Goal: Information Seeking & Learning: Learn about a topic

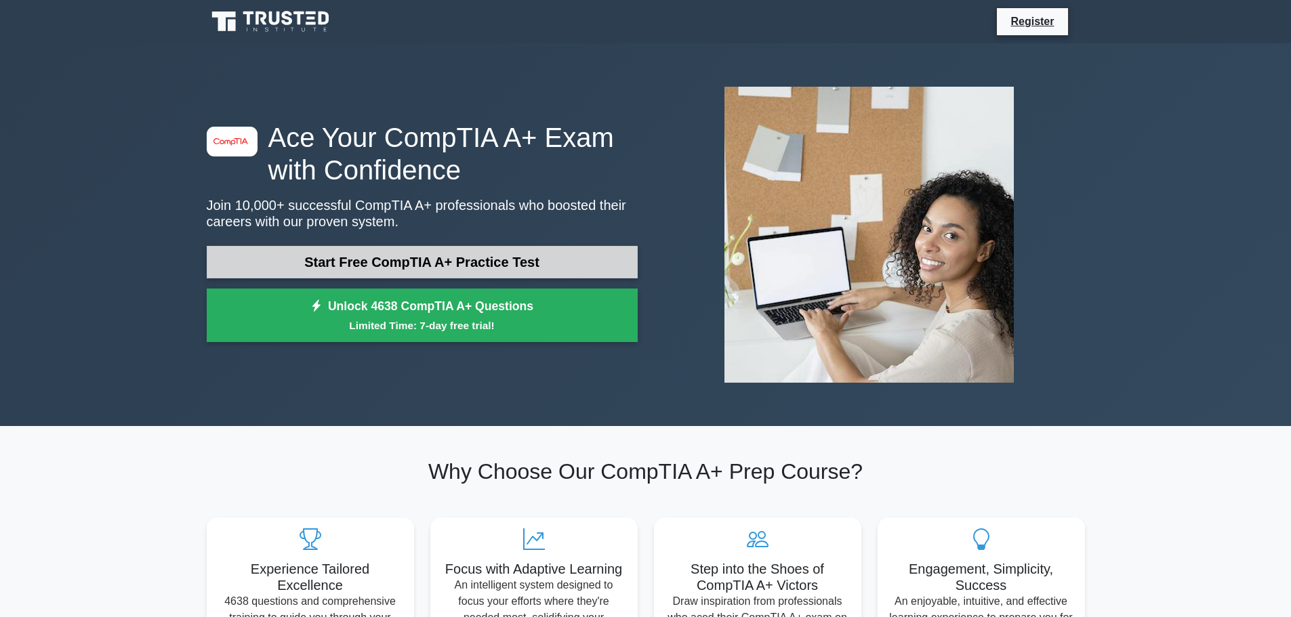
click at [426, 268] on link "Start Free CompTIA A+ Practice Test" at bounding box center [422, 262] width 431 height 33
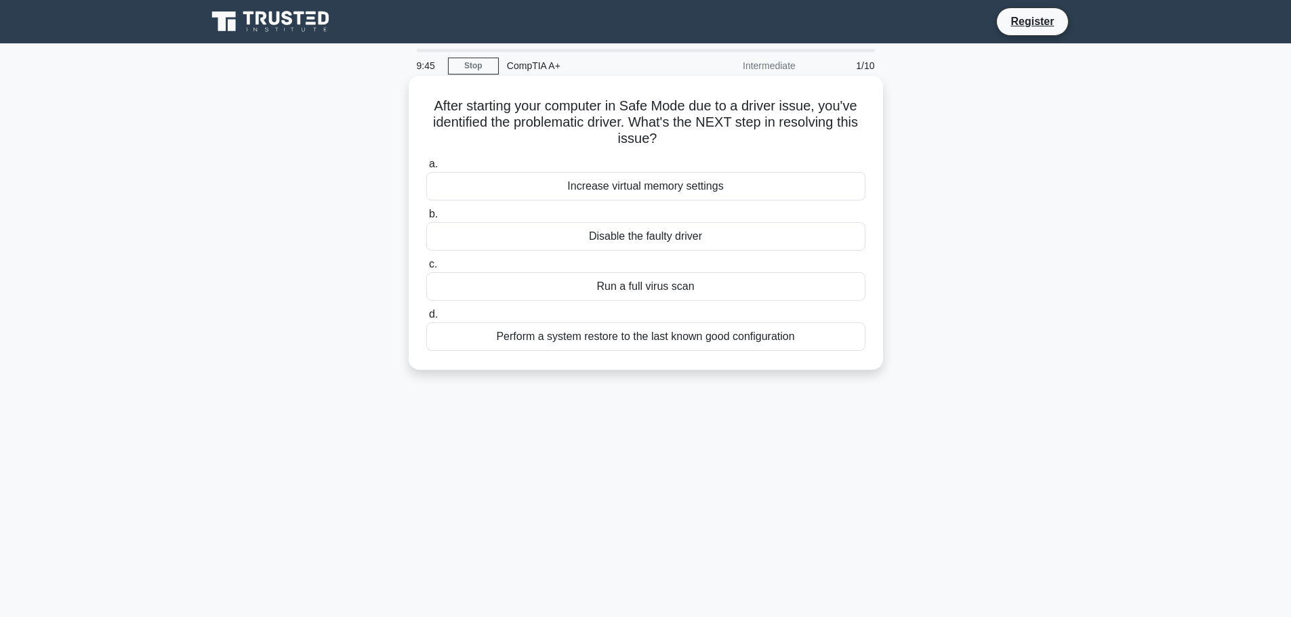
click at [648, 240] on div "Disable the faulty driver" at bounding box center [645, 236] width 439 height 28
click at [426, 219] on input "b. Disable the faulty driver" at bounding box center [426, 214] width 0 height 9
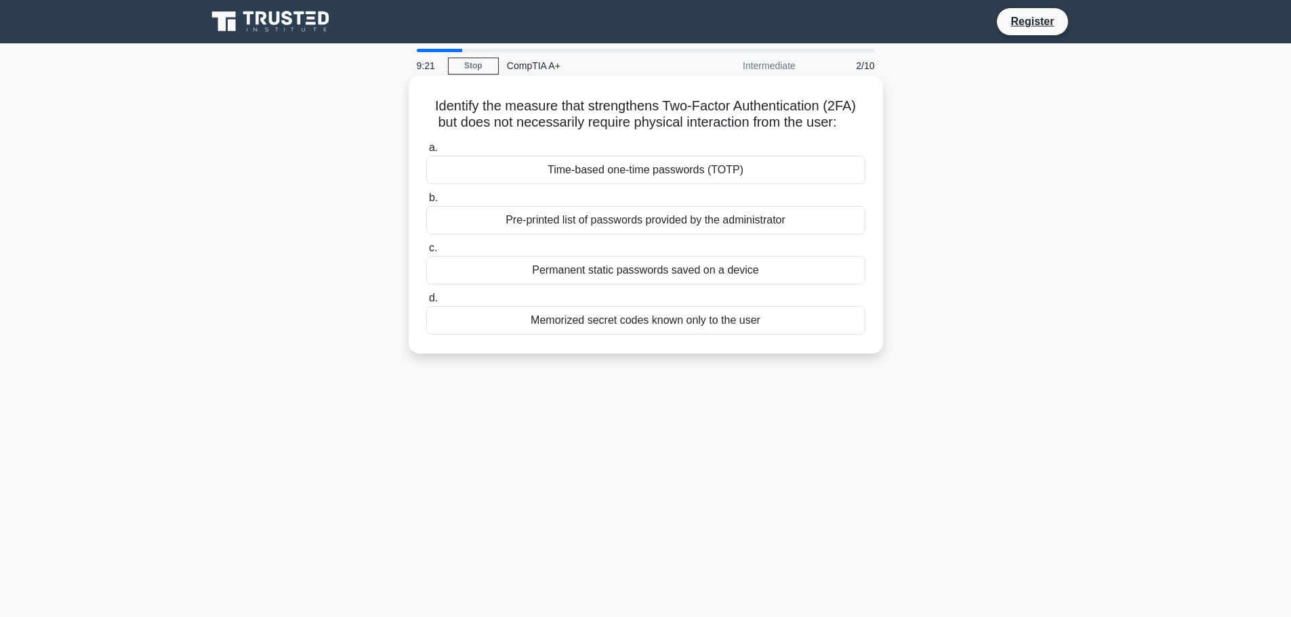
click at [639, 170] on div "Time-based one-time passwords (TOTP)" at bounding box center [645, 170] width 439 height 28
click at [426, 152] on input "a. Time-based one-time passwords (TOTP)" at bounding box center [426, 148] width 0 height 9
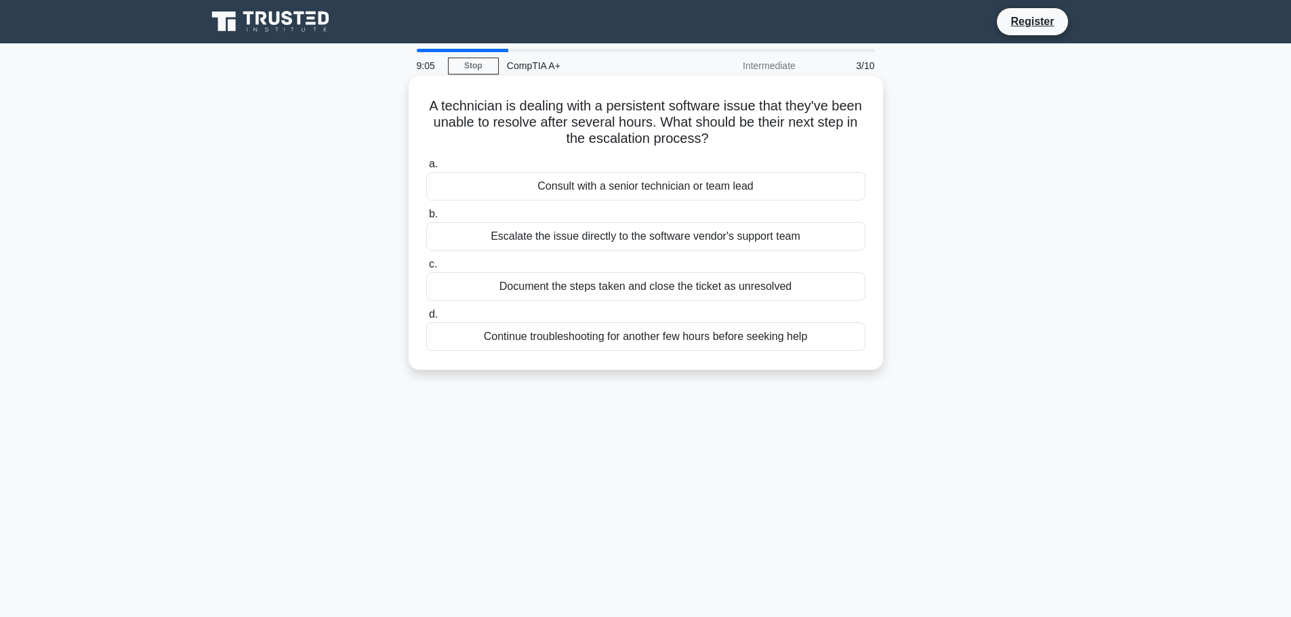
click at [749, 191] on div "Consult with a senior technician or team lead" at bounding box center [645, 186] width 439 height 28
click at [426, 169] on input "a. Consult with a senior technician or team lead" at bounding box center [426, 164] width 0 height 9
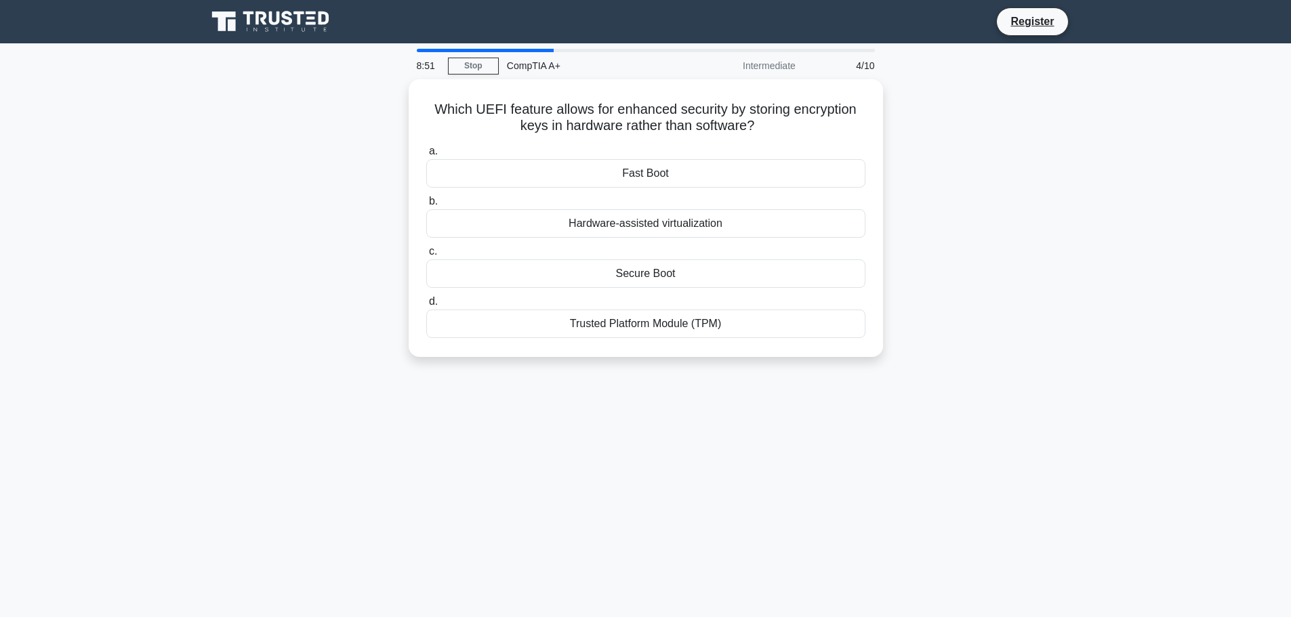
drag, startPoint x: 609, startPoint y: 102, endPoint x: 922, endPoint y: 474, distance: 486.2
drag, startPoint x: 922, startPoint y: 474, endPoint x: 819, endPoint y: 451, distance: 104.9
click at [819, 451] on div "8:51 Stop CompTIA A+ Intermediate 4/10 Which UEFI feature allows for enhanced s…" at bounding box center [646, 388] width 894 height 678
click at [666, 328] on div "Trusted Platform Module (TPM)" at bounding box center [645, 320] width 439 height 28
click at [426, 303] on input "d. Trusted Platform Module (TPM)" at bounding box center [426, 298] width 0 height 9
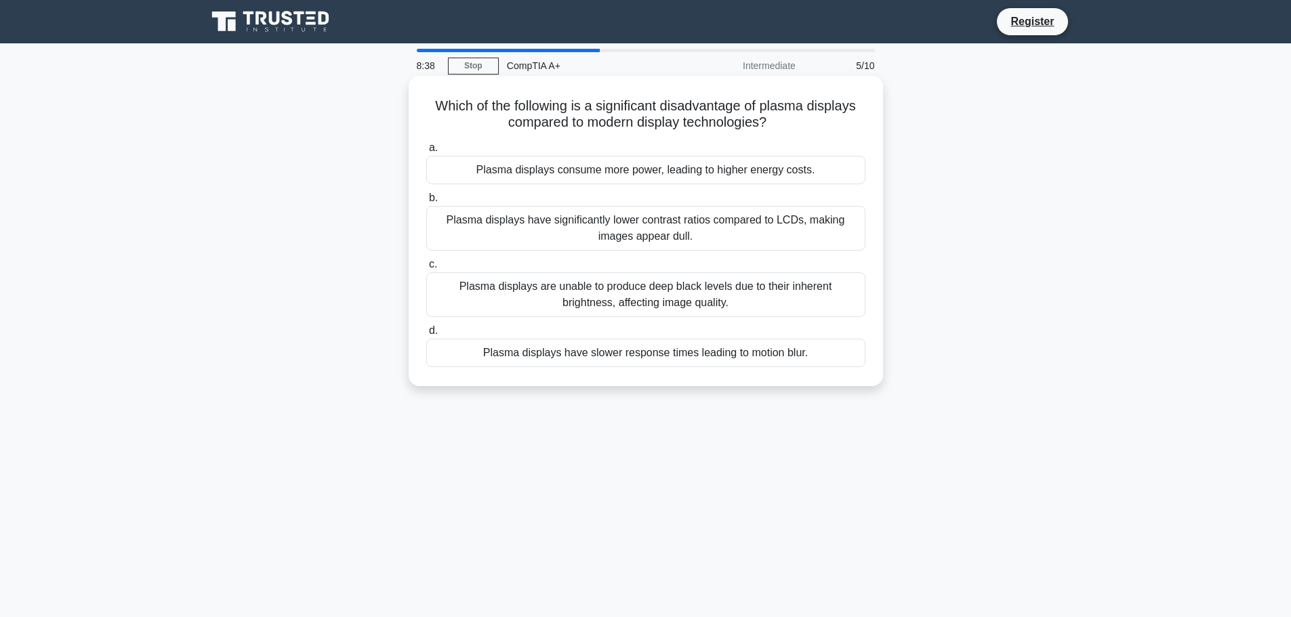
click at [666, 173] on div "Plasma displays consume more power, leading to higher energy costs." at bounding box center [645, 170] width 439 height 28
click at [426, 152] on input "a. Plasma displays consume more power, leading to higher energy costs." at bounding box center [426, 148] width 0 height 9
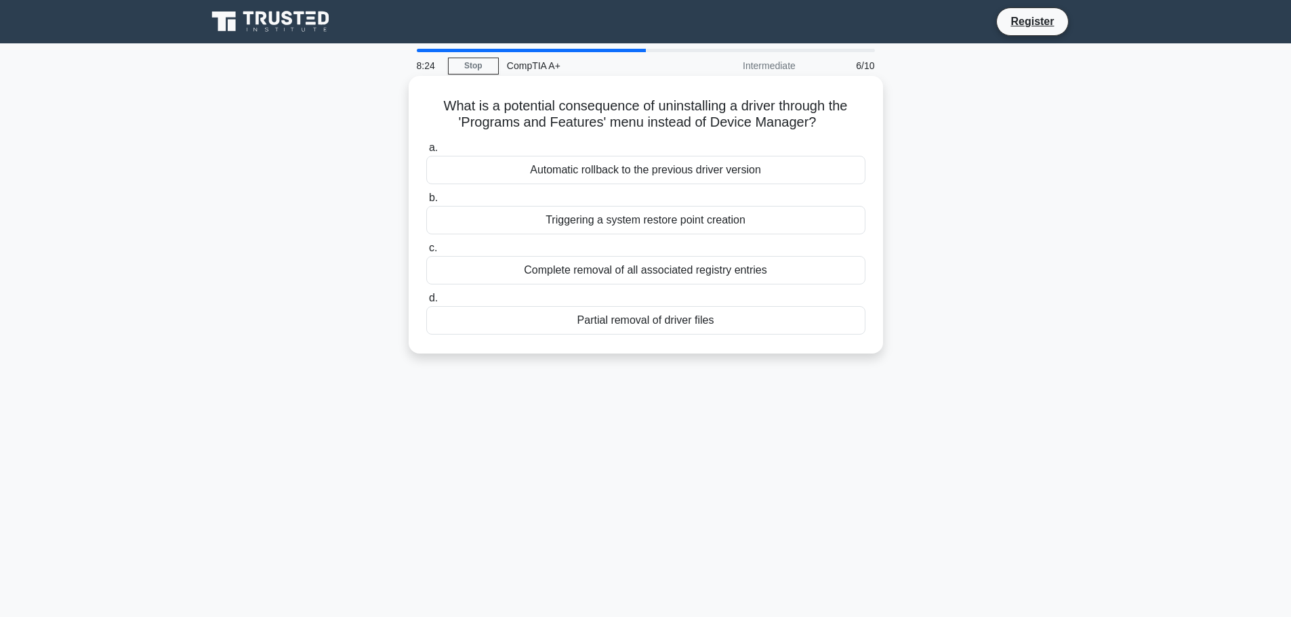
click at [756, 321] on div "Partial removal of driver files" at bounding box center [645, 320] width 439 height 28
click at [426, 303] on input "d. Partial removal of driver files" at bounding box center [426, 298] width 0 height 9
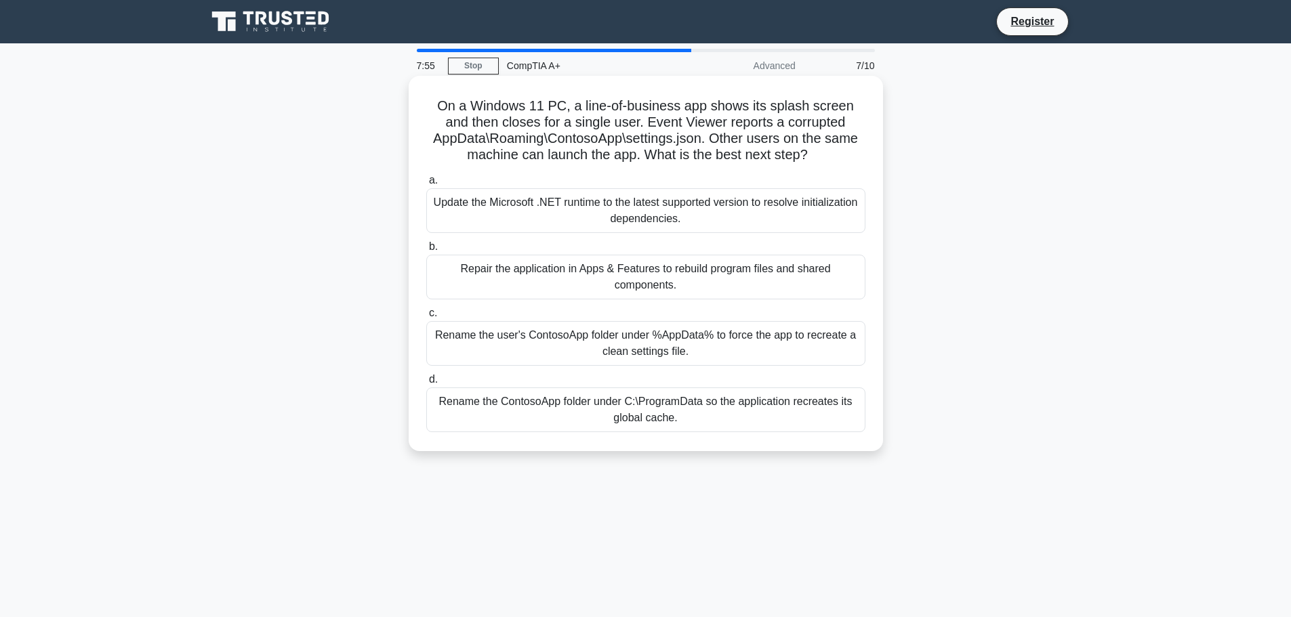
click at [735, 278] on div "Repair the application in Apps & Features to rebuild program files and shared c…" at bounding box center [645, 277] width 439 height 45
click at [426, 251] on input "b. Repair the application in Apps & Features to rebuild program files and share…" at bounding box center [426, 247] width 0 height 9
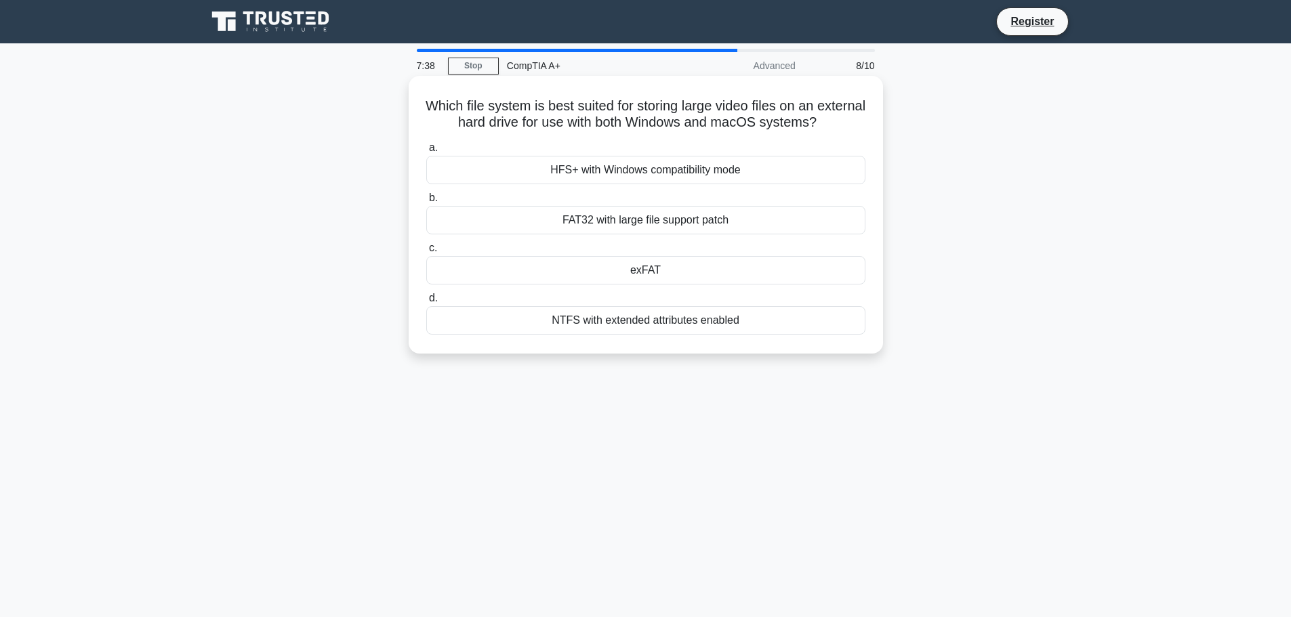
click at [543, 111] on h5 "Which file system is best suited for storing large video files on an external h…" at bounding box center [646, 115] width 442 height 34
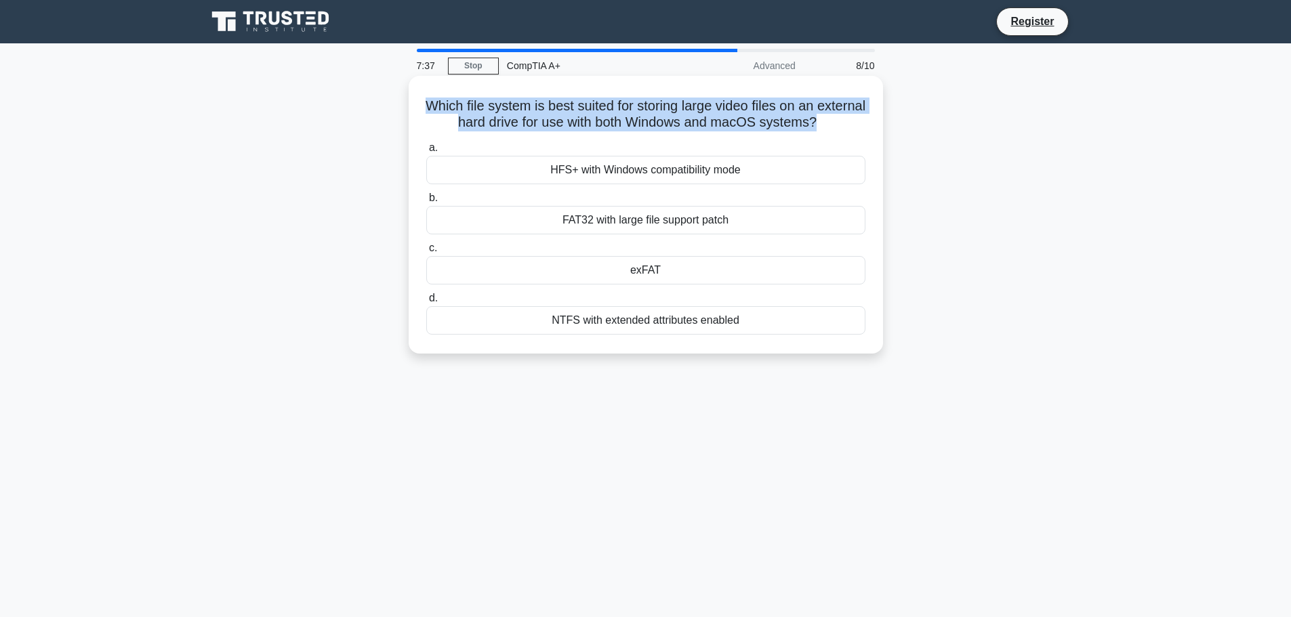
click at [543, 111] on h5 "Which file system is best suited for storing large video files on an external h…" at bounding box center [646, 115] width 442 height 34
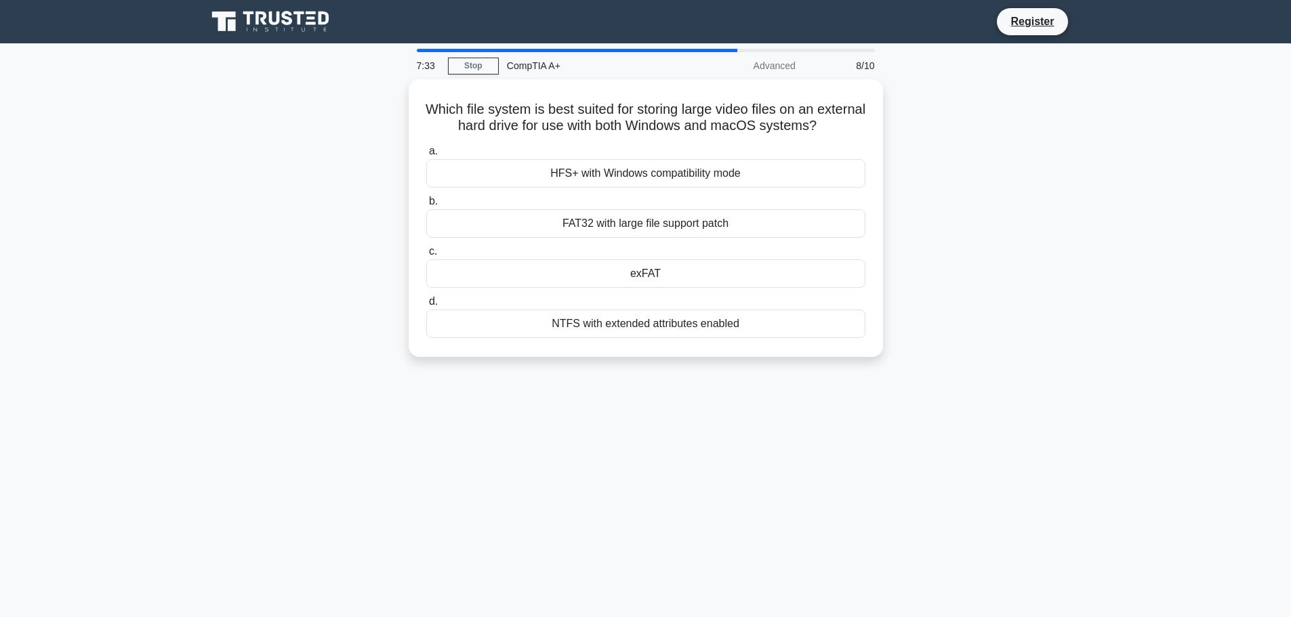
drag, startPoint x: 636, startPoint y: 266, endPoint x: 615, endPoint y: 53, distance: 213.9
click at [636, 265] on div "exFAT" at bounding box center [645, 274] width 439 height 28
click at [426, 256] on input "c. exFAT" at bounding box center [426, 251] width 0 height 9
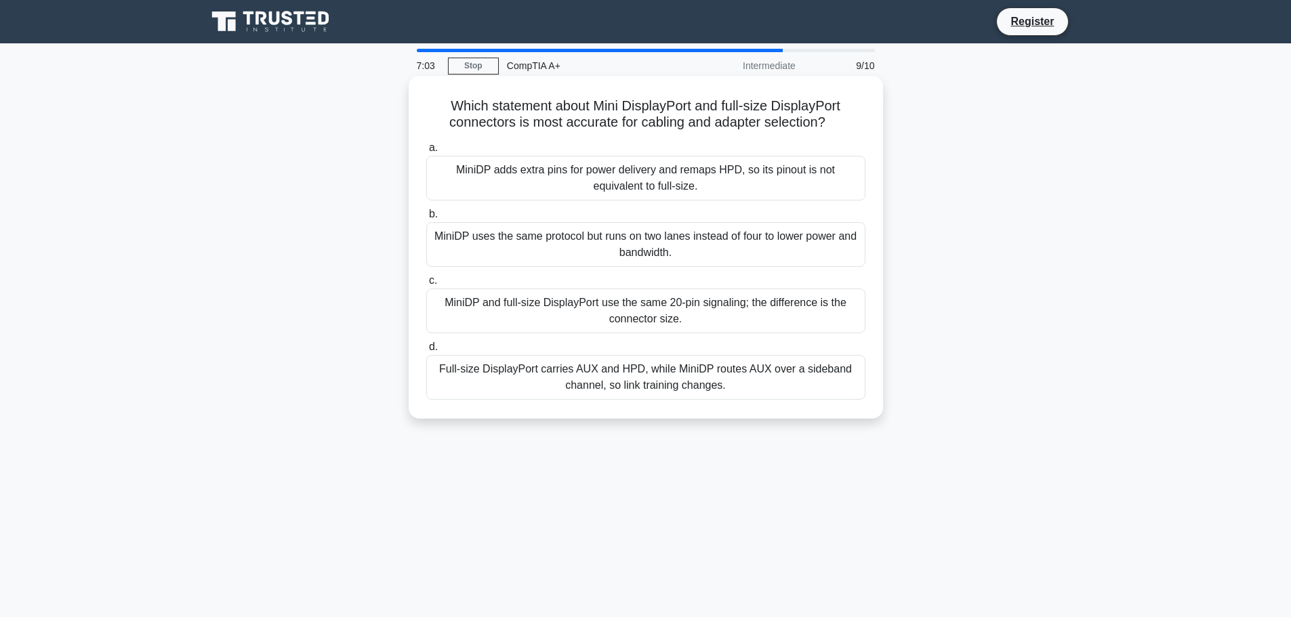
click at [643, 318] on div "MiniDP and full-size DisplayPort use the same 20-pin signaling; the difference …" at bounding box center [645, 311] width 439 height 45
click at [426, 285] on input "c. MiniDP and full-size DisplayPort use the same 20-pin signaling; the differen…" at bounding box center [426, 280] width 0 height 9
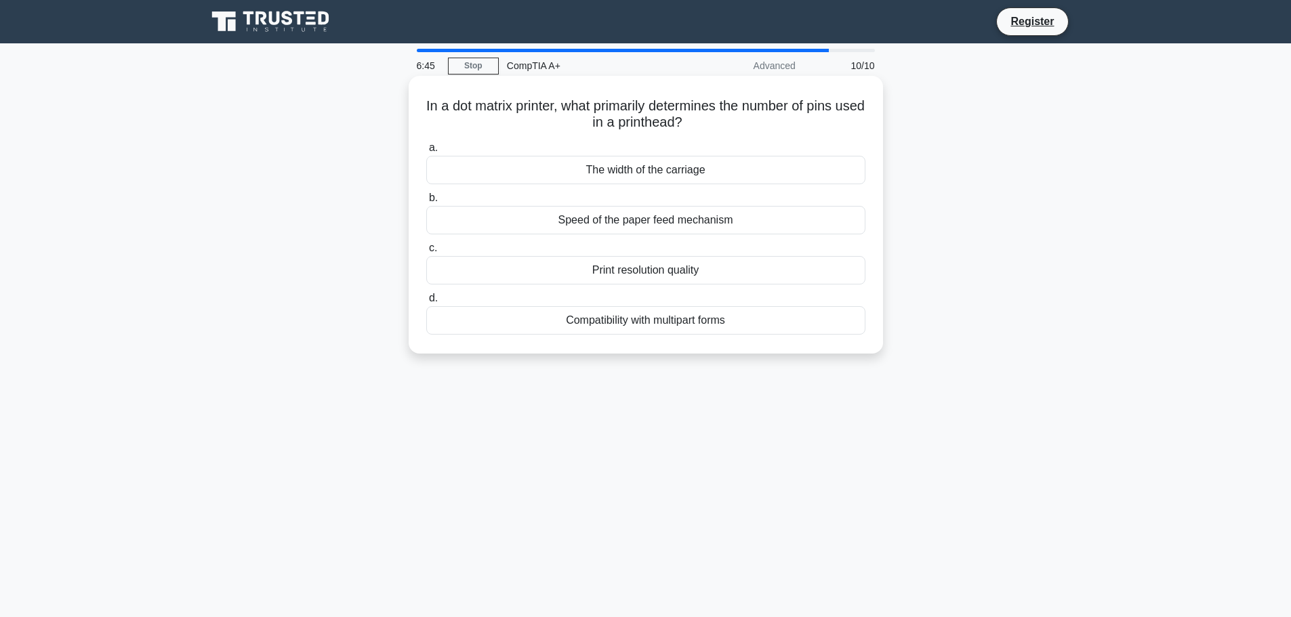
click at [672, 275] on div "Print resolution quality" at bounding box center [645, 270] width 439 height 28
click at [426, 253] on input "c. Print resolution quality" at bounding box center [426, 248] width 0 height 9
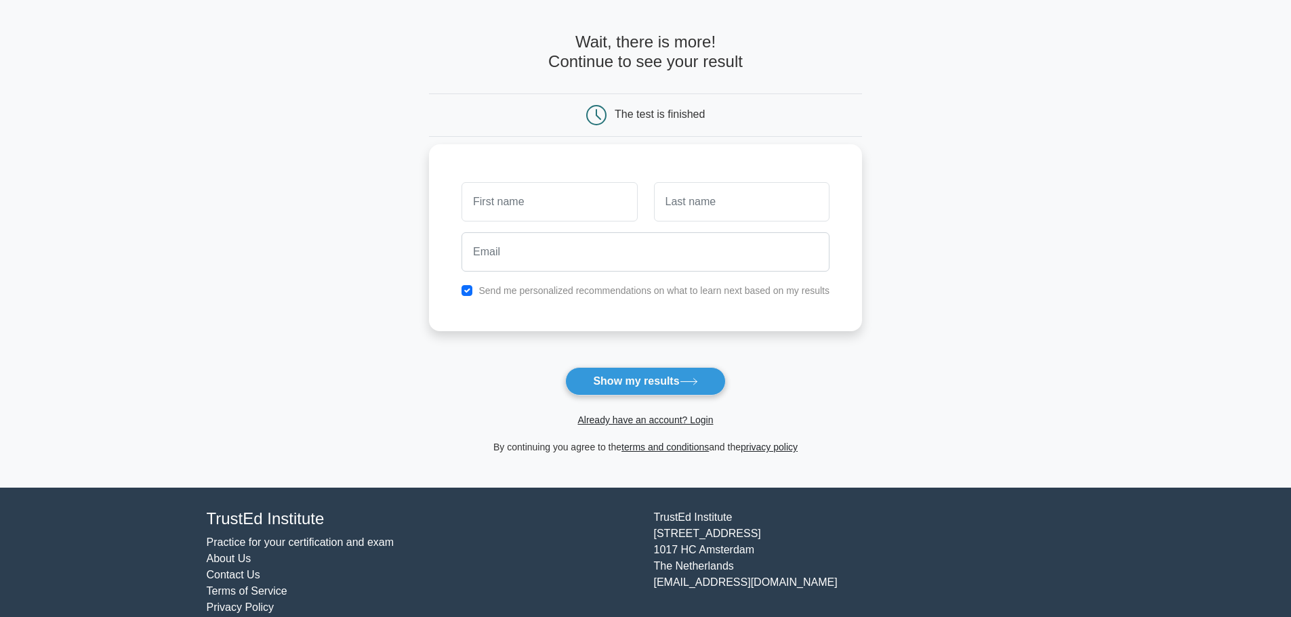
scroll to position [64, 0]
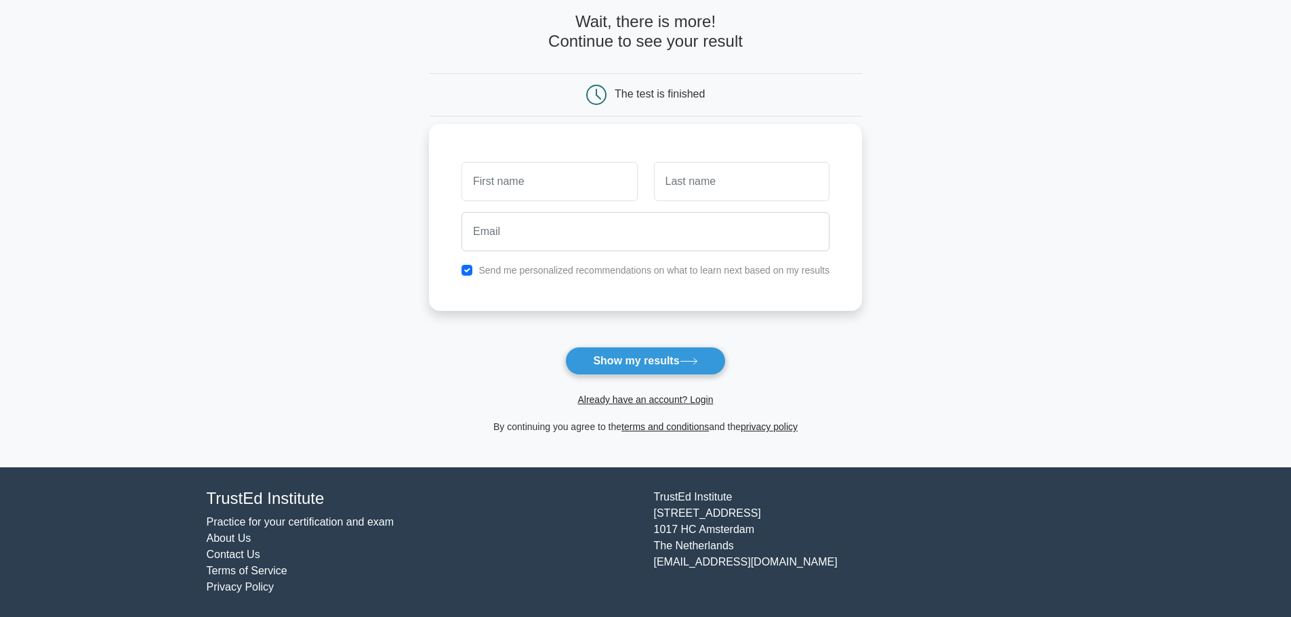
click at [552, 194] on input "text" at bounding box center [549, 181] width 176 height 39
type input "hsaiuduaiu"
type input "nansdiasd"
type input "bobbillybob56@gmail.com"
click at [566, 272] on label "Send me personalized recommendations on what to learn next based on my results" at bounding box center [653, 270] width 351 height 11
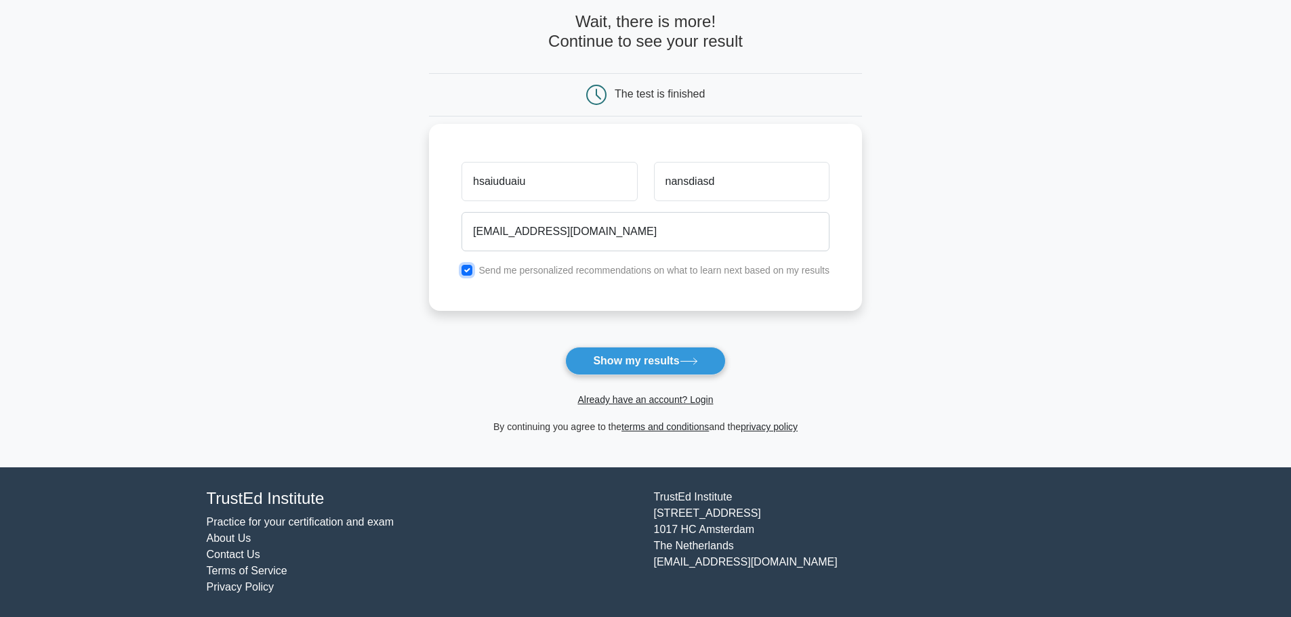
click at [464, 271] on input "checkbox" at bounding box center [466, 270] width 11 height 11
checkbox input "false"
click at [638, 364] on button "Show my results" at bounding box center [645, 361] width 160 height 28
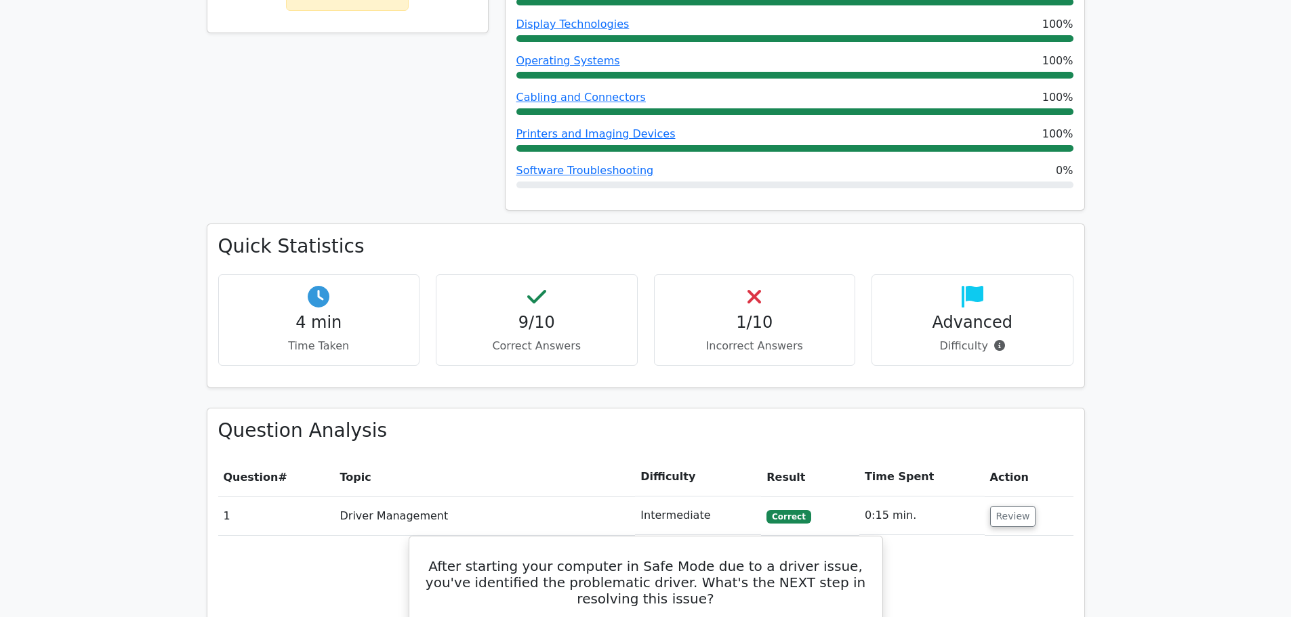
scroll to position [745, 0]
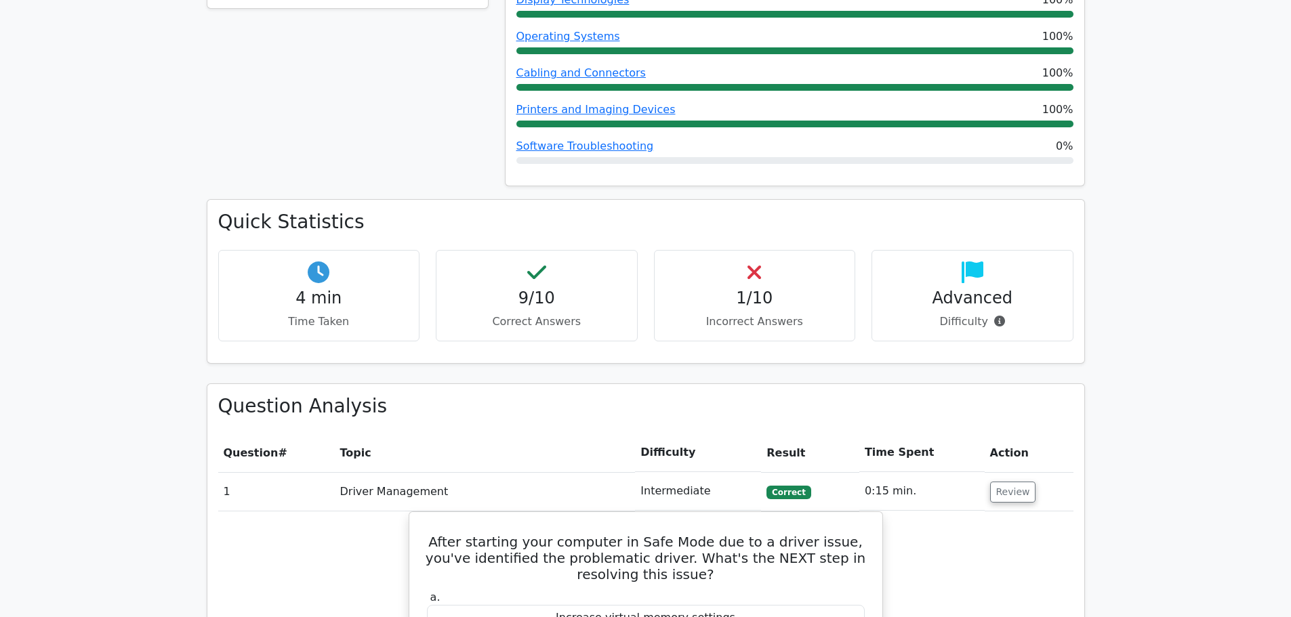
click at [763, 289] on h4 "1/10" at bounding box center [754, 299] width 179 height 20
click at [768, 289] on h4 "1/10" at bounding box center [754, 299] width 179 height 20
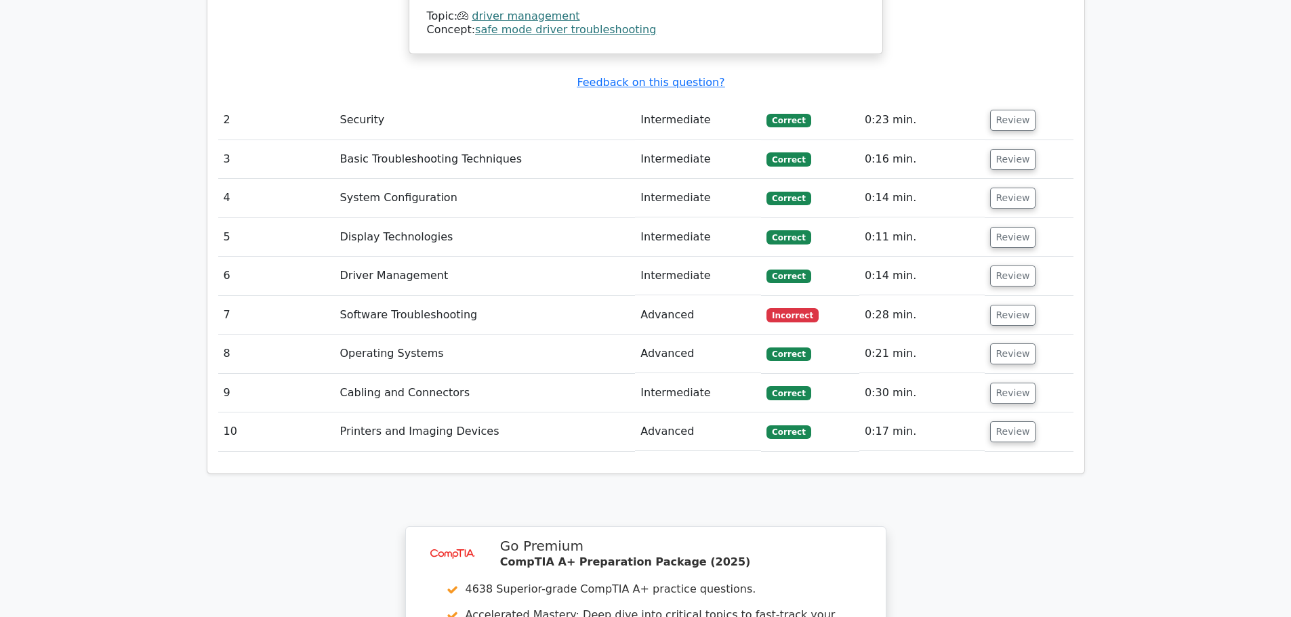
scroll to position [1897, 0]
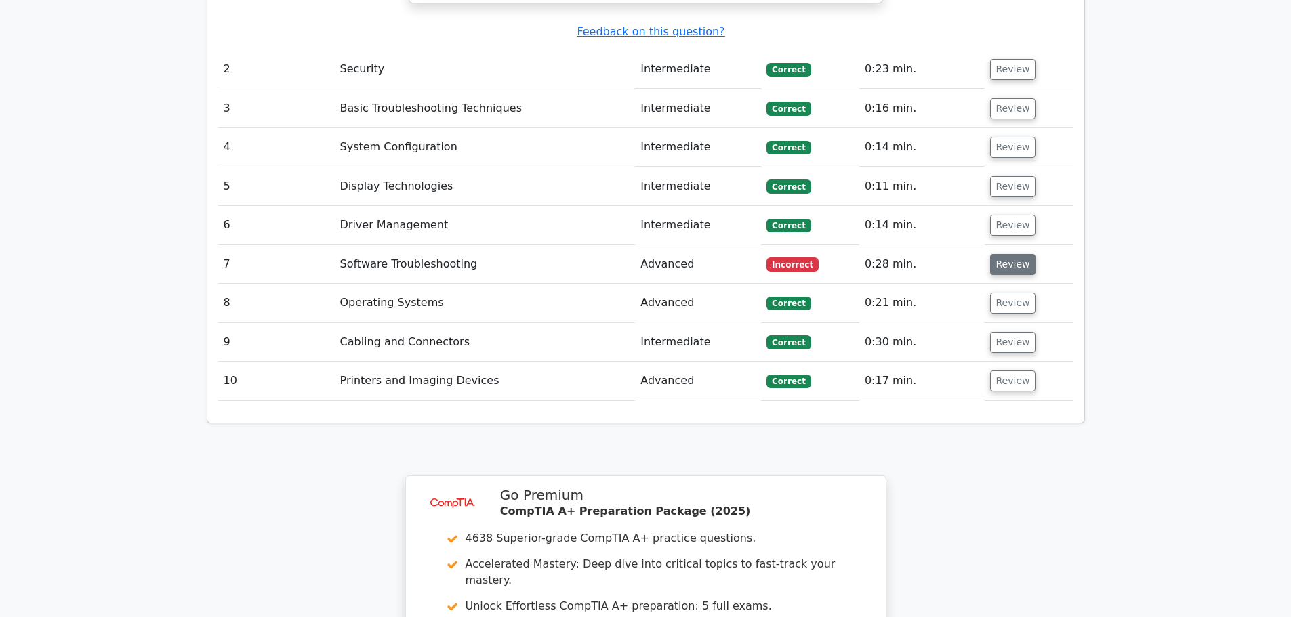
click at [1020, 254] on button "Review" at bounding box center [1013, 264] width 46 height 21
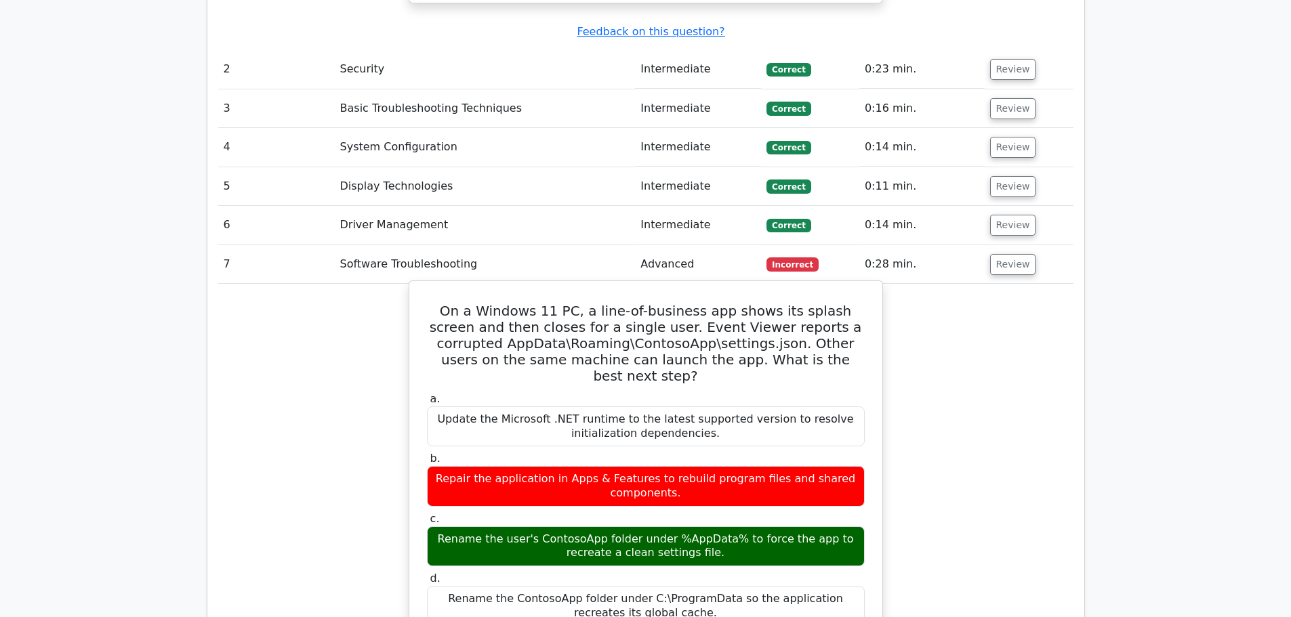
click at [711, 527] on div "Rename the user's ContosoApp folder under %AppData% to force the app to recreat…" at bounding box center [646, 547] width 438 height 41
click at [810, 466] on div "Repair the application in Apps & Features to rebuild program files and shared c…" at bounding box center [646, 486] width 438 height 41
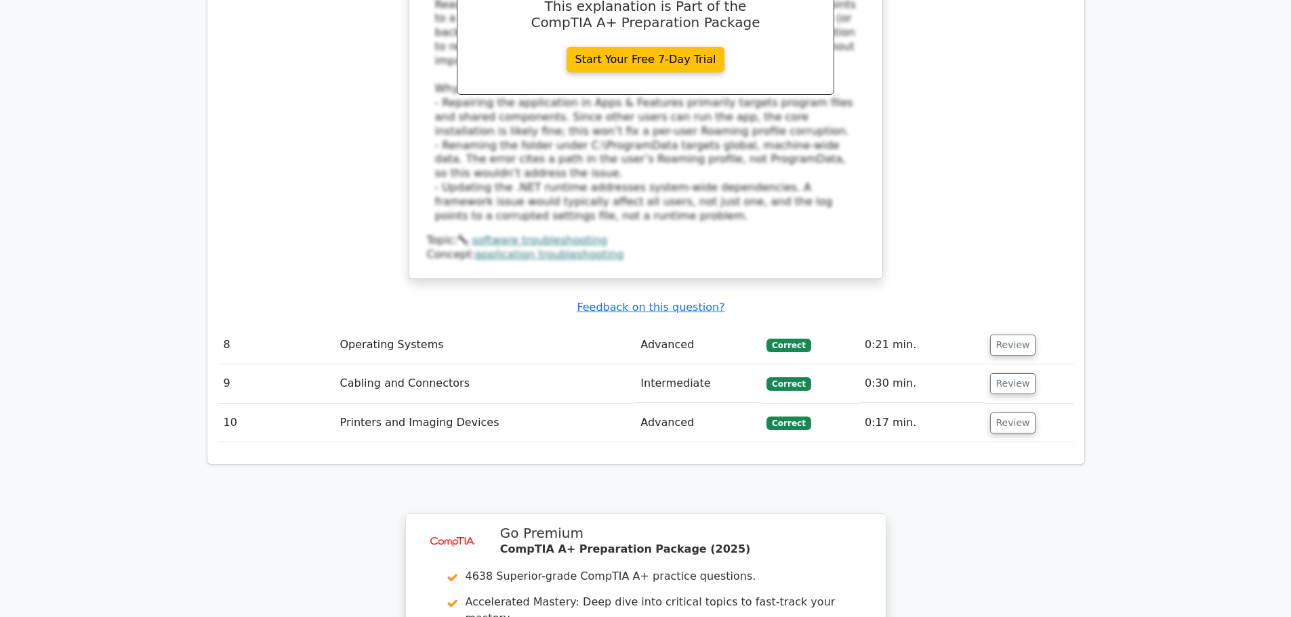
scroll to position [2846, 0]
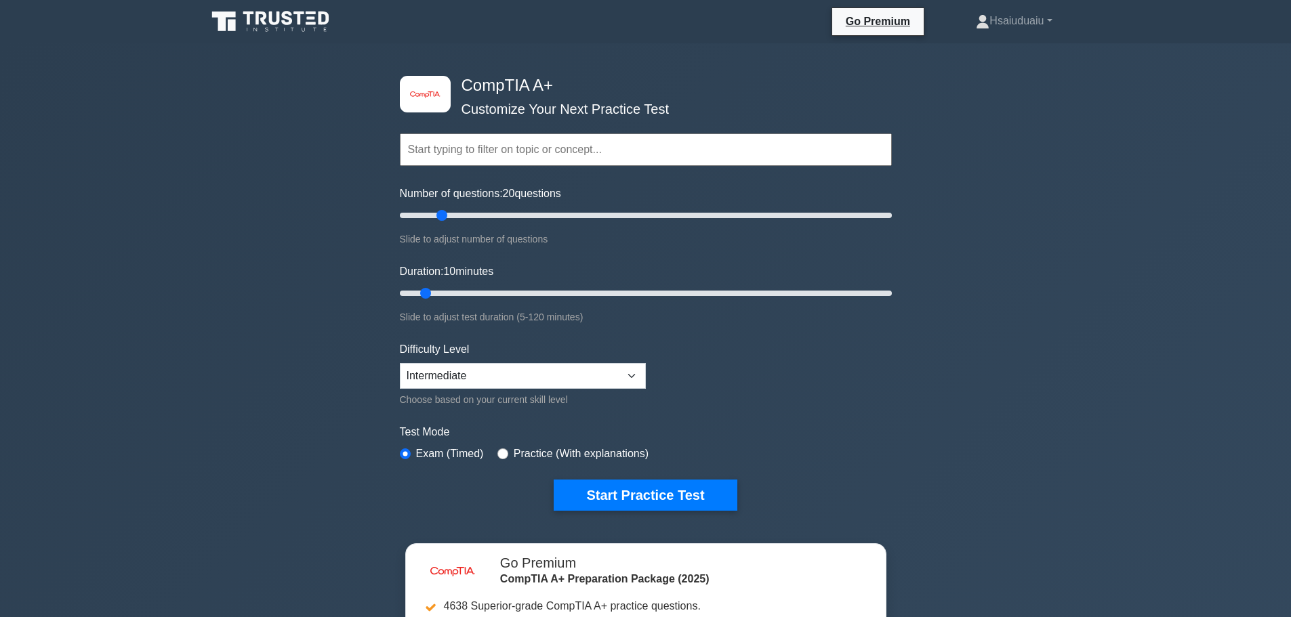
drag, startPoint x: 416, startPoint y: 215, endPoint x: 439, endPoint y: 233, distance: 29.4
type input "20"
click at [439, 224] on input "Number of questions: 20 questions" at bounding box center [646, 215] width 492 height 16
drag, startPoint x: 427, startPoint y: 292, endPoint x: 462, endPoint y: 323, distance: 46.6
type input "20"
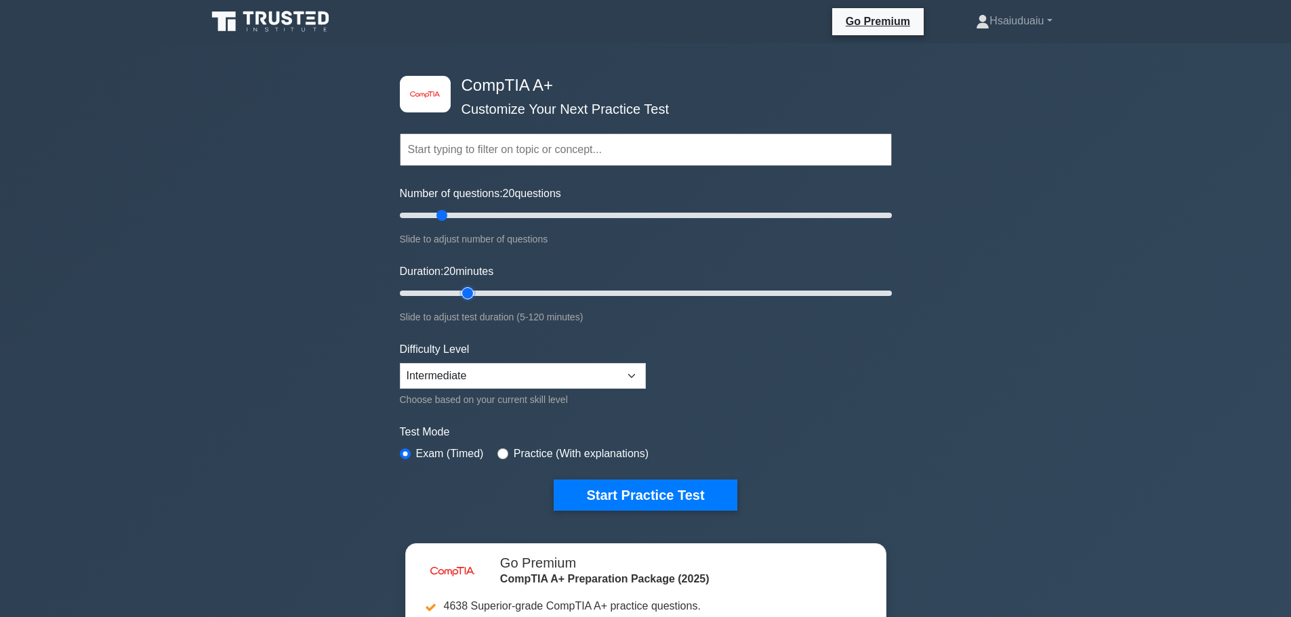
click at [466, 287] on input "Duration: 20 minutes" at bounding box center [646, 293] width 492 height 16
click at [476, 380] on select "Beginner Intermediate Expert" at bounding box center [523, 376] width 246 height 26
select select "expert"
click at [400, 363] on select "Beginner Intermediate Expert" at bounding box center [523, 376] width 246 height 26
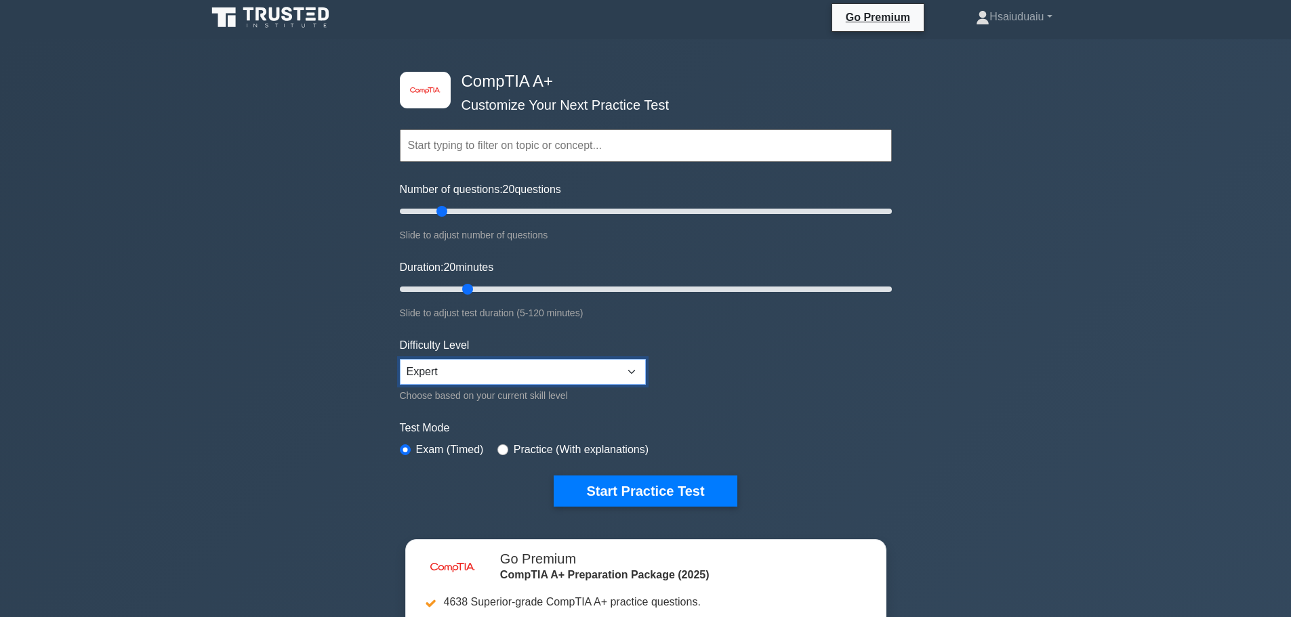
scroll to position [136, 0]
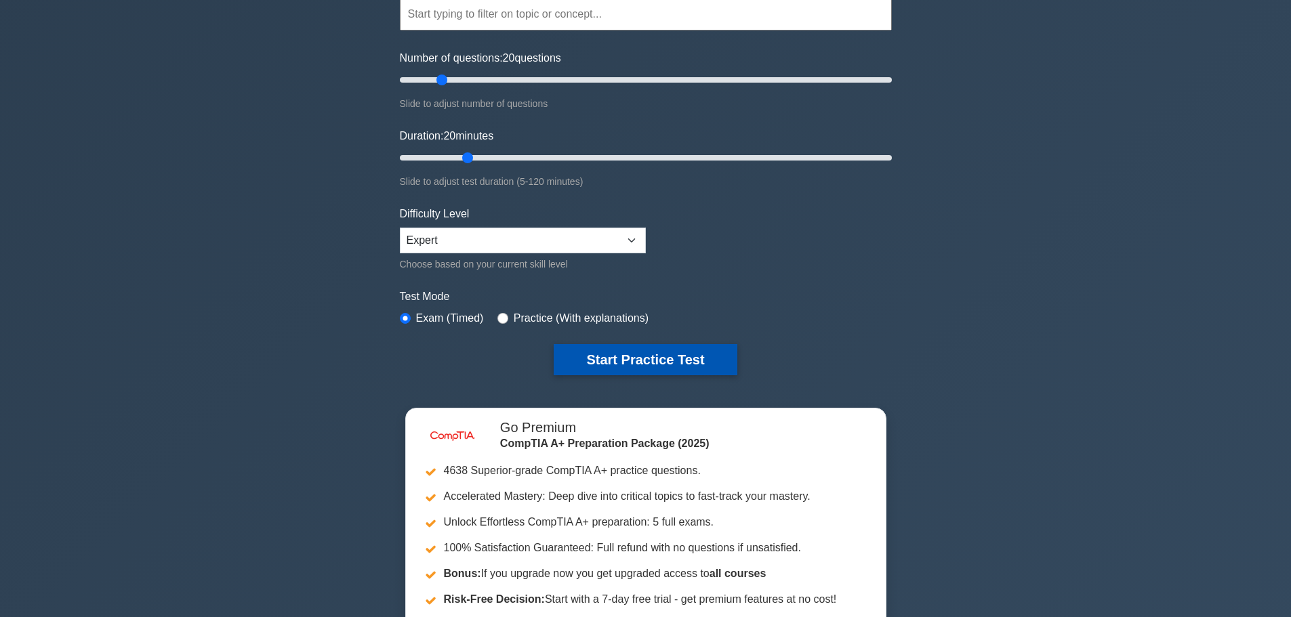
click at [610, 358] on button "Start Practice Test" at bounding box center [645, 359] width 183 height 31
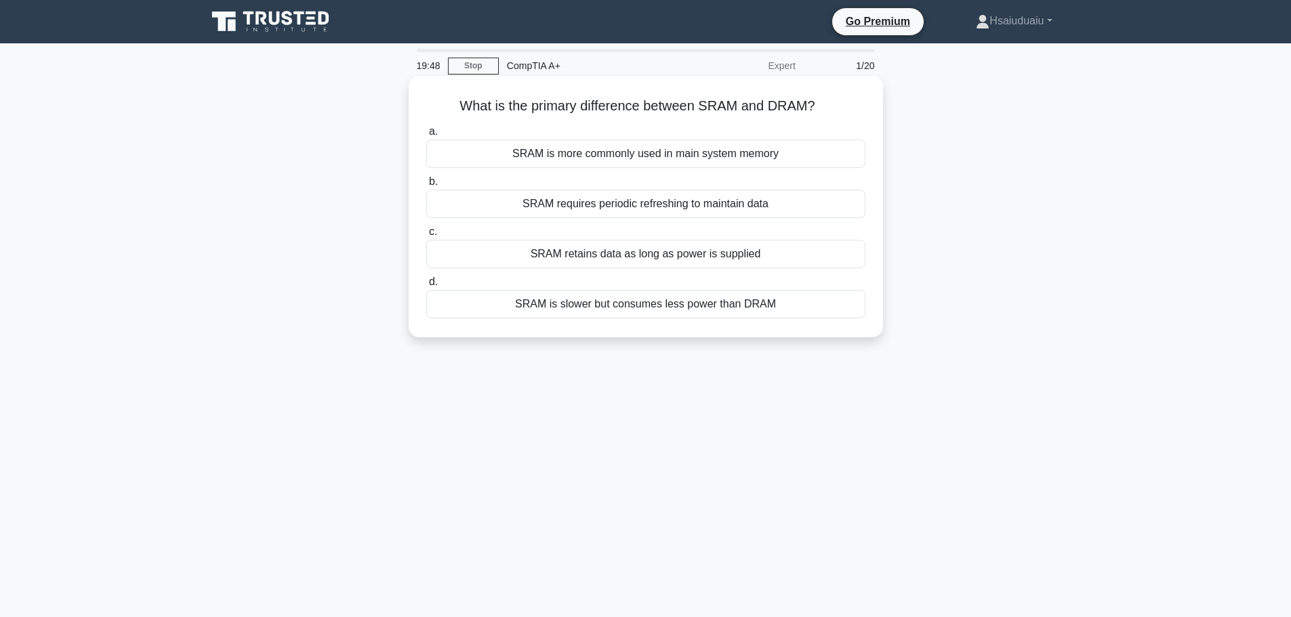
click at [640, 259] on div "SRAM retains data as long as power is supplied" at bounding box center [645, 254] width 439 height 28
click at [426, 236] on input "c. SRAM retains data as long as power is supplied" at bounding box center [426, 232] width 0 height 9
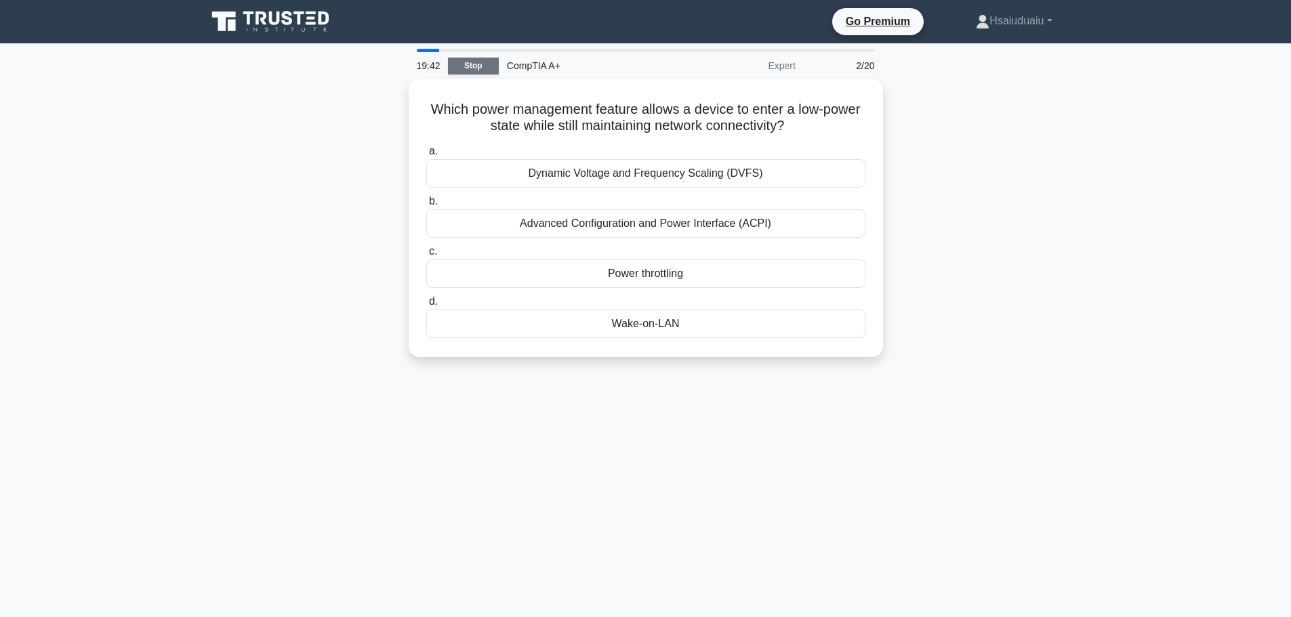
click at [480, 72] on link "Stop" at bounding box center [473, 66] width 51 height 17
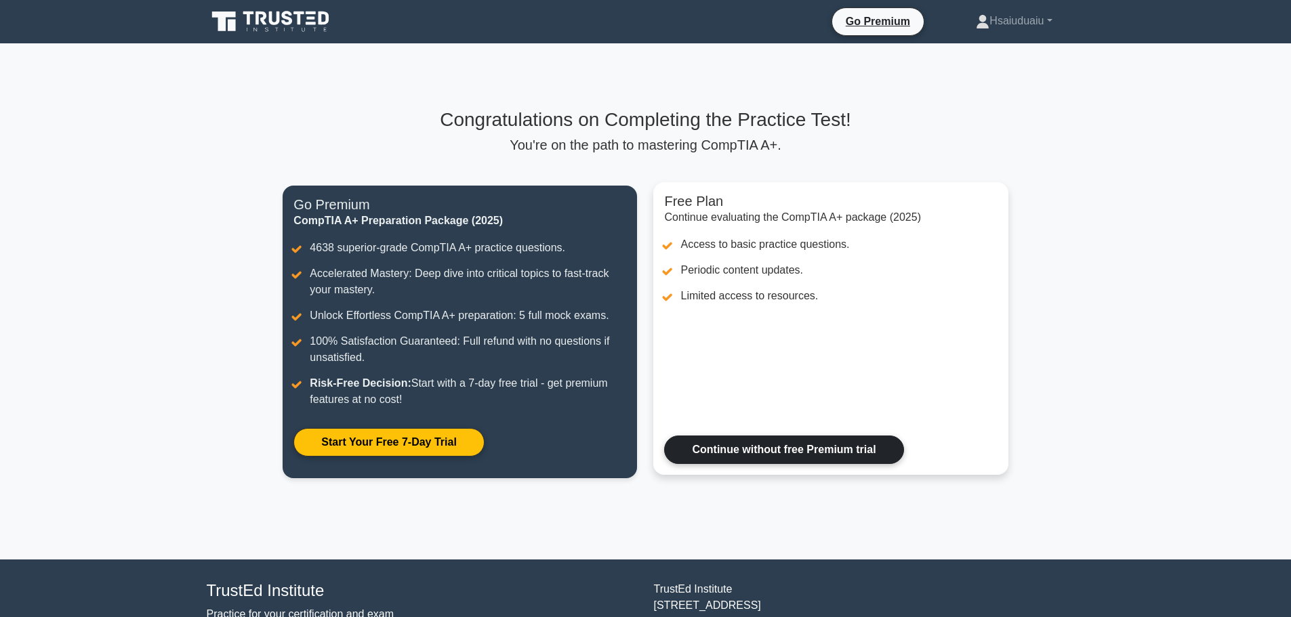
click at [749, 454] on link "Continue without free Premium trial" at bounding box center [783, 450] width 239 height 28
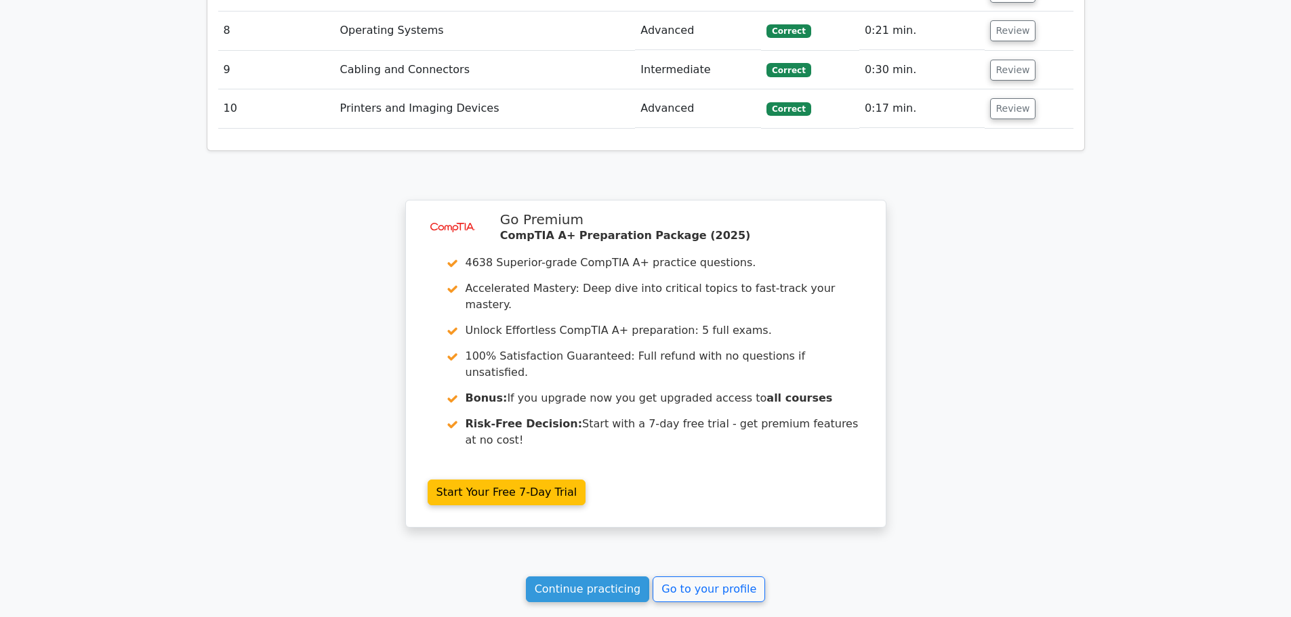
scroll to position [2221, 0]
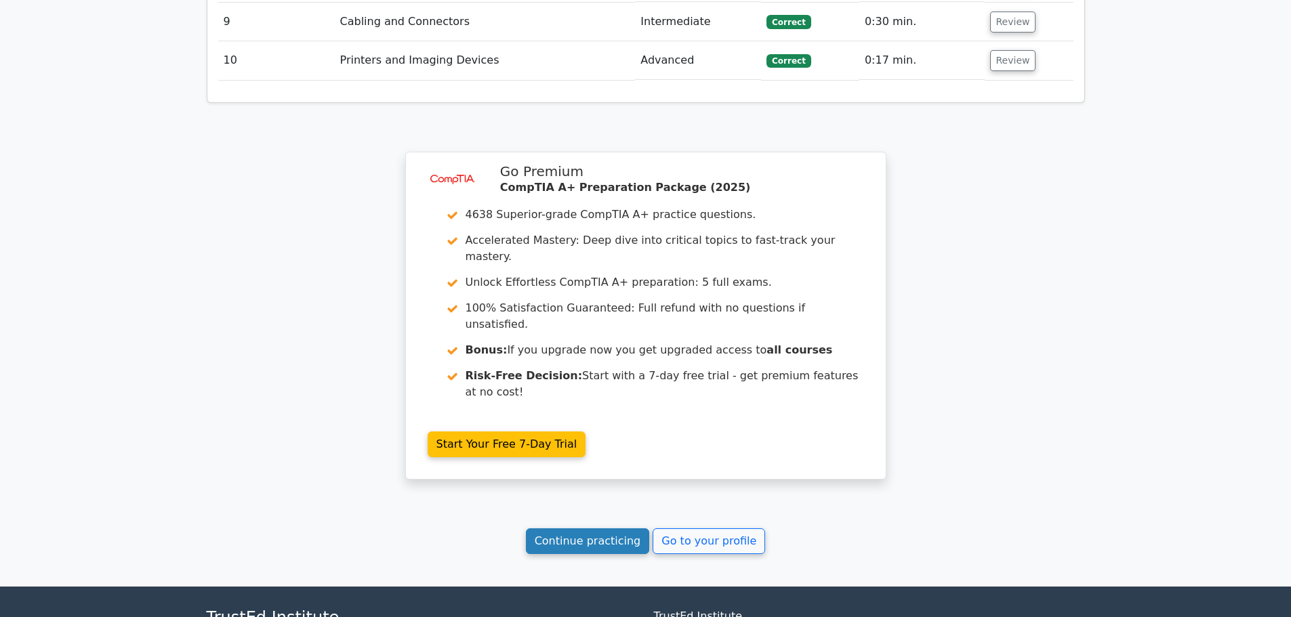
click at [575, 529] on link "Continue practicing" at bounding box center [588, 542] width 124 height 26
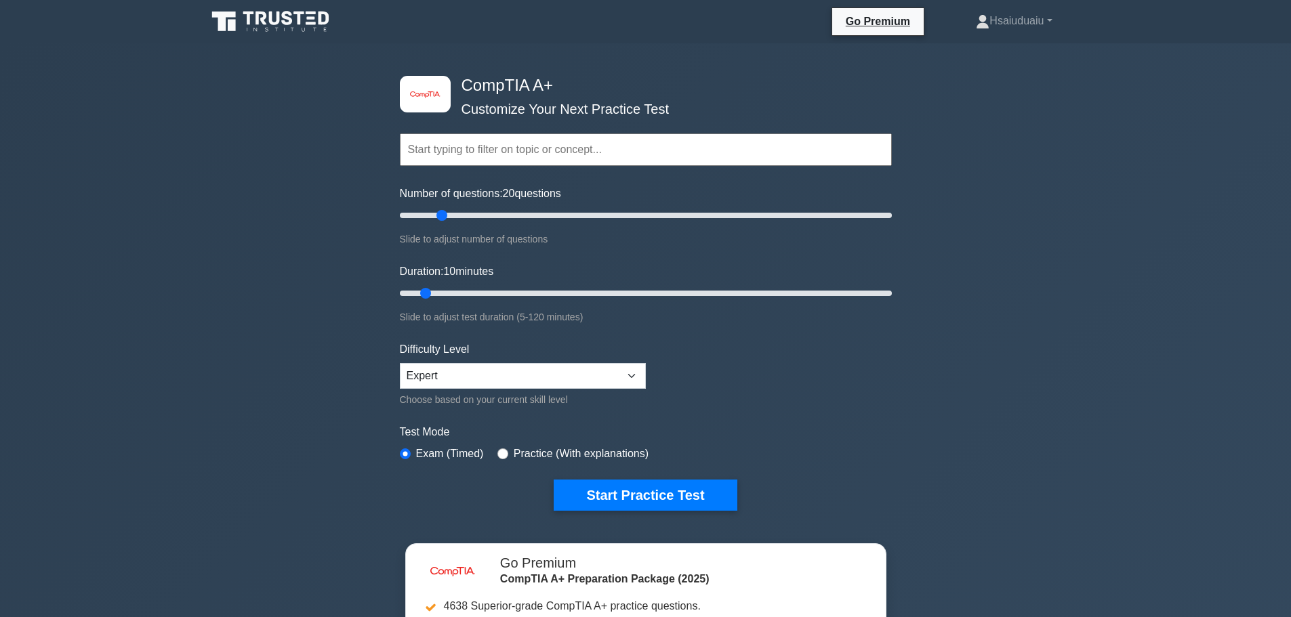
drag, startPoint x: 417, startPoint y: 211, endPoint x: 440, endPoint y: 213, distance: 22.4
type input "20"
click at [440, 213] on input "Number of questions: 20 questions" at bounding box center [646, 215] width 492 height 16
drag, startPoint x: 433, startPoint y: 295, endPoint x: 467, endPoint y: 301, distance: 34.4
type input "20"
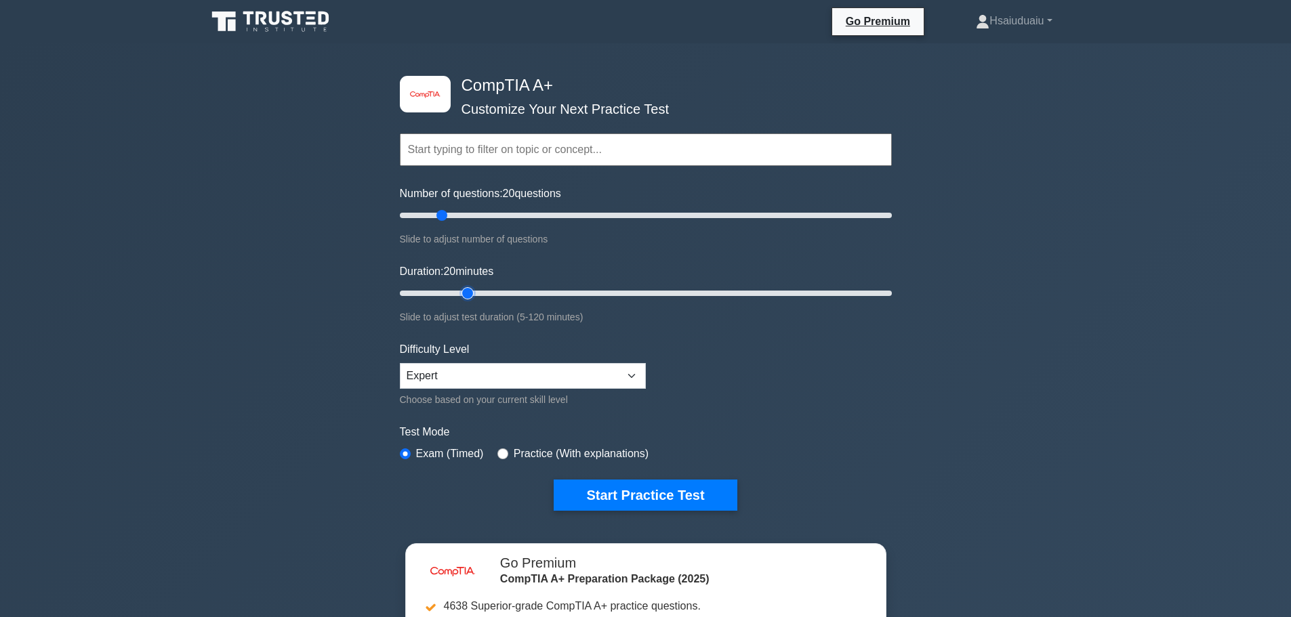
click at [467, 301] on input "Duration: 20 minutes" at bounding box center [646, 293] width 492 height 16
click at [606, 492] on button "Start Practice Test" at bounding box center [645, 495] width 183 height 31
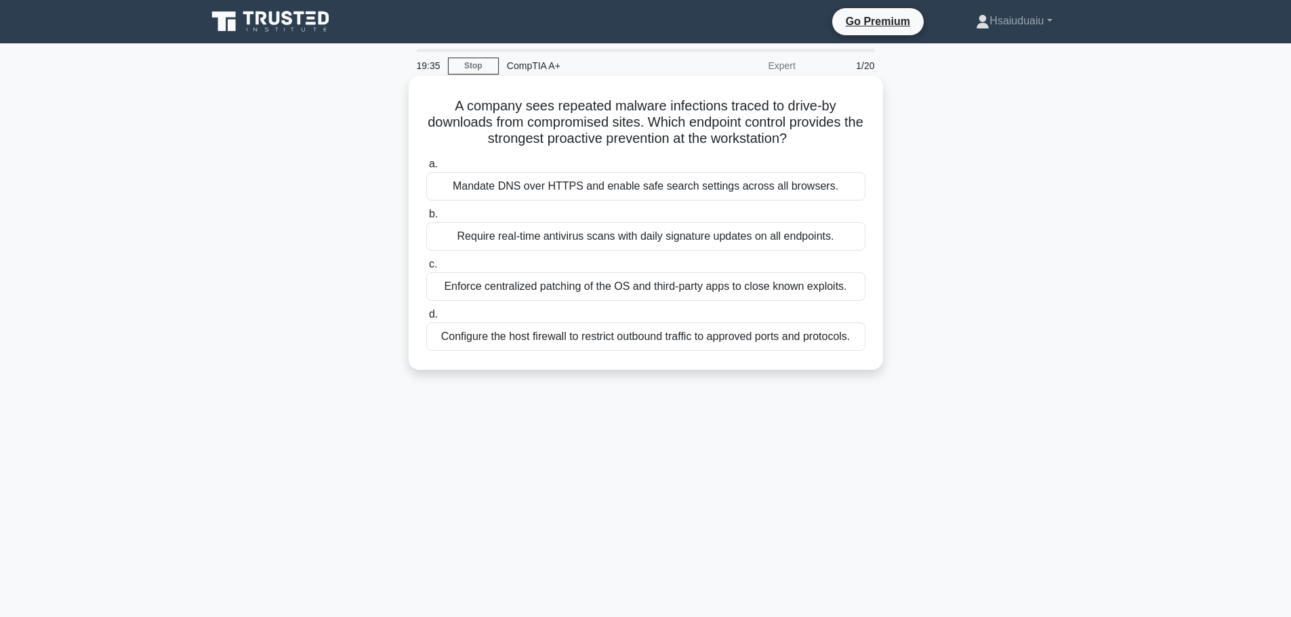
click at [689, 339] on div "Configure the host firewall to restrict outbound traffic to approved ports and …" at bounding box center [645, 337] width 439 height 28
click at [426, 319] on input "d. Configure the host firewall to restrict outbound traffic to approved ports a…" at bounding box center [426, 314] width 0 height 9
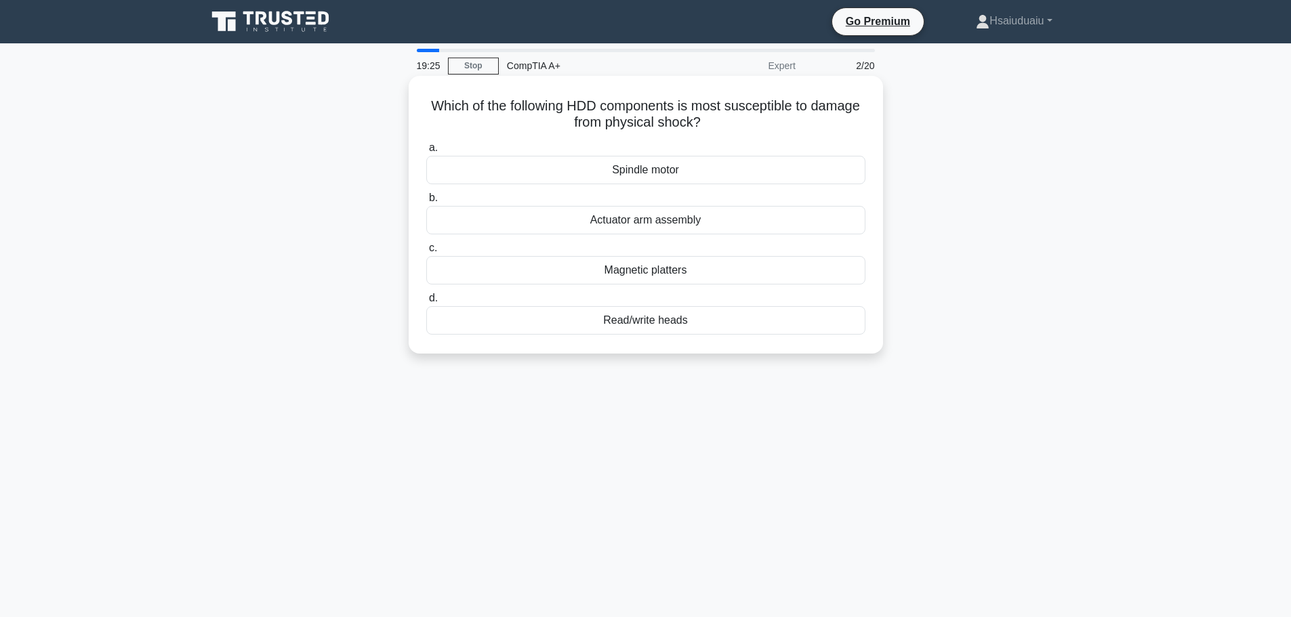
click at [686, 319] on div "Read/write heads" at bounding box center [645, 320] width 439 height 28
click at [426, 303] on input "d. Read/write heads" at bounding box center [426, 298] width 0 height 9
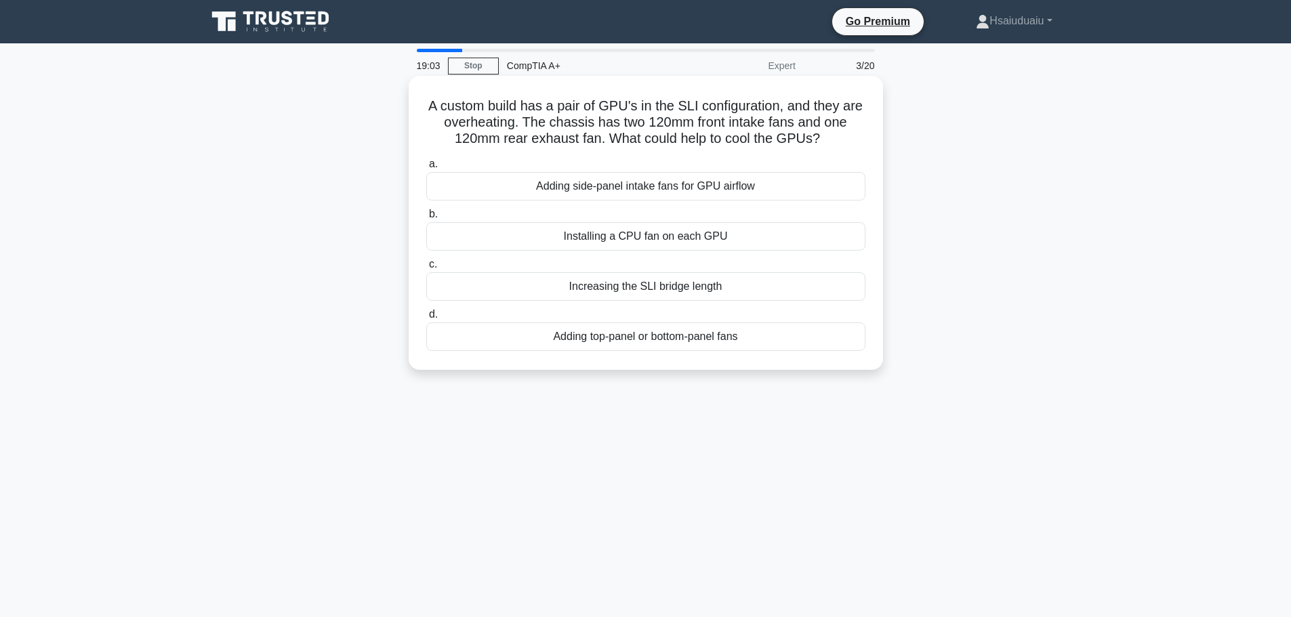
click at [687, 342] on div "Adding top-panel or bottom-panel fans" at bounding box center [645, 337] width 439 height 28
click at [426, 319] on input "d. Adding top-panel or bottom-panel fans" at bounding box center [426, 314] width 0 height 9
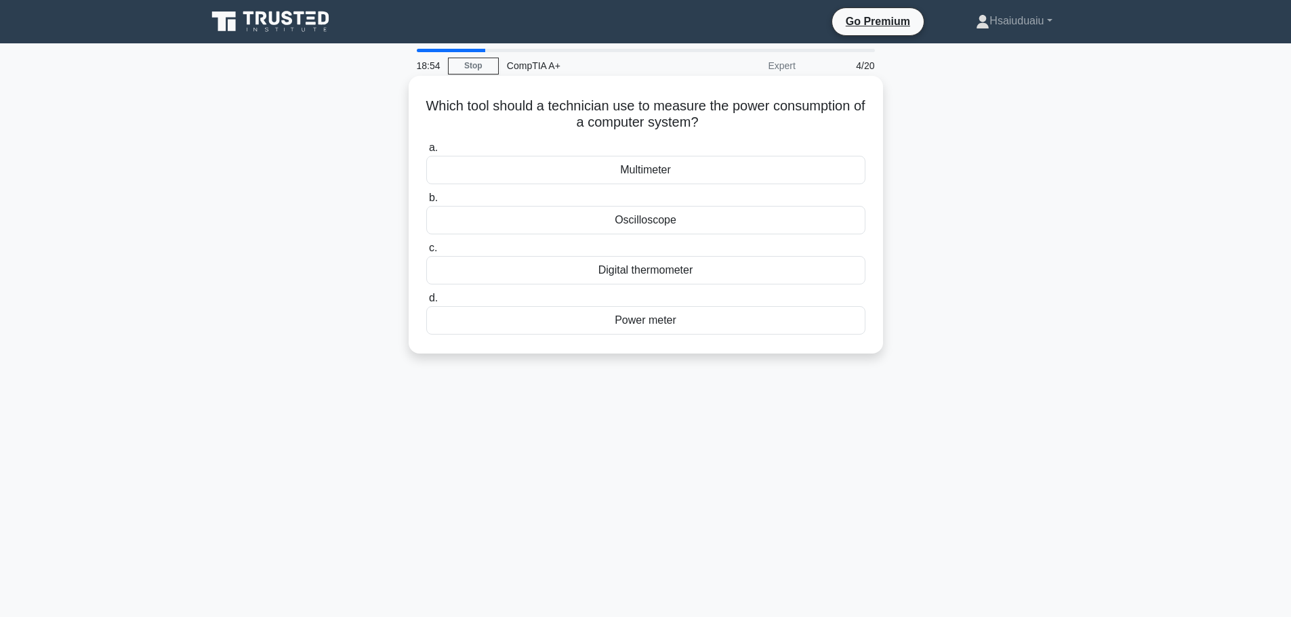
click at [657, 127] on h5 "Which tool should a technician use to measure the power consumption of a comput…" at bounding box center [646, 115] width 442 height 34
click at [657, 121] on h5 "Which tool should a technician use to measure the power consumption of a comput…" at bounding box center [646, 115] width 442 height 34
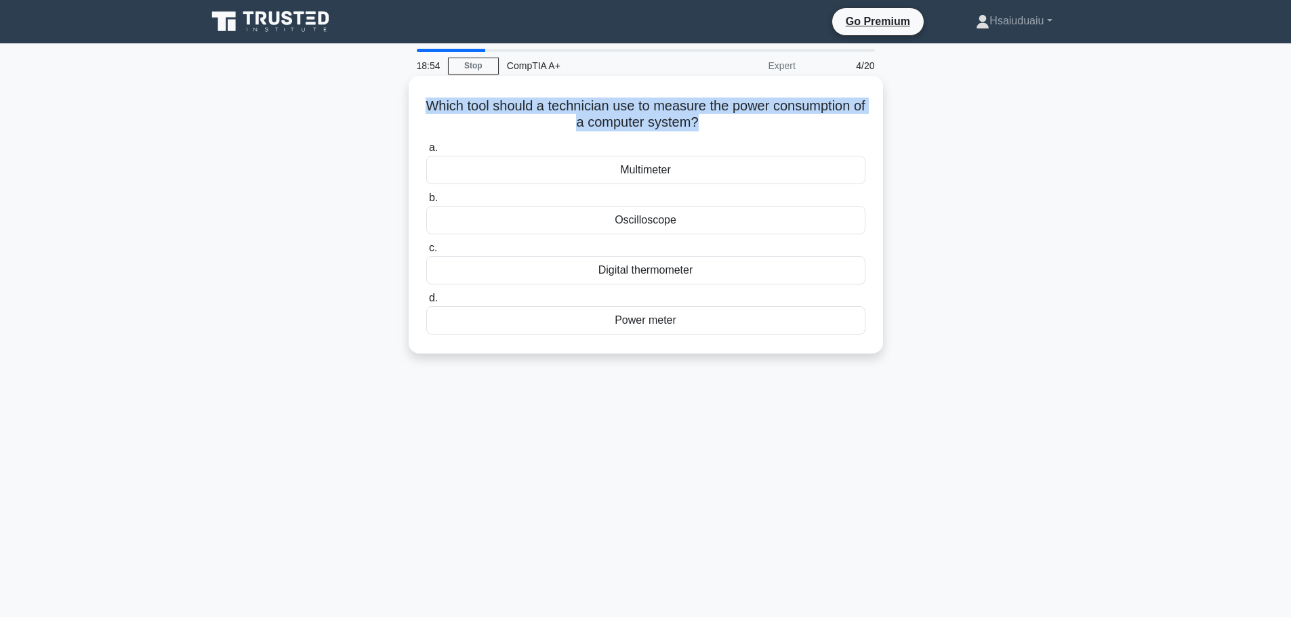
click at [657, 121] on h5 "Which tool should a technician use to measure the power consumption of a comput…" at bounding box center [646, 115] width 442 height 34
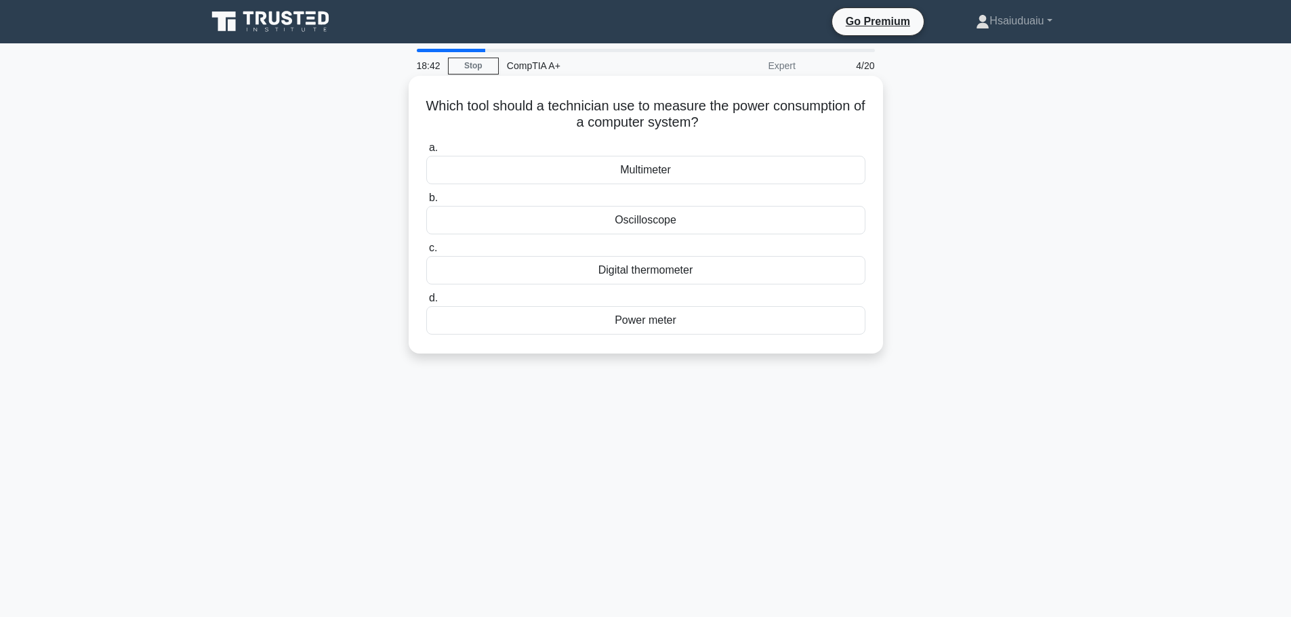
click at [703, 318] on div "Power meter" at bounding box center [645, 320] width 439 height 28
click at [426, 303] on input "d. Power meter" at bounding box center [426, 298] width 0 height 9
click at [657, 320] on div "System log" at bounding box center [645, 320] width 439 height 28
click at [426, 303] on input "d. System log" at bounding box center [426, 298] width 0 height 9
click at [640, 230] on div "Resource Monitor" at bounding box center [645, 220] width 439 height 28
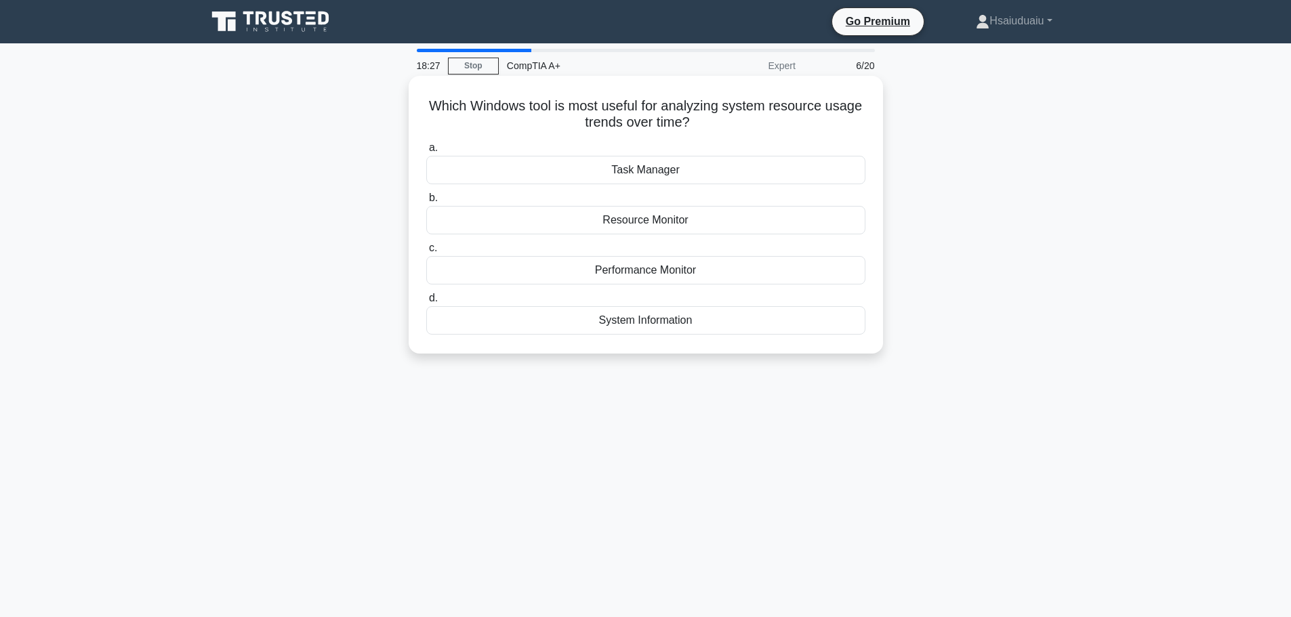
click at [426, 203] on input "b. Resource Monitor" at bounding box center [426, 198] width 0 height 9
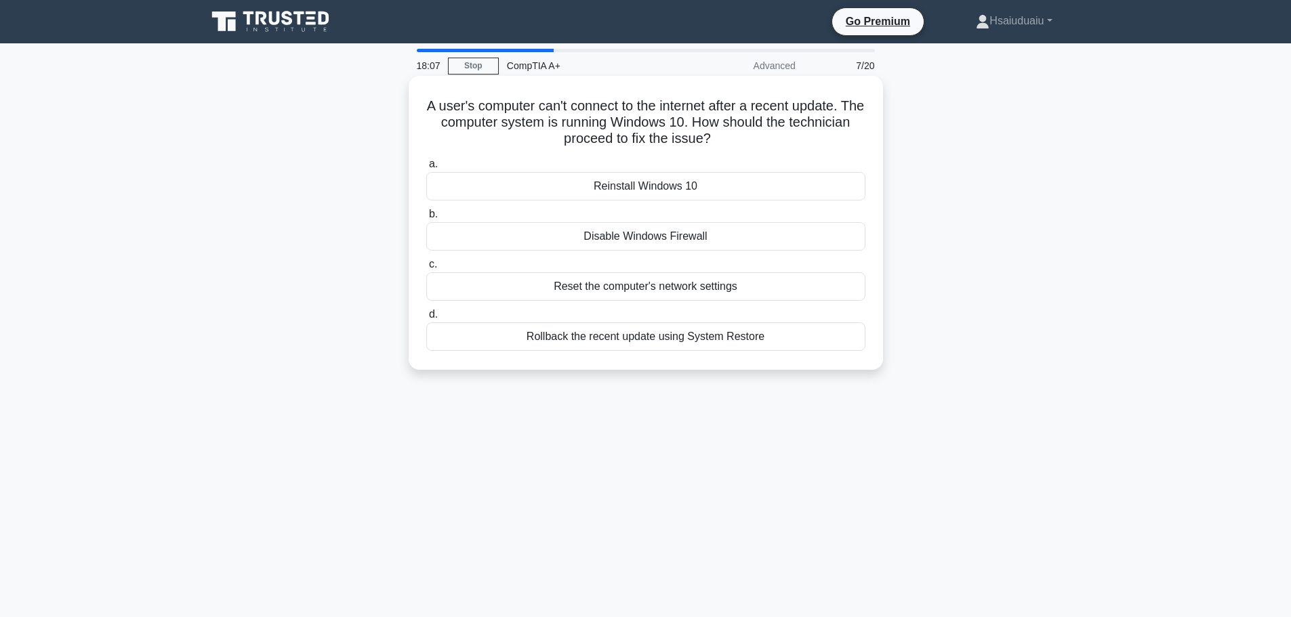
click at [652, 339] on div "Rollback the recent update using System Restore" at bounding box center [645, 337] width 439 height 28
click at [426, 319] on input "d. Rollback the recent update using System Restore" at bounding box center [426, 314] width 0 height 9
click at [586, 133] on h5 "A company website can be accessed using both HTTP and HTTPS. Management wants t…" at bounding box center [646, 123] width 442 height 50
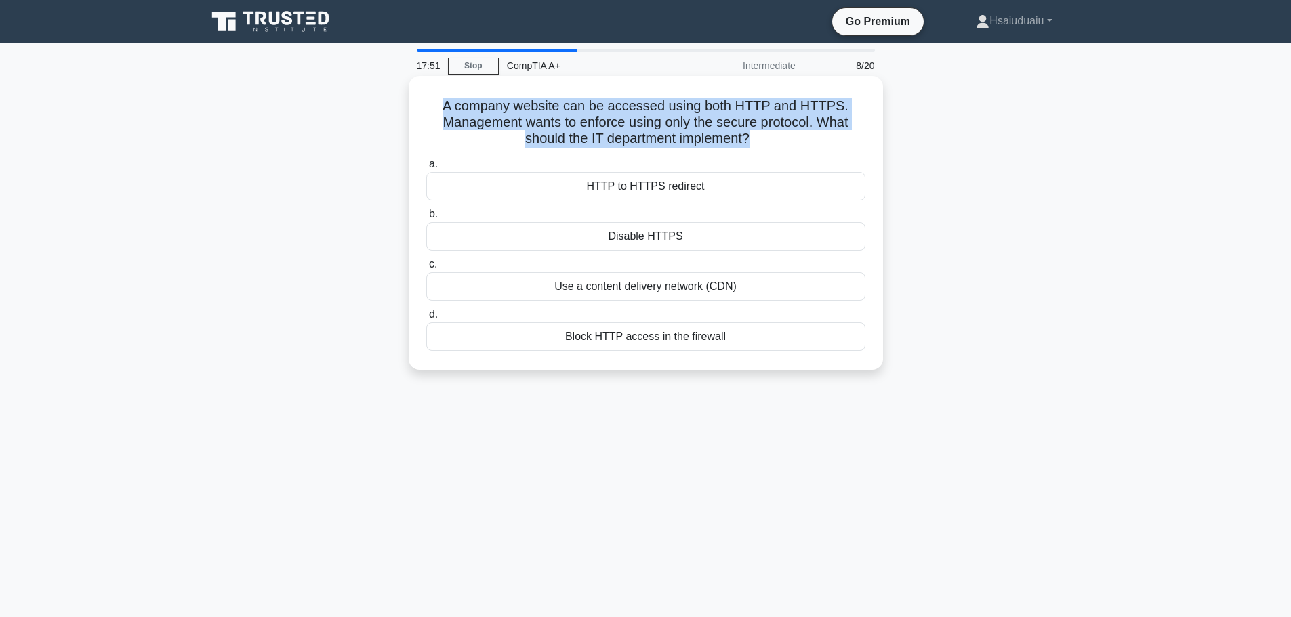
click at [586, 133] on h5 "A company website can be accessed using both HTTP and HTTPS. Management wants t…" at bounding box center [646, 123] width 442 height 50
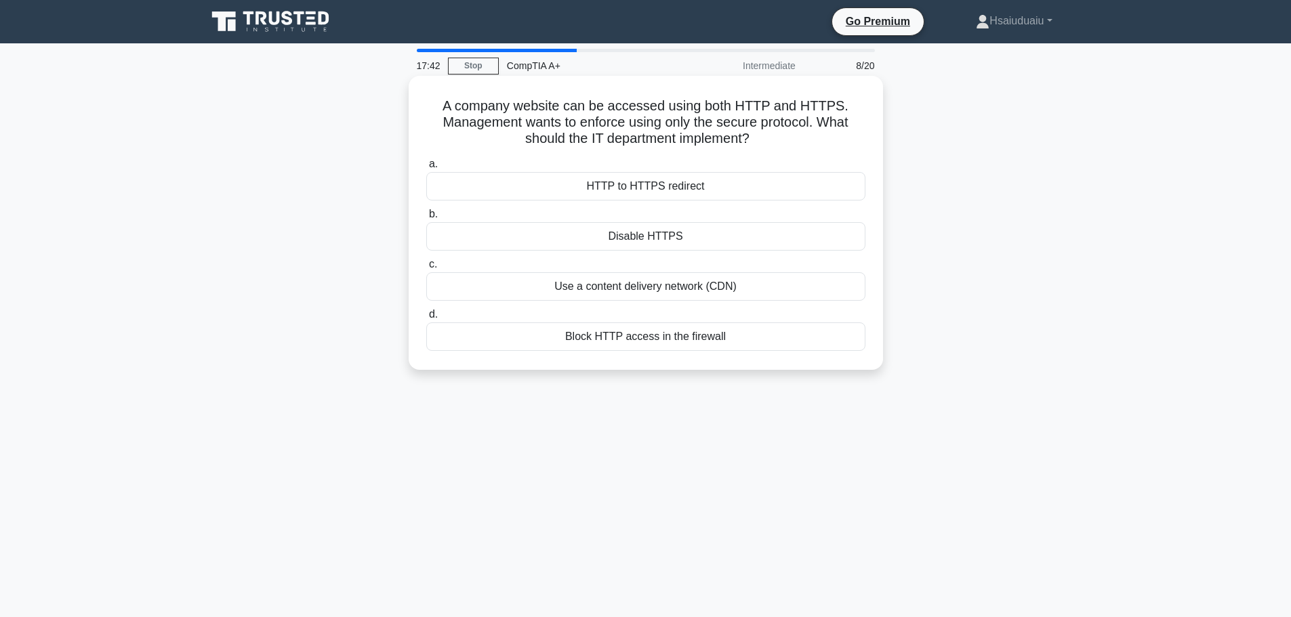
click at [647, 182] on div "HTTP to HTTPS redirect" at bounding box center [645, 186] width 439 height 28
click at [426, 169] on input "a. HTTP to HTTPS redirect" at bounding box center [426, 164] width 0 height 9
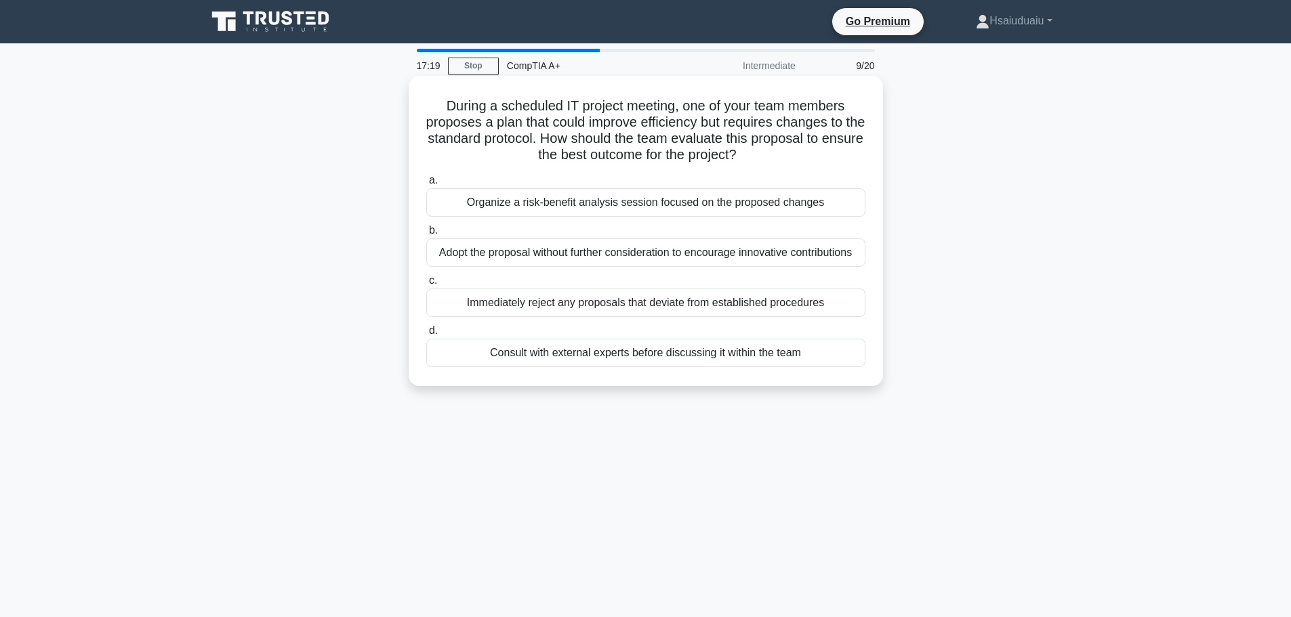
click at [516, 194] on div "Organize a risk-benefit analysis session focused on the proposed changes" at bounding box center [645, 202] width 439 height 28
click at [426, 185] on input "a. Organize a risk-benefit analysis session focused on the proposed changes" at bounding box center [426, 180] width 0 height 9
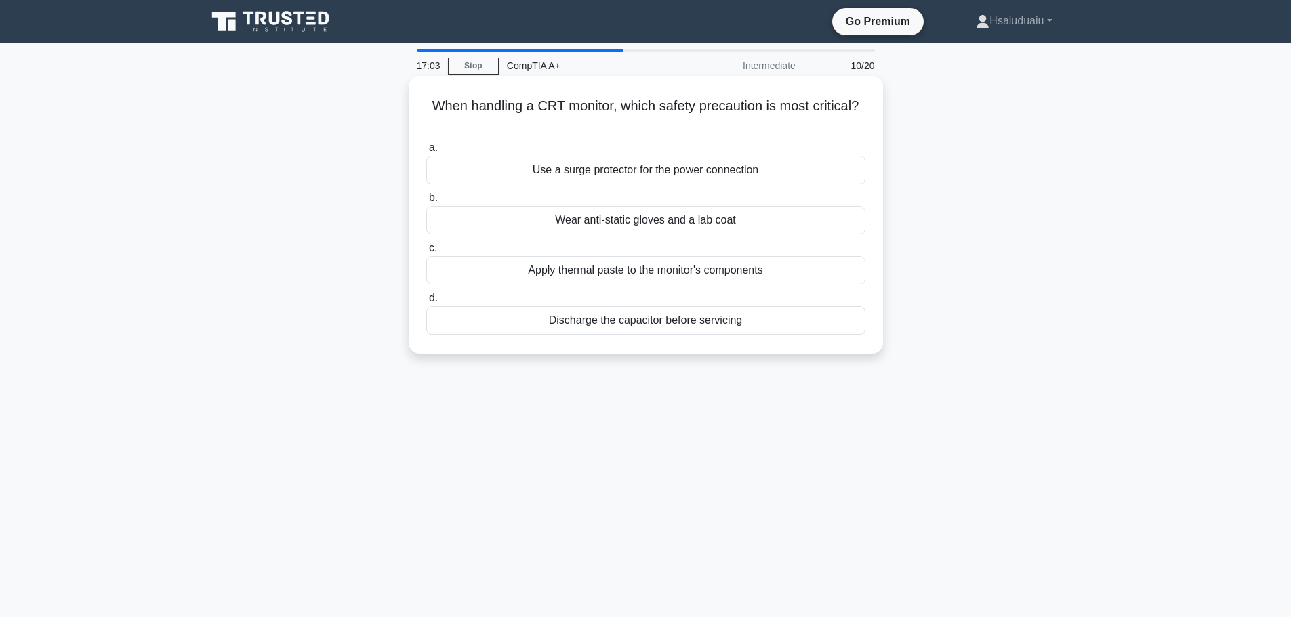
click at [489, 108] on h5 "When handling a CRT monitor, which safety precaution is most critical? .spinner…" at bounding box center [646, 115] width 442 height 34
click at [695, 328] on div "Discharge the capacitor before servicing" at bounding box center [645, 320] width 439 height 28
click at [426, 303] on input "d. Discharge the capacitor before servicing" at bounding box center [426, 298] width 0 height 9
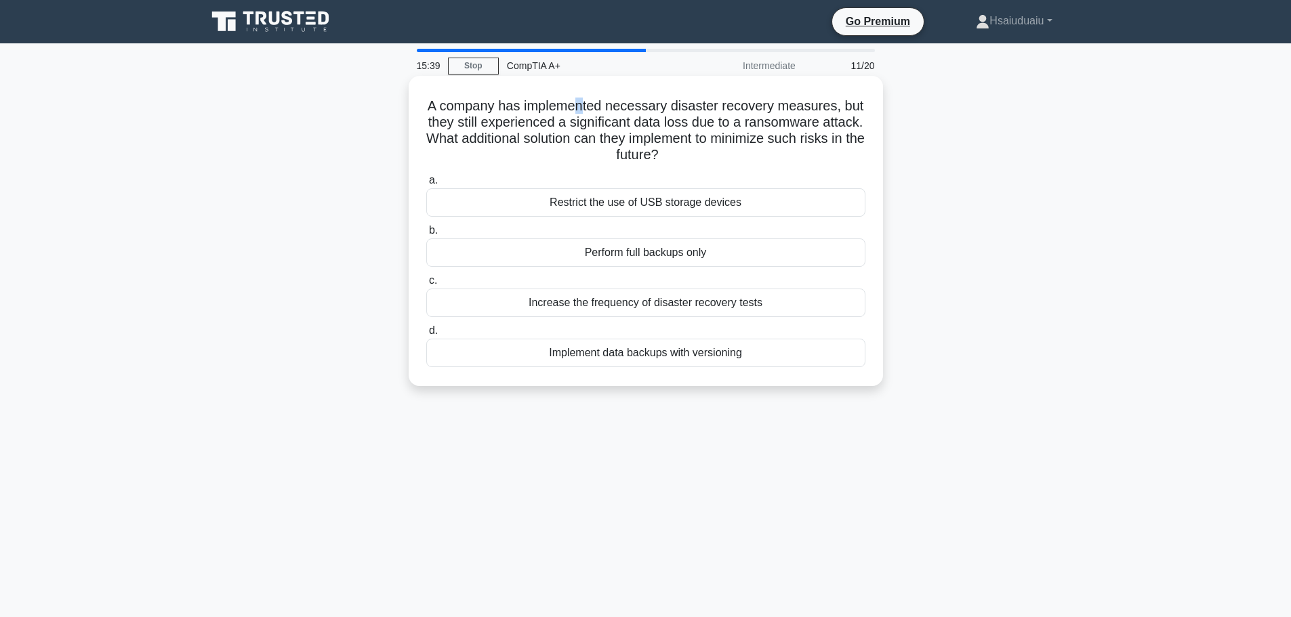
drag, startPoint x: 582, startPoint y: 99, endPoint x: 573, endPoint y: 103, distance: 9.7
click at [573, 103] on h5 "A company has implemented necessary disaster recovery measures, but they still …" at bounding box center [646, 131] width 442 height 66
click at [689, 356] on div "Implement data backups with versioning" at bounding box center [645, 353] width 439 height 28
click at [426, 335] on input "d. Implement data backups with versioning" at bounding box center [426, 331] width 0 height 9
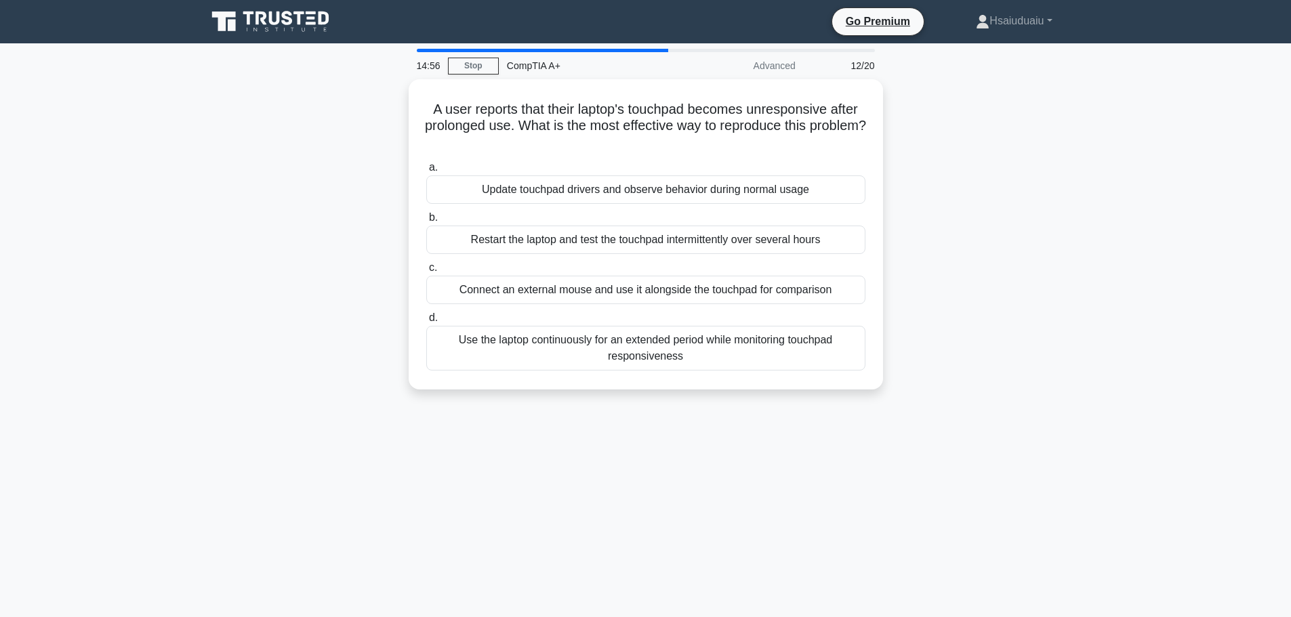
click at [1065, 219] on div "A user reports that their laptop's touchpad becomes unresponsive after prolonge…" at bounding box center [646, 242] width 894 height 327
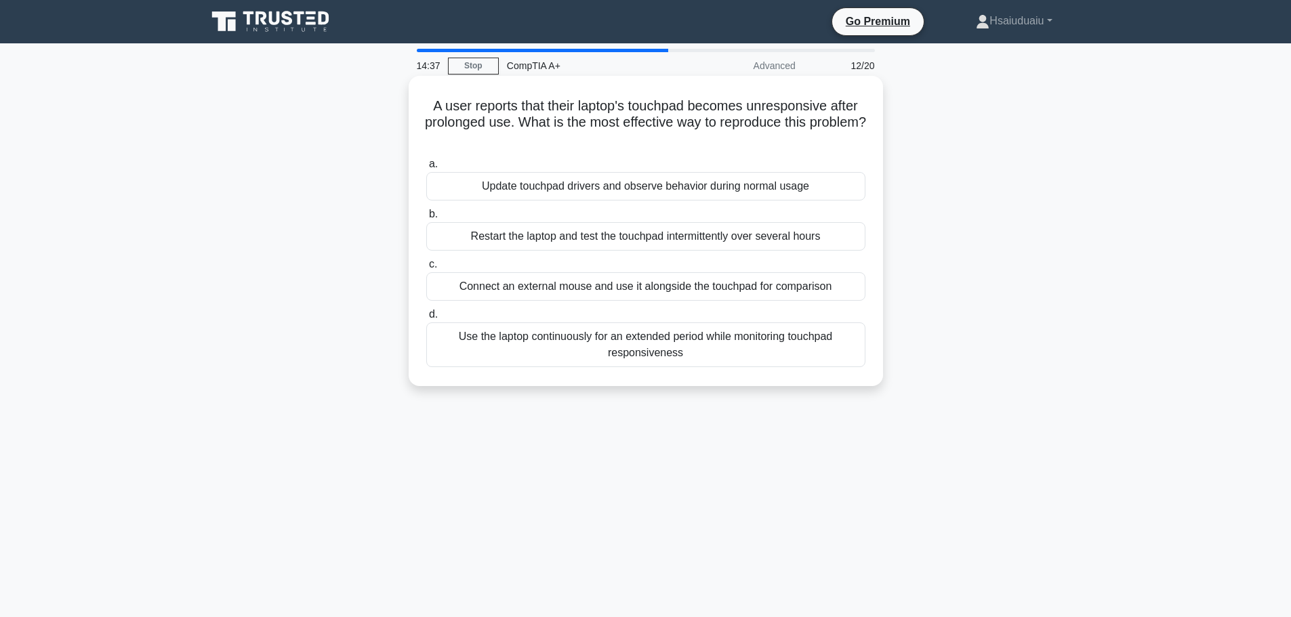
click at [799, 354] on div "Use the laptop continuously for an extended period while monitoring touchpad re…" at bounding box center [645, 345] width 439 height 45
click at [426, 319] on input "d. Use the laptop continuously for an extended period while monitoring touchpad…" at bounding box center [426, 314] width 0 height 9
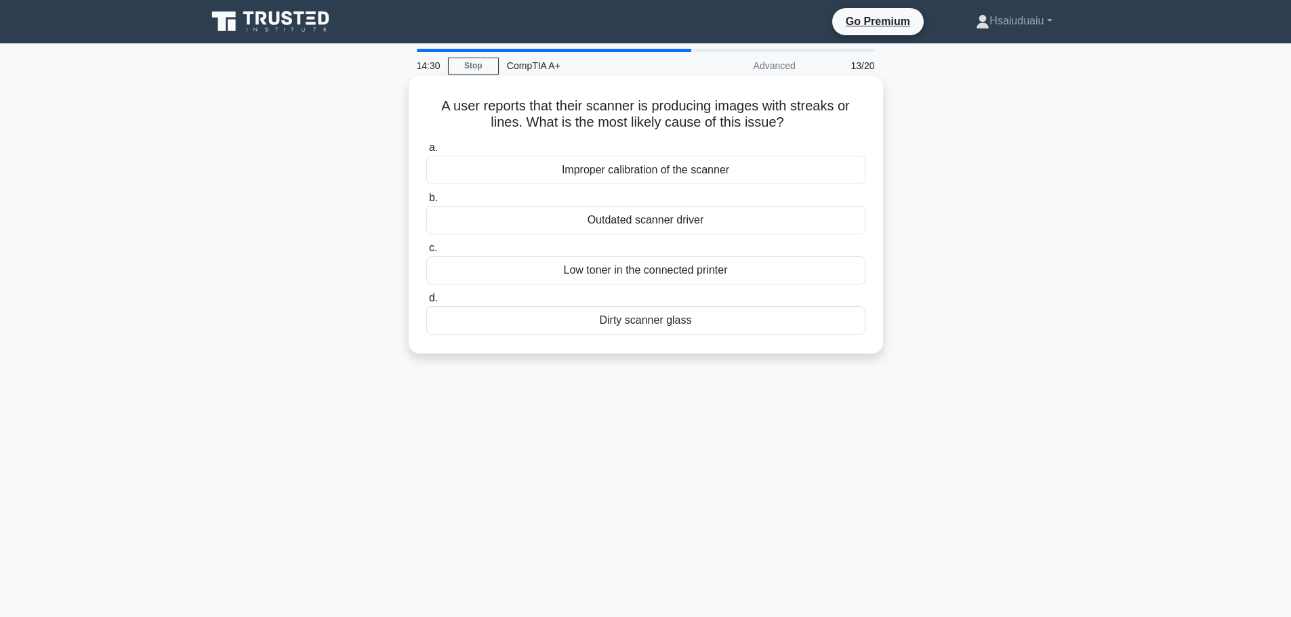
click at [667, 329] on div "Dirty scanner glass" at bounding box center [645, 320] width 439 height 28
click at [426, 303] on input "d. Dirty scanner glass" at bounding box center [426, 298] width 0 height 9
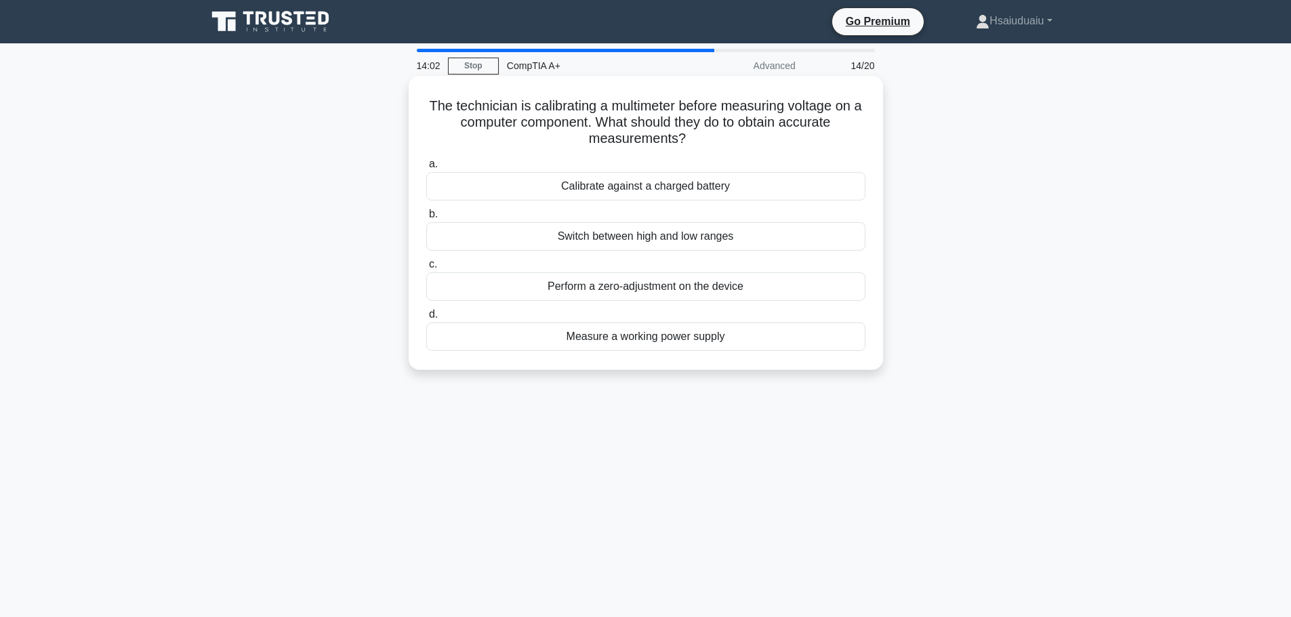
click at [613, 180] on div "Calibrate against a charged battery" at bounding box center [645, 186] width 439 height 28
click at [426, 169] on input "a. Calibrate against a charged battery" at bounding box center [426, 164] width 0 height 9
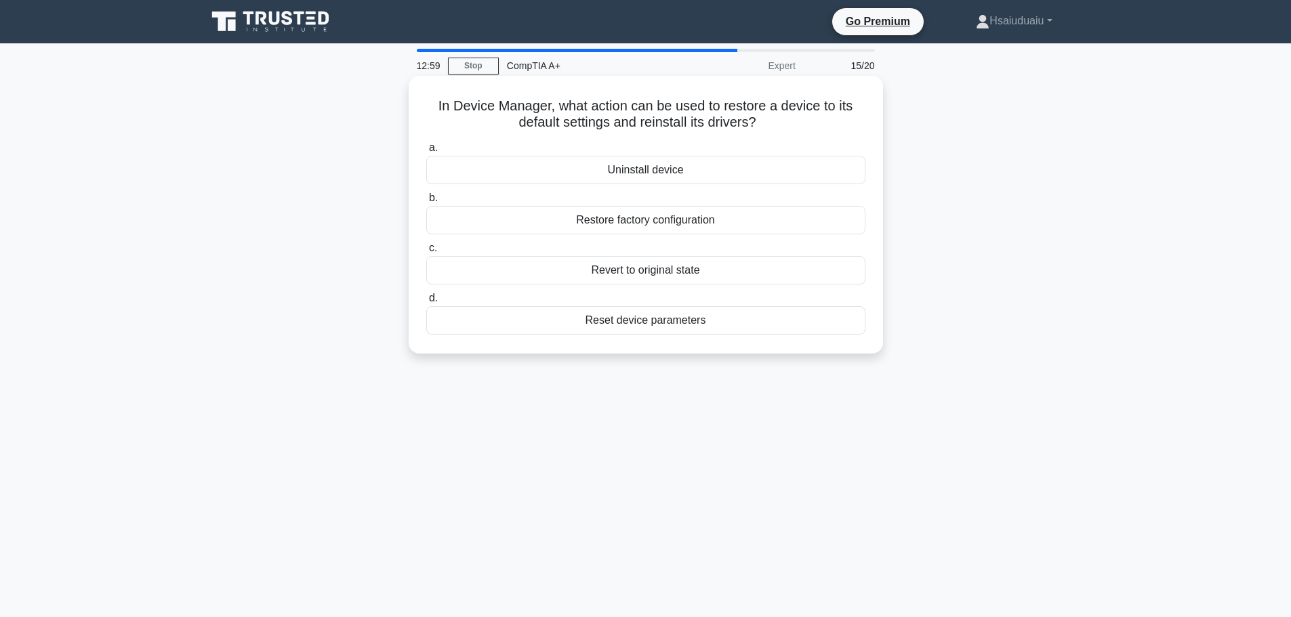
click at [636, 176] on div "Uninstall device" at bounding box center [645, 170] width 439 height 28
click at [426, 152] on input "a. Uninstall device" at bounding box center [426, 148] width 0 height 9
click at [658, 103] on h5 "What type of HDMI connector is typically used for connecting smartphones and ta…" at bounding box center [646, 115] width 442 height 34
click at [702, 274] on div "HDMI Type D (Micro HDMI)" at bounding box center [645, 270] width 439 height 28
click at [426, 253] on input "c. HDMI Type D (Micro HDMI)" at bounding box center [426, 248] width 0 height 9
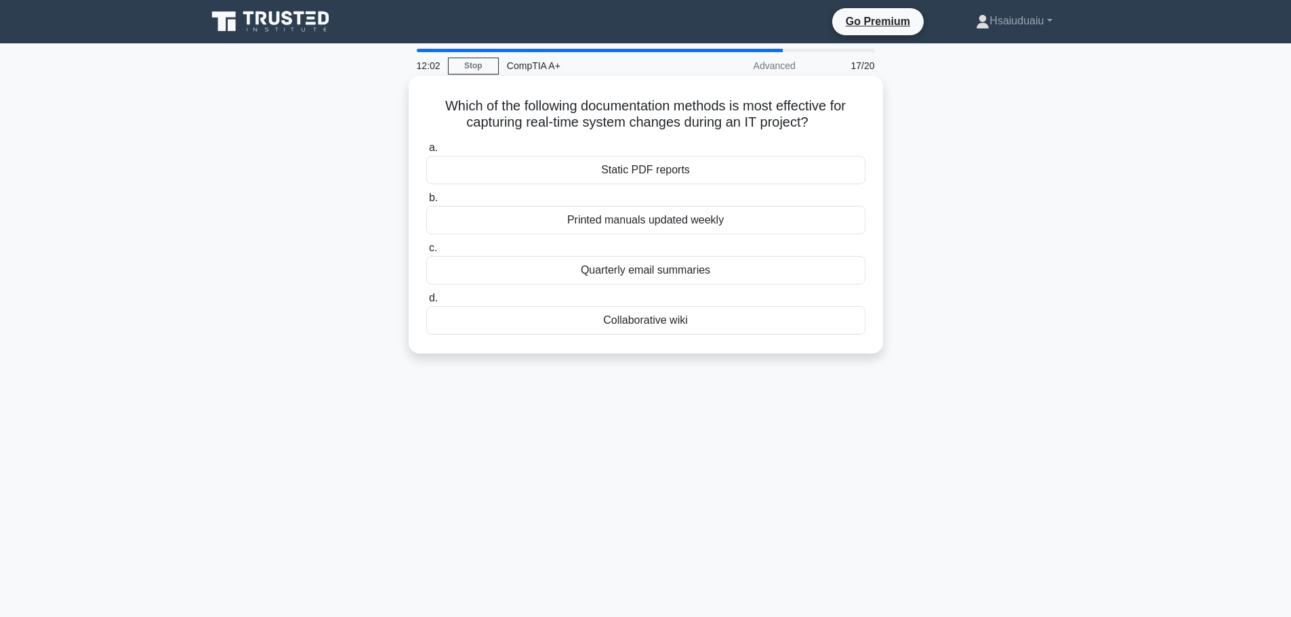
drag, startPoint x: 432, startPoint y: 100, endPoint x: 784, endPoint y: 337, distance: 424.6
click at [784, 337] on div "Which of the following documentation methods is most effective for capturing re…" at bounding box center [645, 214] width 463 height 267
click at [585, 326] on div "Collaborative wiki" at bounding box center [645, 320] width 439 height 28
click at [426, 303] on input "d. Collaborative wiki" at bounding box center [426, 298] width 0 height 9
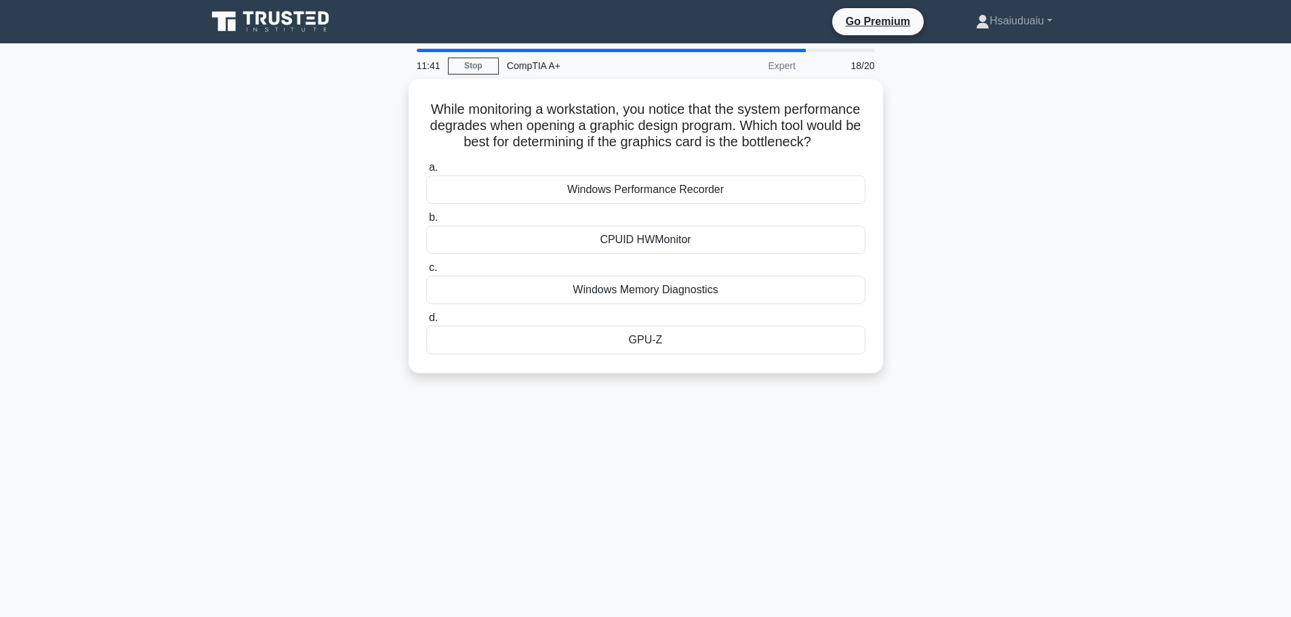
click at [365, 129] on div "While monitoring a workstation, you notice that the system performance degrades…" at bounding box center [646, 234] width 894 height 310
click at [720, 351] on div "GPU-Z" at bounding box center [645, 337] width 439 height 28
click at [426, 319] on input "d. GPU-Z" at bounding box center [426, 314] width 0 height 9
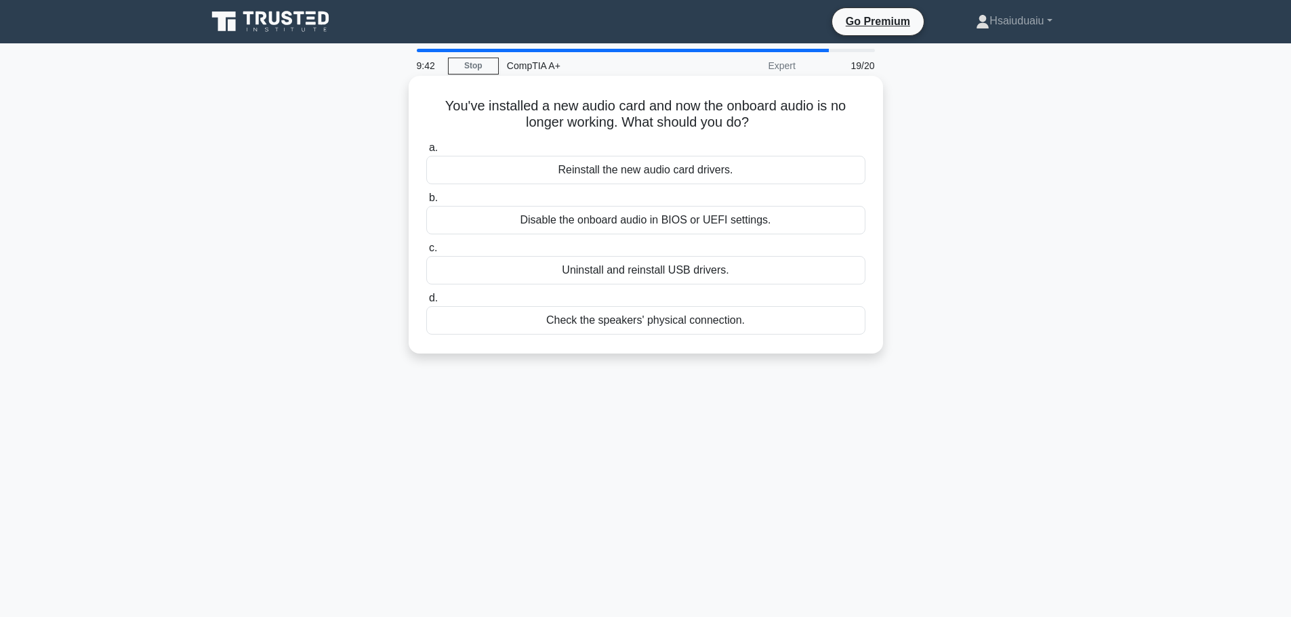
click at [627, 167] on div "Reinstall the new audio card drivers." at bounding box center [645, 170] width 439 height 28
click at [426, 152] on input "a. Reinstall the new audio card drivers." at bounding box center [426, 148] width 0 height 9
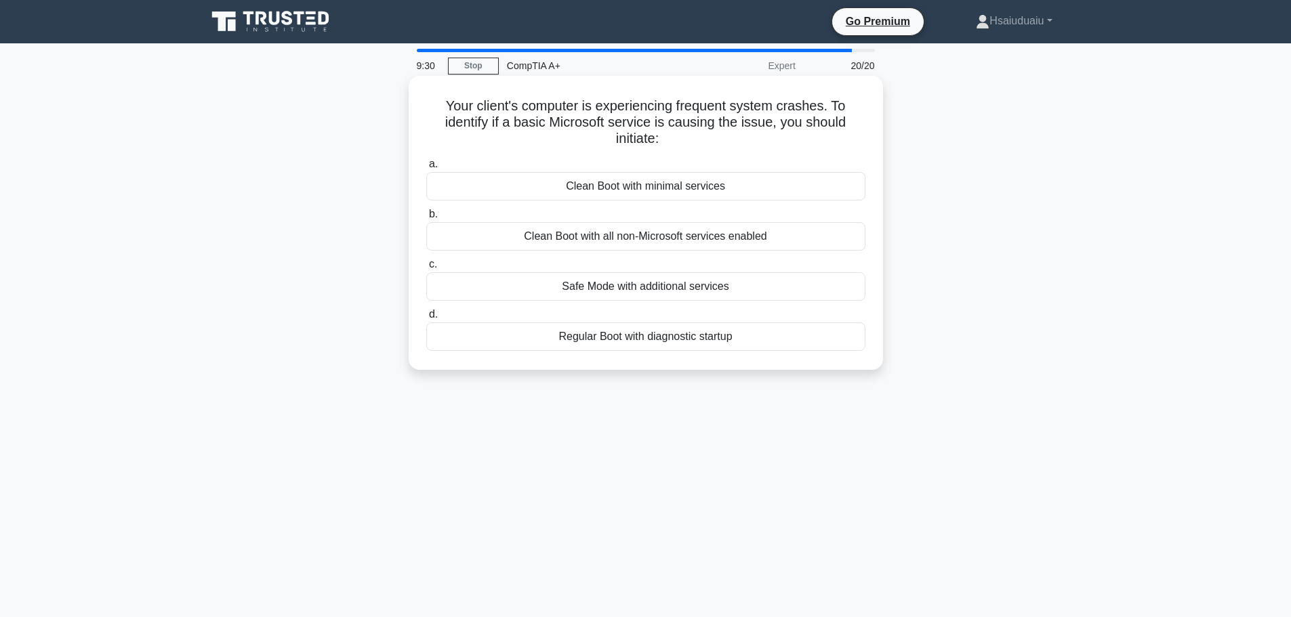
click at [663, 300] on div "Safe Mode with additional services" at bounding box center [645, 286] width 439 height 28
click at [426, 269] on input "c. Safe Mode with additional services" at bounding box center [426, 264] width 0 height 9
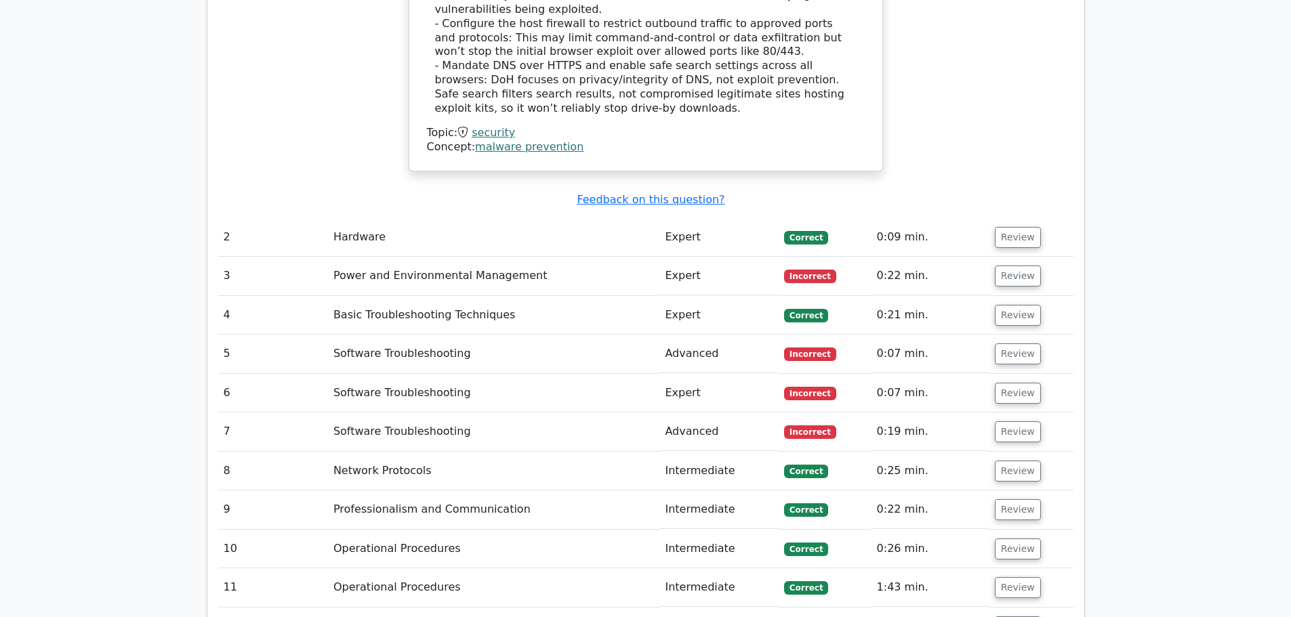
scroll to position [1897, 0]
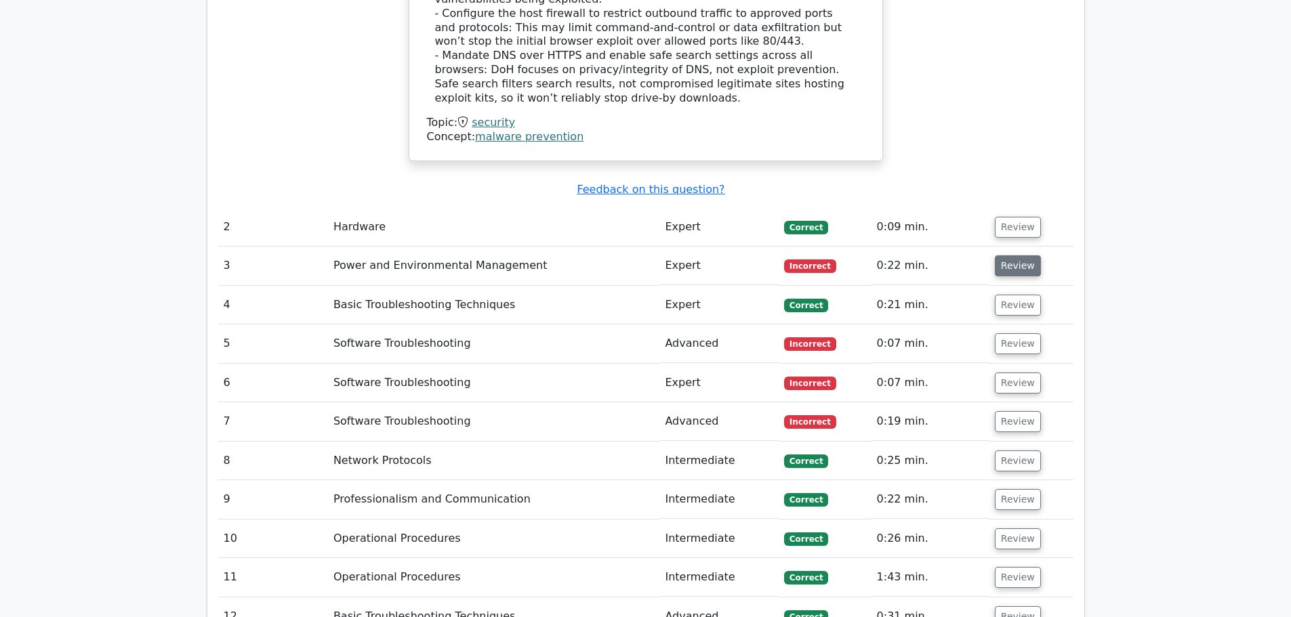
click at [1029, 255] on button "Review" at bounding box center [1018, 265] width 46 height 21
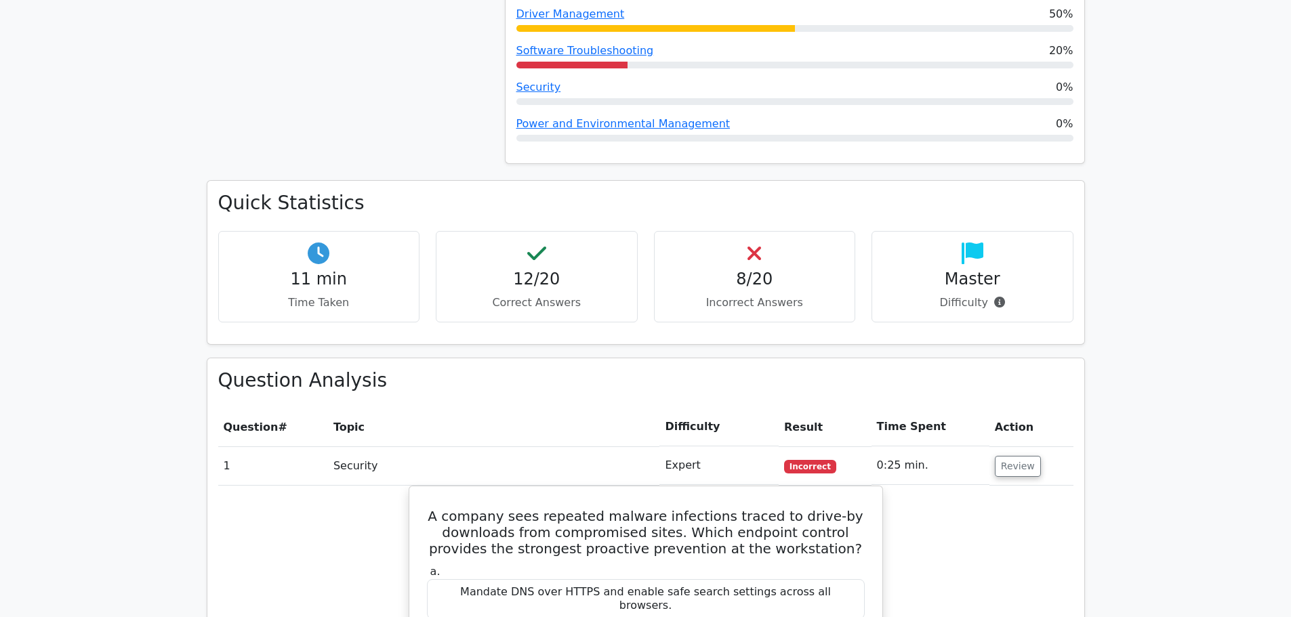
scroll to position [1084, 0]
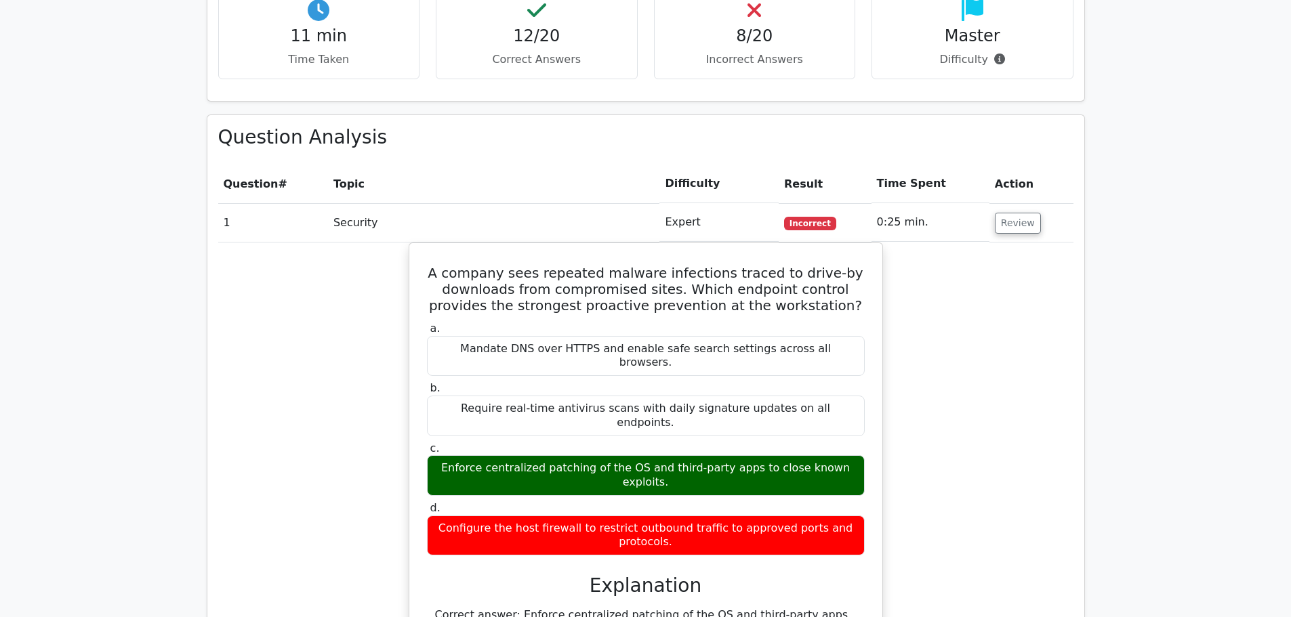
click at [907, 203] on td "0:25 min." at bounding box center [930, 222] width 118 height 39
click at [293, 203] on td "1" at bounding box center [273, 222] width 110 height 39
drag, startPoint x: 249, startPoint y: 167, endPoint x: 308, endPoint y: 167, distance: 59.0
click at [267, 203] on td "1" at bounding box center [273, 222] width 110 height 39
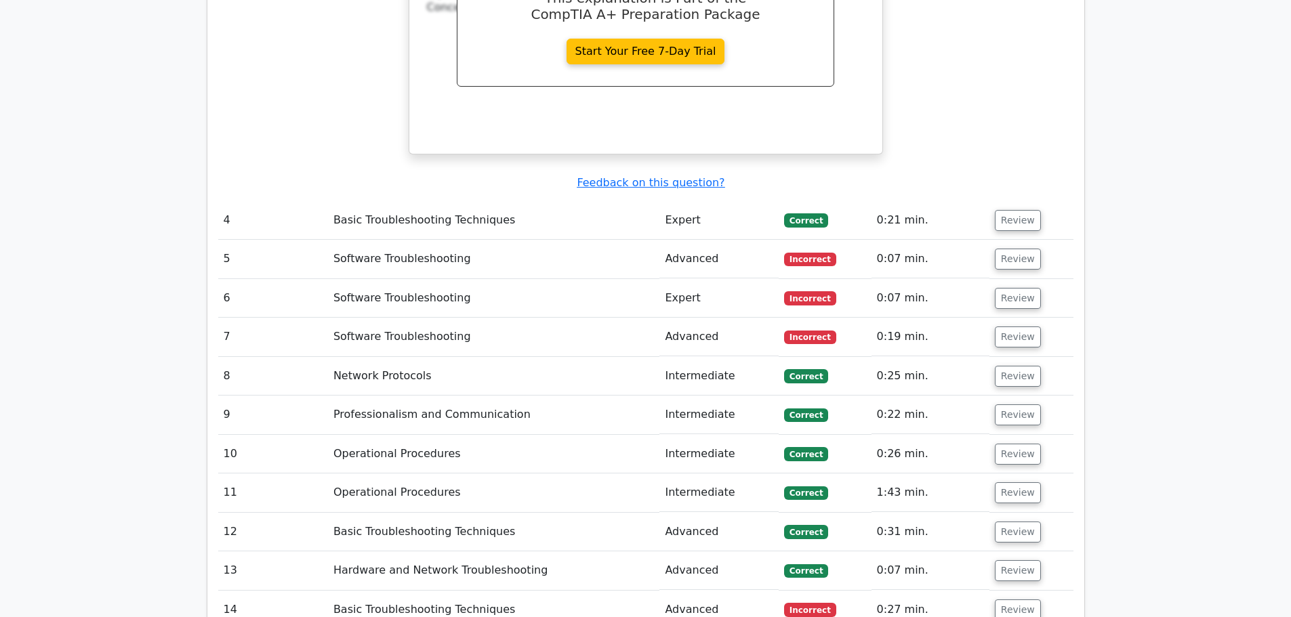
scroll to position [2734, 0]
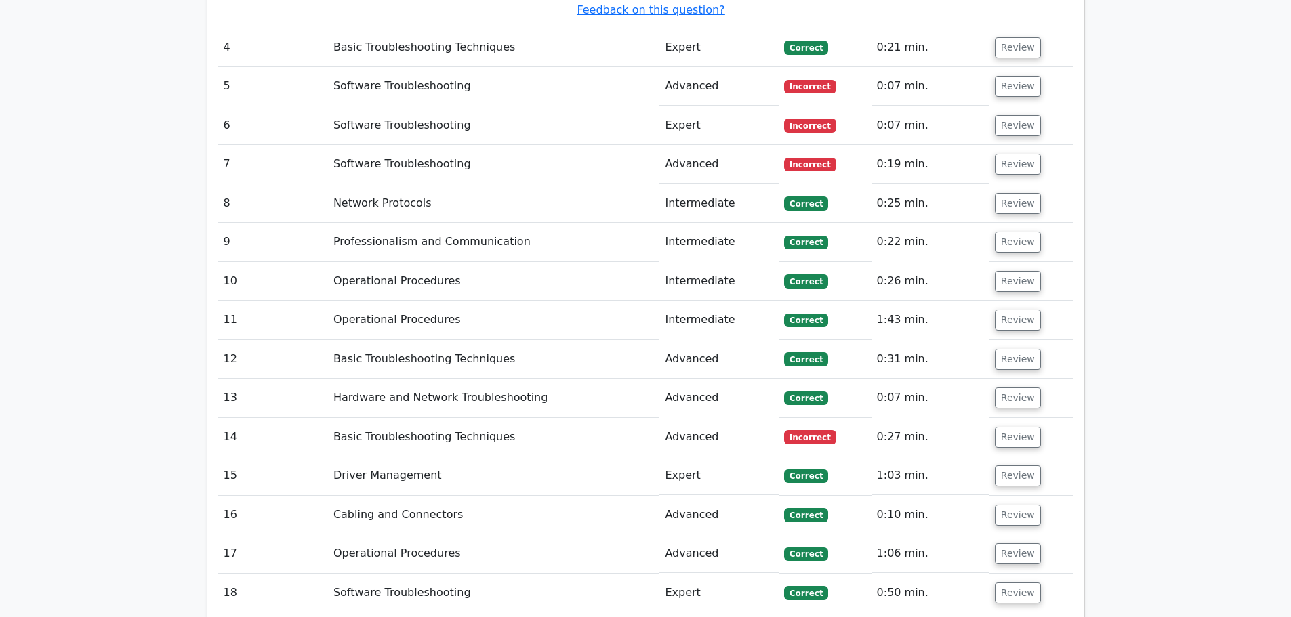
click at [1034, 418] on td "Review" at bounding box center [1031, 437] width 84 height 39
click at [1024, 427] on button "Review" at bounding box center [1018, 437] width 46 height 21
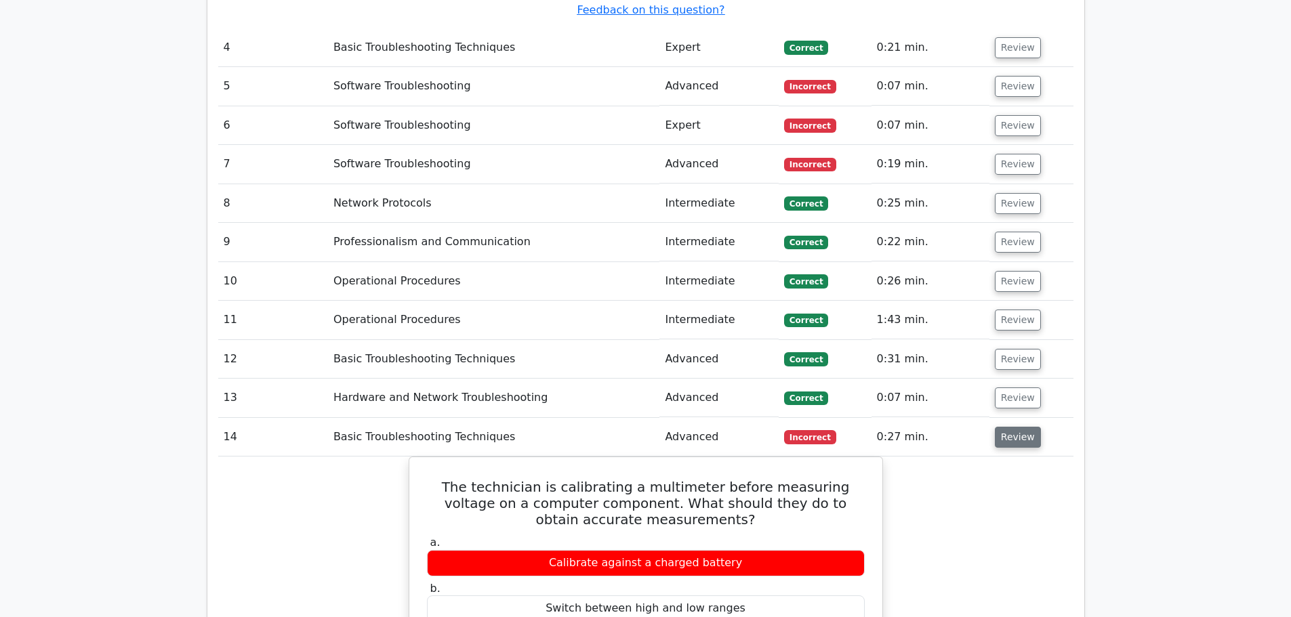
click at [1007, 427] on button "Review" at bounding box center [1018, 437] width 46 height 21
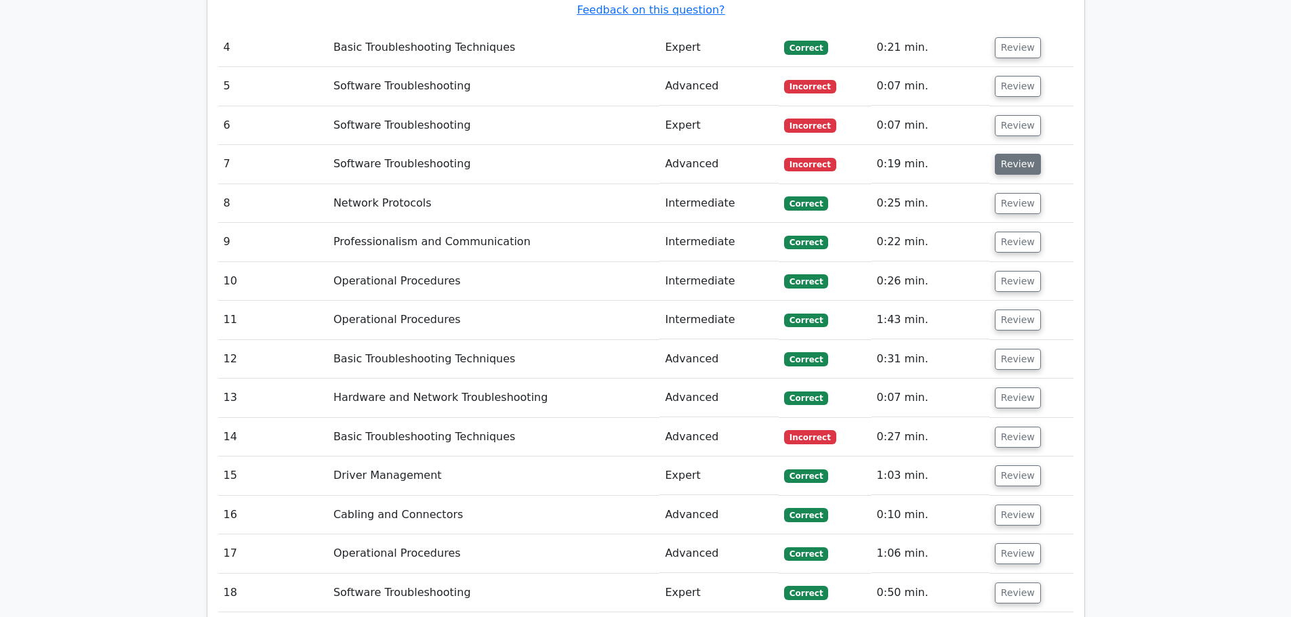
click at [1004, 154] on button "Review" at bounding box center [1018, 164] width 46 height 21
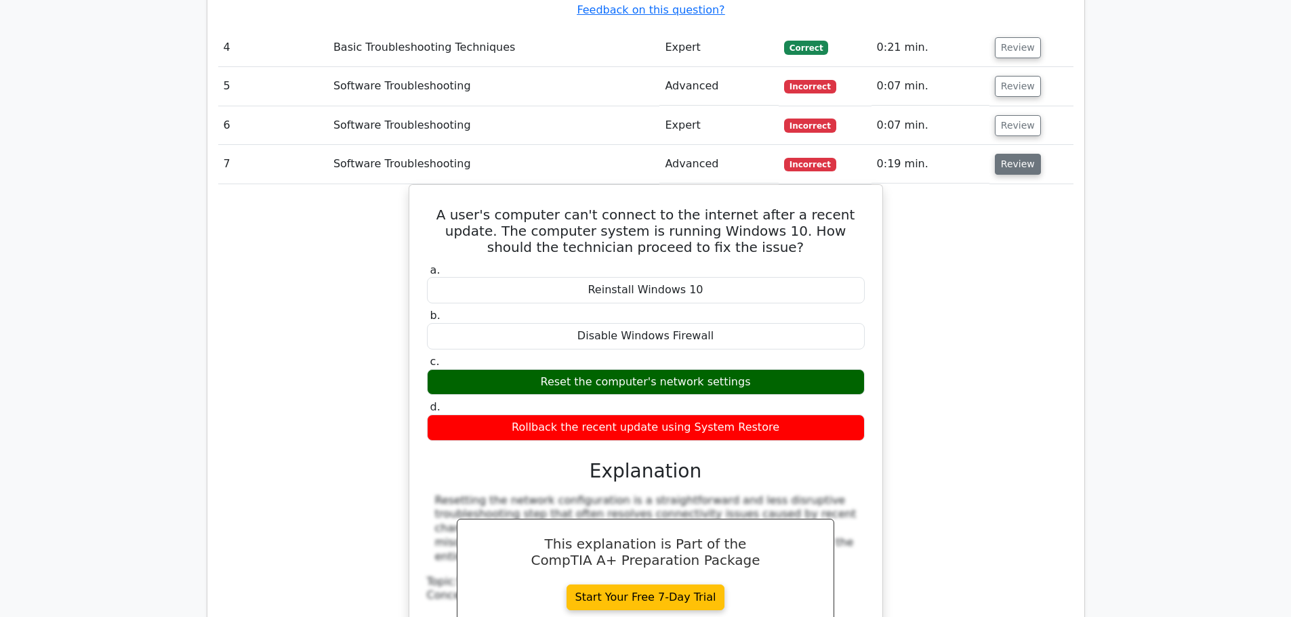
click at [1004, 154] on button "Review" at bounding box center [1018, 164] width 46 height 21
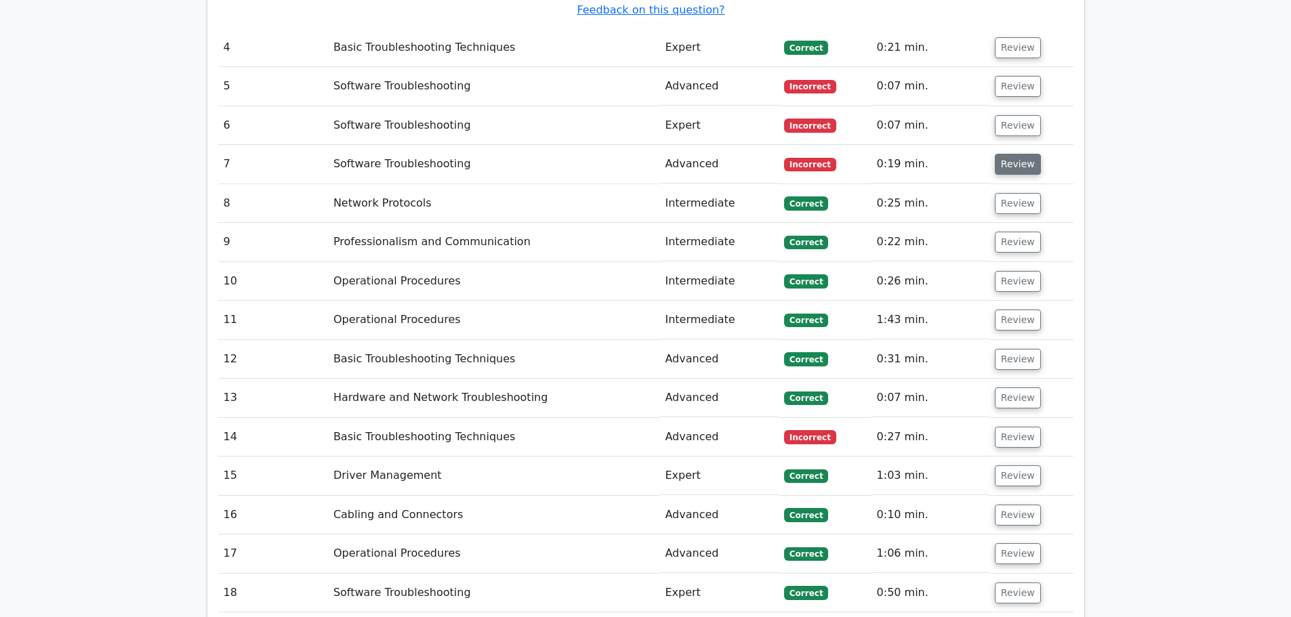
click at [1004, 154] on button "Review" at bounding box center [1018, 164] width 46 height 21
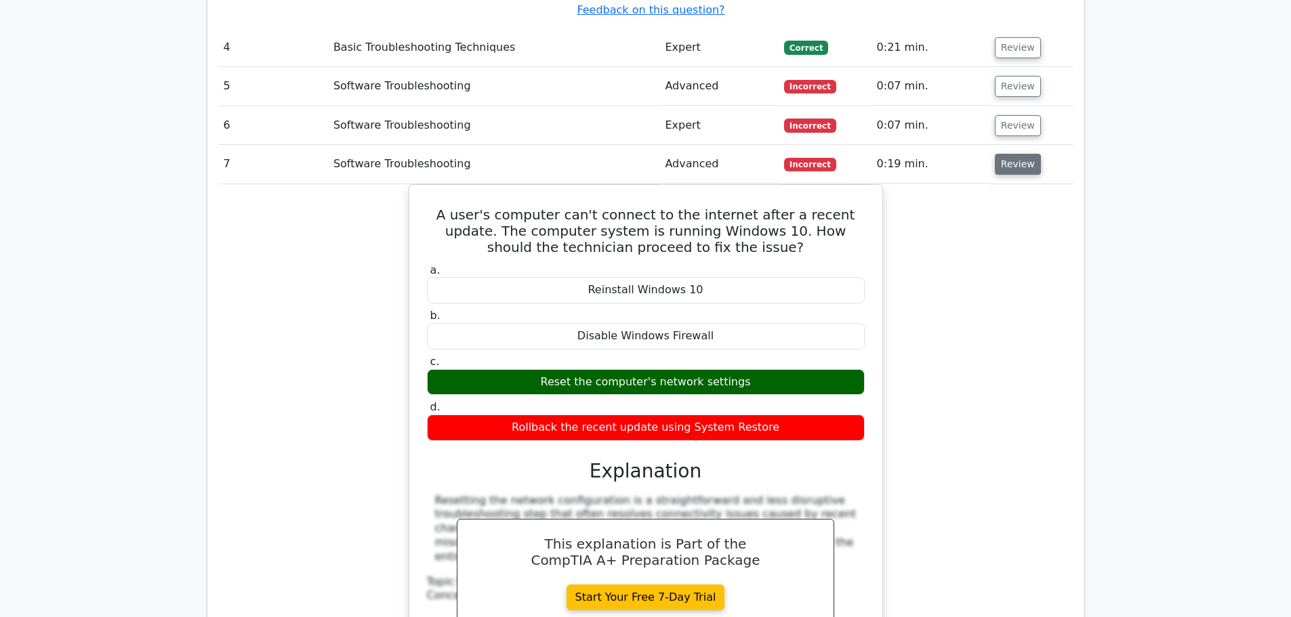
click at [1004, 154] on button "Review" at bounding box center [1018, 164] width 46 height 21
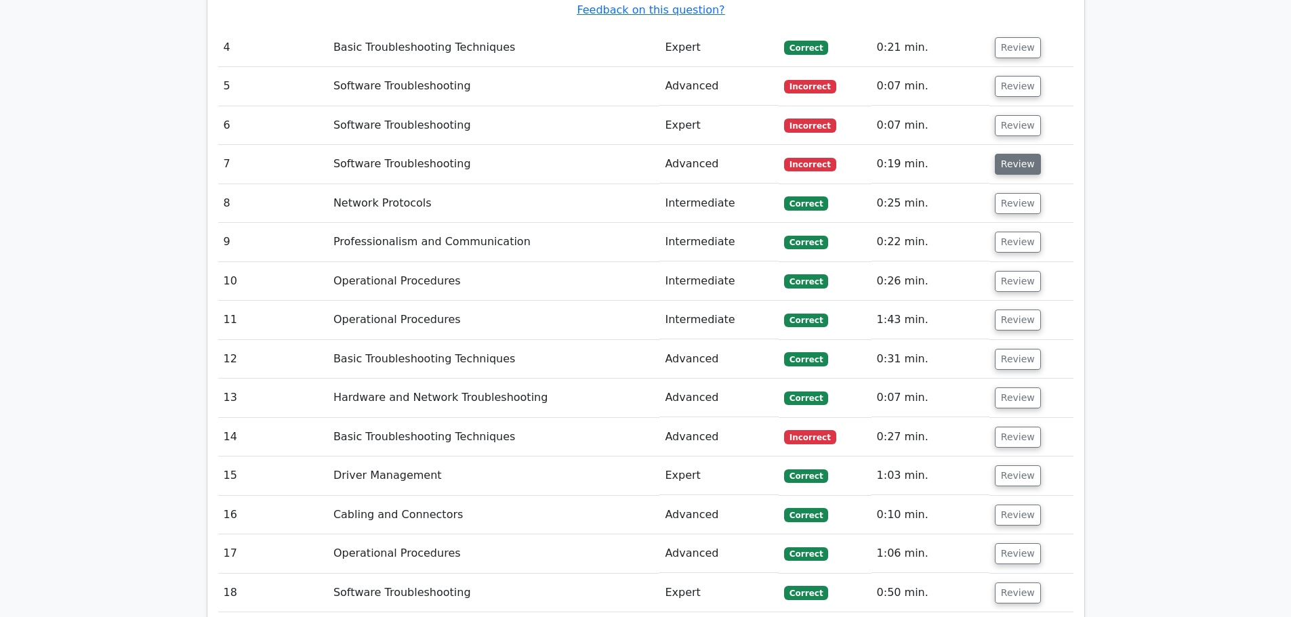
scroll to position [2531, 0]
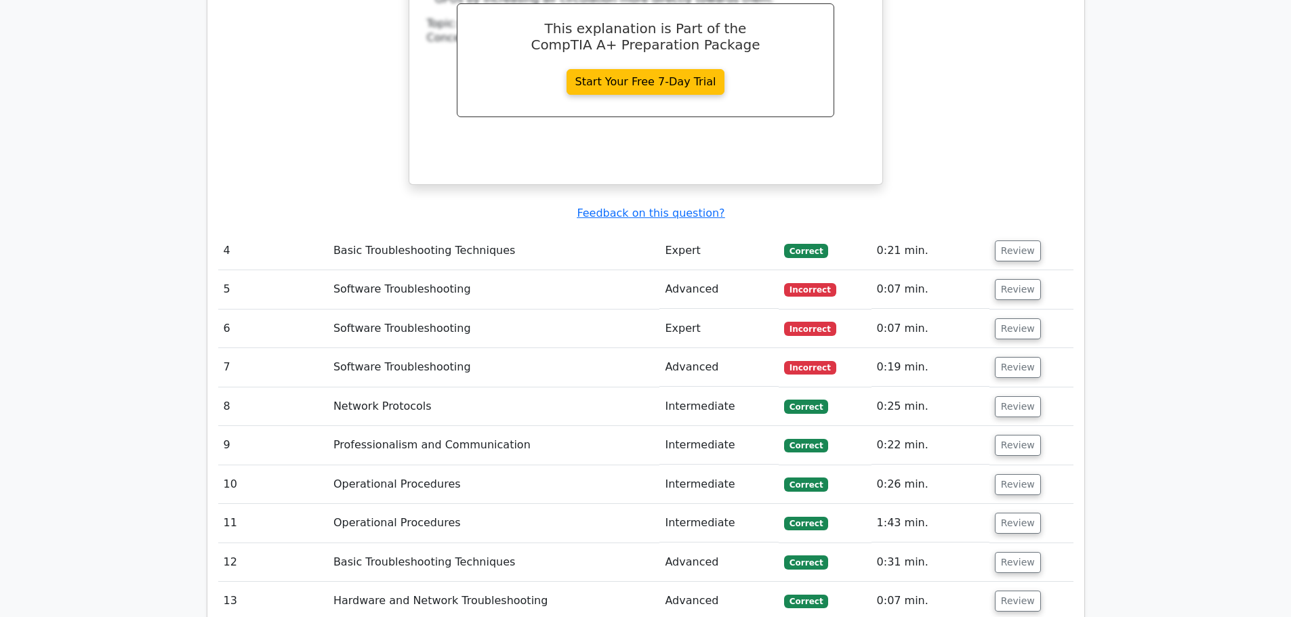
click at [1018, 270] on td "Review" at bounding box center [1031, 289] width 84 height 39
click at [1020, 310] on td "Review" at bounding box center [1031, 329] width 84 height 39
click at [1020, 318] on button "Review" at bounding box center [1018, 328] width 46 height 21
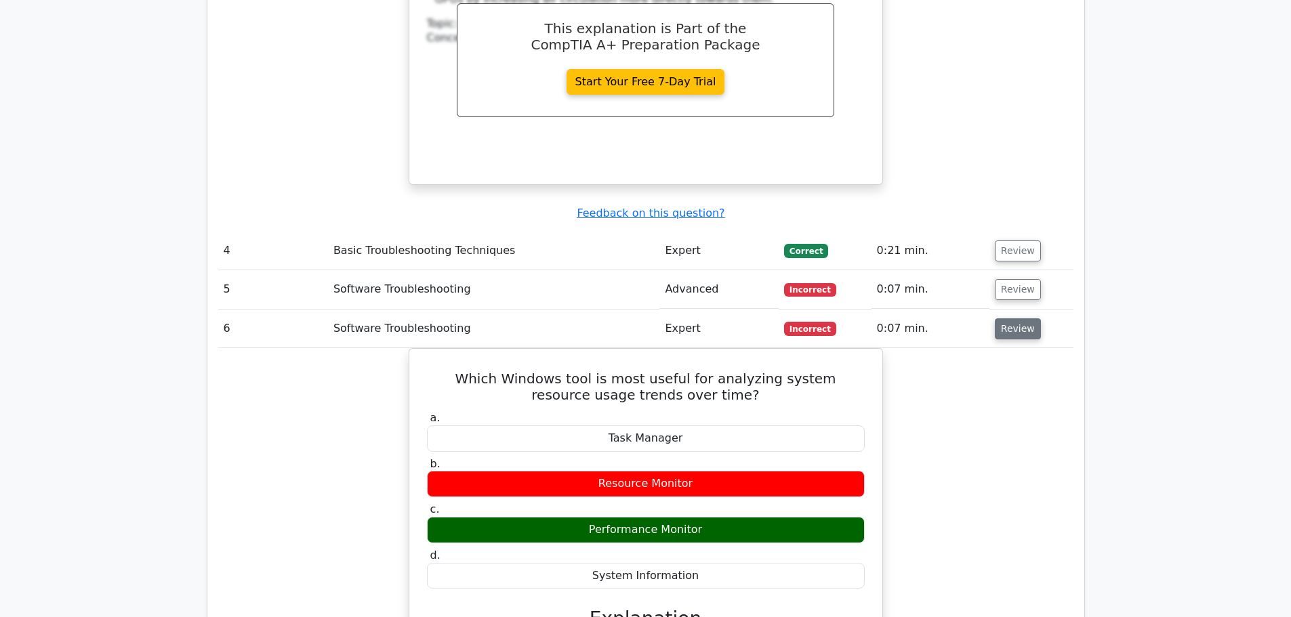
click at [1021, 318] on button "Review" at bounding box center [1018, 328] width 46 height 21
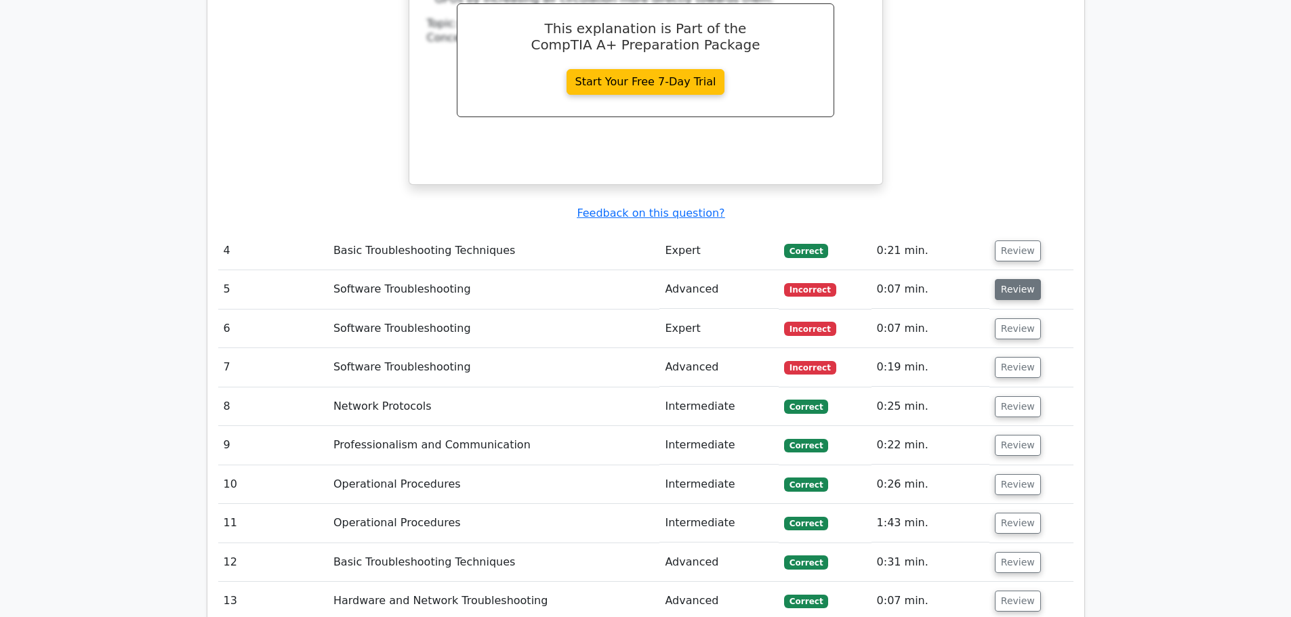
click at [1011, 279] on button "Review" at bounding box center [1018, 289] width 46 height 21
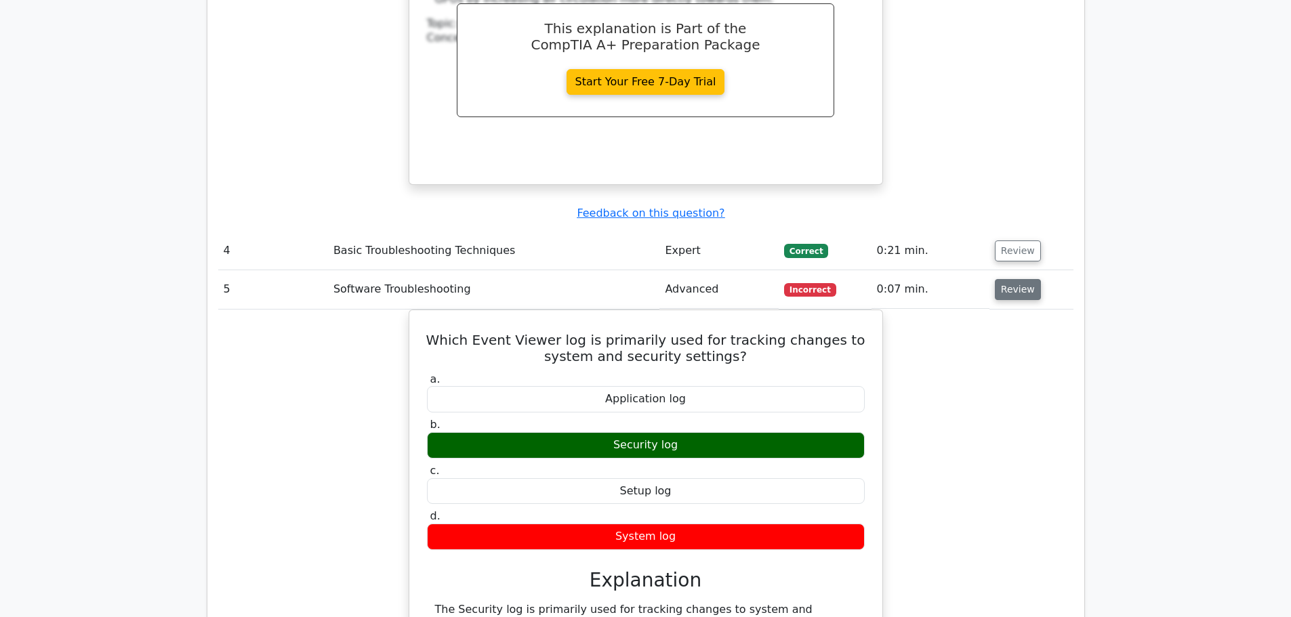
click at [1011, 279] on button "Review" at bounding box center [1018, 289] width 46 height 21
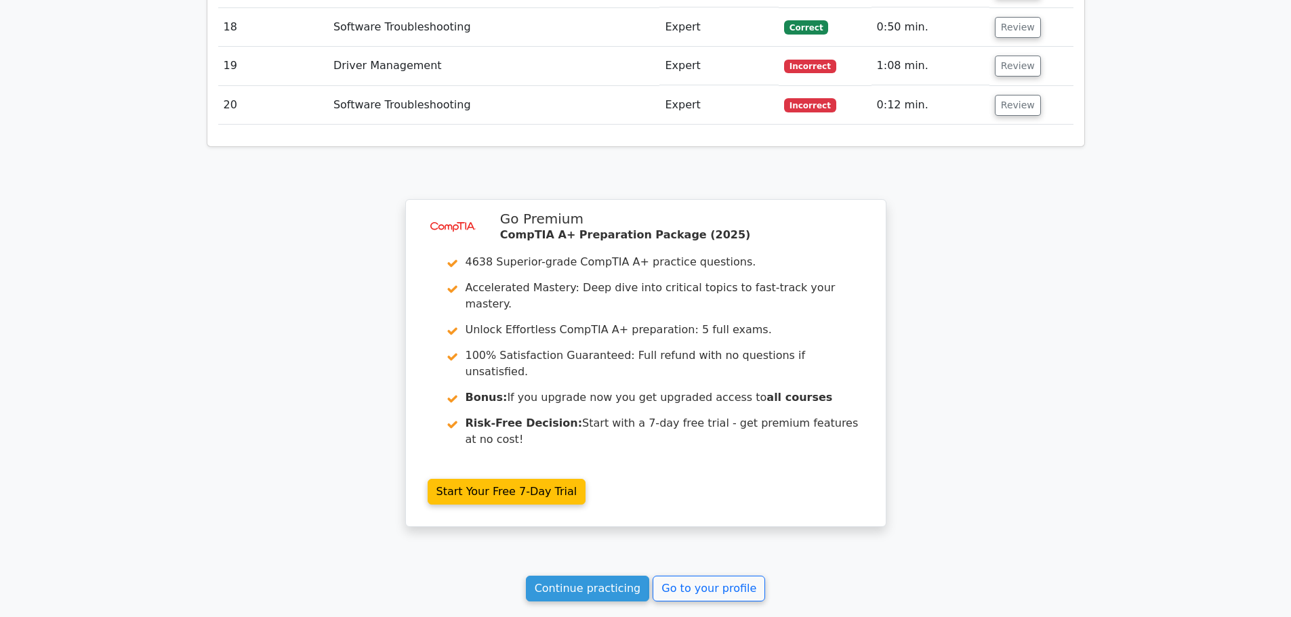
scroll to position [3303, 0]
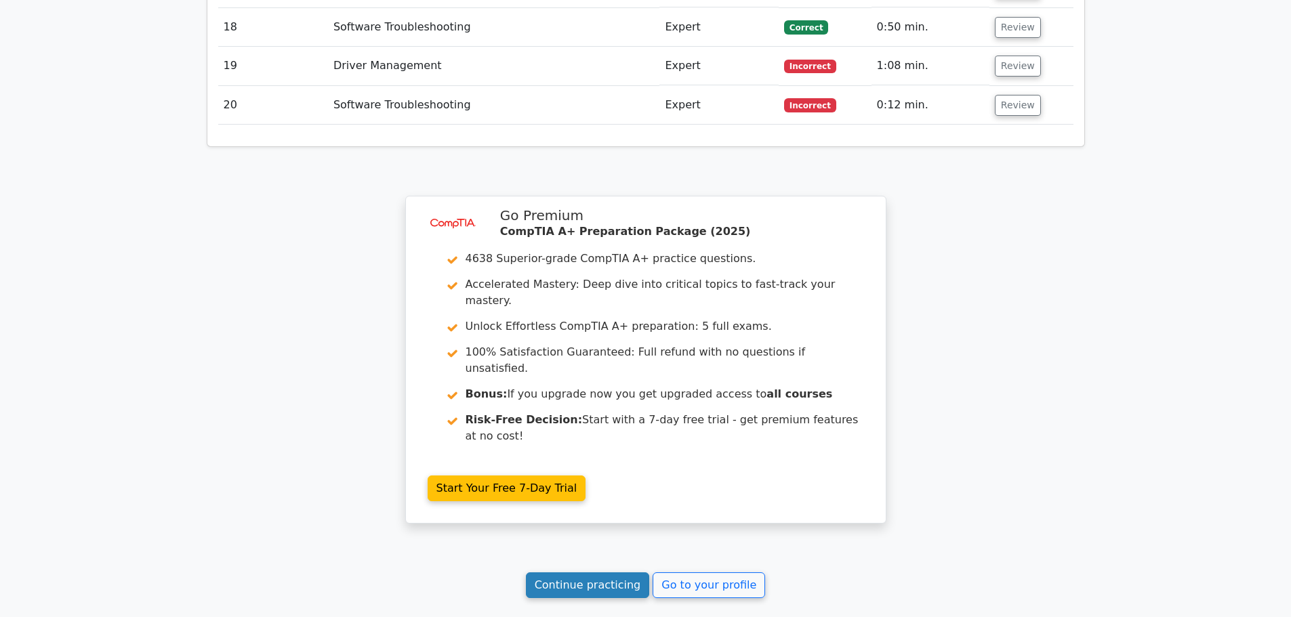
click at [596, 573] on link "Continue practicing" at bounding box center [588, 586] width 124 height 26
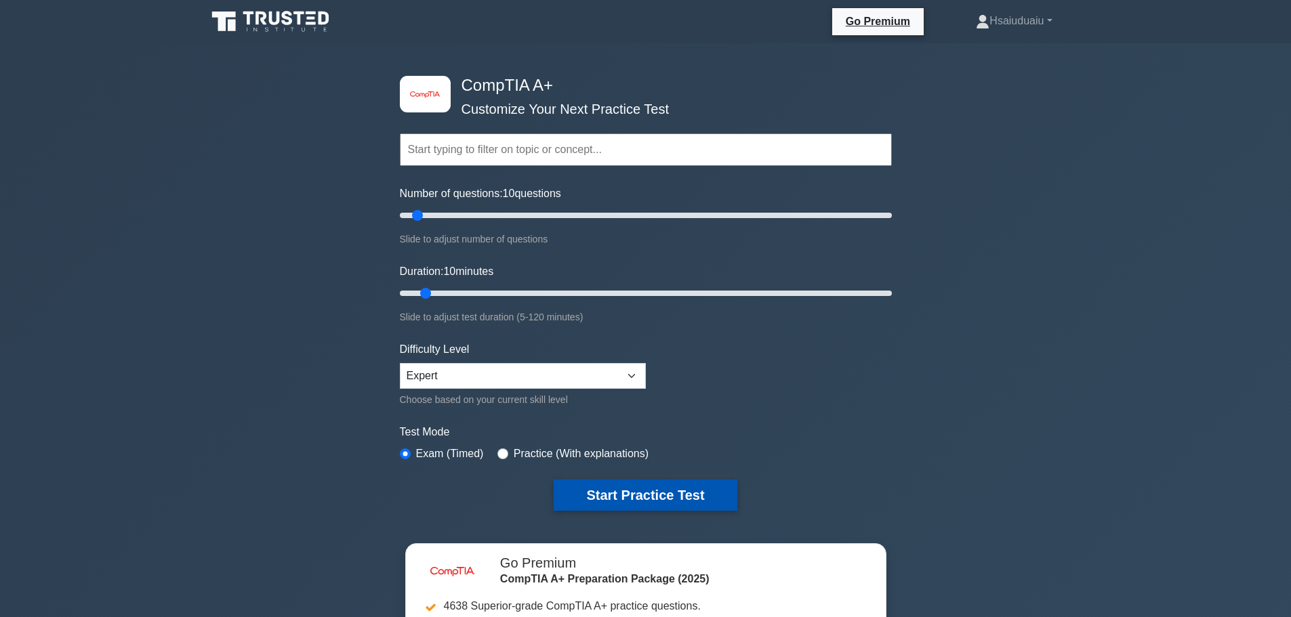
click at [647, 497] on button "Start Practice Test" at bounding box center [645, 495] width 183 height 31
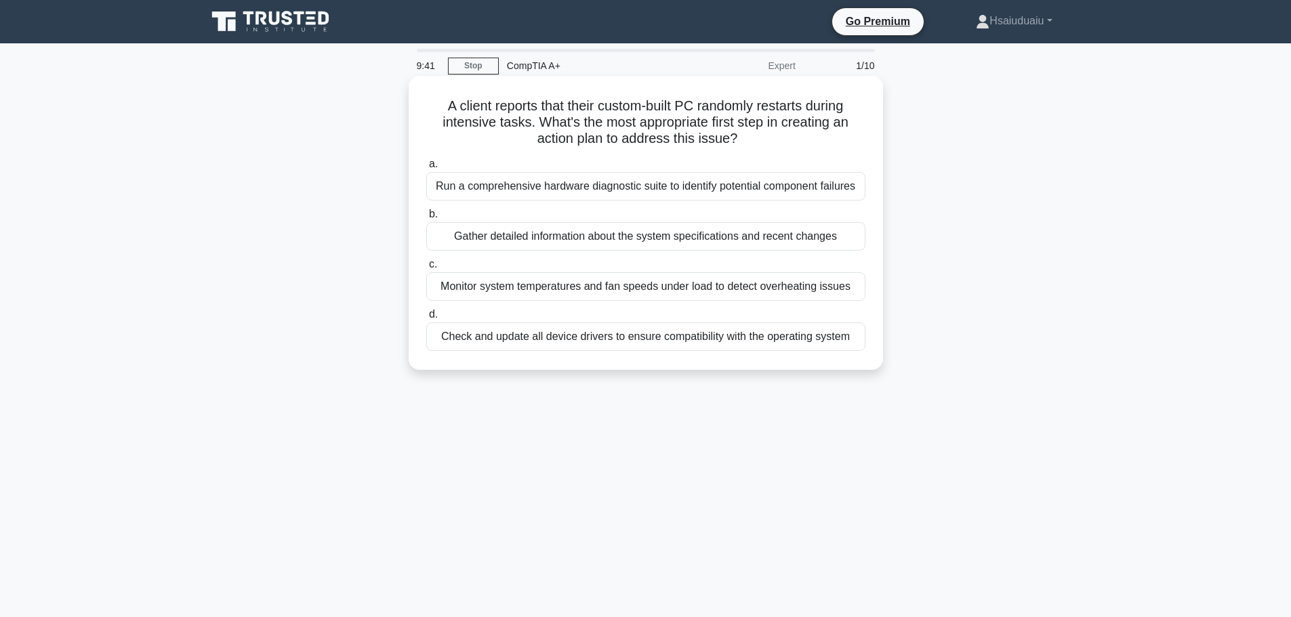
click at [539, 239] on div "Gather detailed information about the system specifications and recent changes" at bounding box center [645, 236] width 439 height 28
click at [426, 219] on input "b. Gather detailed information about the system specifications and recent chang…" at bounding box center [426, 214] width 0 height 9
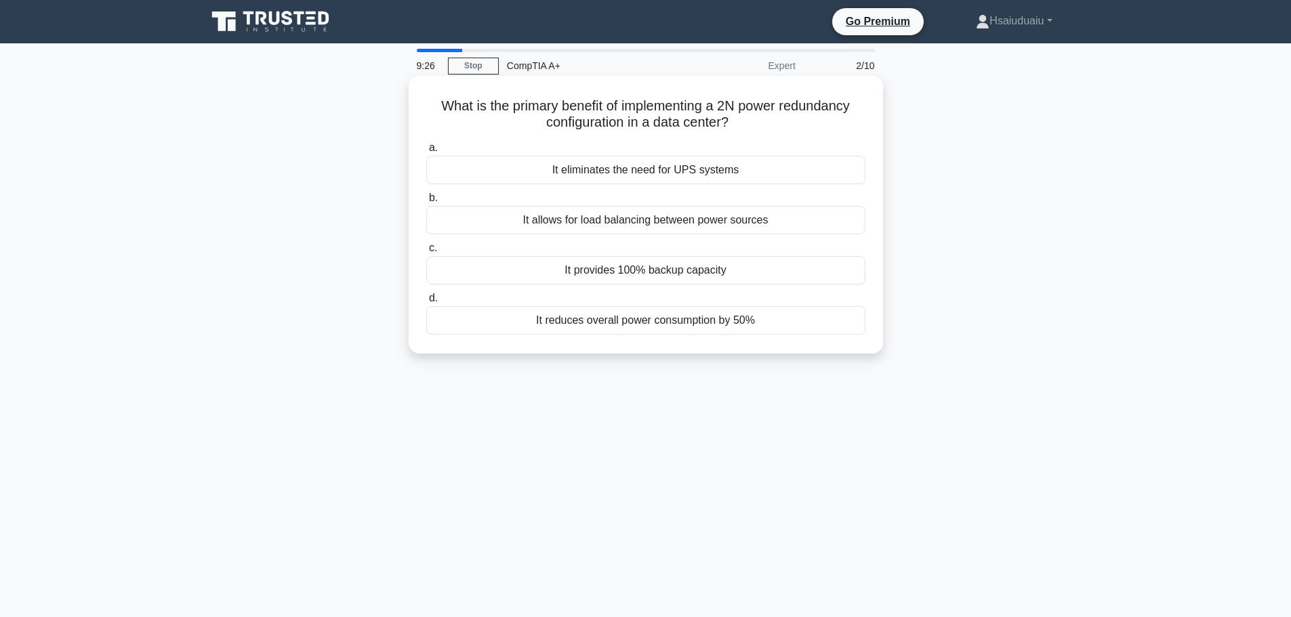
click at [688, 120] on h5 "What is the primary benefit of implementing a 2N power redundancy configuration…" at bounding box center [646, 115] width 442 height 34
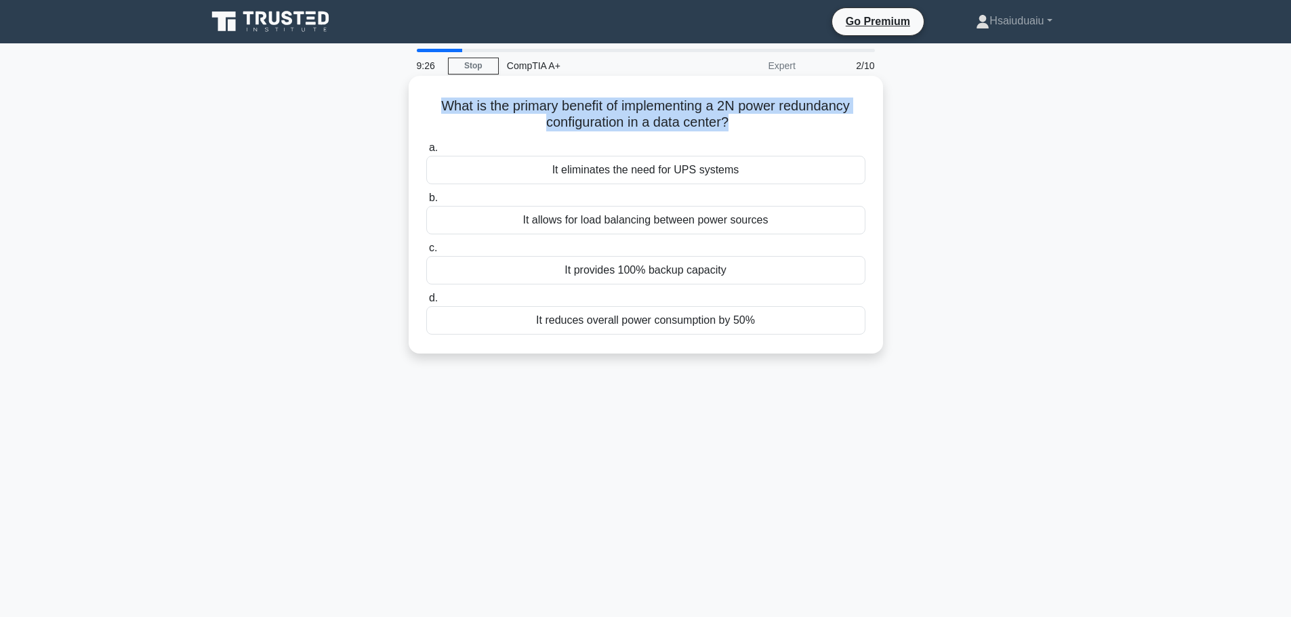
click at [688, 120] on h5 "What is the primary benefit of implementing a 2N power redundancy configuration…" at bounding box center [646, 115] width 442 height 34
click at [656, 118] on h5 "What is the primary benefit of implementing a 2N power redundancy configuration…" at bounding box center [646, 115] width 442 height 34
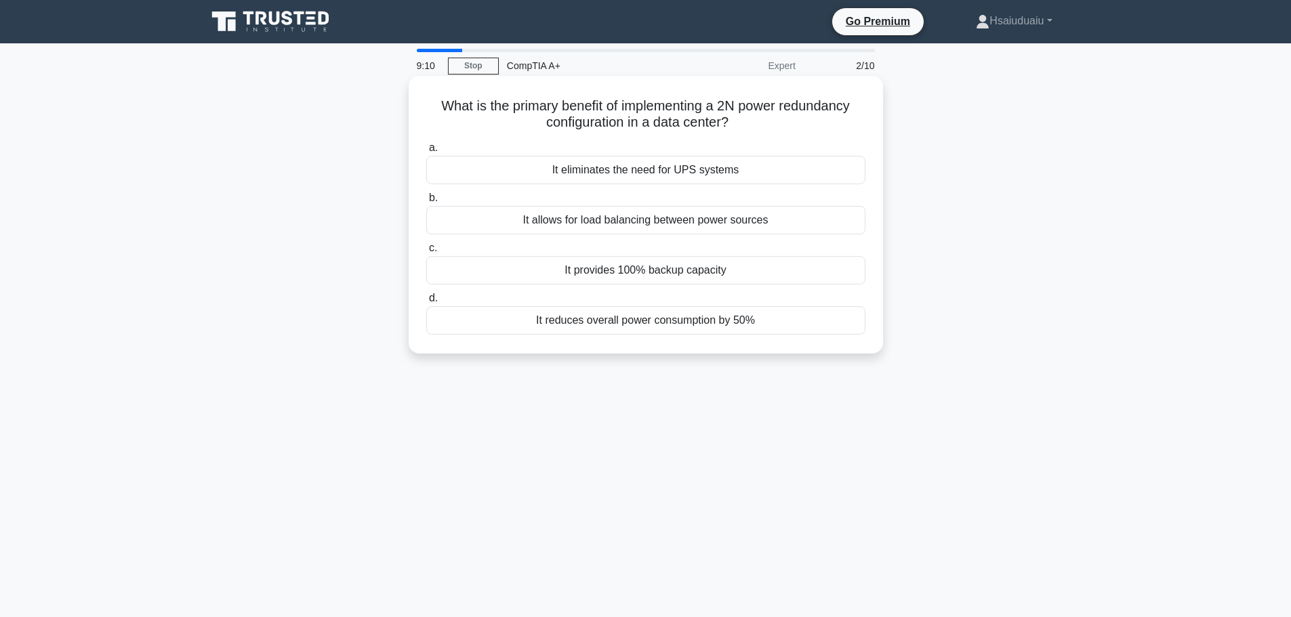
click at [632, 178] on div "It eliminates the need for UPS systems" at bounding box center [645, 170] width 439 height 28
click at [426, 152] on input "a. It eliminates the need for UPS systems" at bounding box center [426, 148] width 0 height 9
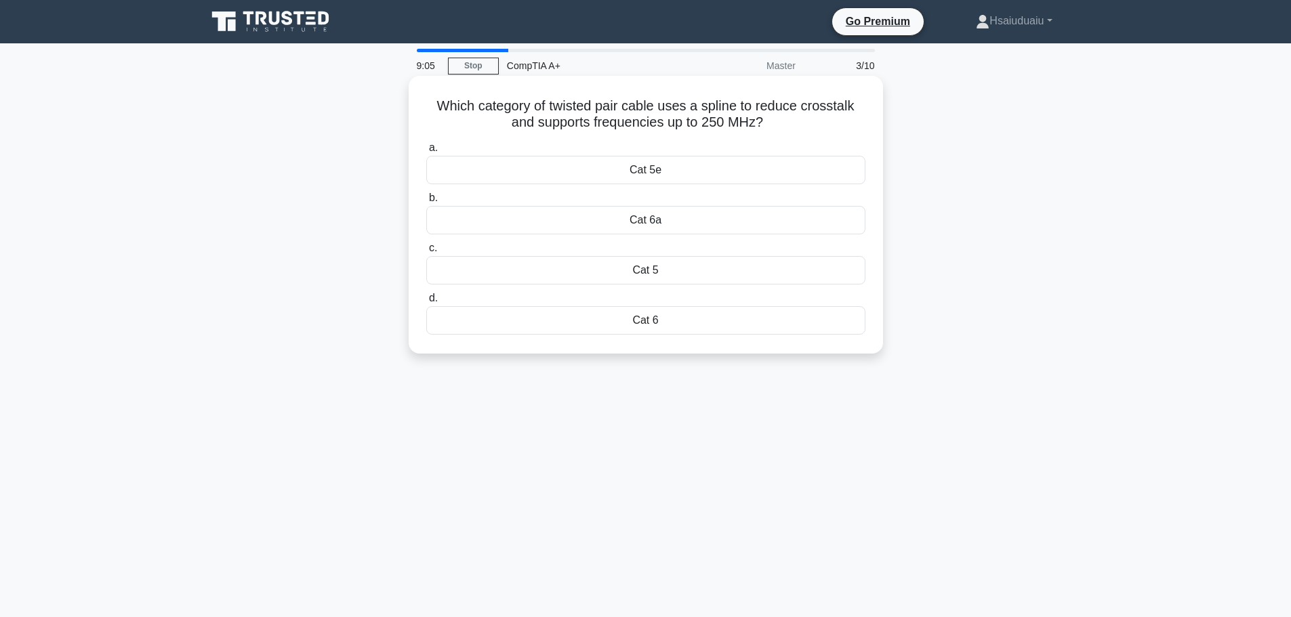
click at [679, 129] on h5 "Which category of twisted pair cable uses a spline to reduce crosstalk and supp…" at bounding box center [646, 115] width 442 height 34
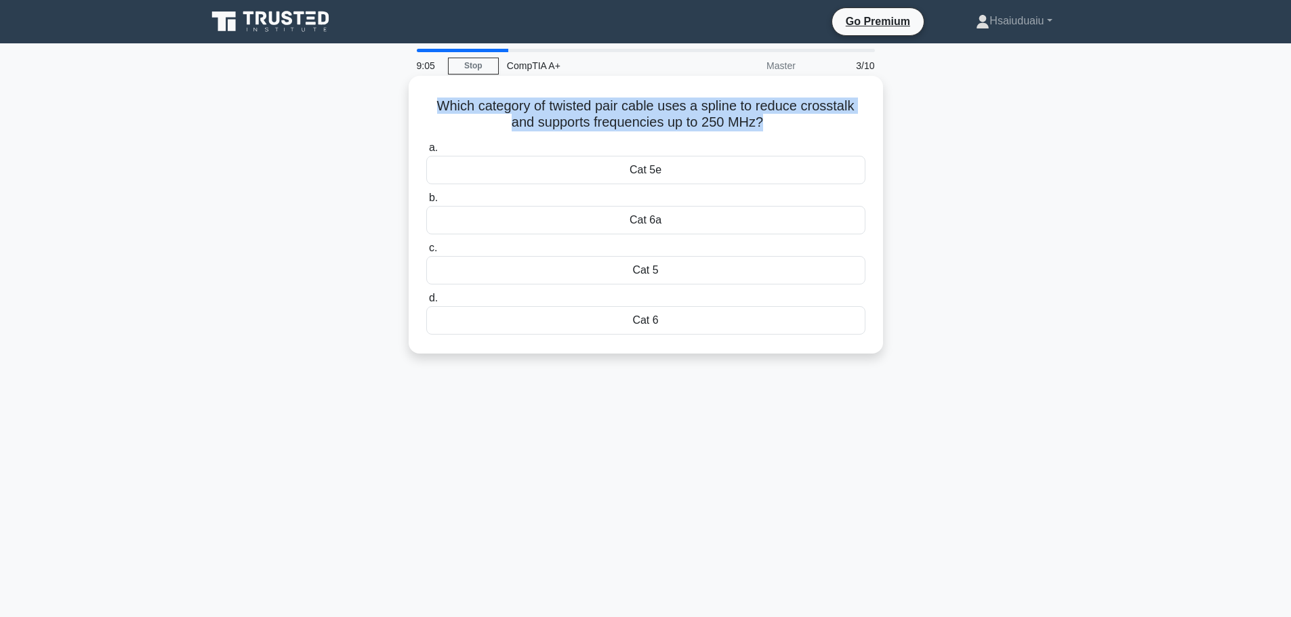
click at [679, 129] on h5 "Which category of twisted pair cable uses a spline to reduce crosstalk and supp…" at bounding box center [646, 115] width 442 height 34
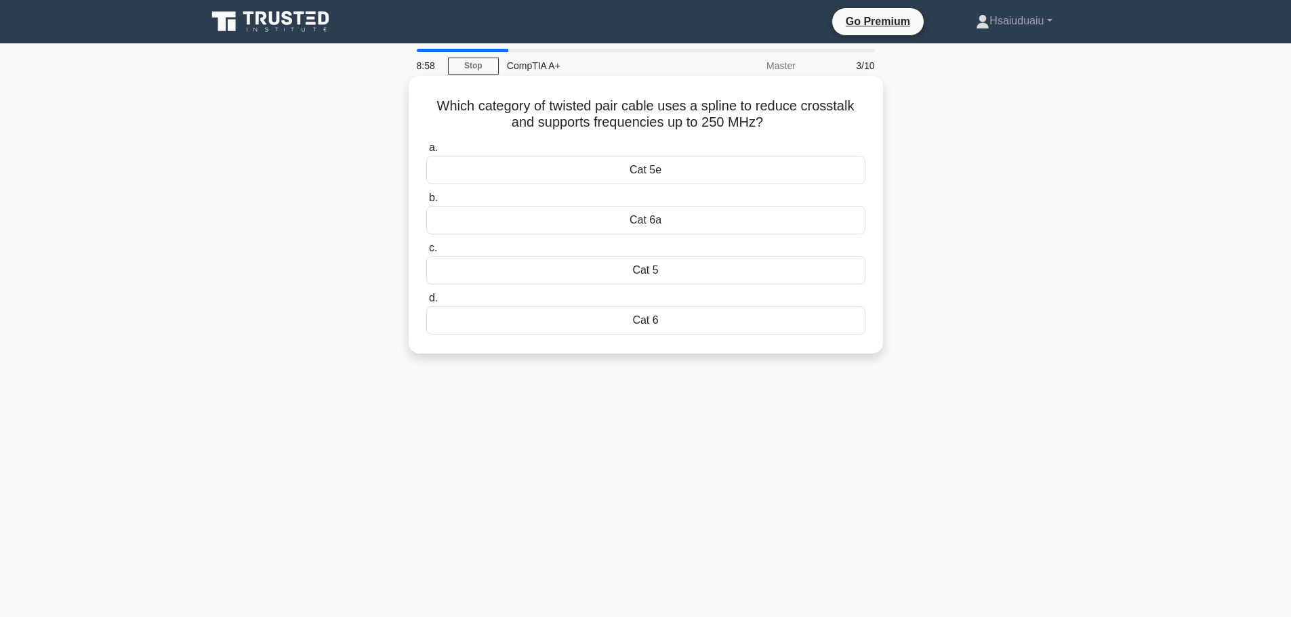
click at [582, 327] on div "Cat 6" at bounding box center [645, 320] width 439 height 28
click at [426, 303] on input "d. Cat 6" at bounding box center [426, 298] width 0 height 9
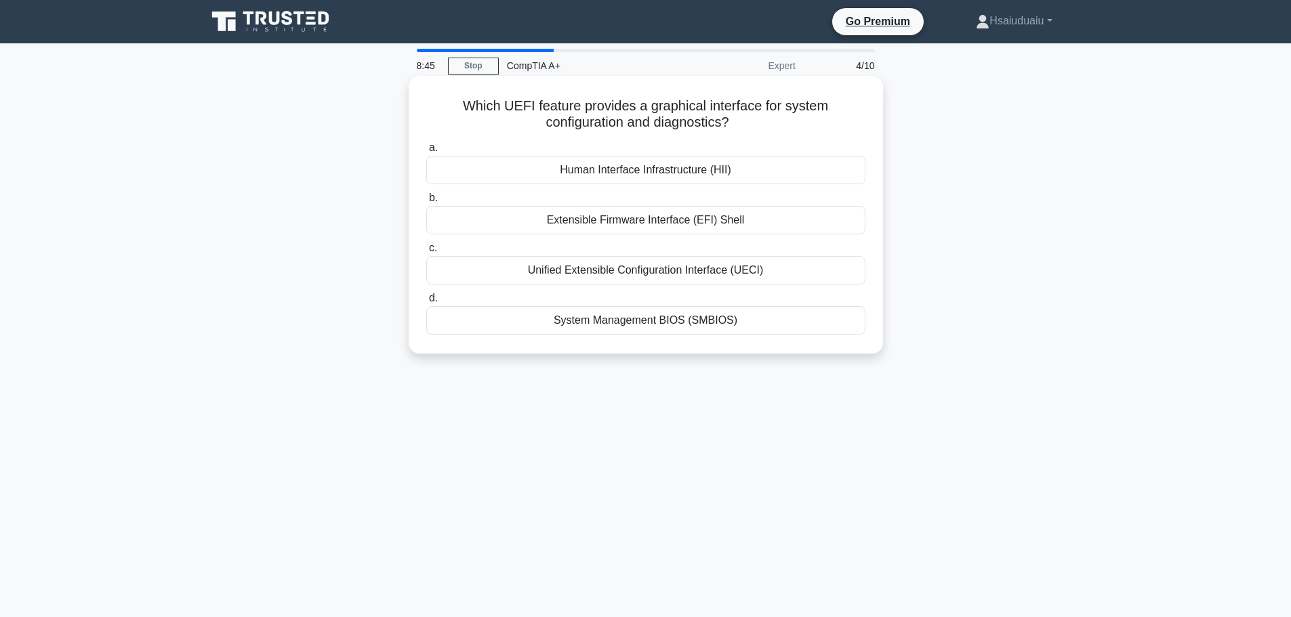
click at [760, 323] on div "System Management BIOS (SMBIOS)" at bounding box center [645, 320] width 439 height 28
click at [426, 303] on input "d. System Management BIOS (SMBIOS)" at bounding box center [426, 298] width 0 height 9
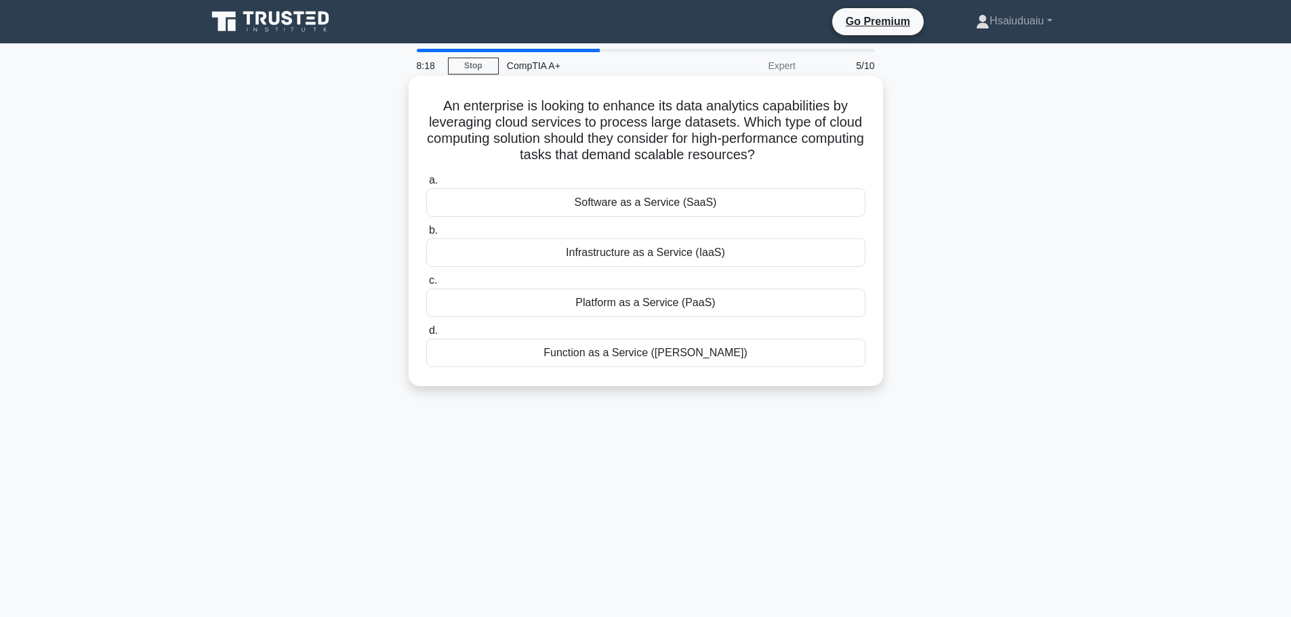
click at [777, 198] on div "Software as a Service (SaaS)" at bounding box center [645, 202] width 439 height 28
click at [426, 185] on input "a. Software as a Service (SaaS)" at bounding box center [426, 180] width 0 height 9
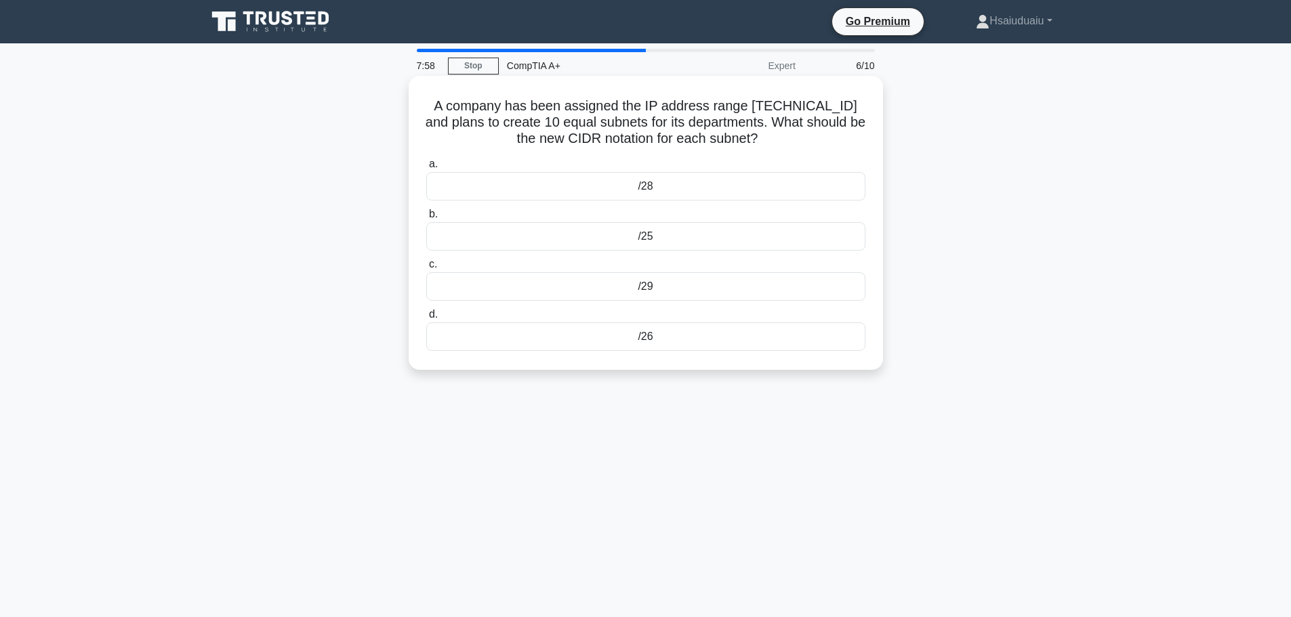
click at [655, 192] on div "/28" at bounding box center [645, 186] width 439 height 28
click at [426, 169] on input "a. /28" at bounding box center [426, 164] width 0 height 9
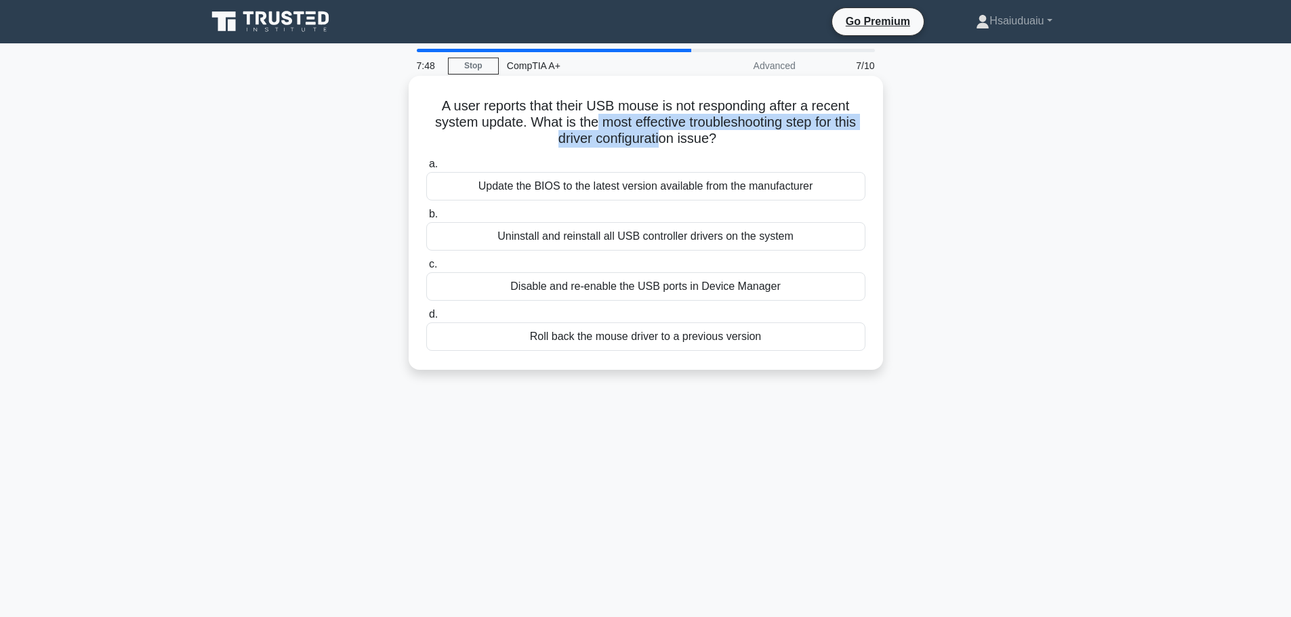
drag, startPoint x: 609, startPoint y: 124, endPoint x: 664, endPoint y: 146, distance: 59.0
click at [664, 146] on h5 "A user reports that their USB mouse is not responding after a recent system upd…" at bounding box center [646, 123] width 442 height 50
click at [665, 145] on h5 "A user reports that their USB mouse is not responding after a recent system upd…" at bounding box center [646, 123] width 442 height 50
drag, startPoint x: 663, startPoint y: 148, endPoint x: 637, endPoint y: 116, distance: 41.0
click at [637, 116] on h5 "A user reports that their USB mouse is not responding after a recent system upd…" at bounding box center [646, 123] width 442 height 50
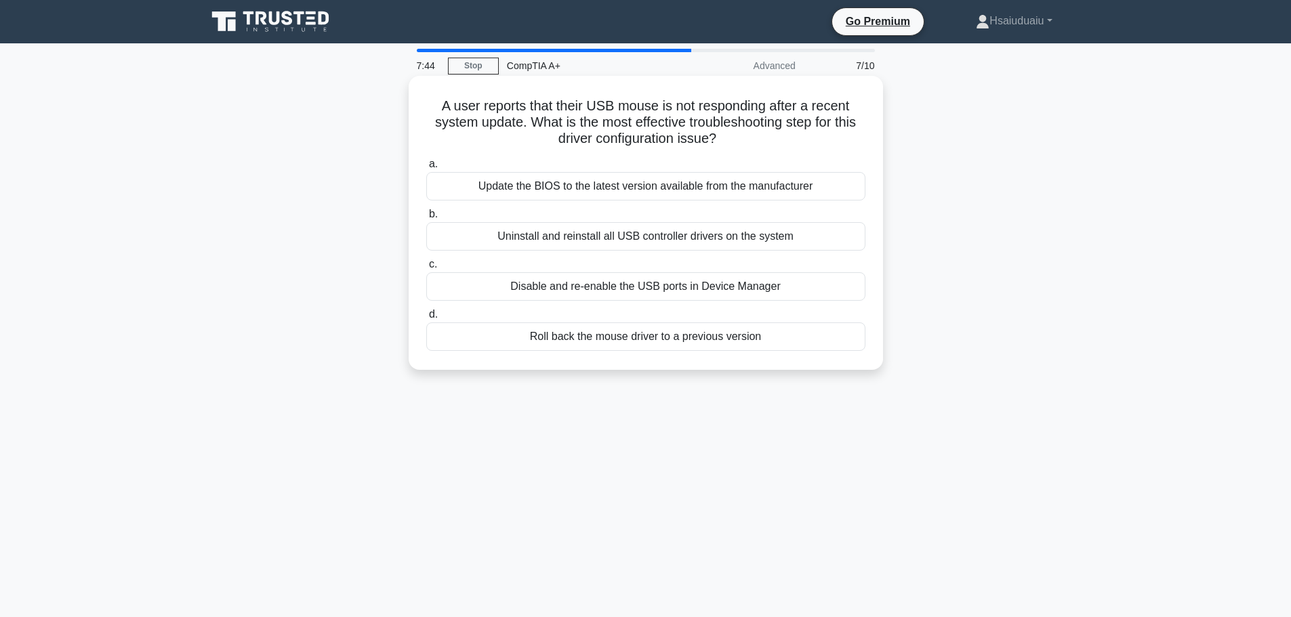
click at [729, 346] on div "Roll back the mouse driver to a previous version" at bounding box center [645, 337] width 439 height 28
click at [426, 319] on input "d. Roll back the mouse driver to a previous version" at bounding box center [426, 314] width 0 height 9
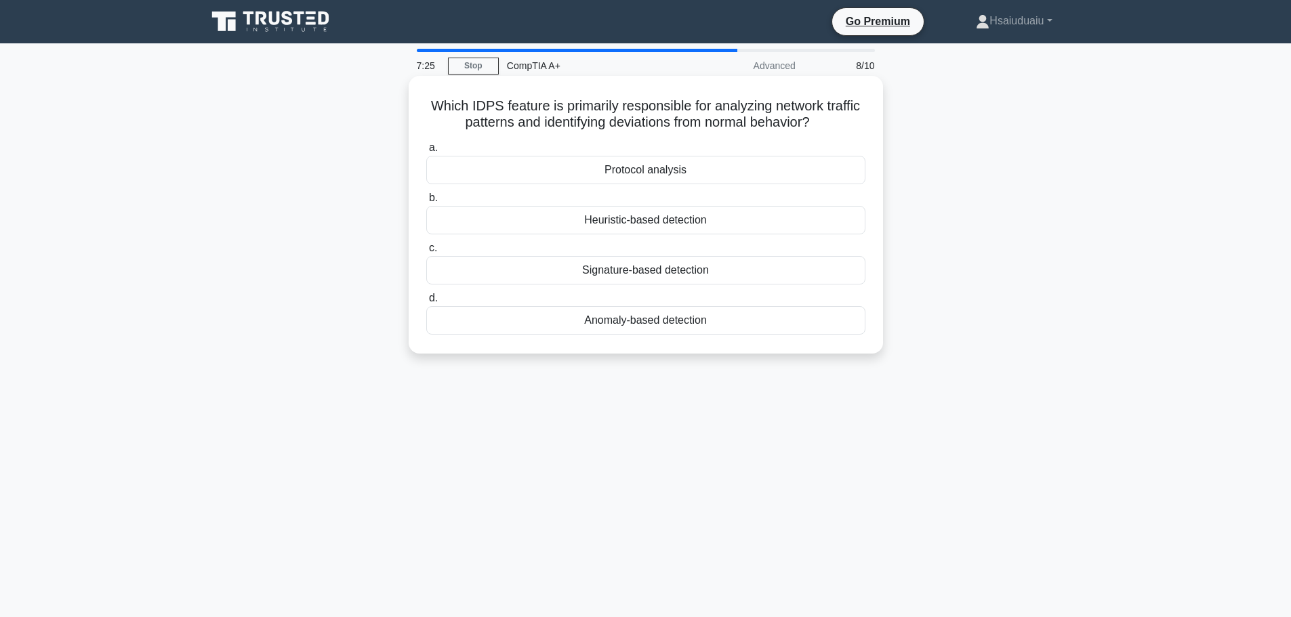
click at [692, 270] on div "Signature-based detection" at bounding box center [645, 270] width 439 height 28
click at [426, 253] on input "c. Signature-based detection" at bounding box center [426, 248] width 0 height 9
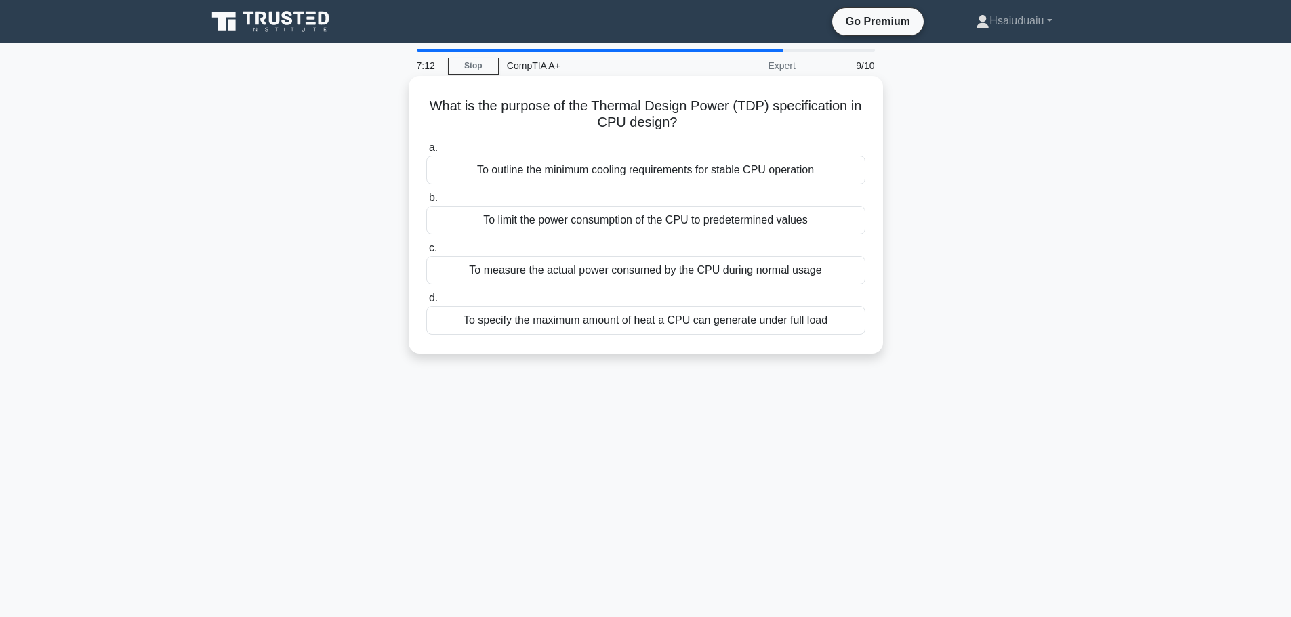
click at [664, 330] on div "To specify the maximum amount of heat a CPU can generate under full load" at bounding box center [645, 320] width 439 height 28
click at [426, 303] on input "d. To specify the maximum amount of heat a CPU can generate under full load" at bounding box center [426, 298] width 0 height 9
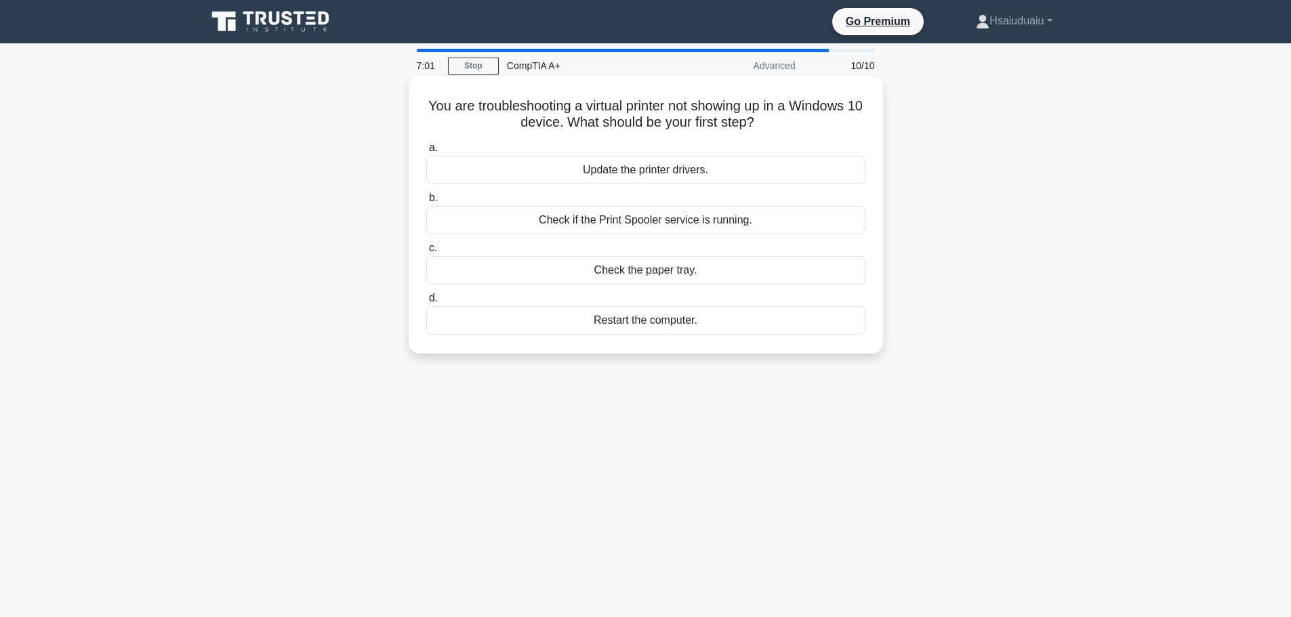
click at [704, 225] on div "Check if the Print Spooler service is running." at bounding box center [645, 220] width 439 height 28
click at [426, 203] on input "b. Check if the Print Spooler service is running." at bounding box center [426, 198] width 0 height 9
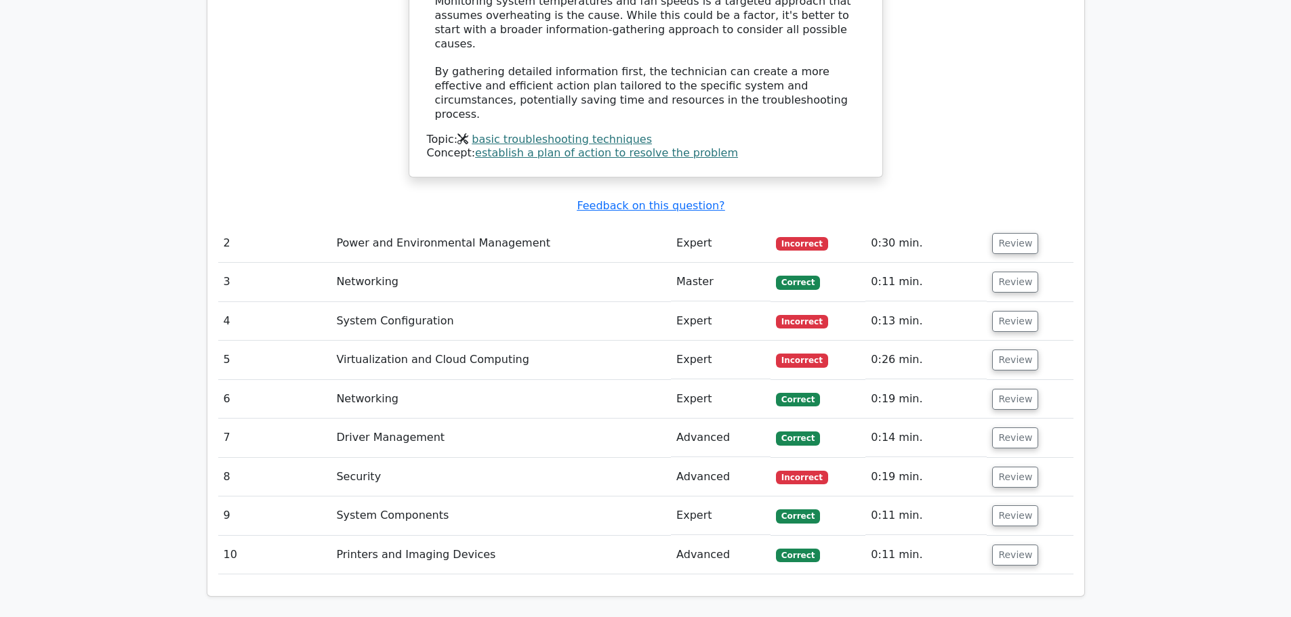
scroll to position [2023, 0]
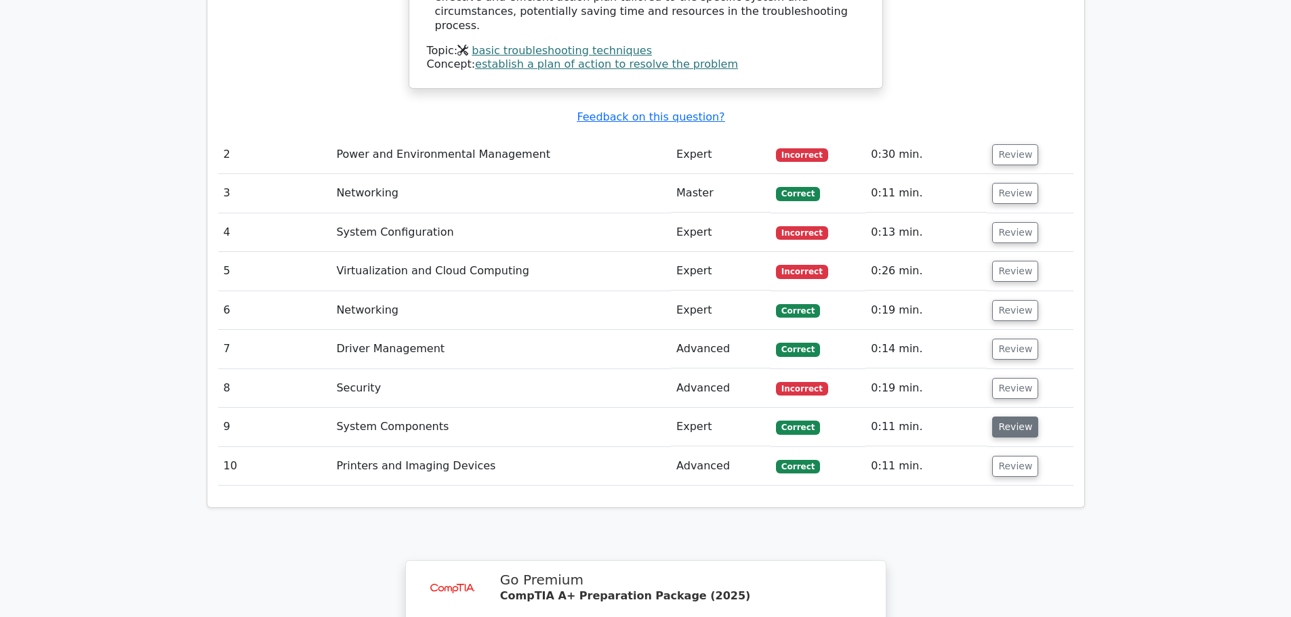
click at [1008, 417] on button "Review" at bounding box center [1015, 427] width 46 height 21
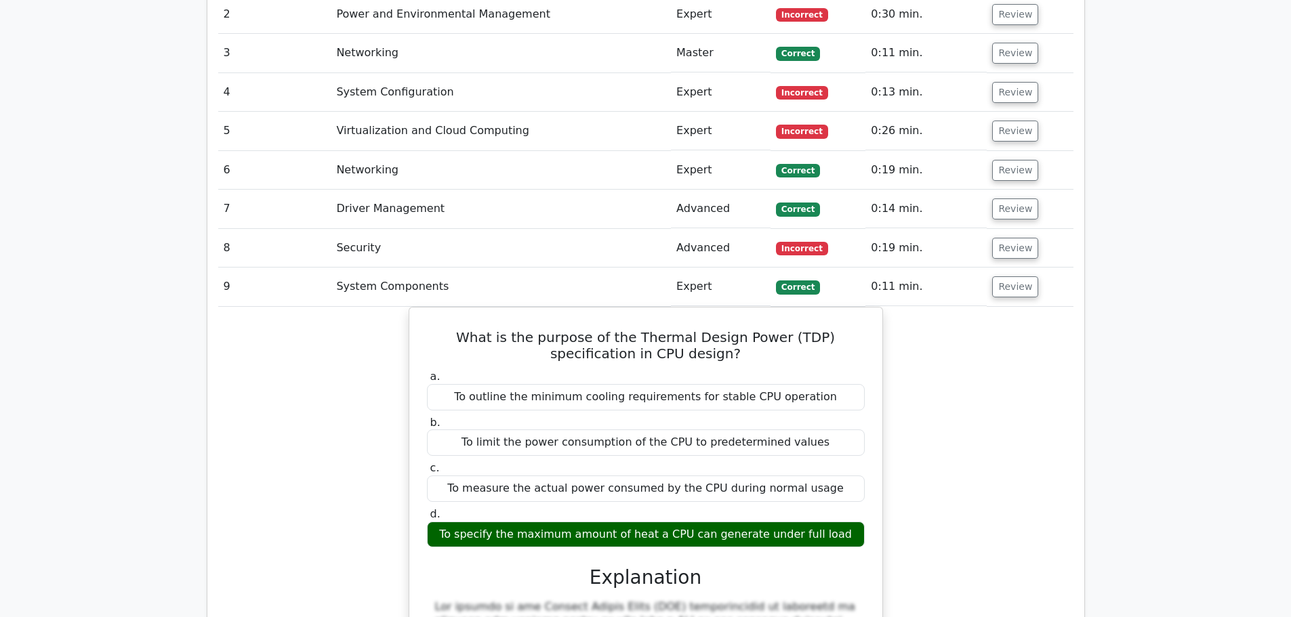
scroll to position [2362, 0]
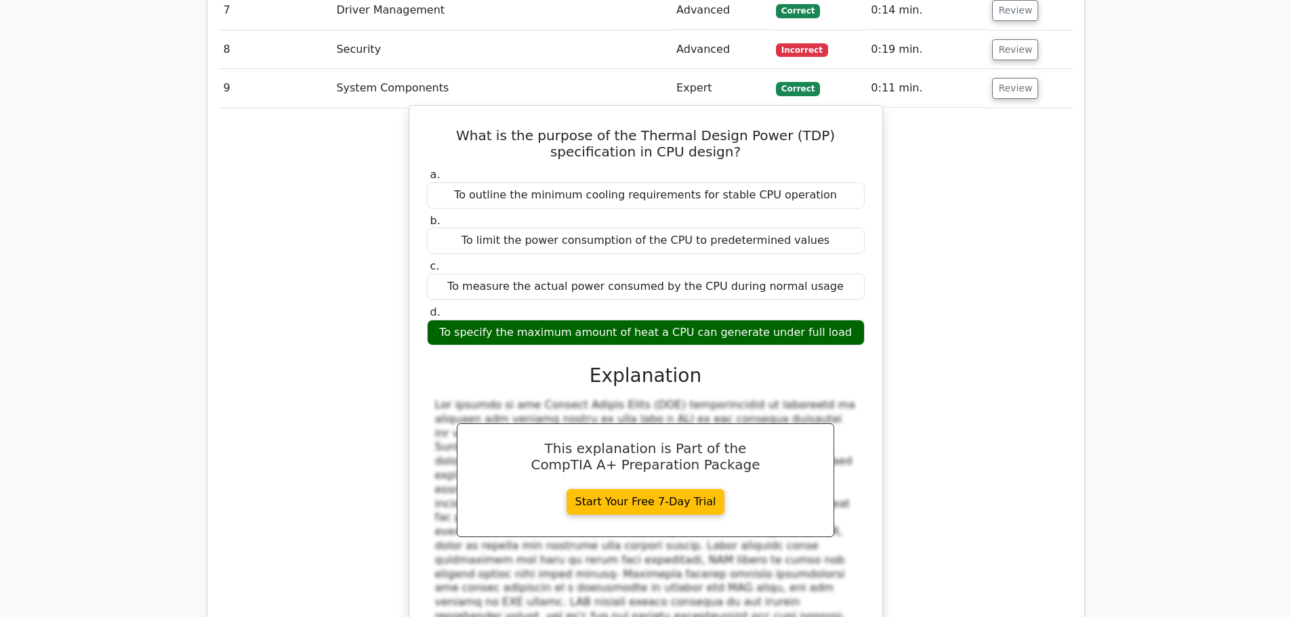
click at [566, 320] on div "To specify the maximum amount of heat a CPU can generate under full load" at bounding box center [646, 333] width 438 height 26
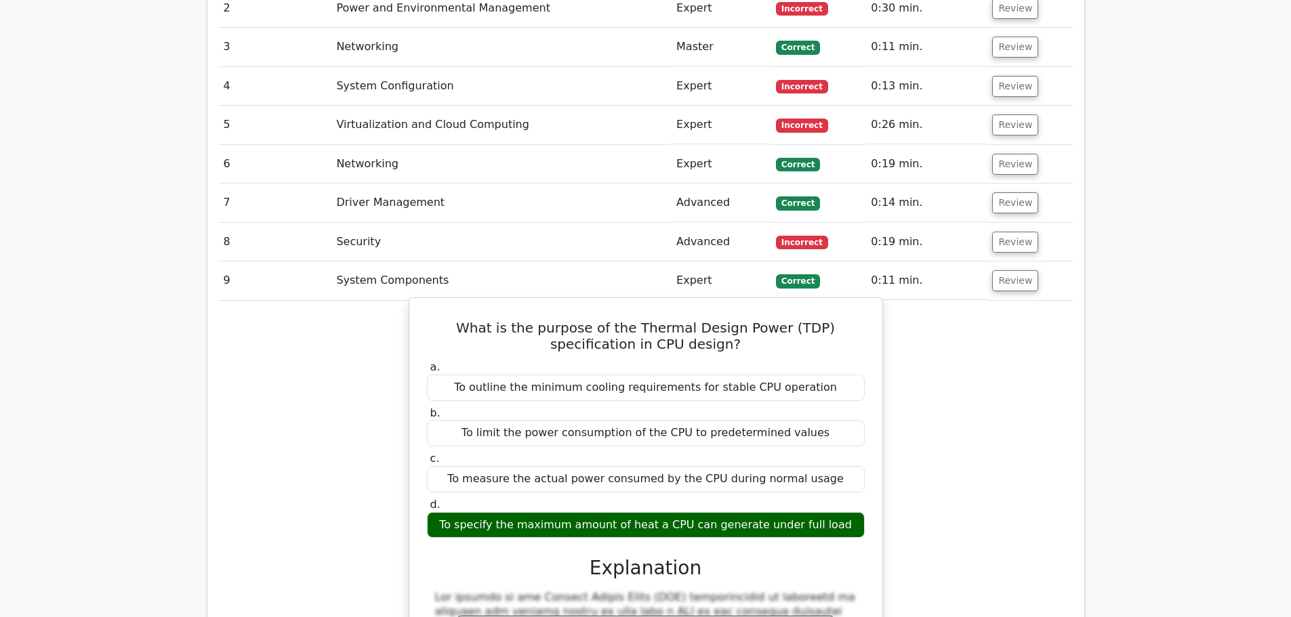
scroll to position [2091, 0]
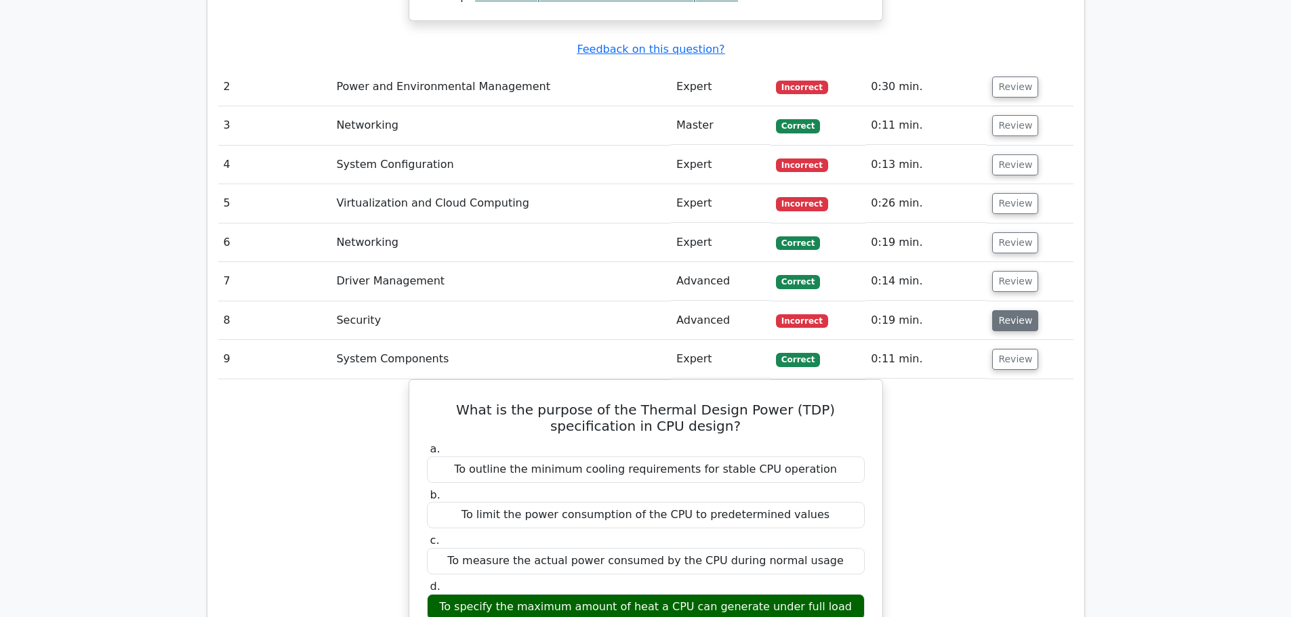
click at [1005, 310] on button "Review" at bounding box center [1015, 320] width 46 height 21
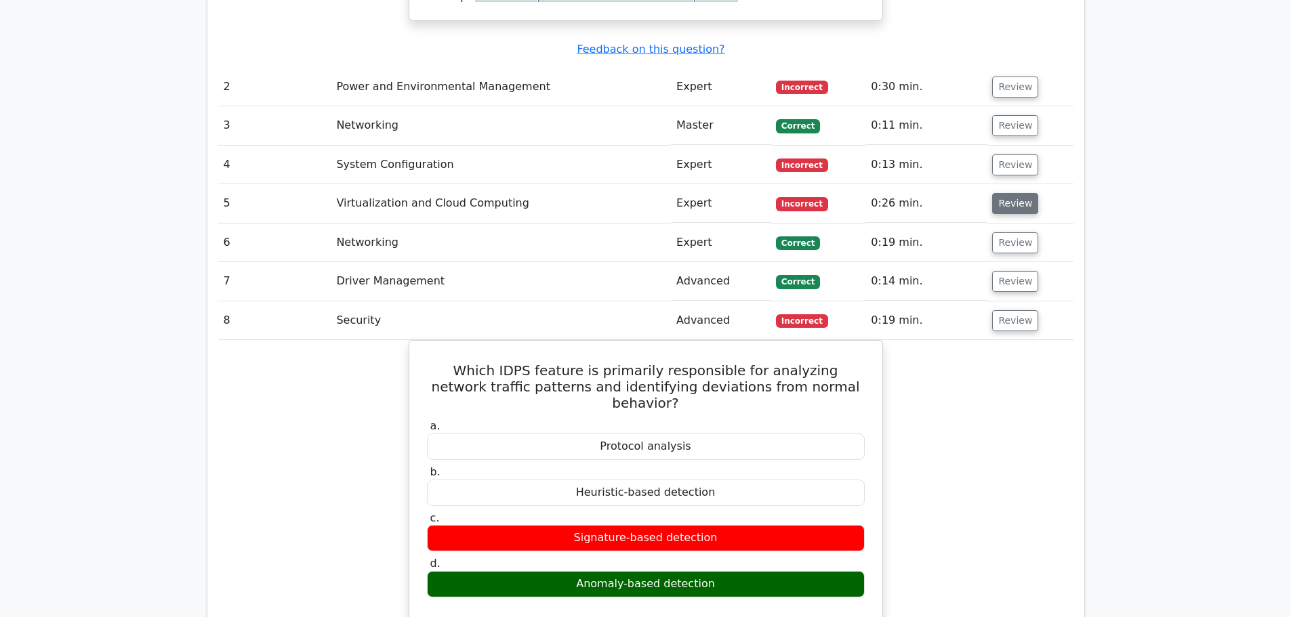
click at [1006, 193] on button "Review" at bounding box center [1015, 203] width 46 height 21
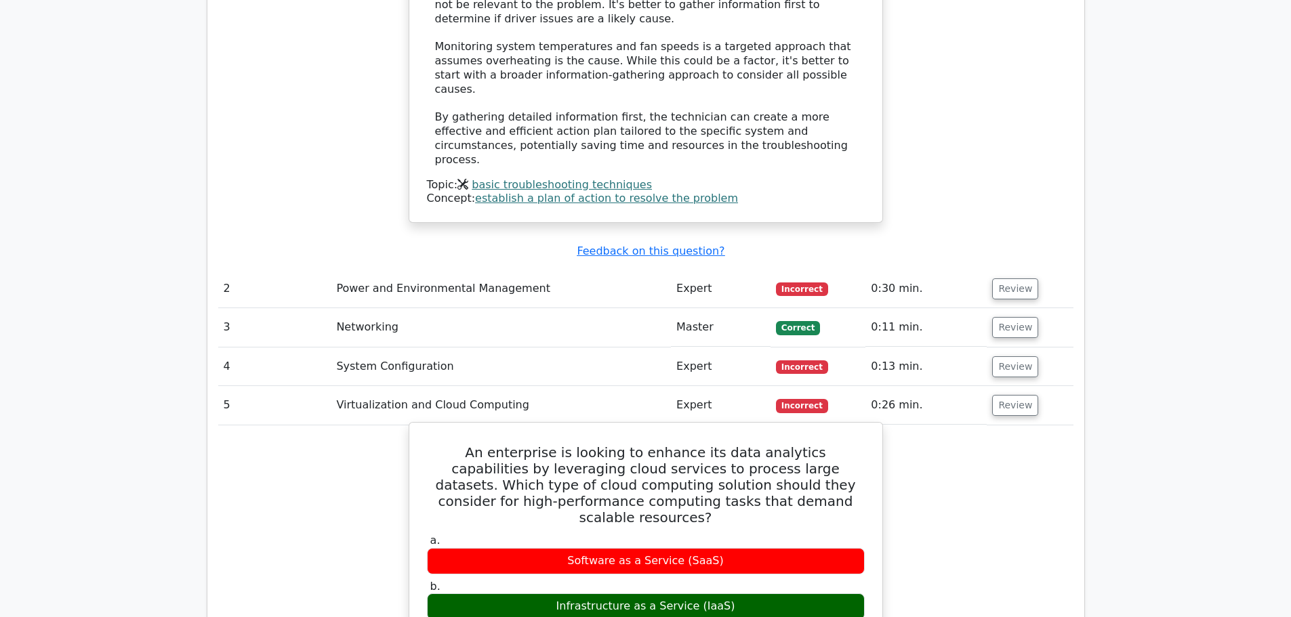
scroll to position [1888, 0]
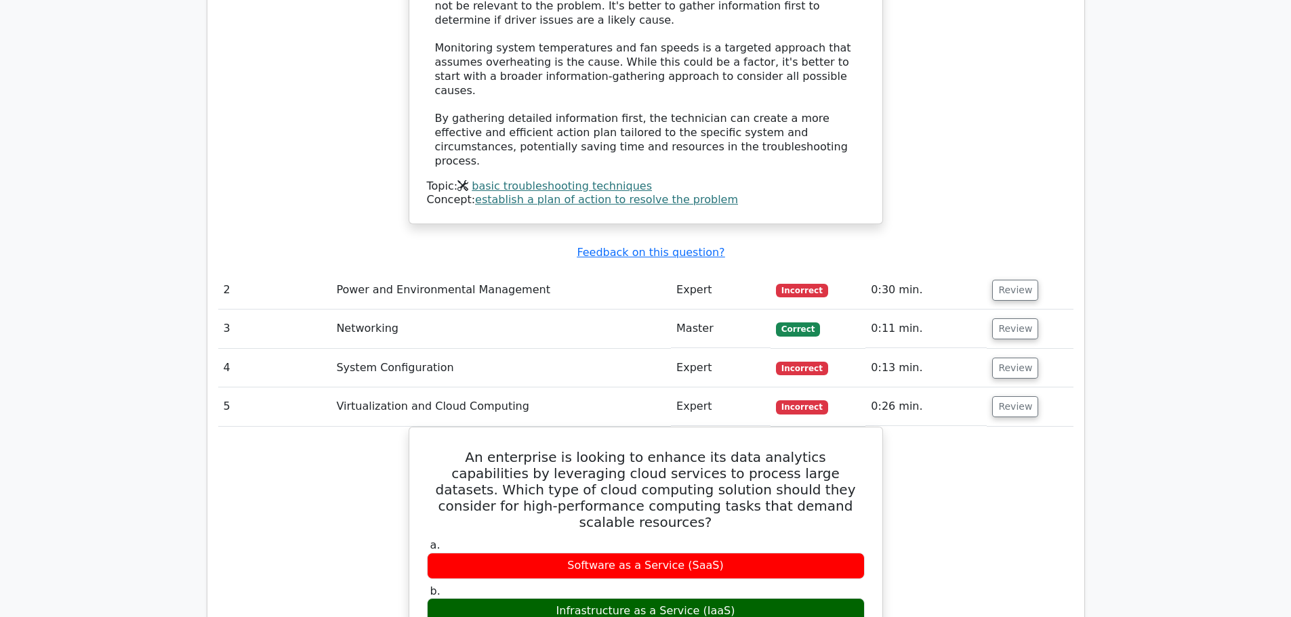
click at [1008, 349] on td "Review" at bounding box center [1030, 368] width 86 height 39
click at [1008, 358] on button "Review" at bounding box center [1015, 368] width 46 height 21
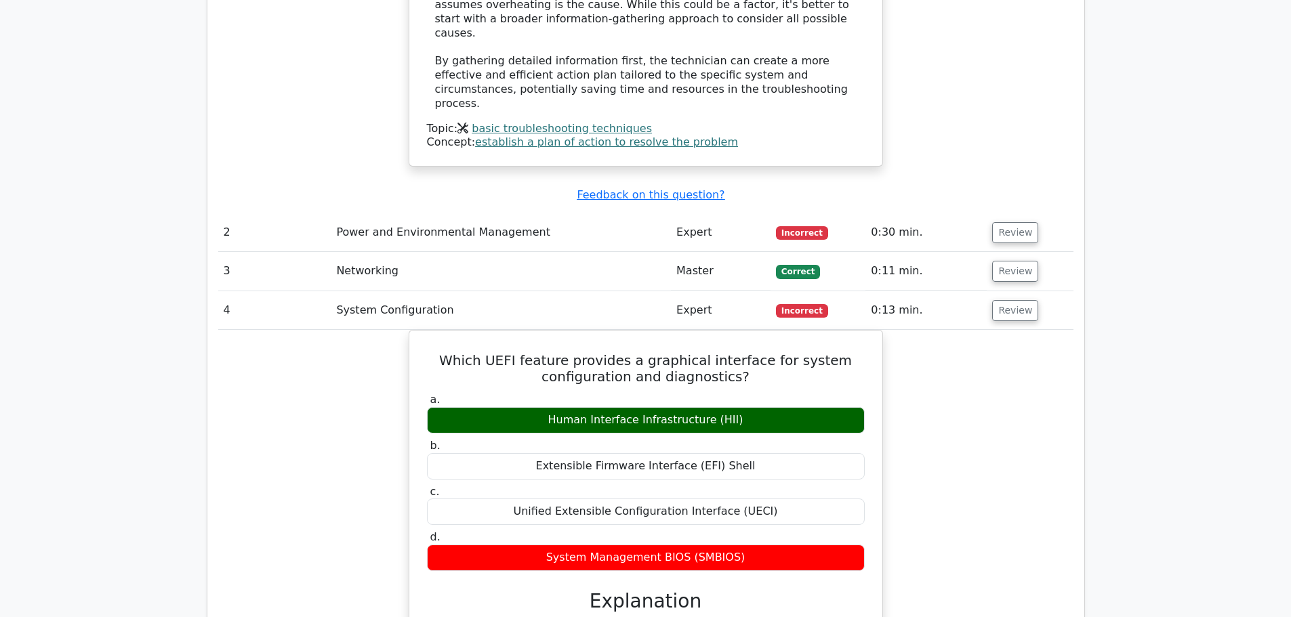
scroll to position [2023, 0]
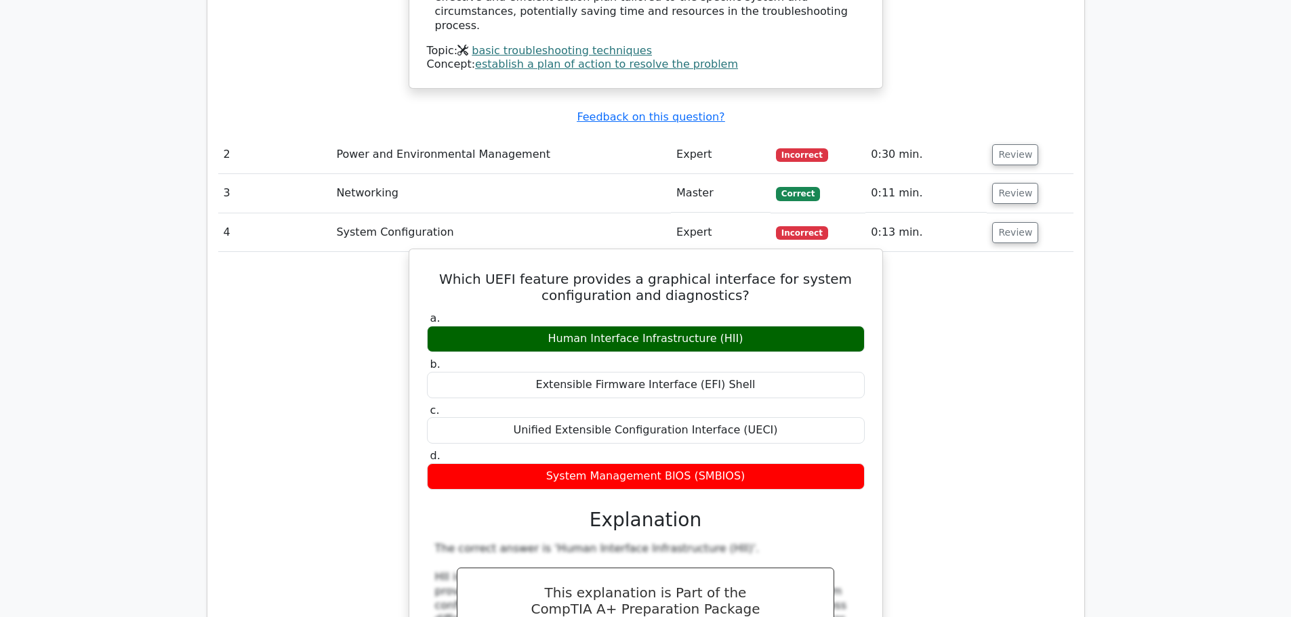
drag, startPoint x: 669, startPoint y: 186, endPoint x: 712, endPoint y: 189, distance: 42.8
click at [705, 326] on div "Human Interface Infrastructure (HII)" at bounding box center [646, 339] width 438 height 26
click at [743, 372] on div "Extensible Firmware Interface (EFI) Shell" at bounding box center [646, 385] width 438 height 26
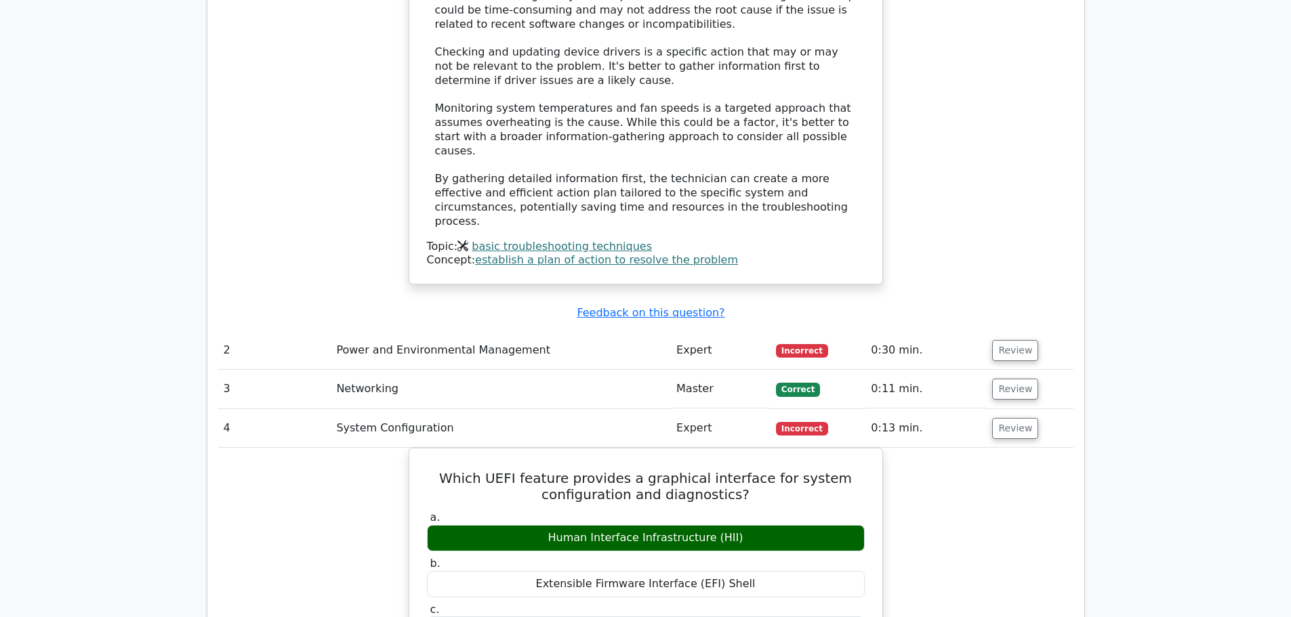
scroll to position [1820, 0]
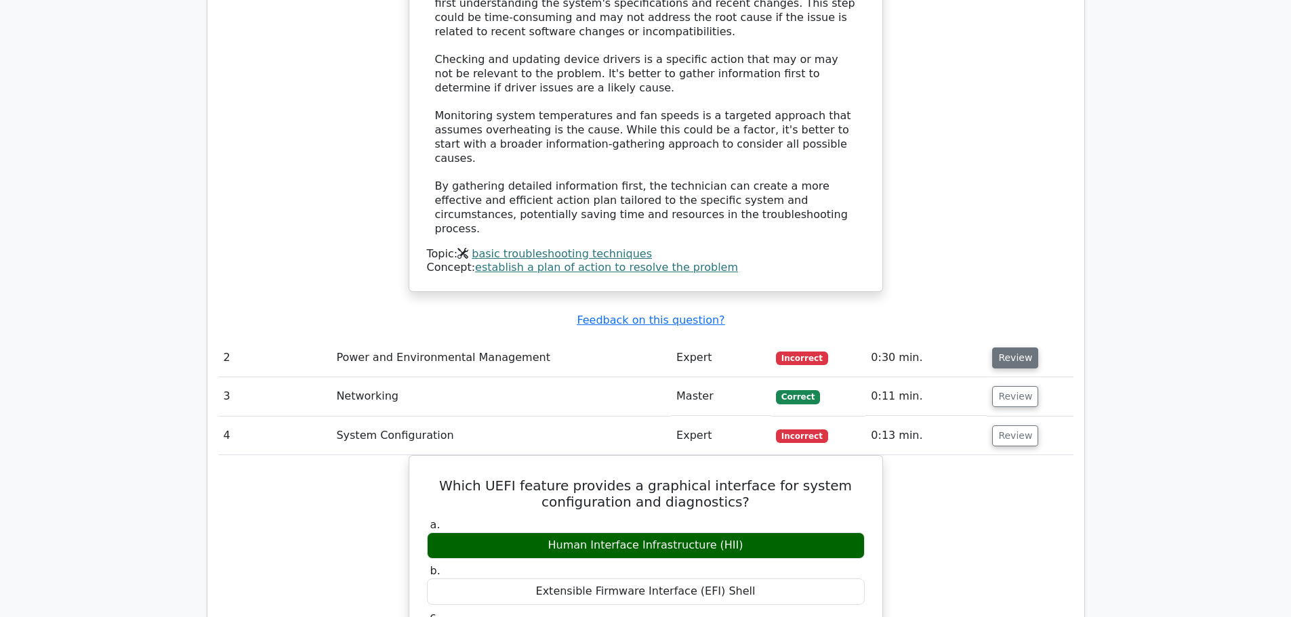
click at [999, 348] on button "Review" at bounding box center [1015, 358] width 46 height 21
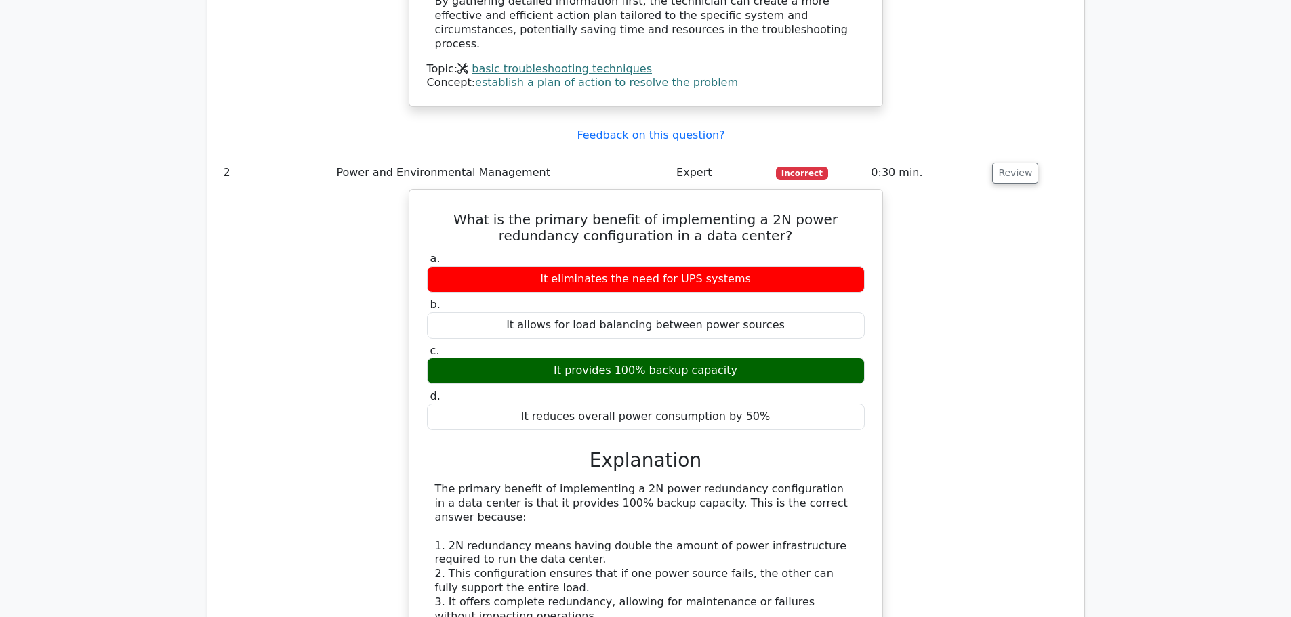
scroll to position [2023, 0]
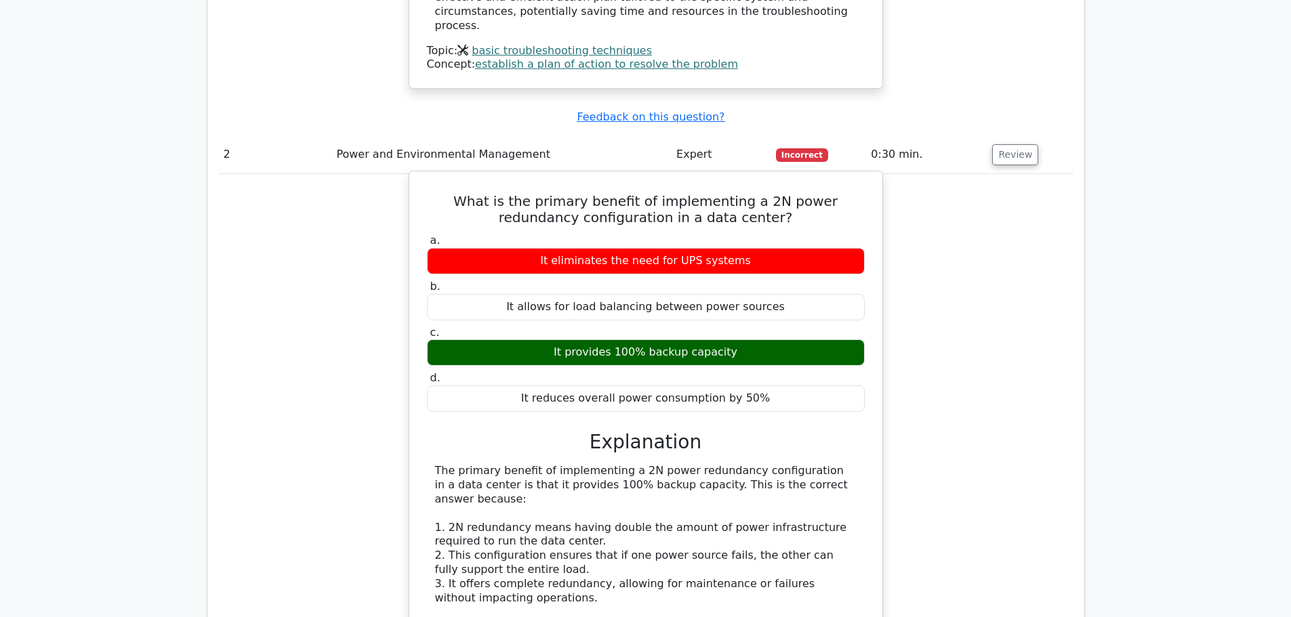
click at [783, 339] on div "It provides 100% backup capacity" at bounding box center [646, 352] width 438 height 26
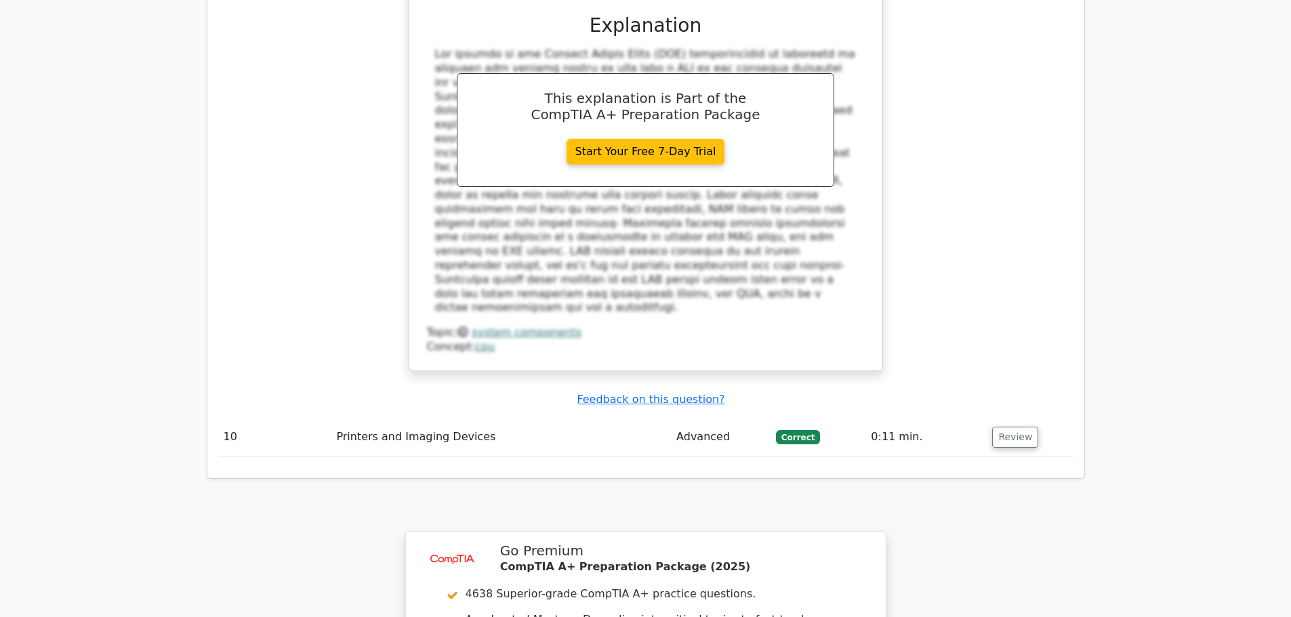
scroll to position [5657, 0]
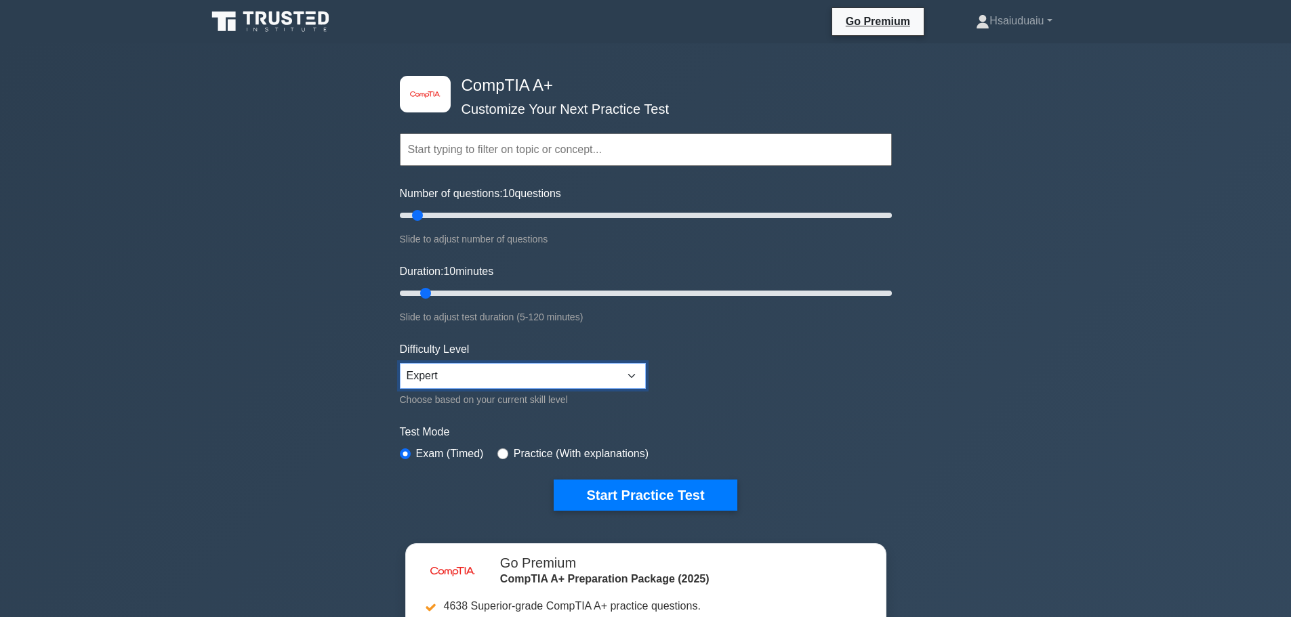
click at [439, 370] on select "Beginner Intermediate Expert" at bounding box center [523, 376] width 246 height 26
select select "intermediate"
click at [400, 363] on select "Beginner Intermediate Expert" at bounding box center [523, 376] width 246 height 26
drag, startPoint x: 416, startPoint y: 211, endPoint x: 447, endPoint y: 215, distance: 30.9
type input "20"
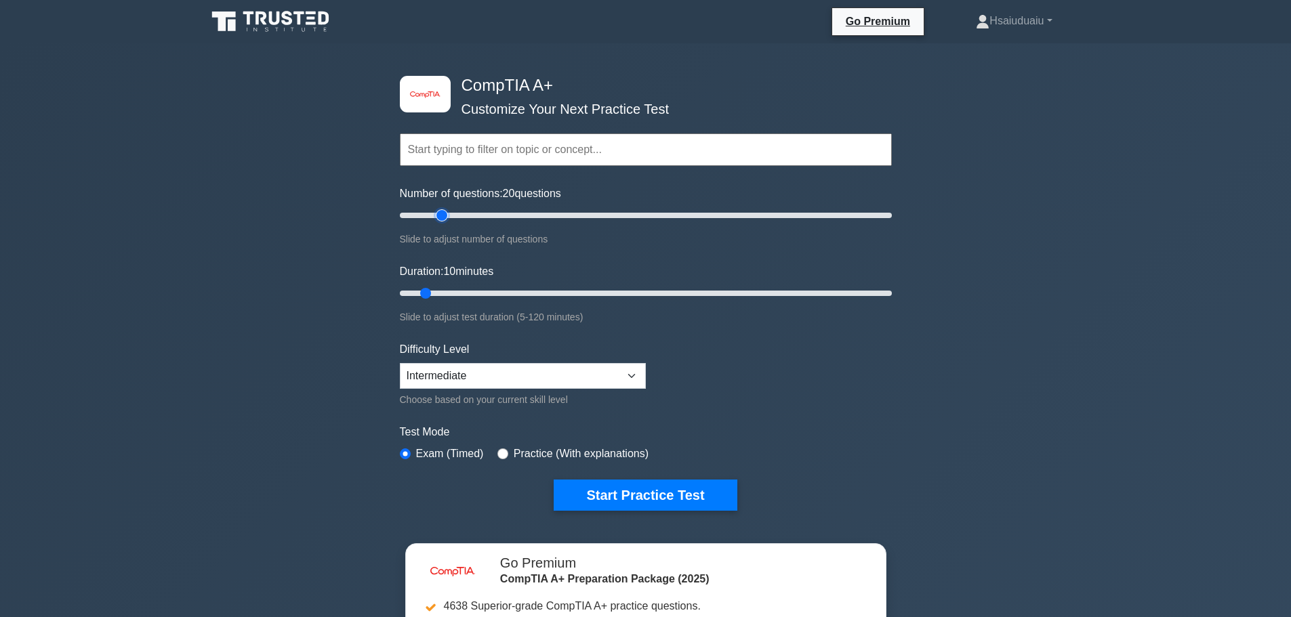
click at [447, 215] on input "Number of questions: 20 questions" at bounding box center [646, 215] width 492 height 16
drag, startPoint x: 676, startPoint y: 474, endPoint x: 674, endPoint y: 483, distance: 8.9
click at [676, 475] on form "Topics Hardware Operating Systems Networking Security Troubleshooting Mobile De…" at bounding box center [646, 301] width 492 height 419
click at [674, 491] on button "Start Practice Test" at bounding box center [645, 495] width 183 height 31
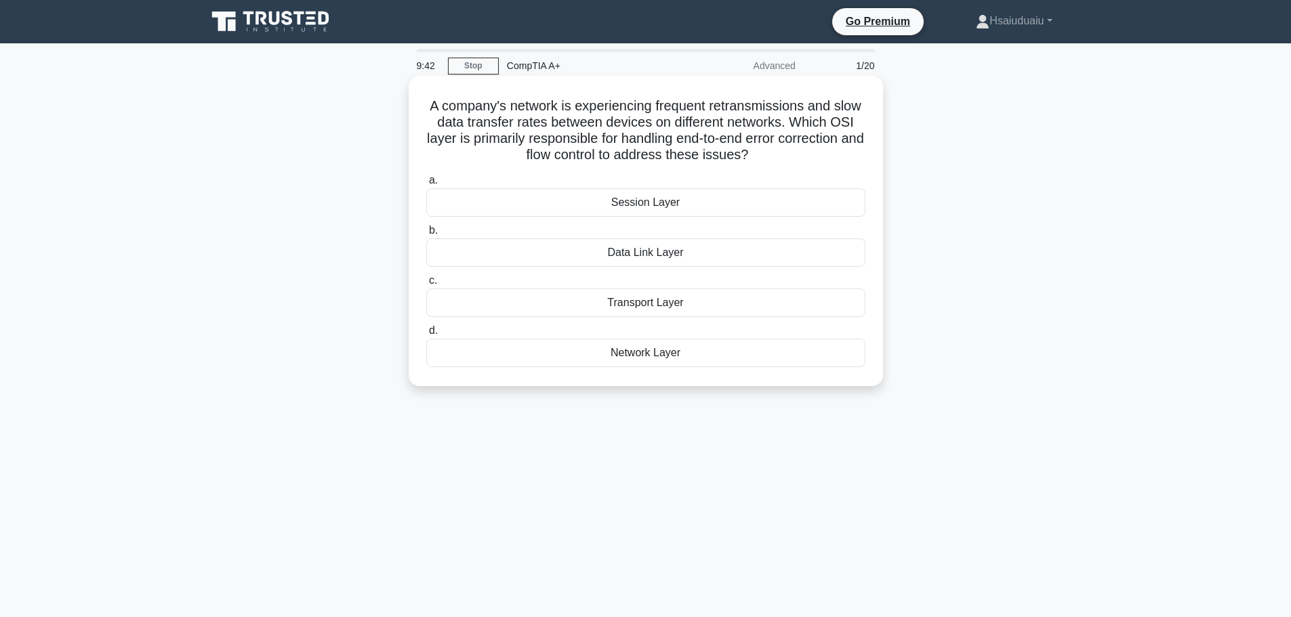
click at [727, 306] on div "Transport Layer" at bounding box center [645, 303] width 439 height 28
click at [426, 285] on input "c. Transport Layer" at bounding box center [426, 280] width 0 height 9
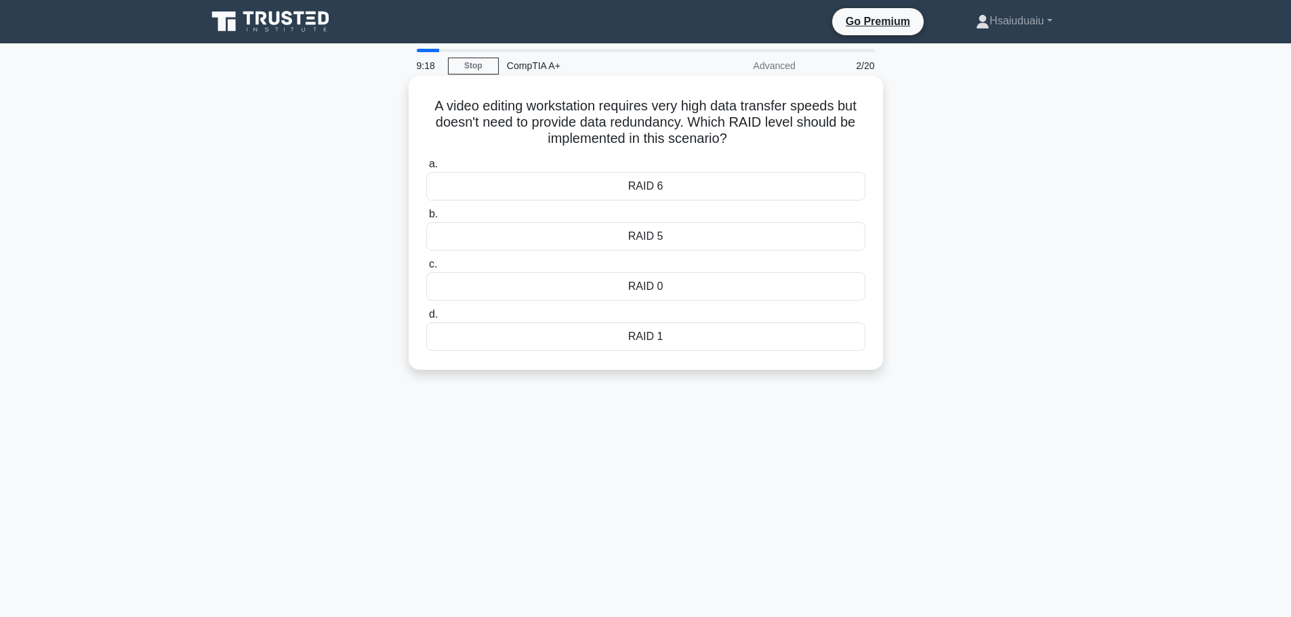
click at [636, 290] on div "RAID 0" at bounding box center [645, 286] width 439 height 28
click at [426, 269] on input "c. RAID 0" at bounding box center [426, 264] width 0 height 9
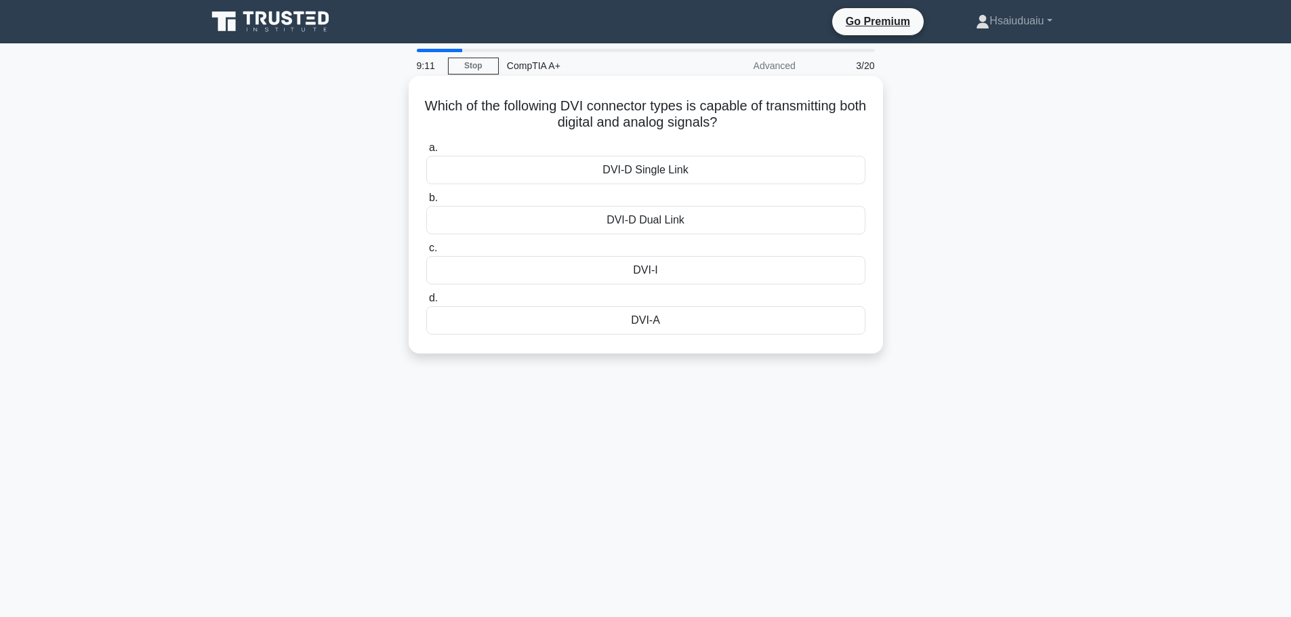
click at [623, 224] on div "DVI-D Dual Link" at bounding box center [645, 220] width 439 height 28
click at [426, 203] on input "b. DVI-D Dual Link" at bounding box center [426, 198] width 0 height 9
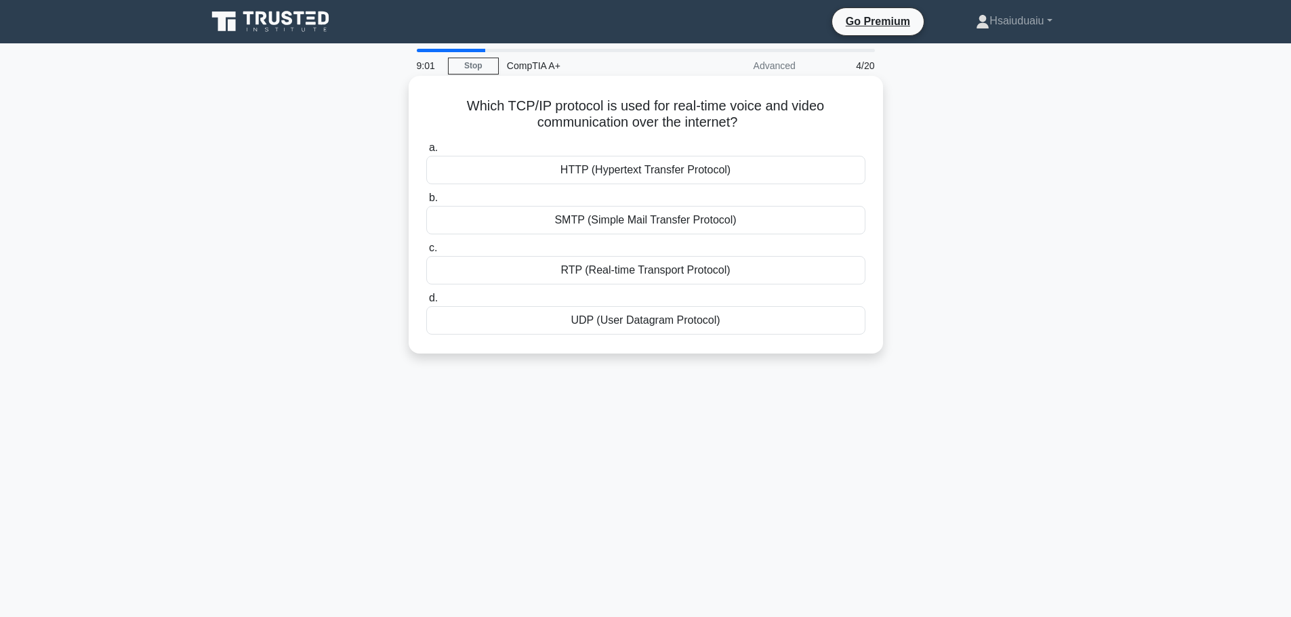
click at [662, 270] on div "RTP (Real-time Transport Protocol)" at bounding box center [645, 270] width 439 height 28
click at [426, 253] on input "c. RTP (Real-time Transport Protocol)" at bounding box center [426, 248] width 0 height 9
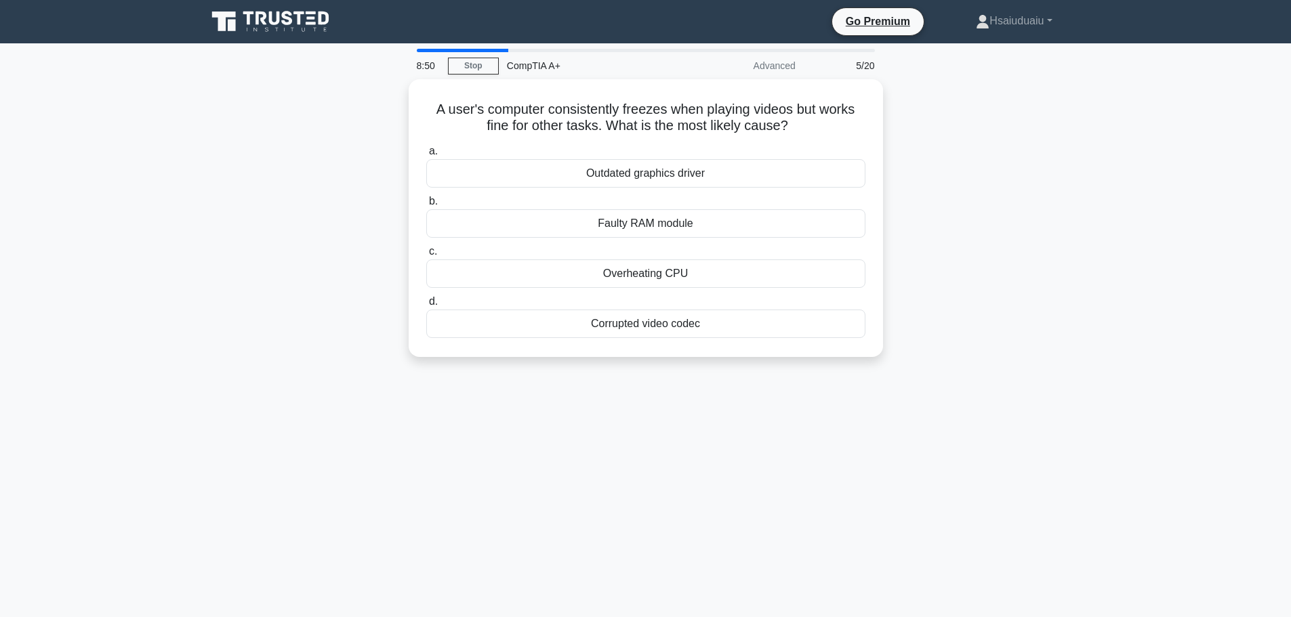
drag, startPoint x: 699, startPoint y: 322, endPoint x: 735, endPoint y: 387, distance: 74.6
click at [735, 387] on div "8:50 Stop CompTIA A+ Advanced 5/20 A user's computer consistently freezes when …" at bounding box center [646, 388] width 894 height 678
click at [641, 119] on h5 "A user's computer consistently freezes when playing videos but works fine for o…" at bounding box center [646, 115] width 442 height 34
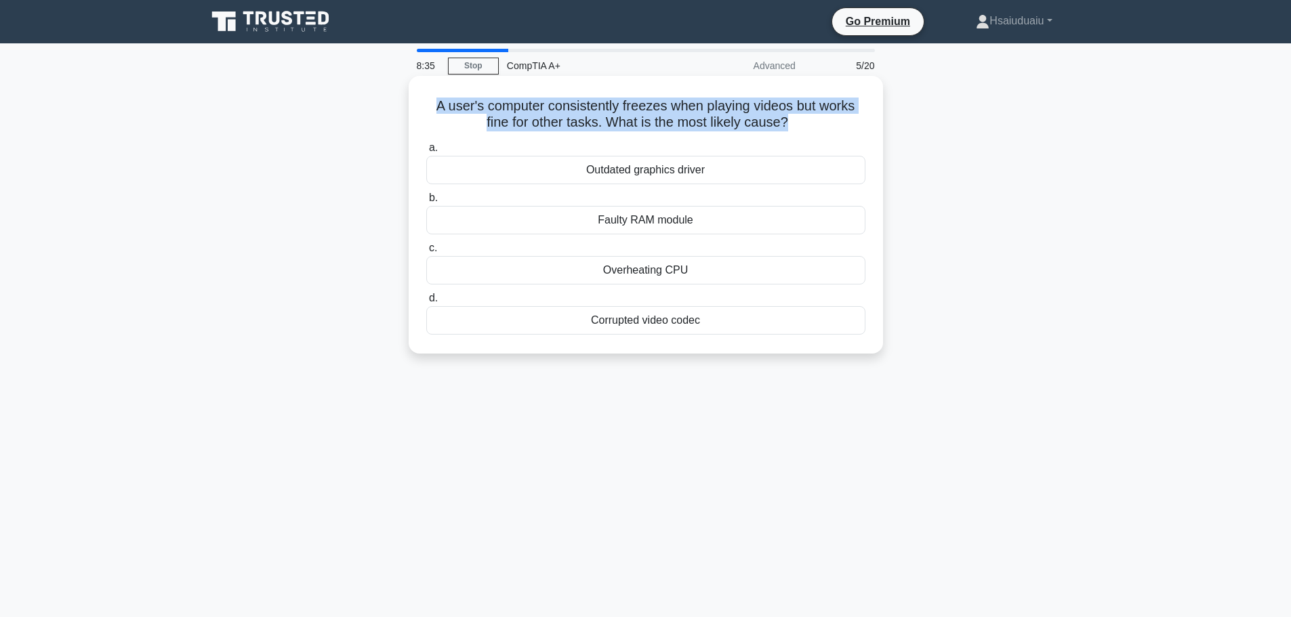
click at [641, 119] on h5 "A user's computer consistently freezes when playing videos but works fine for o…" at bounding box center [646, 115] width 442 height 34
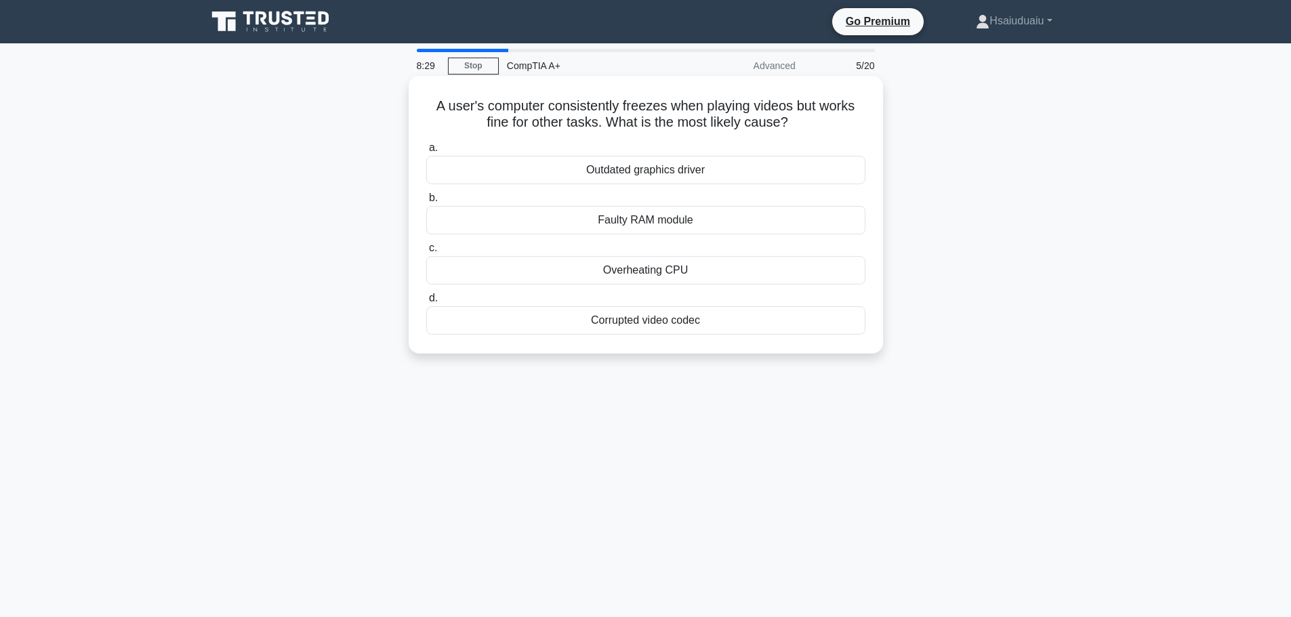
click at [687, 186] on div "a. Outdated graphics driver b. Faulty RAM module c." at bounding box center [645, 237] width 455 height 201
click at [686, 176] on div "Outdated graphics driver" at bounding box center [645, 170] width 439 height 28
click at [426, 152] on input "a. Outdated graphics driver" at bounding box center [426, 148] width 0 height 9
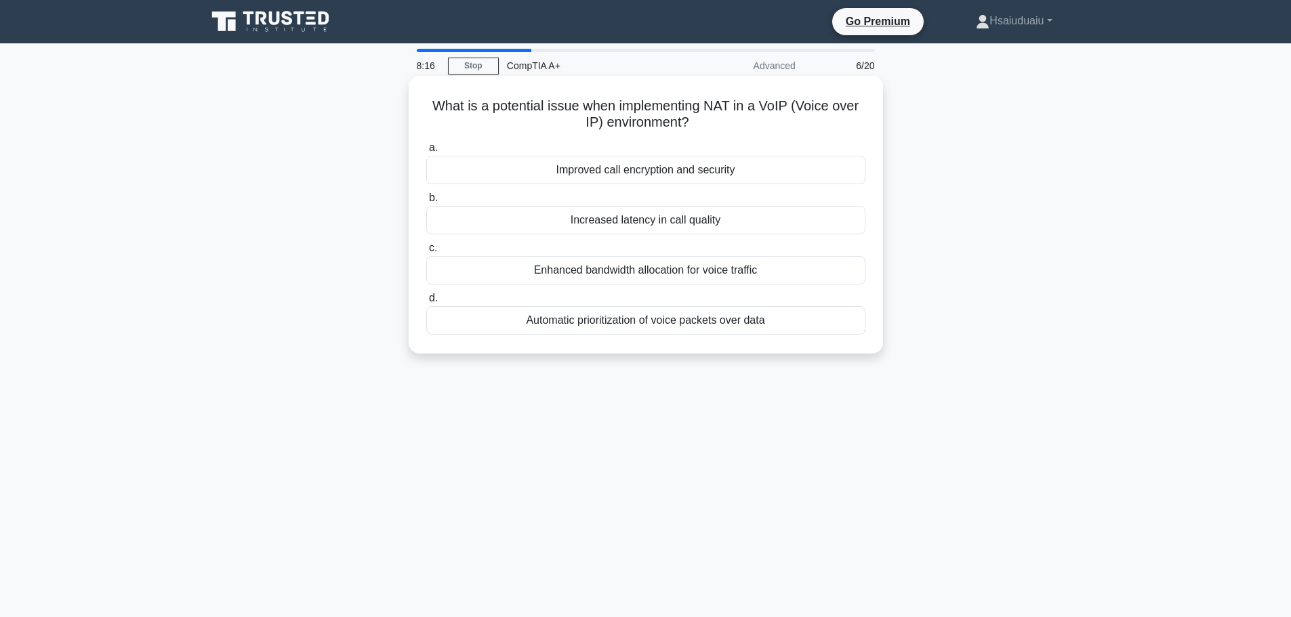
click at [718, 108] on h5 "What is a potential issue when implementing NAT in a VoIP (Voice over IP) envir…" at bounding box center [646, 115] width 442 height 34
click at [510, 228] on div "Increased latency in call quality" at bounding box center [645, 220] width 439 height 28
click at [426, 203] on input "b. Increased latency in call quality" at bounding box center [426, 198] width 0 height 9
drag, startPoint x: 445, startPoint y: 97, endPoint x: 770, endPoint y: 331, distance: 401.0
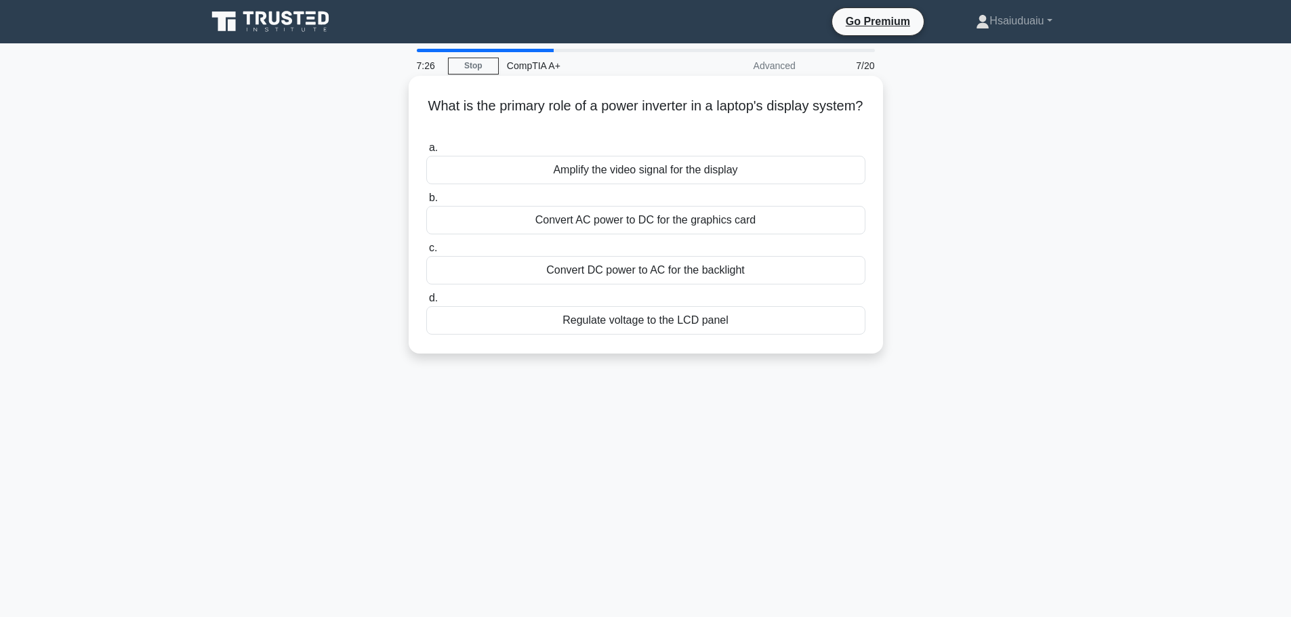
click at [770, 331] on div "What is the primary role of a power inverter in a laptop's display system? .spi…" at bounding box center [645, 214] width 463 height 267
click at [585, 266] on div "Convert DC power to AC for the backlight" at bounding box center [645, 270] width 439 height 28
click at [426, 253] on input "c. Convert DC power to AC for the backlight" at bounding box center [426, 248] width 0 height 9
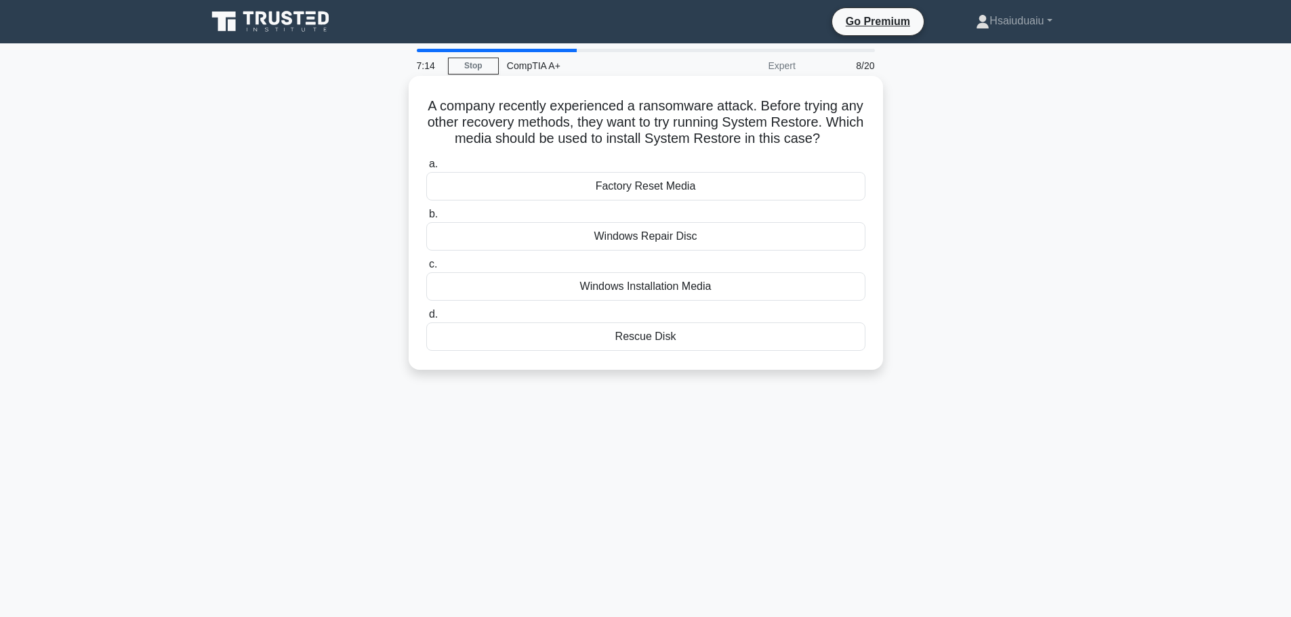
click at [558, 115] on h5 "A company recently experienced a ransomware attack. Before trying any other rec…" at bounding box center [646, 123] width 442 height 50
click at [703, 281] on div "Windows Installation Media" at bounding box center [645, 286] width 439 height 28
click at [426, 269] on input "c. Windows Installation Media" at bounding box center [426, 264] width 0 height 9
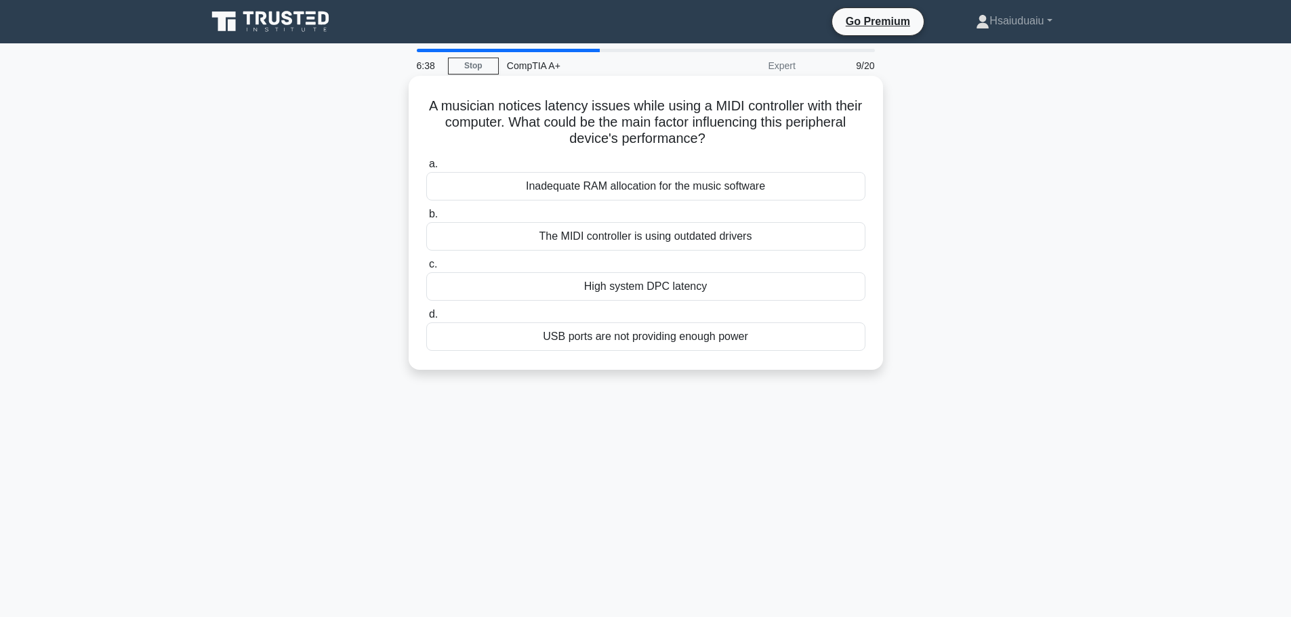
drag, startPoint x: 440, startPoint y: 100, endPoint x: 777, endPoint y: 140, distance: 339.1
click at [777, 140] on h5 "A musician notices latency issues while using a MIDI controller with their comp…" at bounding box center [646, 123] width 442 height 50
click at [1058, 211] on div "A musician notices latency issues while using a MIDI controller with their comp…" at bounding box center [646, 234] width 894 height 310
click at [687, 337] on div "USB ports are not providing enough power" at bounding box center [645, 337] width 439 height 28
click at [426, 319] on input "d. USB ports are not providing enough power" at bounding box center [426, 314] width 0 height 9
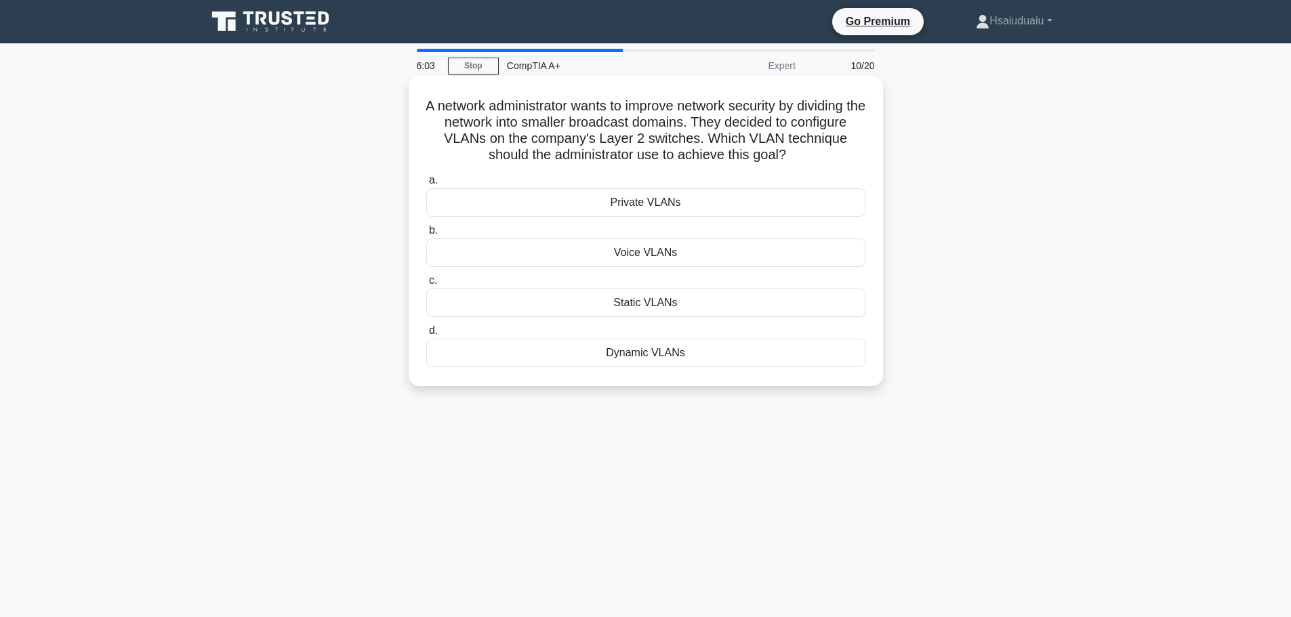
click at [748, 203] on div "Private VLANs" at bounding box center [645, 202] width 439 height 28
click at [426, 185] on input "a. Private VLANs" at bounding box center [426, 180] width 0 height 9
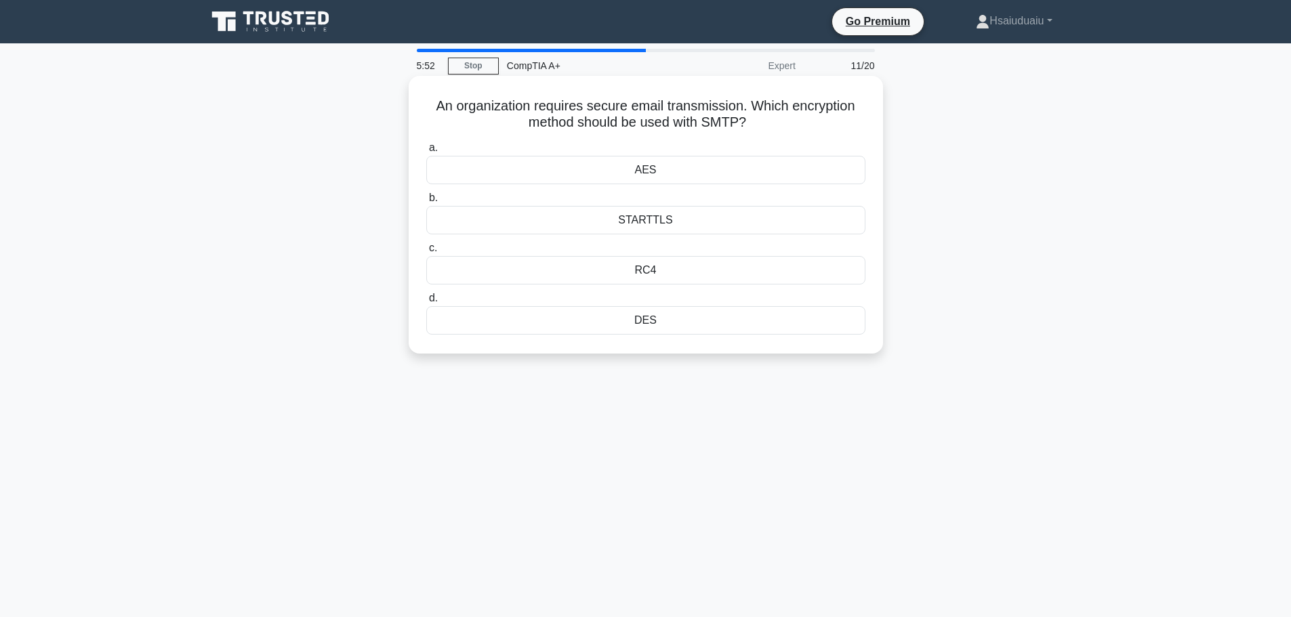
click at [669, 159] on div "AES" at bounding box center [645, 170] width 439 height 28
click at [426, 152] on input "a. AES" at bounding box center [426, 148] width 0 height 9
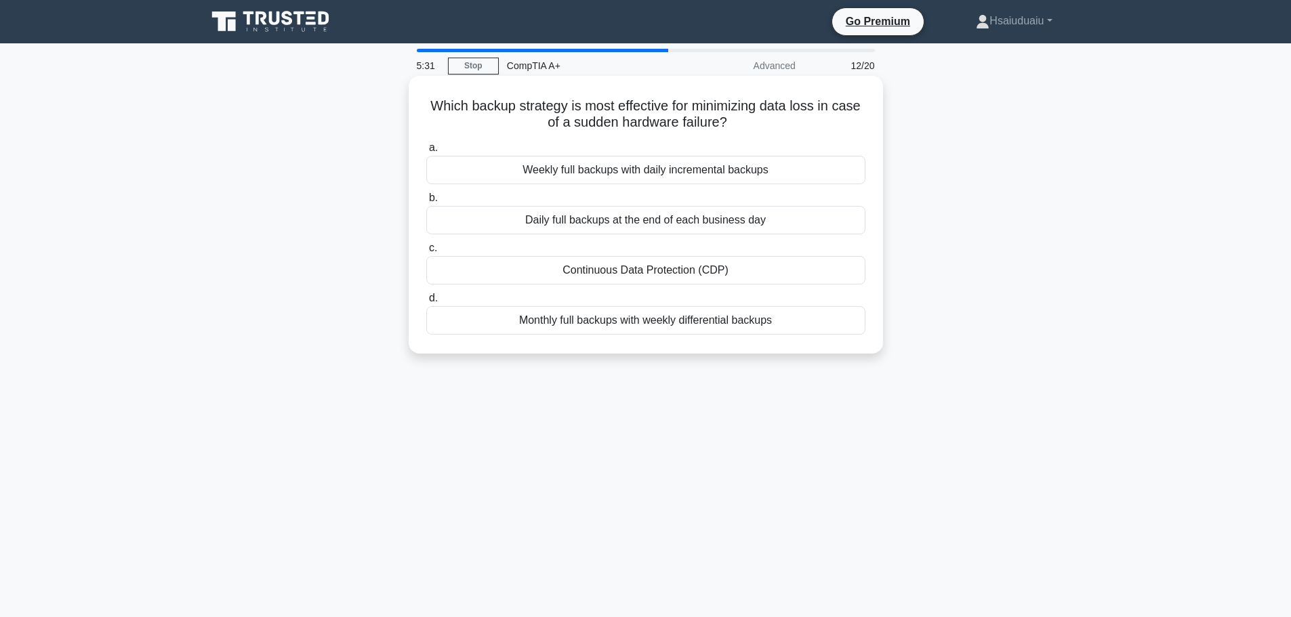
click at [692, 170] on div "Weekly full backups with daily incremental backups" at bounding box center [645, 170] width 439 height 28
click at [426, 152] on input "a. Weekly full backups with daily incremental backups" at bounding box center [426, 148] width 0 height 9
click at [669, 277] on div "They adjust fan speed according to system temperature." at bounding box center [645, 270] width 439 height 28
click at [426, 253] on input "c. They adjust fan speed according to system temperature." at bounding box center [426, 248] width 0 height 9
click at [751, 276] on div "Inspect the switch's port status LEDs" at bounding box center [645, 270] width 439 height 28
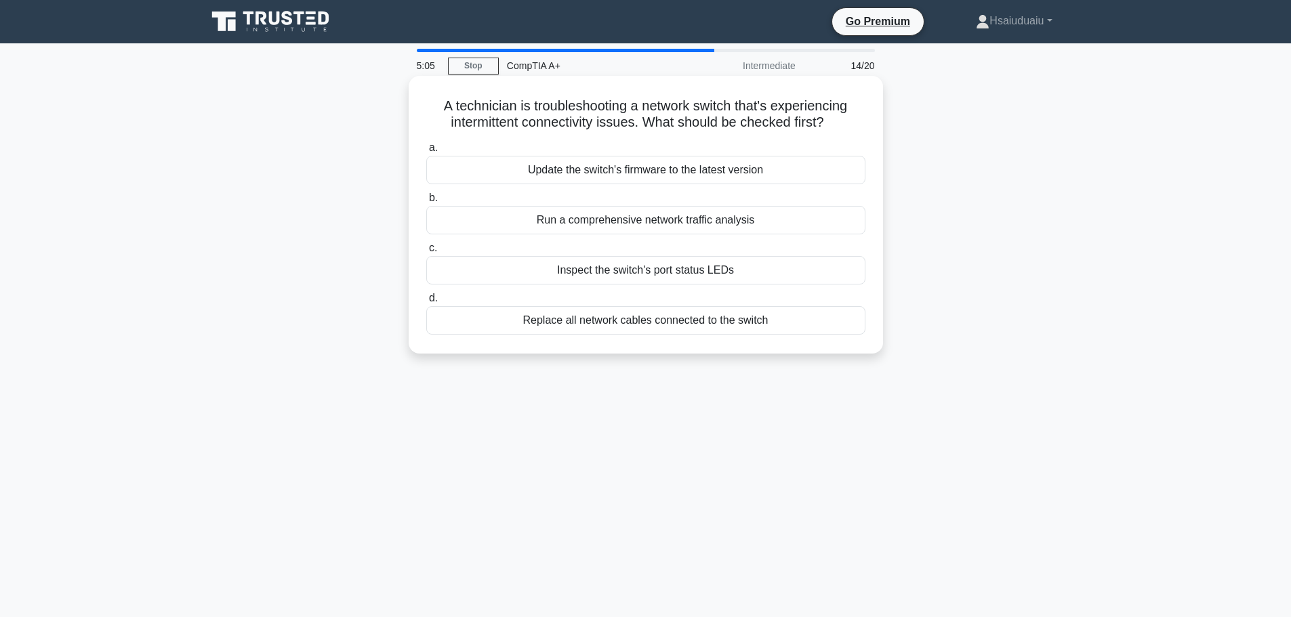
click at [426, 253] on input "c. Inspect the switch's port status LEDs" at bounding box center [426, 248] width 0 height 9
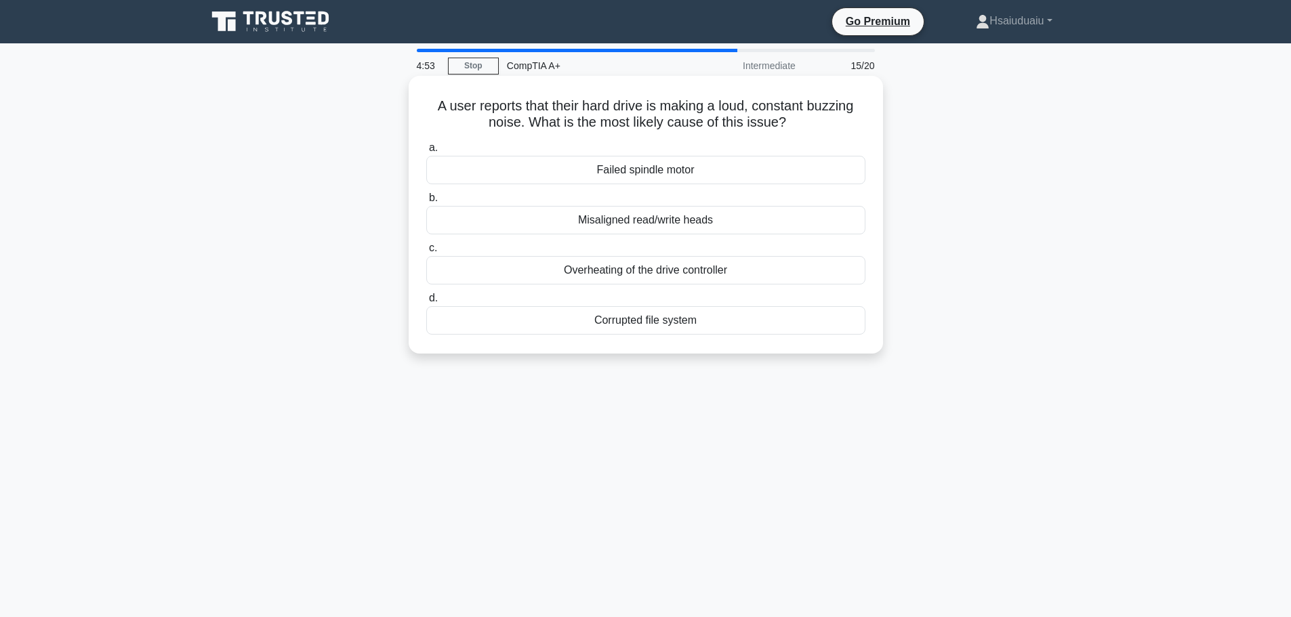
click at [667, 173] on div "Failed spindle motor" at bounding box center [645, 170] width 439 height 28
click at [426, 152] on input "a. Failed spindle motor" at bounding box center [426, 148] width 0 height 9
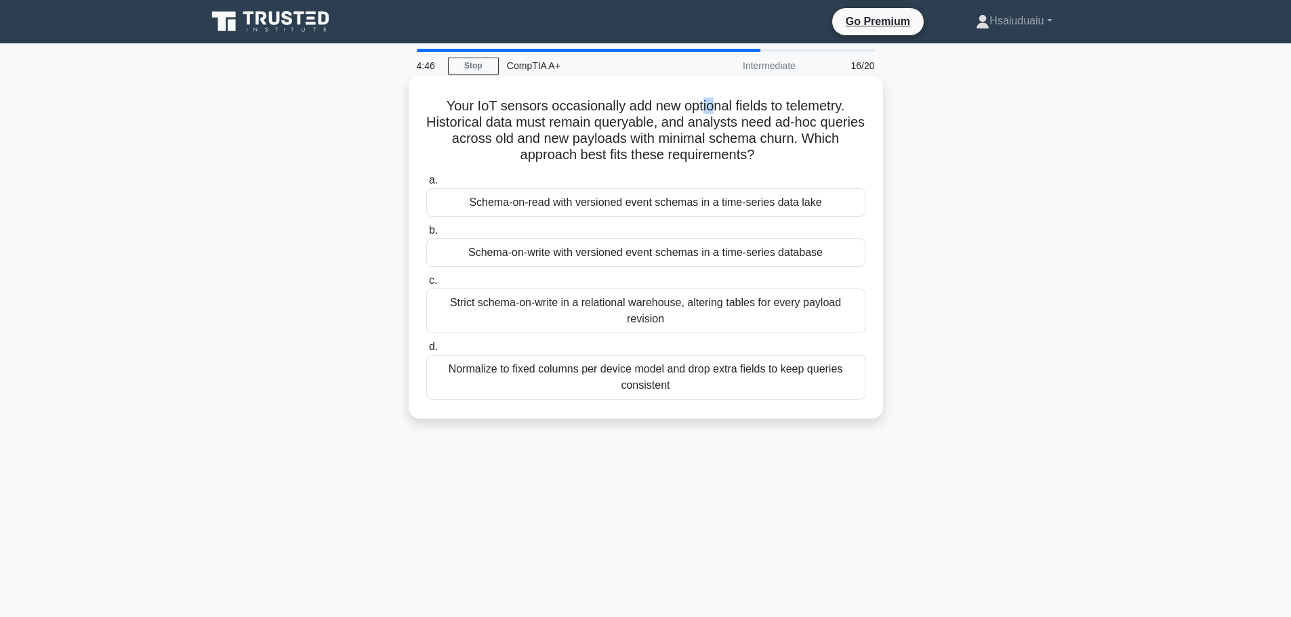
drag, startPoint x: 713, startPoint y: 109, endPoint x: 685, endPoint y: 100, distance: 29.1
click at [689, 100] on h5 "Your IoT sensors occasionally add new optional fields to telemetry. Historical …" at bounding box center [646, 131] width 442 height 66
click at [652, 100] on h5 "Your IoT sensors occasionally add new optional fields to telemetry. Historical …" at bounding box center [646, 131] width 442 height 66
click at [651, 100] on h5 "Your IoT sensors occasionally add new optional fields to telemetry. Historical …" at bounding box center [646, 131] width 442 height 66
click at [667, 353] on label "d. Normalize to fixed columns per device model and drop extra fields to keep qu…" at bounding box center [645, 369] width 439 height 61
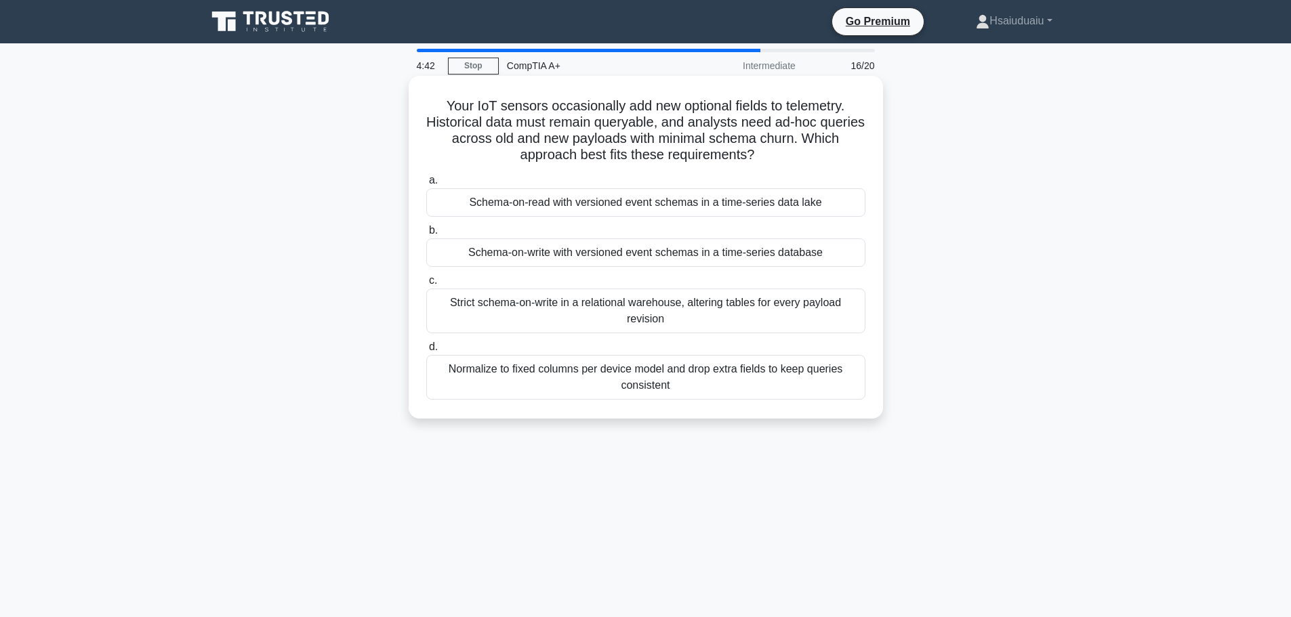
click at [426, 352] on input "d. Normalize to fixed columns per device model and drop extra fields to keep qu…" at bounding box center [426, 347] width 0 height 9
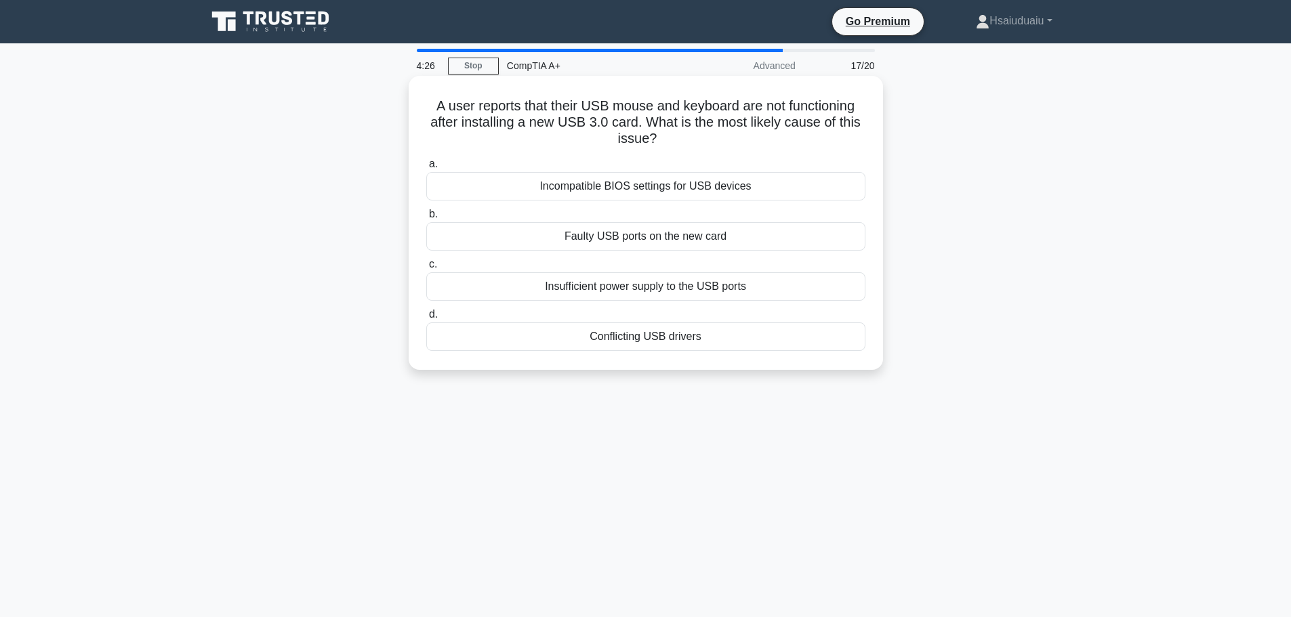
click at [727, 342] on div "Conflicting USB drivers" at bounding box center [645, 337] width 439 height 28
click at [426, 319] on input "d. Conflicting USB drivers" at bounding box center [426, 314] width 0 height 9
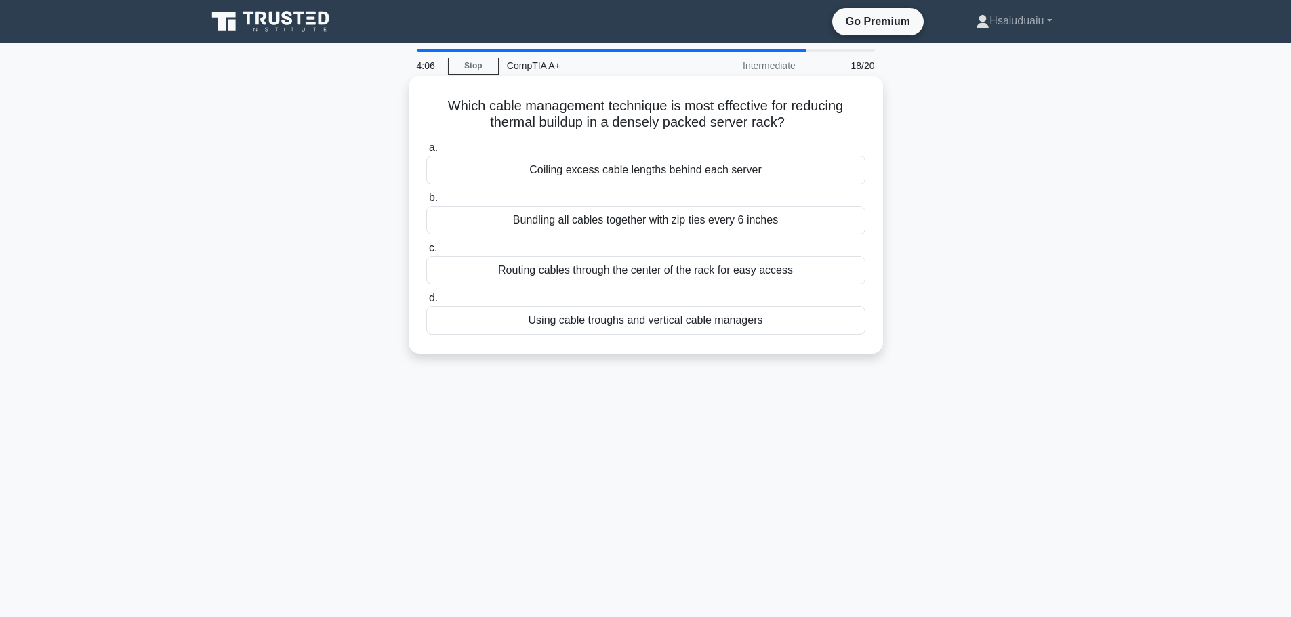
click at [663, 326] on div "Using cable troughs and vertical cable managers" at bounding box center [645, 320] width 439 height 28
click at [426, 303] on input "d. Using cable troughs and vertical cable managers" at bounding box center [426, 298] width 0 height 9
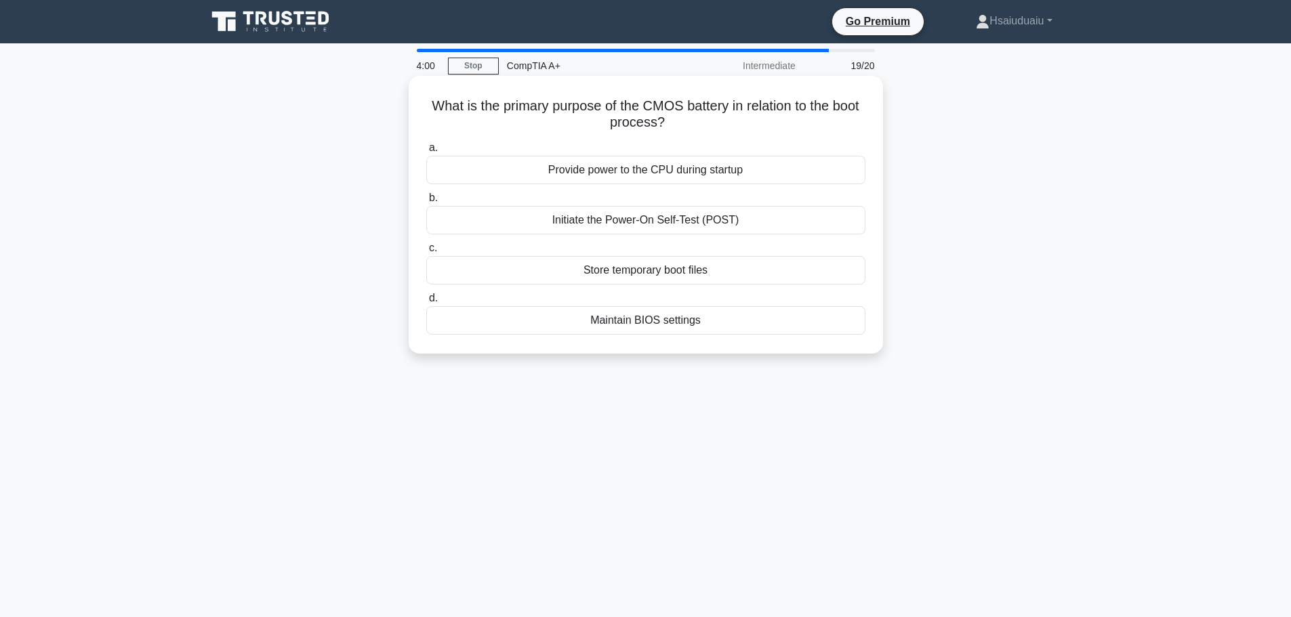
click at [707, 325] on div "Maintain BIOS settings" at bounding box center [645, 320] width 439 height 28
click at [426, 303] on input "d. Maintain BIOS settings" at bounding box center [426, 298] width 0 height 9
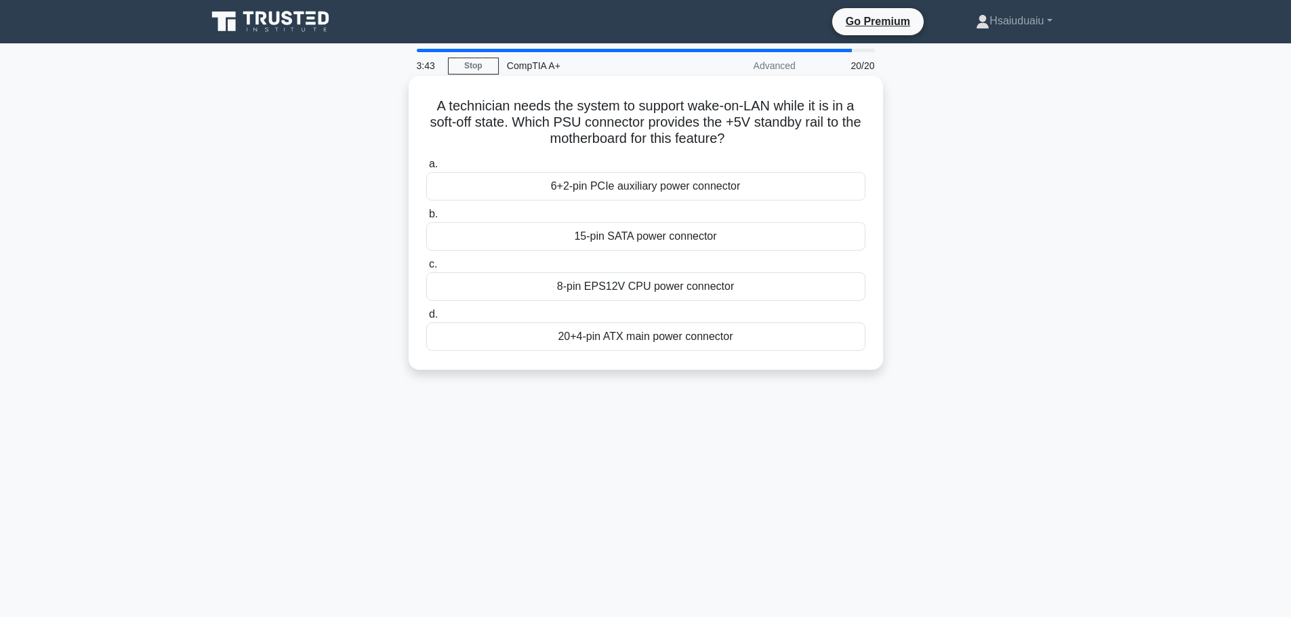
click at [690, 295] on div "8-pin EPS12V CPU power connector" at bounding box center [645, 286] width 439 height 28
click at [426, 269] on input "c. 8-pin EPS12V CPU power connector" at bounding box center [426, 264] width 0 height 9
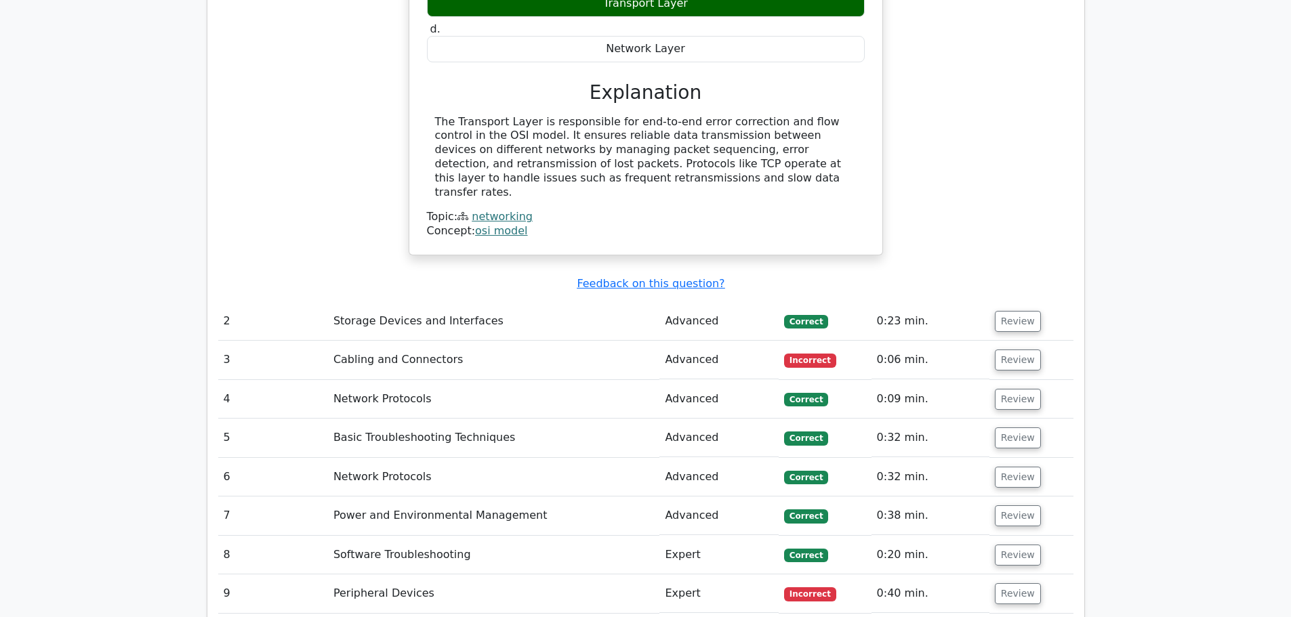
scroll to position [1762, 0]
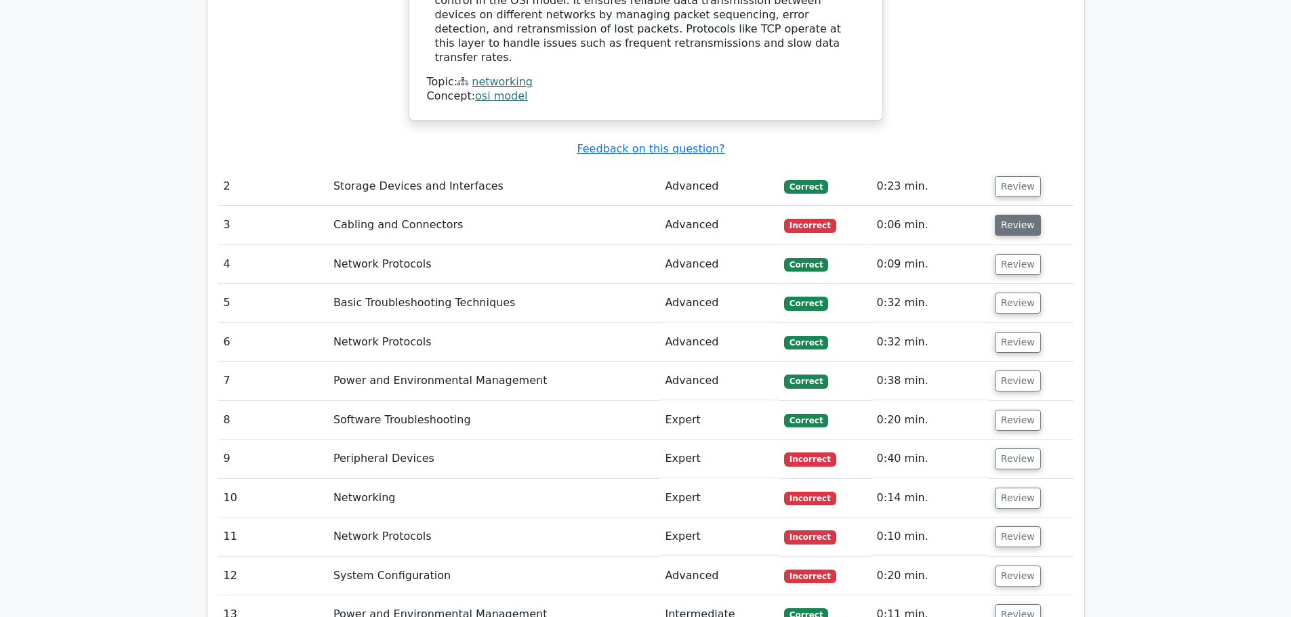
click at [1022, 215] on button "Review" at bounding box center [1018, 225] width 46 height 21
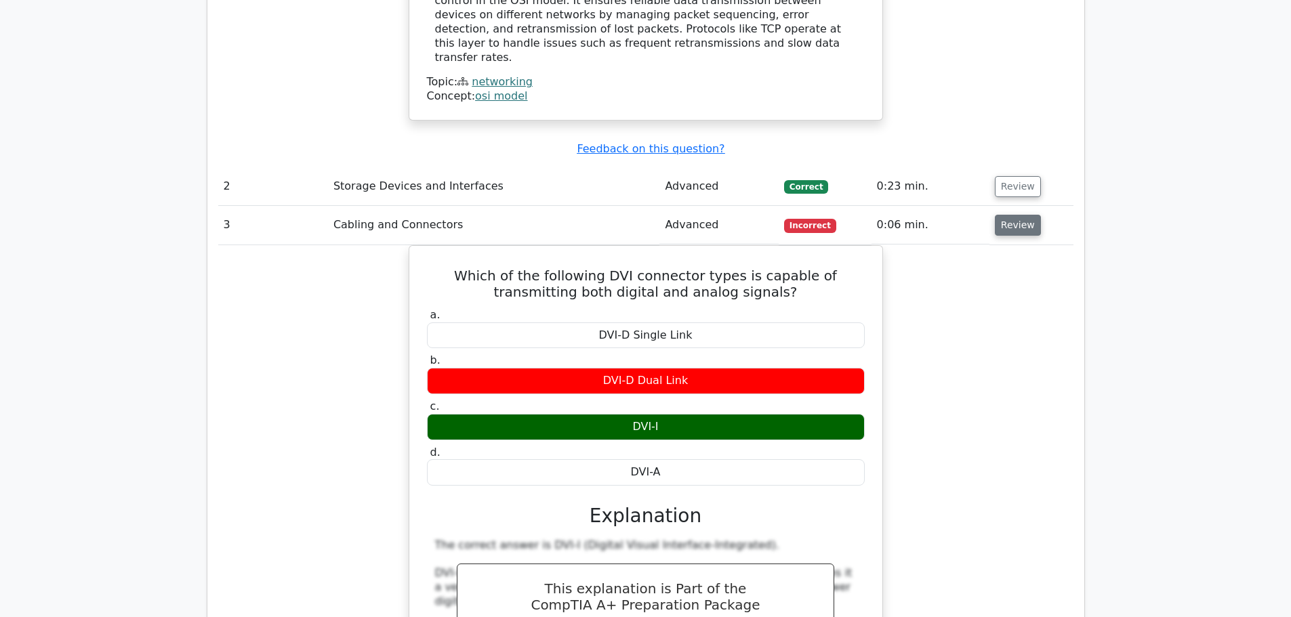
click at [1021, 215] on button "Review" at bounding box center [1018, 225] width 46 height 21
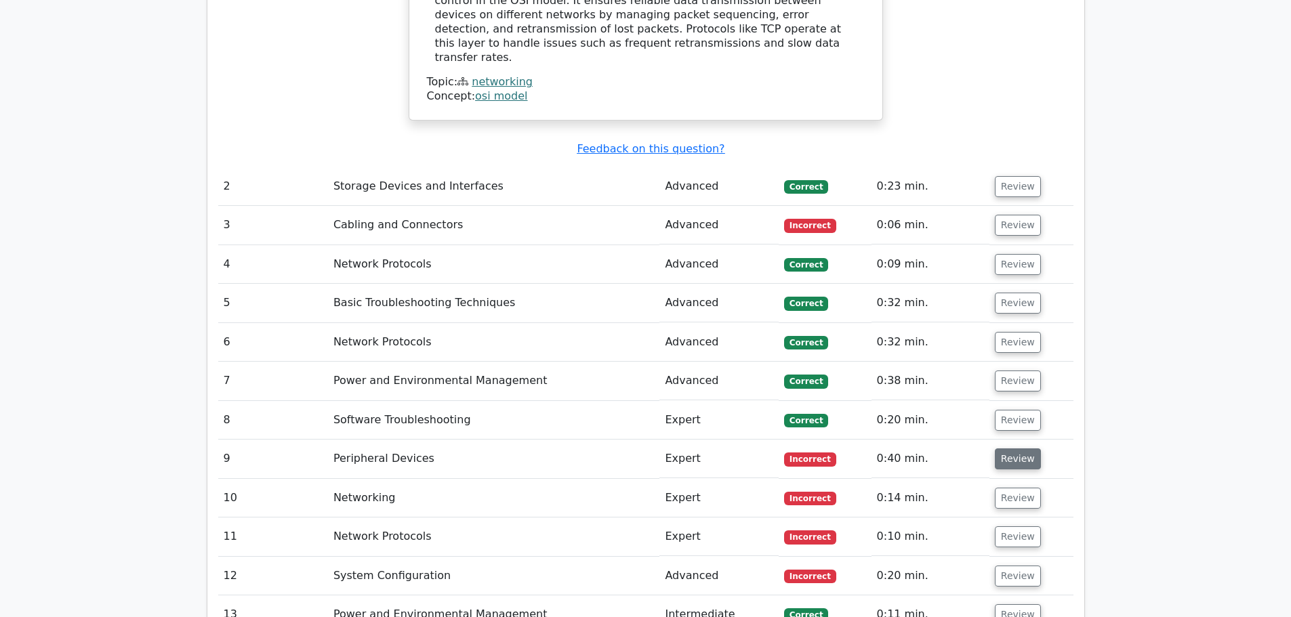
click at [1010, 449] on button "Review" at bounding box center [1018, 459] width 46 height 21
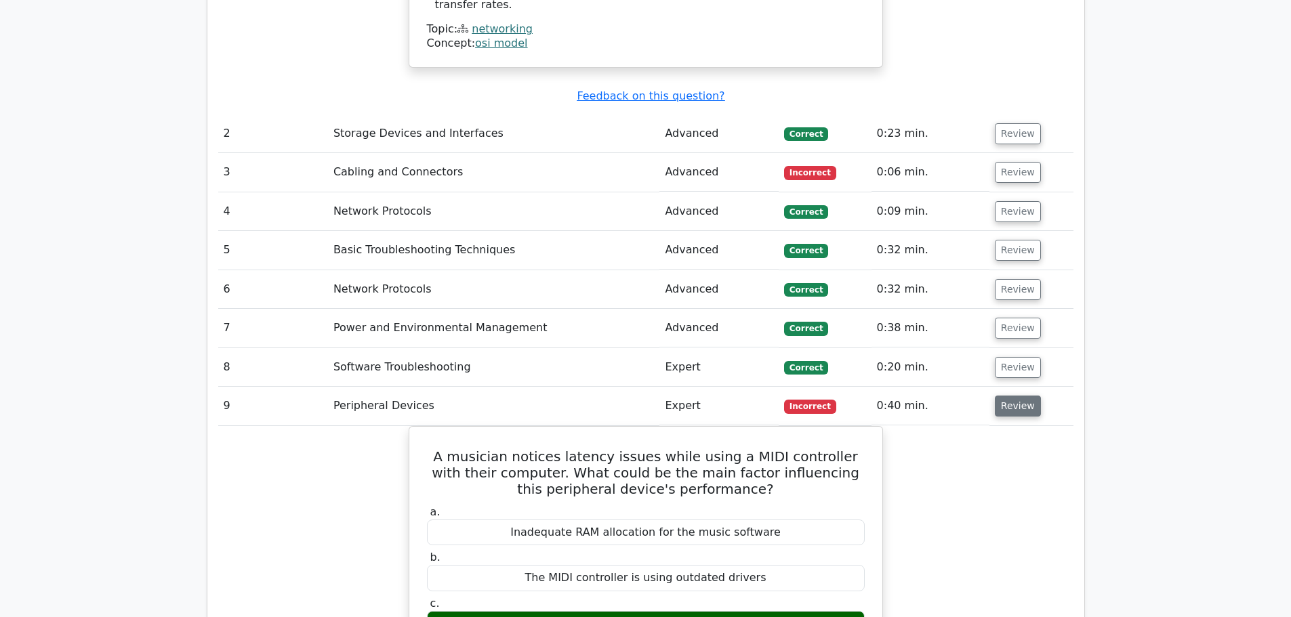
scroll to position [1897, 0]
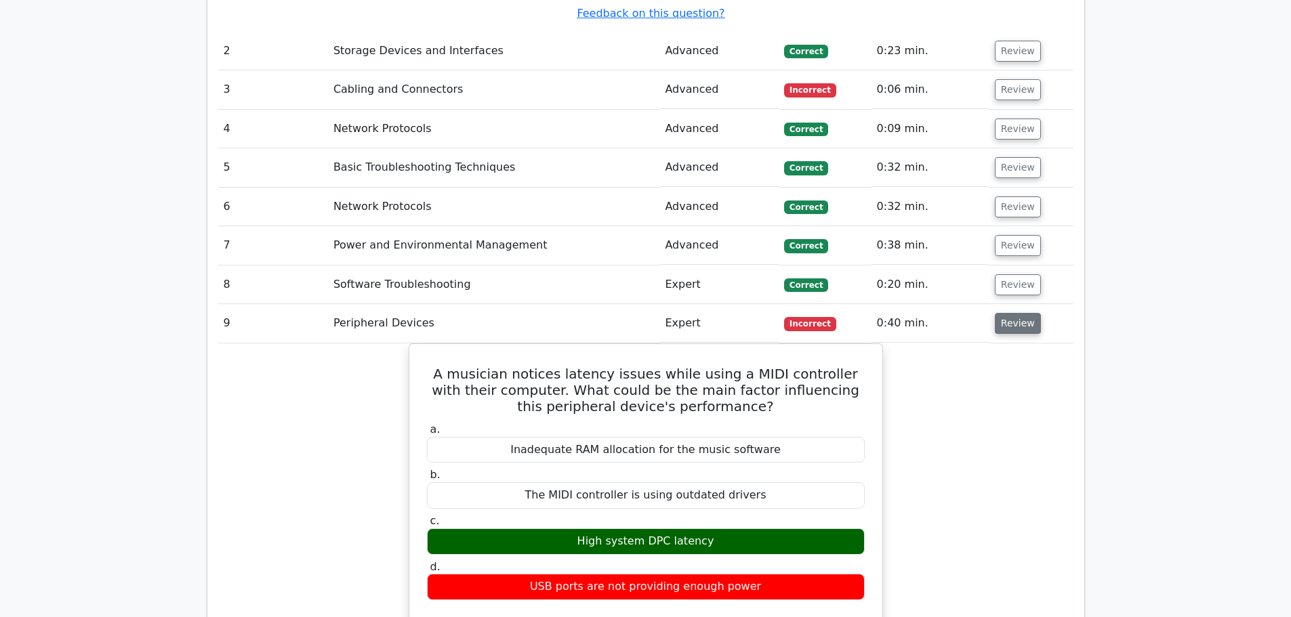
click at [1023, 313] on button "Review" at bounding box center [1018, 323] width 46 height 21
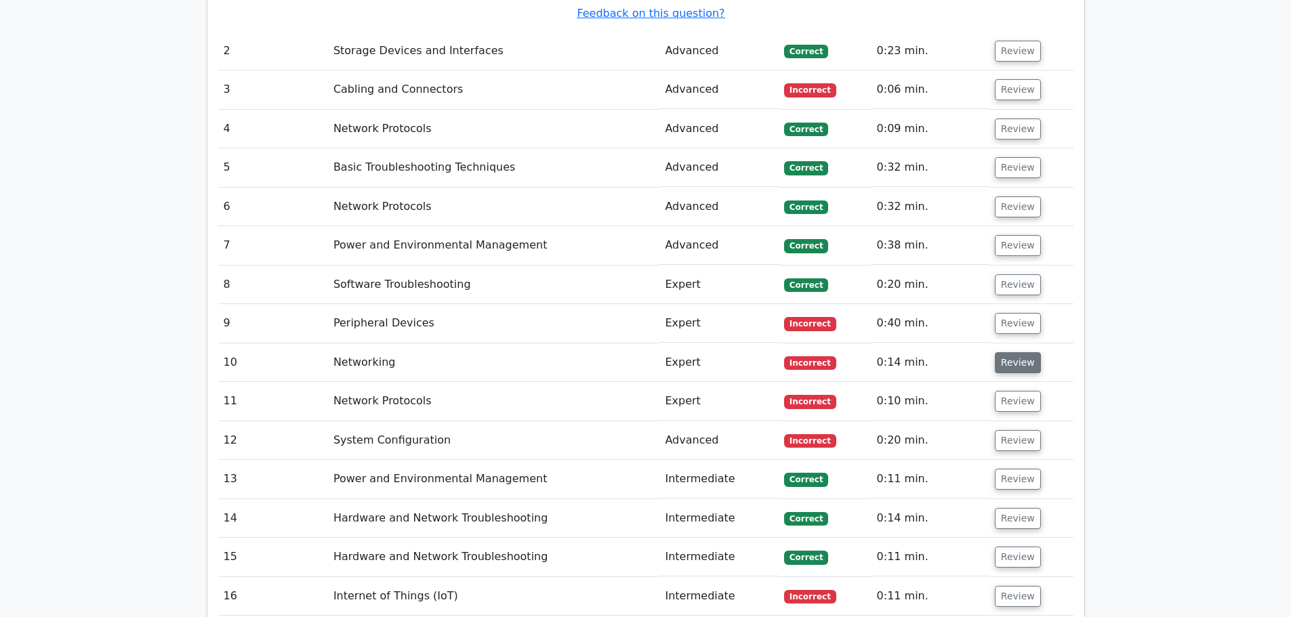
click at [1021, 352] on button "Review" at bounding box center [1018, 362] width 46 height 21
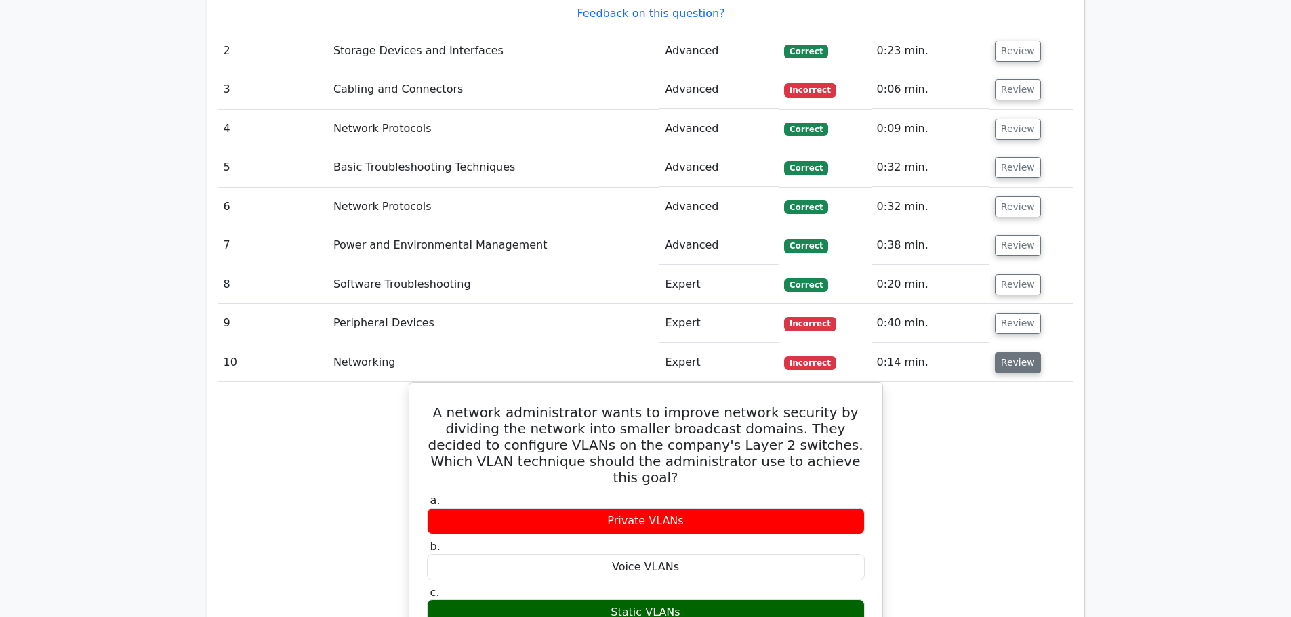
click at [1021, 352] on button "Review" at bounding box center [1018, 362] width 46 height 21
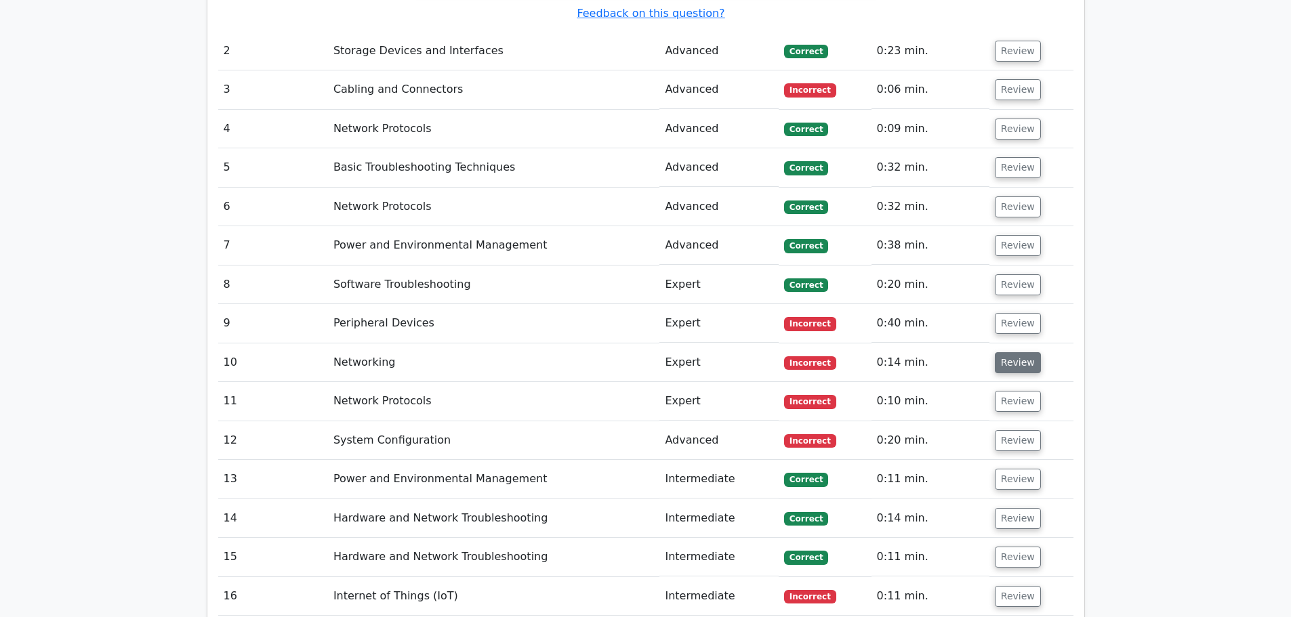
click at [1021, 352] on button "Review" at bounding box center [1018, 362] width 46 height 21
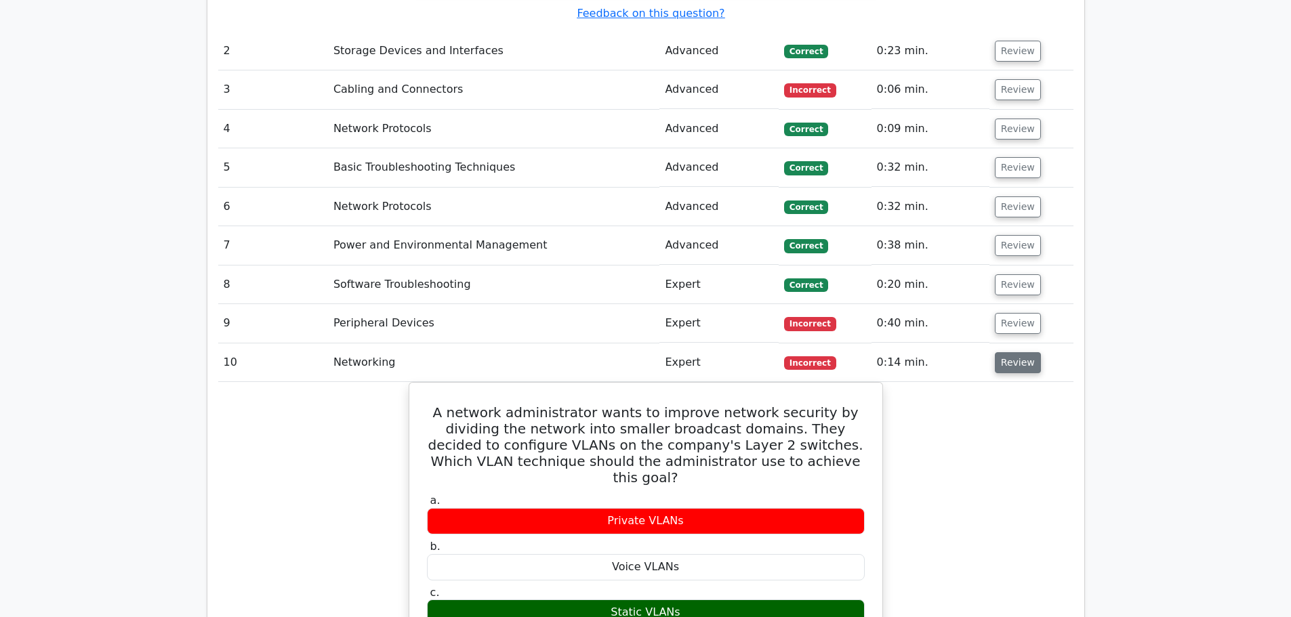
click at [1021, 352] on button "Review" at bounding box center [1018, 362] width 46 height 21
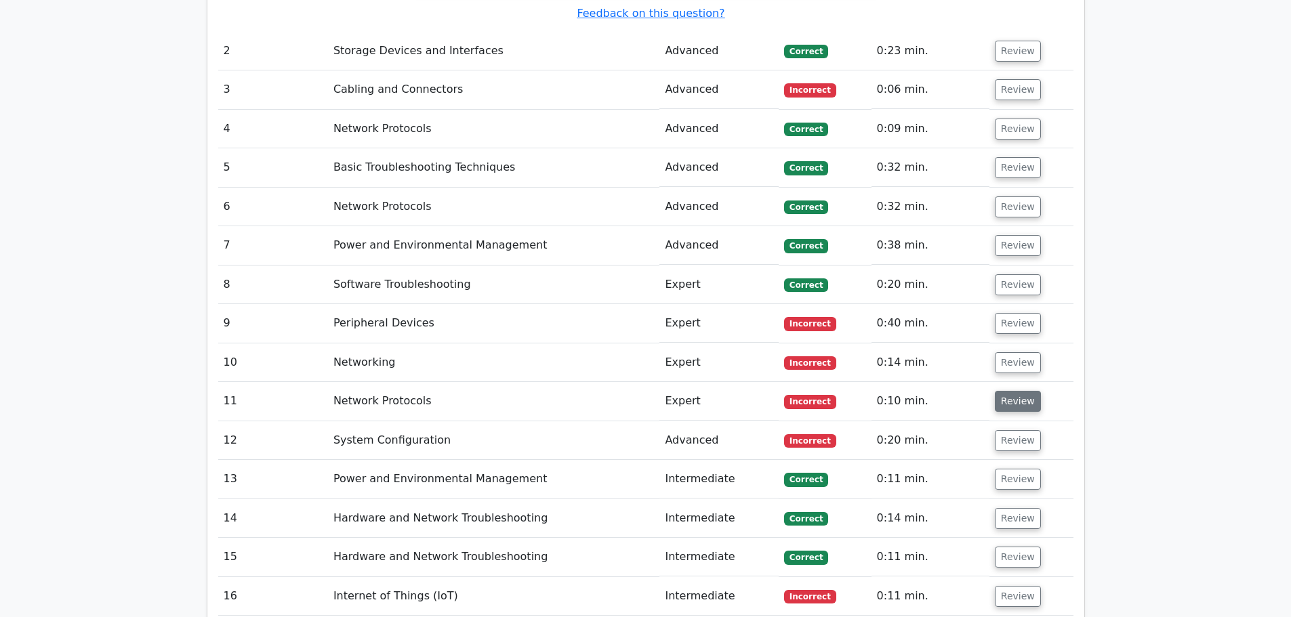
click at [1004, 391] on button "Review" at bounding box center [1018, 401] width 46 height 21
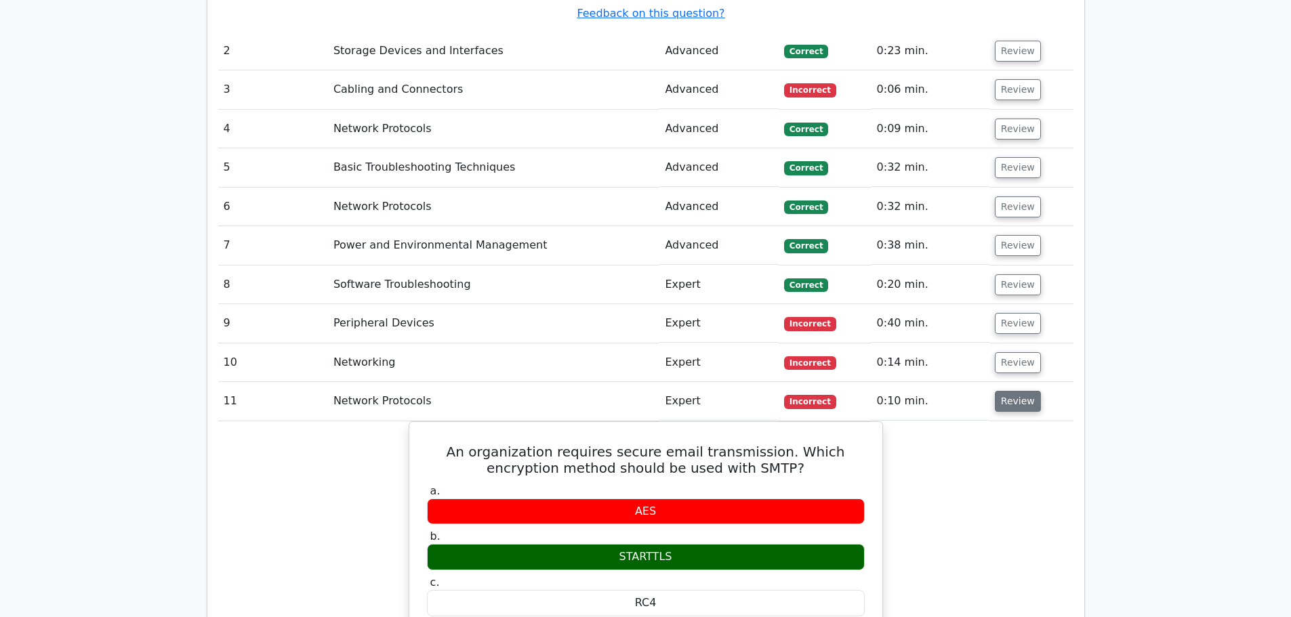
click at [1004, 391] on button "Review" at bounding box center [1018, 401] width 46 height 21
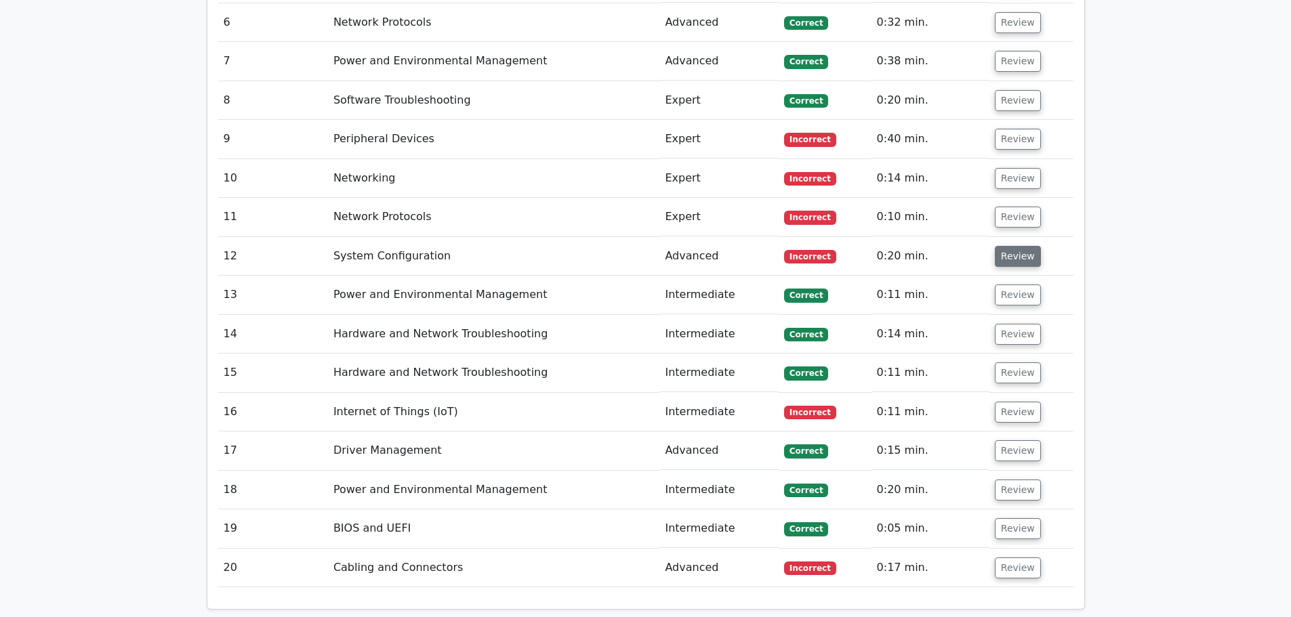
scroll to position [2101, 0]
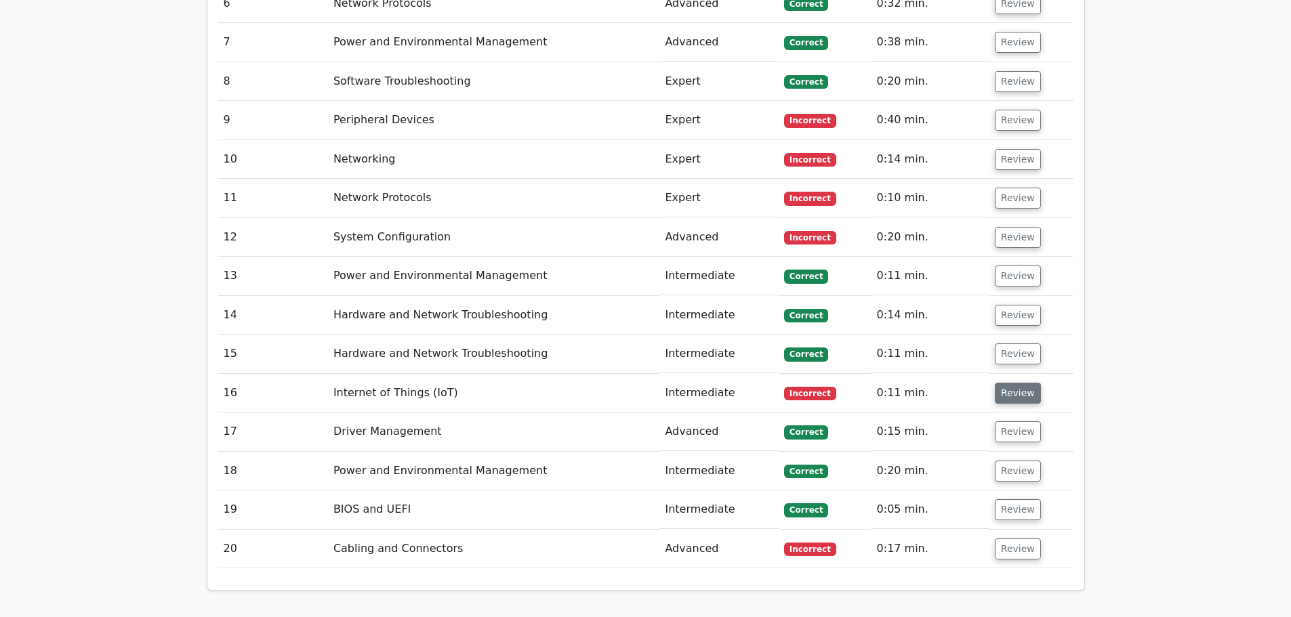
click at [1014, 383] on button "Review" at bounding box center [1018, 393] width 46 height 21
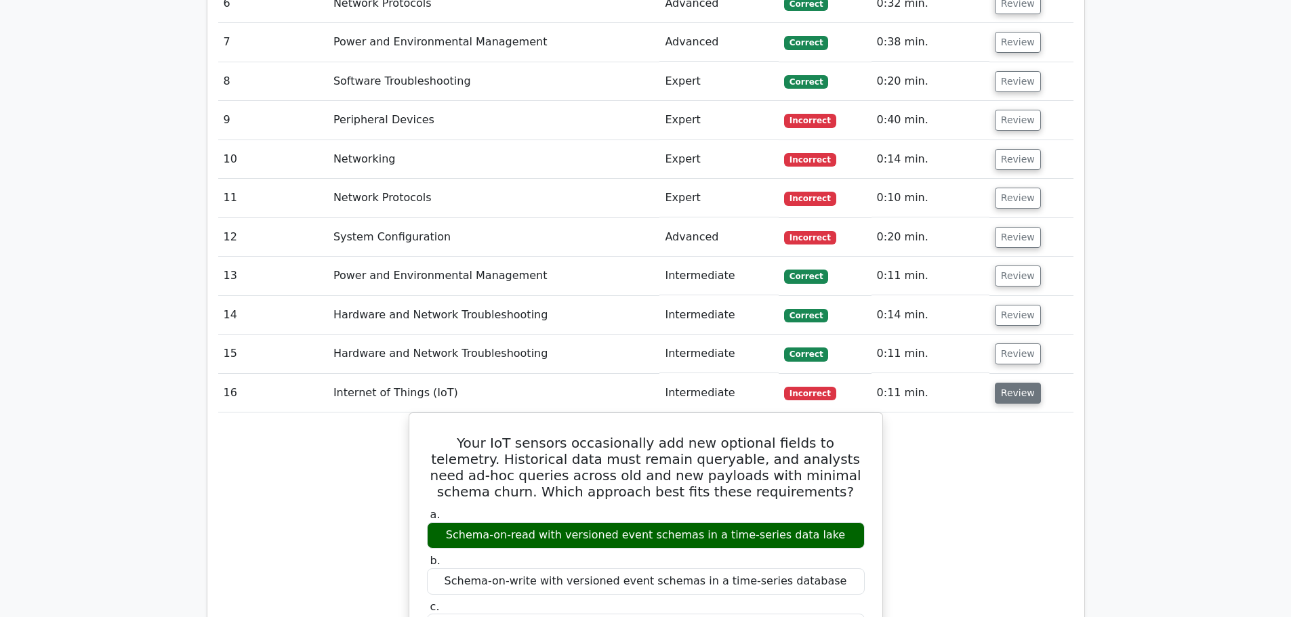
scroll to position [2168, 0]
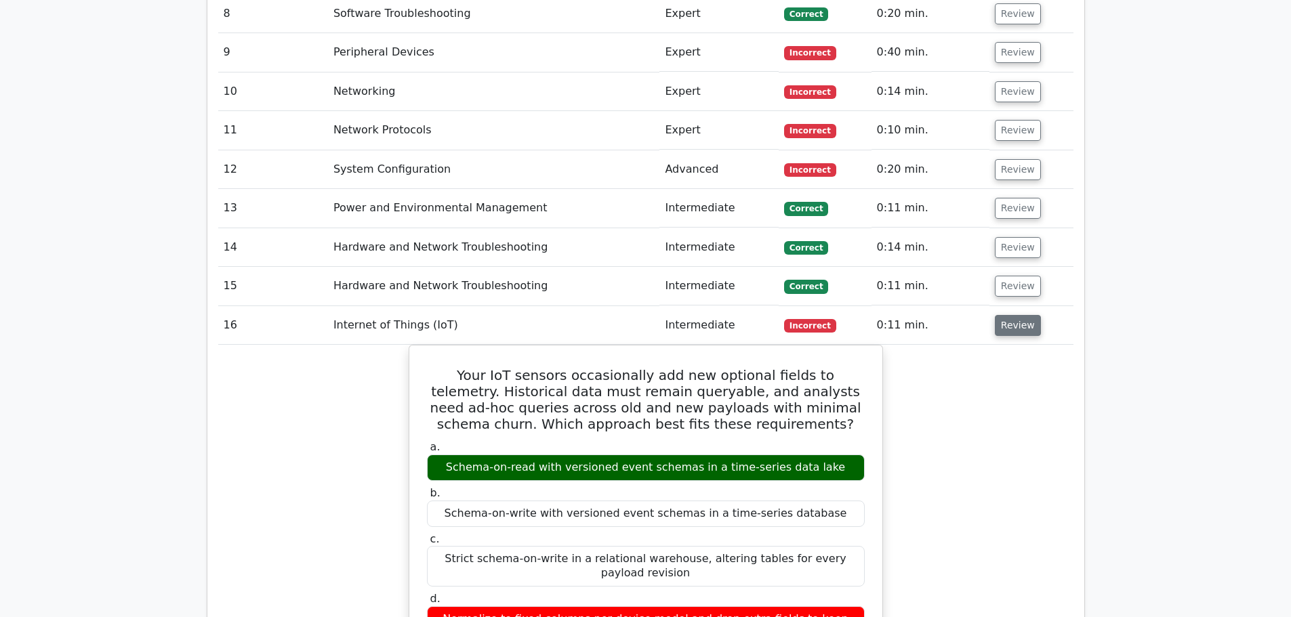
click at [1024, 315] on button "Review" at bounding box center [1018, 325] width 46 height 21
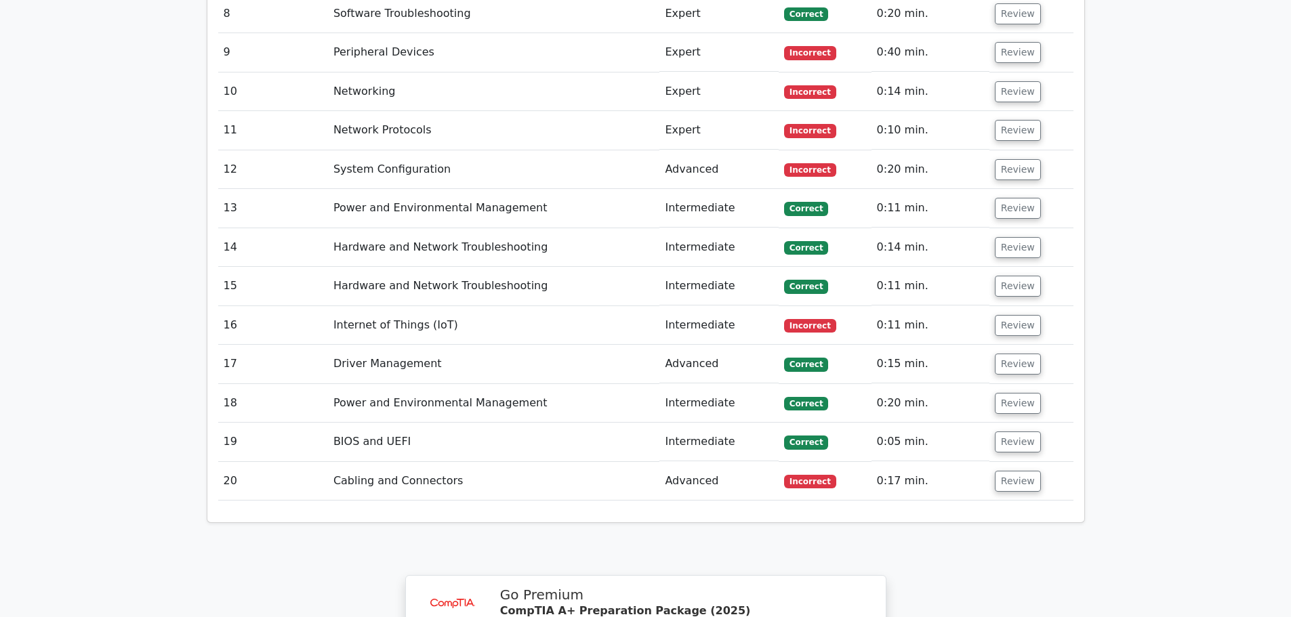
click at [1027, 471] on button "Review" at bounding box center [1018, 481] width 46 height 21
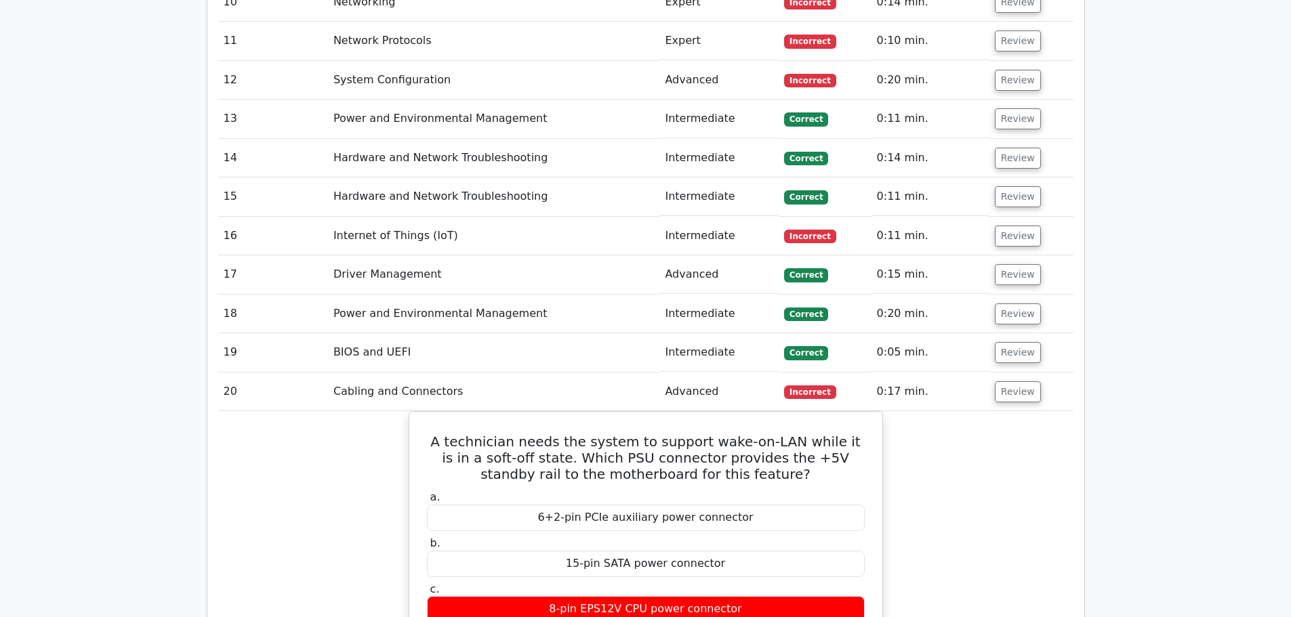
scroll to position [2304, 0]
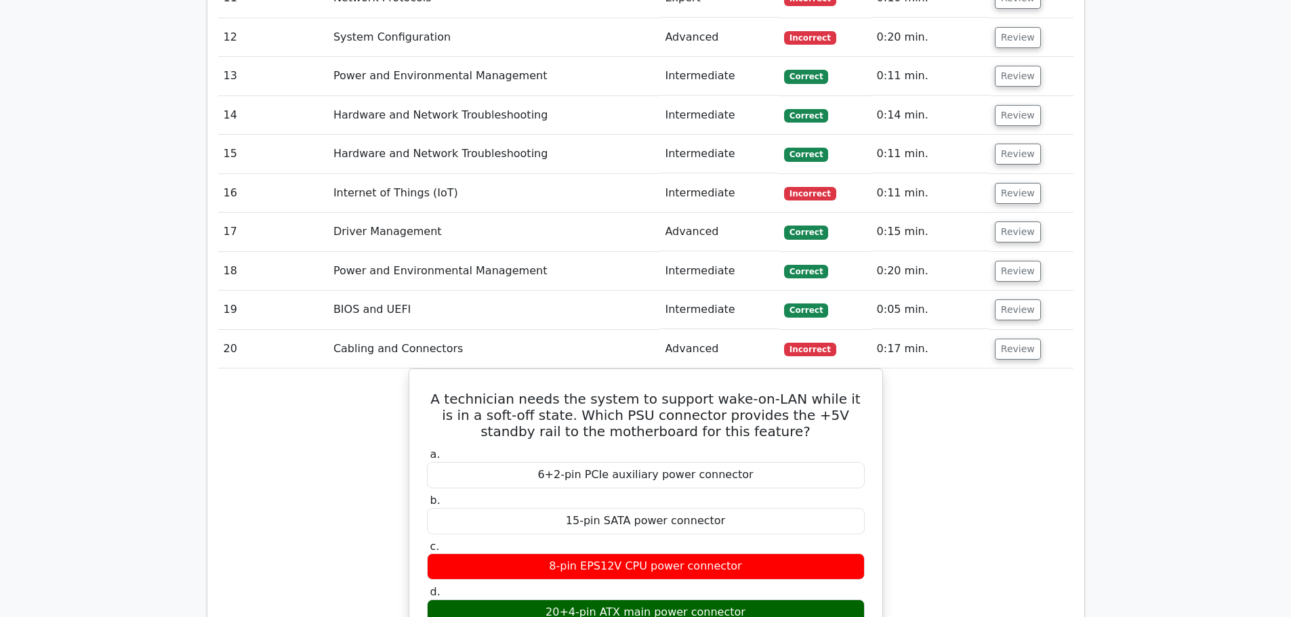
drag, startPoint x: 932, startPoint y: 279, endPoint x: 1090, endPoint y: 474, distance: 251.0
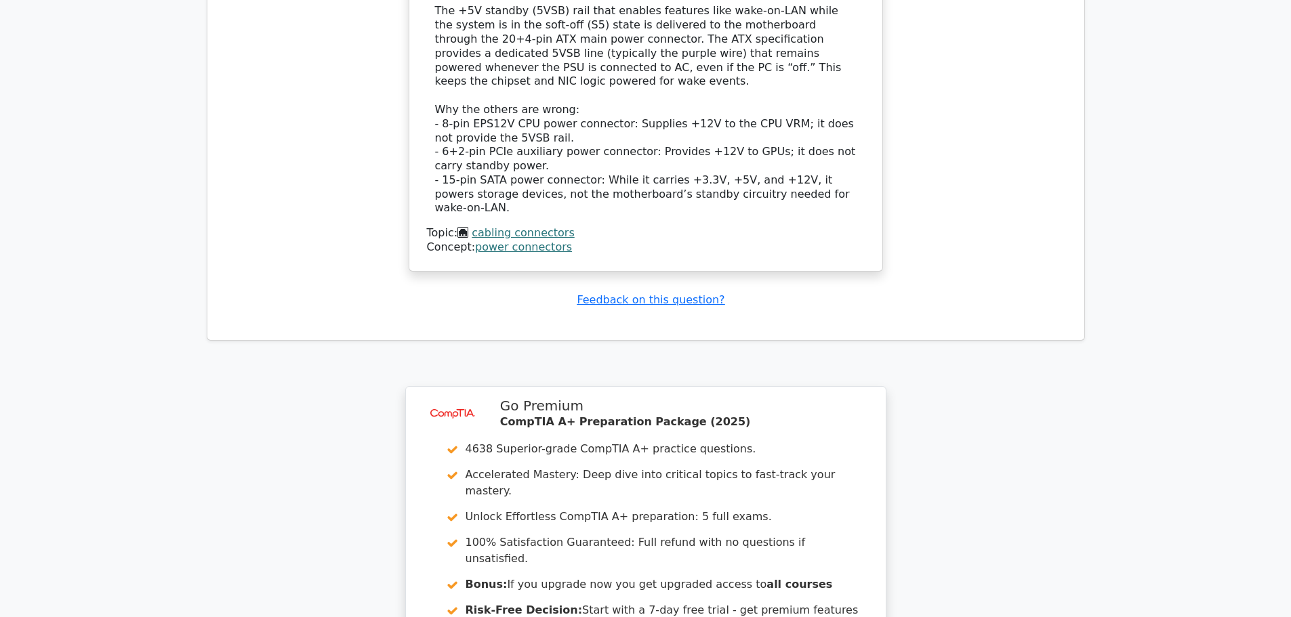
scroll to position [3200, 0]
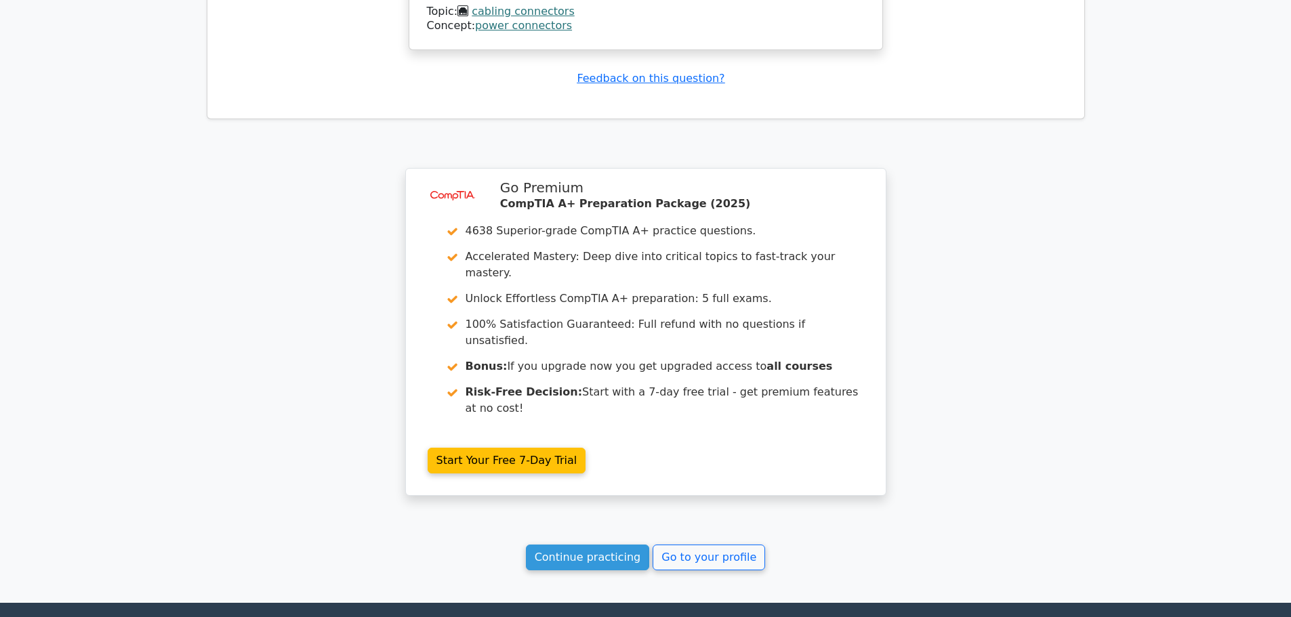
click at [617, 545] on link "Continue practicing" at bounding box center [588, 558] width 124 height 26
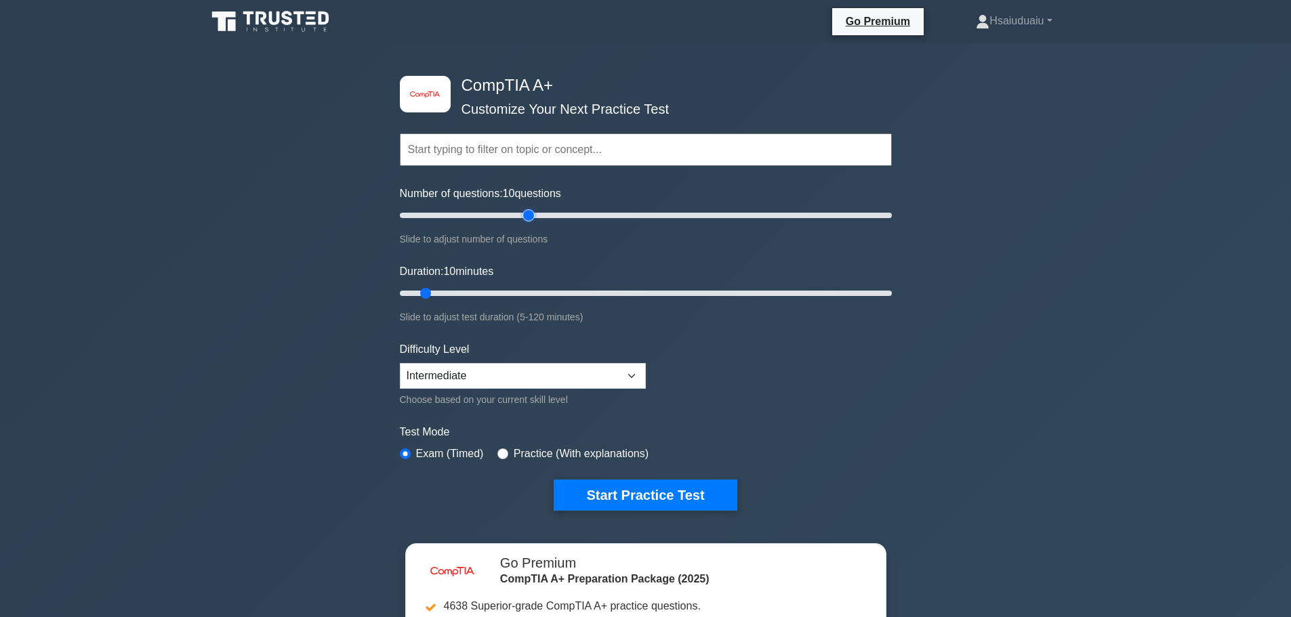
drag, startPoint x: 418, startPoint y: 212, endPoint x: 569, endPoint y: 245, distance: 154.1
click at [543, 224] on input "Number of questions: 10 questions" at bounding box center [646, 215] width 492 height 16
drag, startPoint x: 526, startPoint y: 210, endPoint x: 465, endPoint y: 218, distance: 61.5
click at [465, 218] on input "Number of questions: 30 questions" at bounding box center [646, 215] width 492 height 16
type input "20"
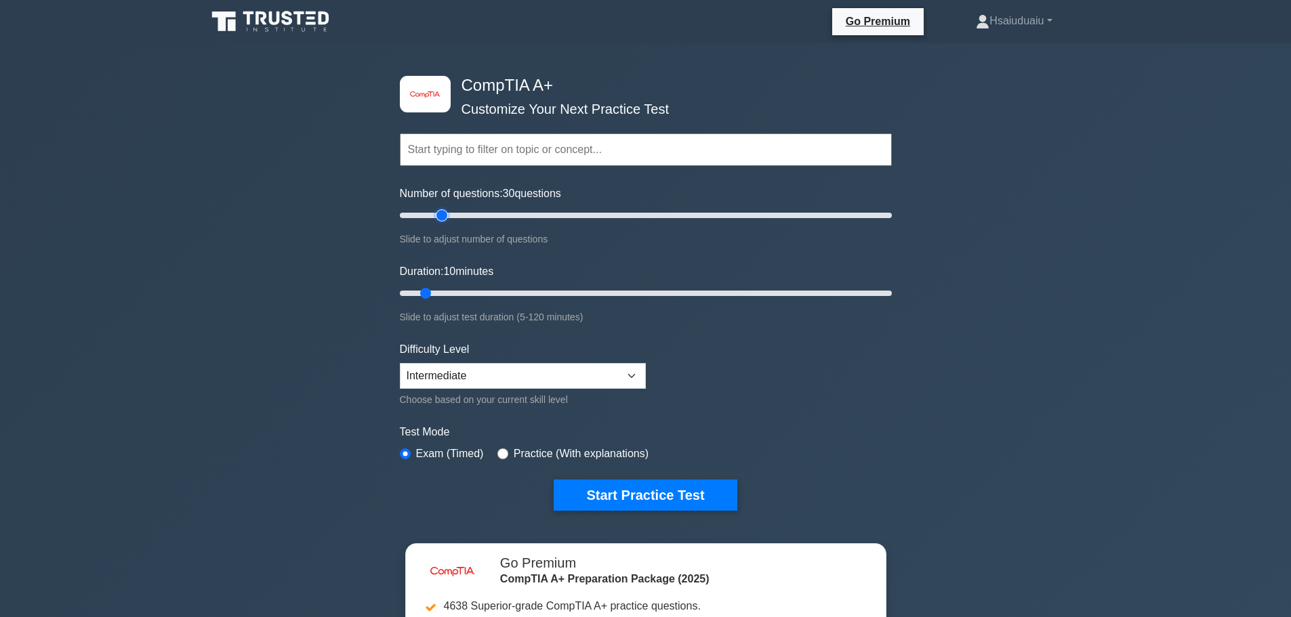
click at [442, 215] on input "Number of questions: 30 questions" at bounding box center [646, 215] width 492 height 16
click at [709, 504] on button "Start Practice Test" at bounding box center [645, 495] width 183 height 31
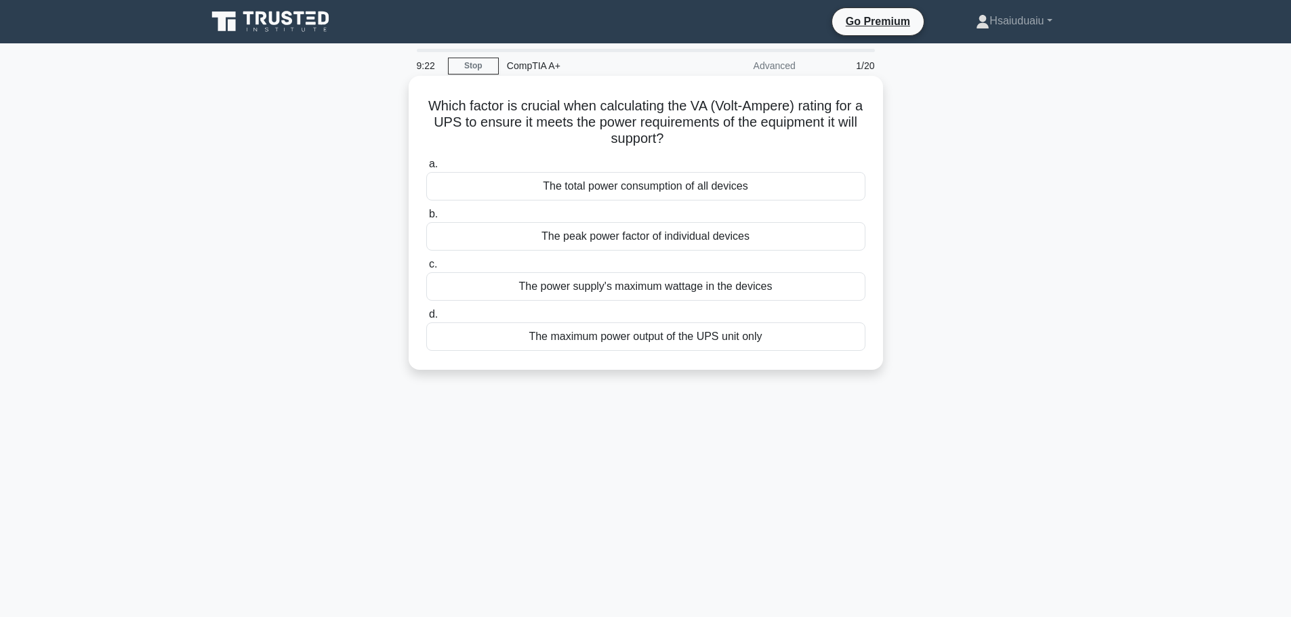
click at [684, 232] on div "The peak power factor of individual devices" at bounding box center [645, 236] width 439 height 28
click at [426, 219] on input "b. The peak power factor of individual devices" at bounding box center [426, 214] width 0 height 9
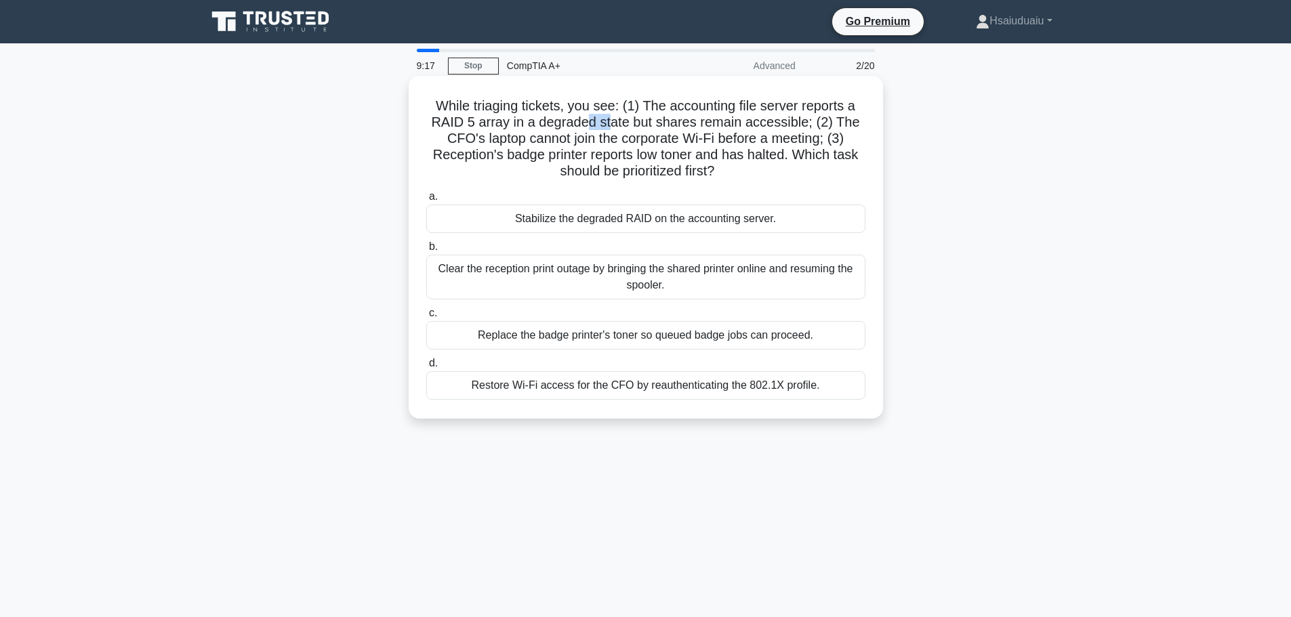
drag, startPoint x: 587, startPoint y: 117, endPoint x: 614, endPoint y: 115, distance: 27.1
drag, startPoint x: 614, startPoint y: 115, endPoint x: 875, endPoint y: 104, distance: 261.1
click at [875, 104] on div "While triaging tickets, you see: (1) The accounting file server reports a RAID …" at bounding box center [645, 247] width 463 height 332
click at [657, 386] on div "Restore Wi-Fi access for the CFO by reauthenticating the 802.1X profile." at bounding box center [645, 385] width 439 height 28
click at [426, 368] on input "d. Restore Wi-Fi access for the CFO by reauthenticating the 802.1X profile." at bounding box center [426, 363] width 0 height 9
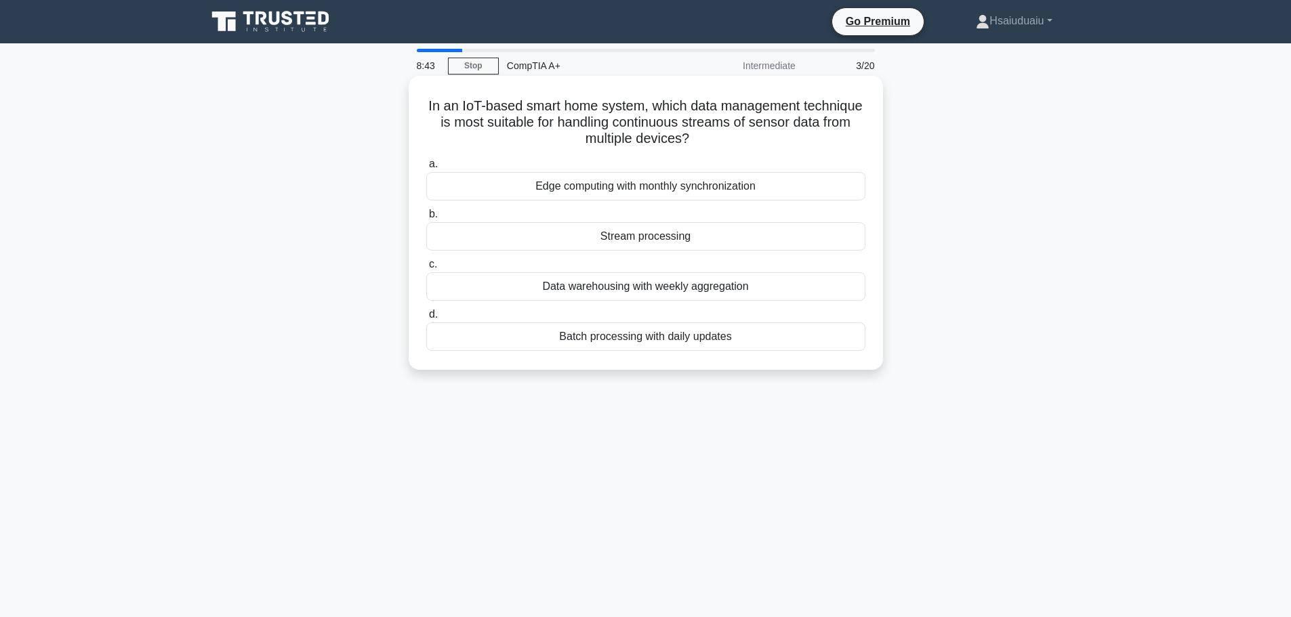
click at [703, 234] on div "Stream processing" at bounding box center [645, 236] width 439 height 28
click at [426, 219] on input "b. Stream processing" at bounding box center [426, 214] width 0 height 9
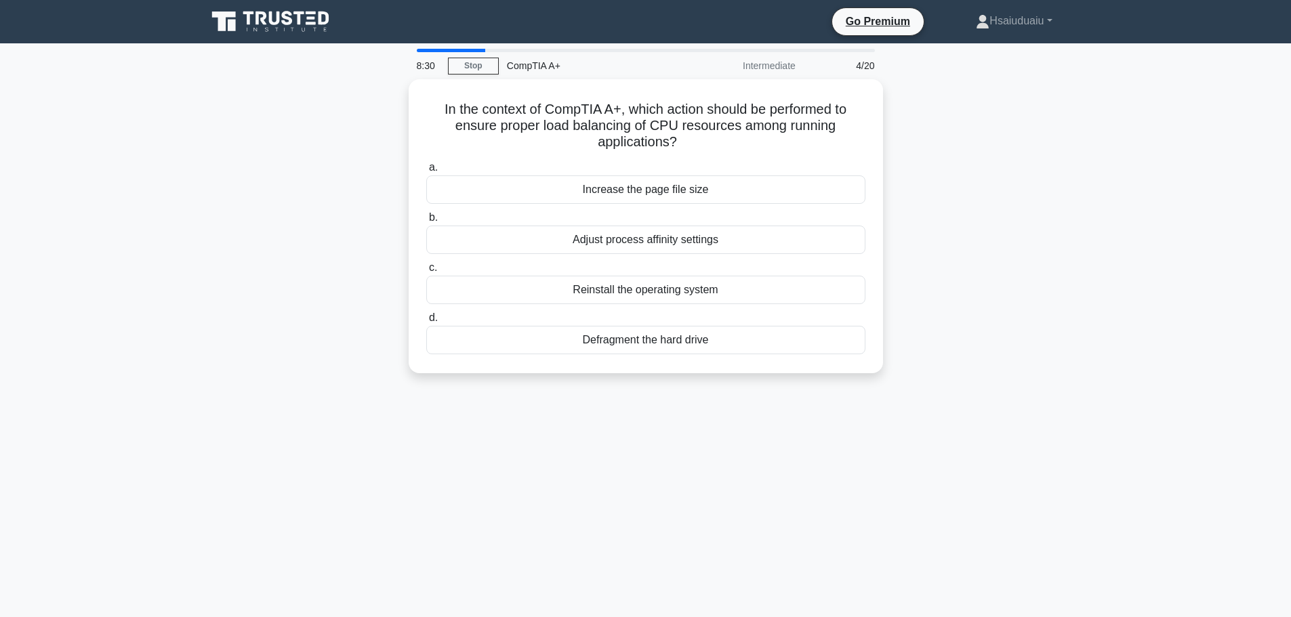
drag, startPoint x: 787, startPoint y: 324, endPoint x: 950, endPoint y: 304, distance: 163.9
click at [950, 304] on div "In the context of CompTIA A+, which action should be performed to ensure proper…" at bounding box center [646, 234] width 894 height 310
click at [951, 304] on div "In the context of CompTIA A+, which action should be performed to ensure proper…" at bounding box center [646, 234] width 894 height 310
click at [808, 234] on div "Adjust process affinity settings" at bounding box center [645, 236] width 439 height 28
click at [426, 219] on input "b. Adjust process affinity settings" at bounding box center [426, 214] width 0 height 9
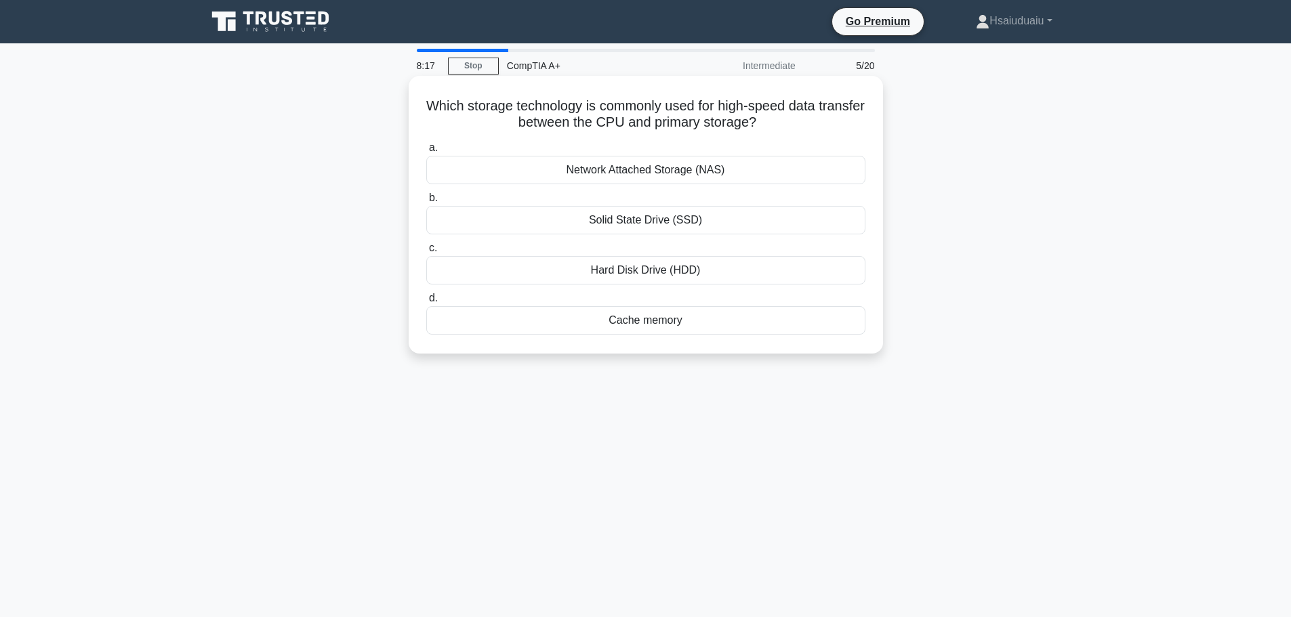
click at [622, 224] on div "Solid State Drive (SSD)" at bounding box center [645, 220] width 439 height 28
click at [426, 203] on input "b. Solid State Drive (SSD)" at bounding box center [426, 198] width 0 height 9
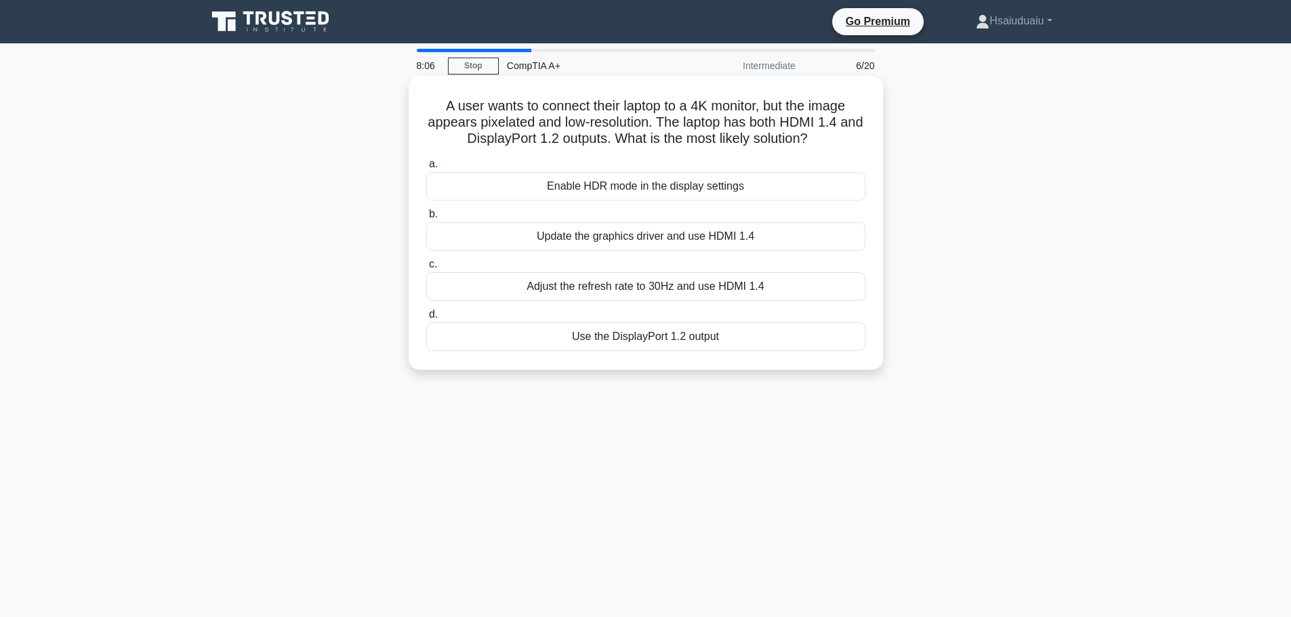
click at [704, 332] on div "Use the DisplayPort 1.2 output" at bounding box center [645, 337] width 439 height 28
click at [426, 319] on input "d. Use the DisplayPort 1.2 output" at bounding box center [426, 314] width 0 height 9
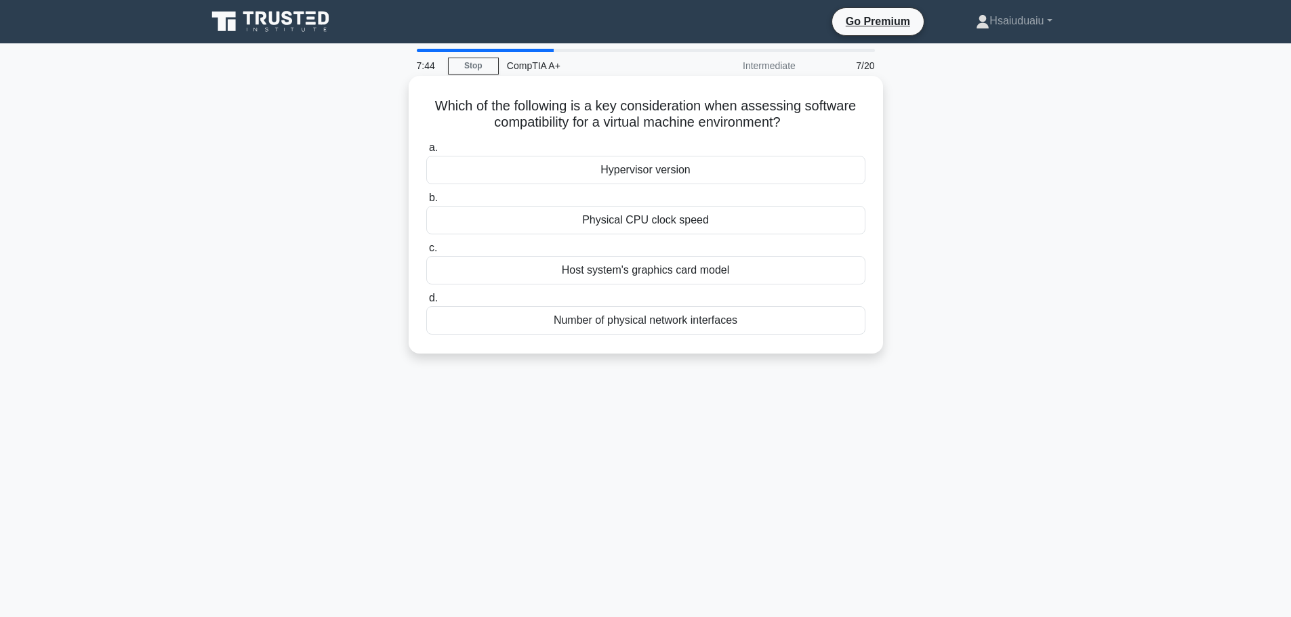
click at [728, 167] on div "Hypervisor version" at bounding box center [645, 170] width 439 height 28
click at [426, 152] on input "a. Hypervisor version" at bounding box center [426, 148] width 0 height 9
click at [700, 214] on div "Plug and Play functionality" at bounding box center [645, 220] width 439 height 28
click at [426, 203] on input "b. Plug and Play functionality" at bounding box center [426, 198] width 0 height 9
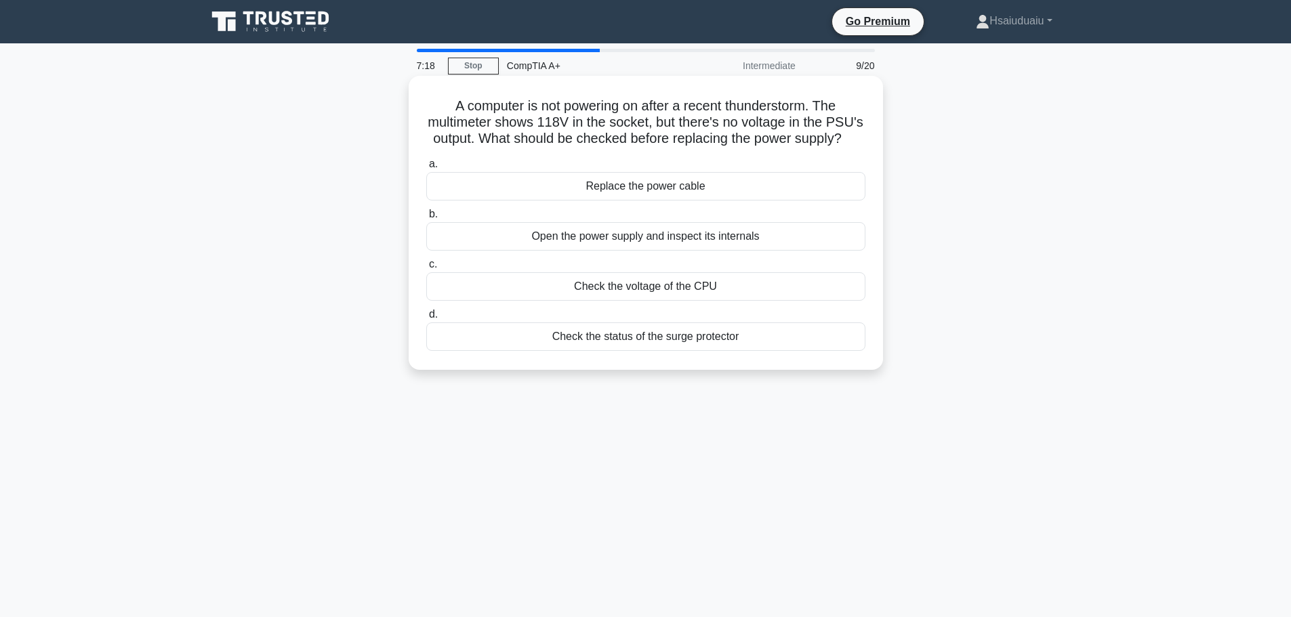
click at [706, 339] on div "Check the status of the surge protector" at bounding box center [645, 337] width 439 height 28
click at [426, 319] on input "d. Check the status of the surge protector" at bounding box center [426, 314] width 0 height 9
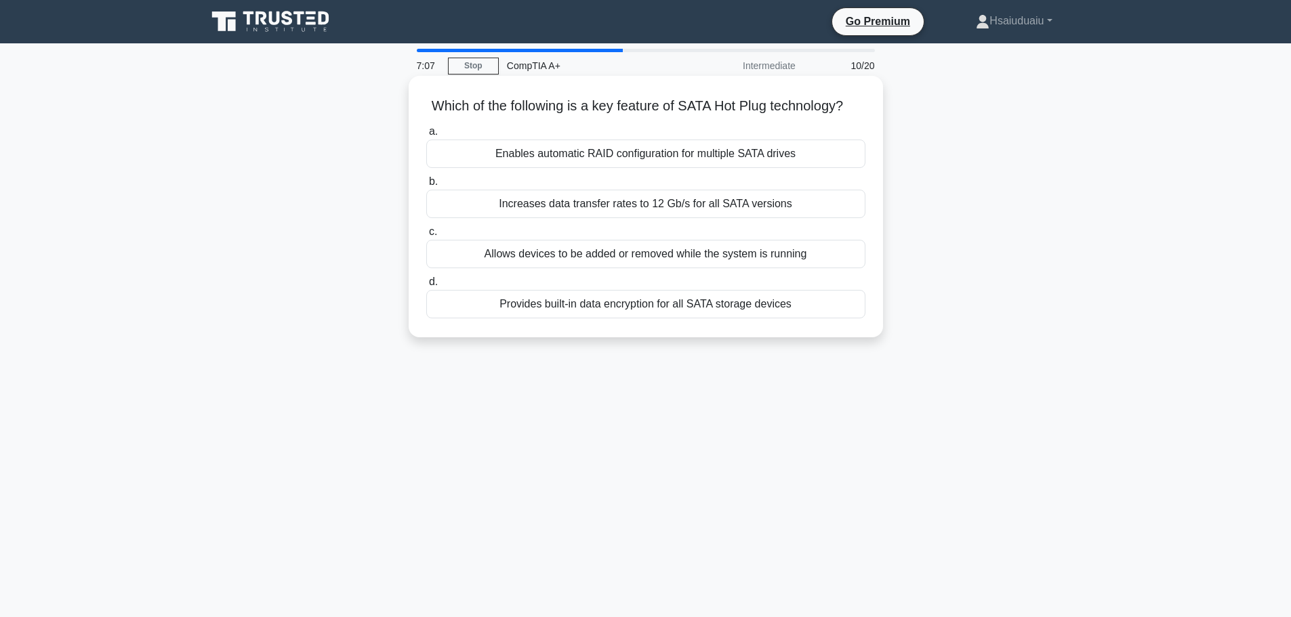
click at [652, 267] on div "Allows devices to be added or removed while the system is running" at bounding box center [645, 254] width 439 height 28
click at [426, 236] on input "c. Allows devices to be added or removed while the system is running" at bounding box center [426, 232] width 0 height 9
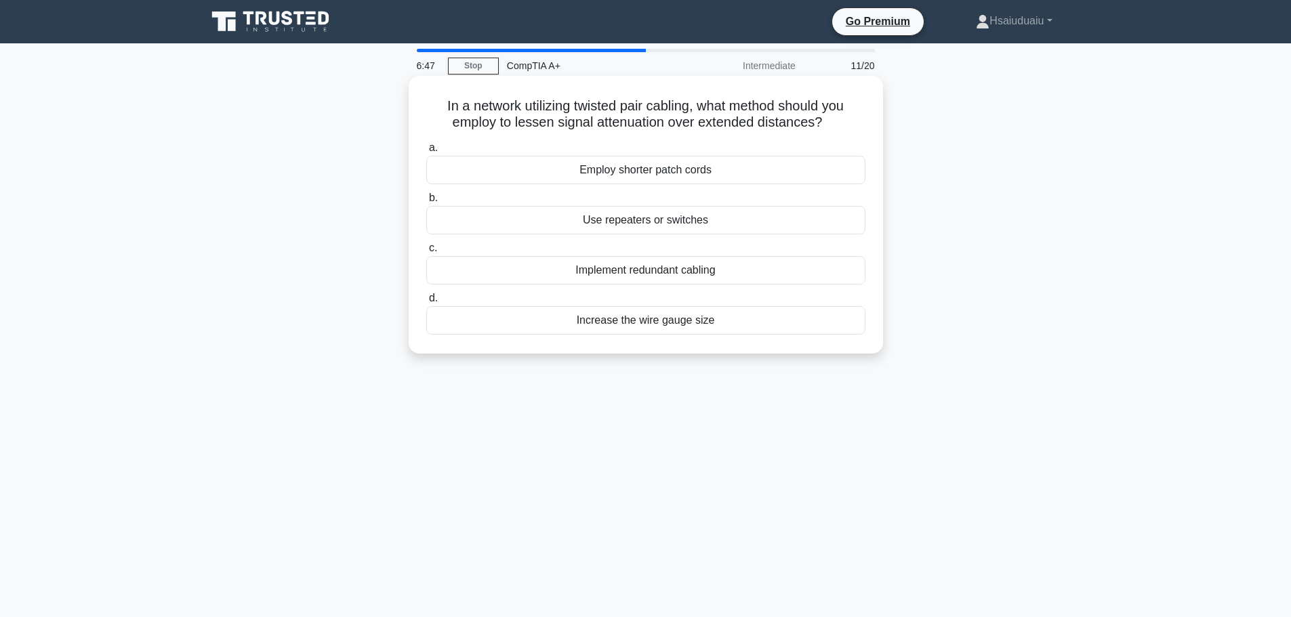
click at [728, 220] on div "Use repeaters or switches" at bounding box center [645, 220] width 439 height 28
click at [426, 203] on input "b. Use repeaters or switches" at bounding box center [426, 198] width 0 height 9
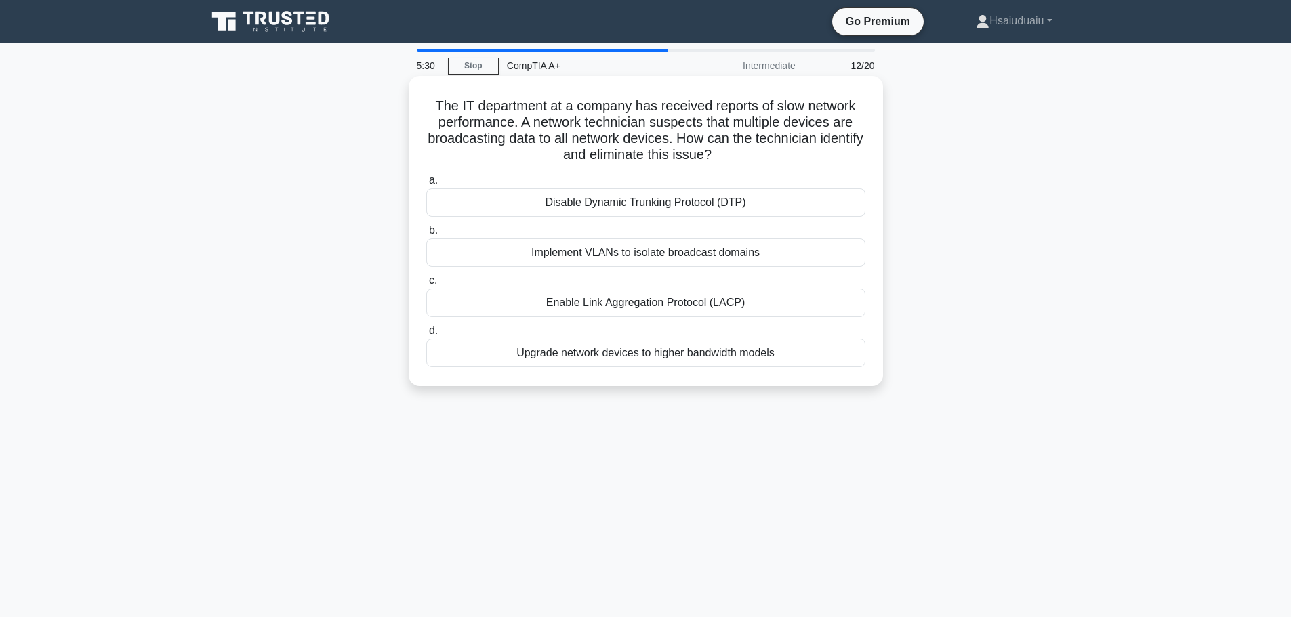
click at [656, 298] on div "Enable Link Aggregation Protocol (LACP)" at bounding box center [645, 303] width 439 height 28
click at [426, 285] on input "c. Enable Link Aggregation Protocol (LACP)" at bounding box center [426, 280] width 0 height 9
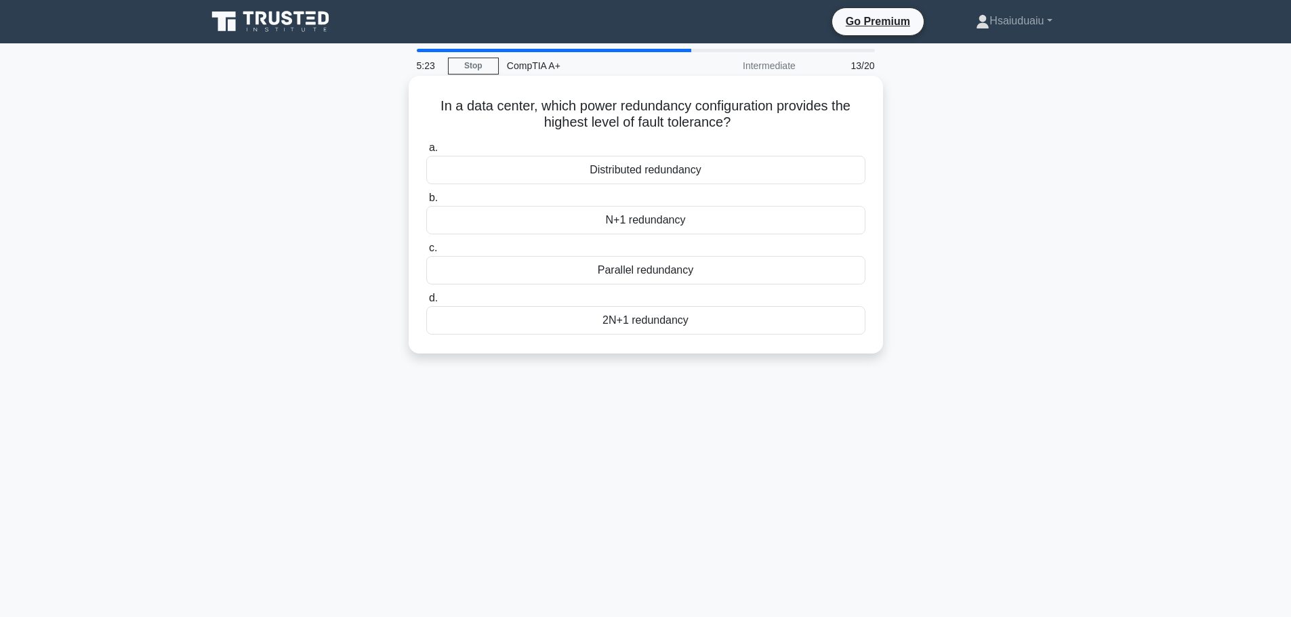
click at [645, 332] on div "2N+1 redundancy" at bounding box center [645, 320] width 439 height 28
click at [426, 303] on input "d. 2N+1 redundancy" at bounding box center [426, 298] width 0 height 9
click at [709, 154] on label "a. AES (Advanced Encryption Standard)" at bounding box center [645, 162] width 439 height 45
click at [426, 152] on input "a. AES (Advanced Encryption Standard)" at bounding box center [426, 148] width 0 height 9
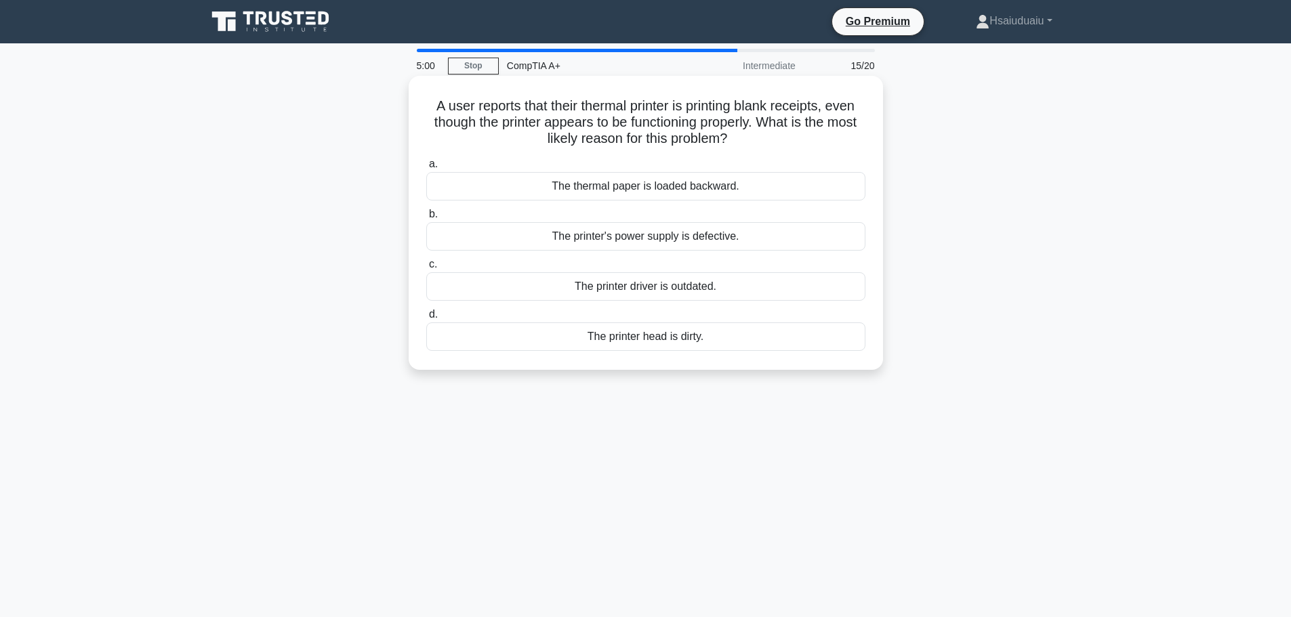
click at [708, 190] on div "The thermal paper is loaded backward." at bounding box center [645, 186] width 439 height 28
click at [426, 169] on input "a. The thermal paper is loaded backward." at bounding box center [426, 164] width 0 height 9
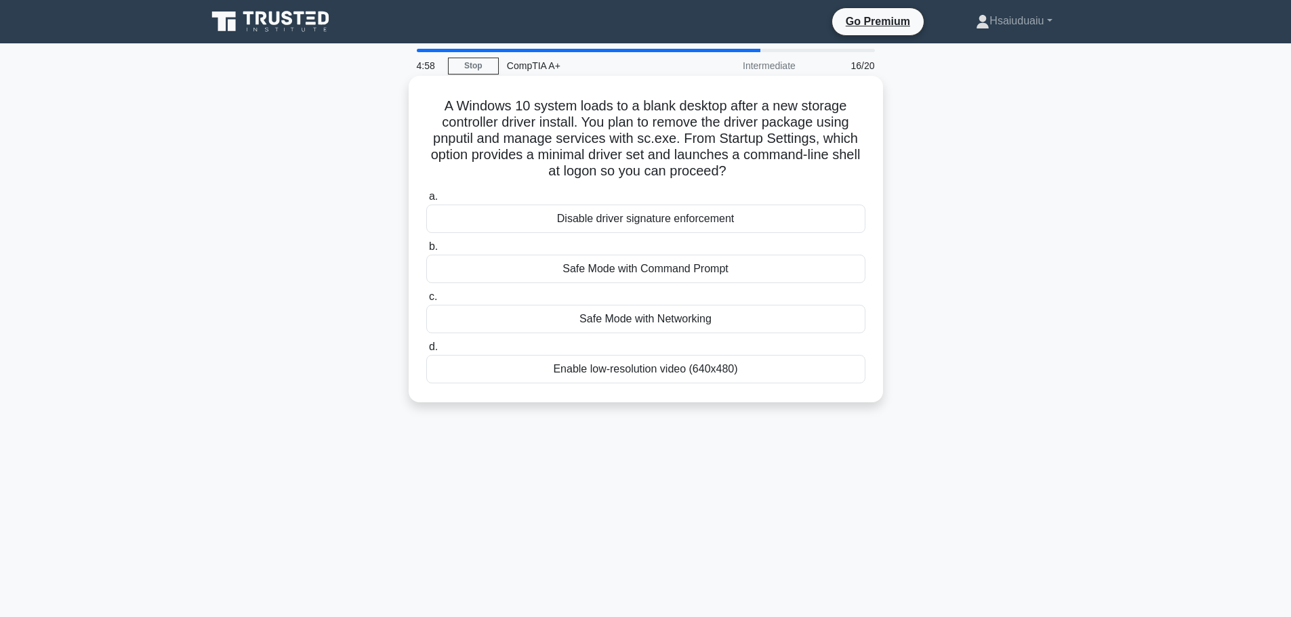
click at [617, 125] on h5 "A Windows 10 system loads to a blank desktop after a new storage controller dri…" at bounding box center [646, 139] width 442 height 83
click at [716, 127] on h5 "A Windows 10 system loads to a blank desktop after a new storage controller dri…" at bounding box center [646, 139] width 442 height 83
click at [721, 285] on div "a. Disable driver signature enforcement b. Safe Mode with Command Prompt c. d." at bounding box center [645, 286] width 455 height 201
click at [714, 275] on div "Safe Mode with Command Prompt" at bounding box center [645, 269] width 439 height 28
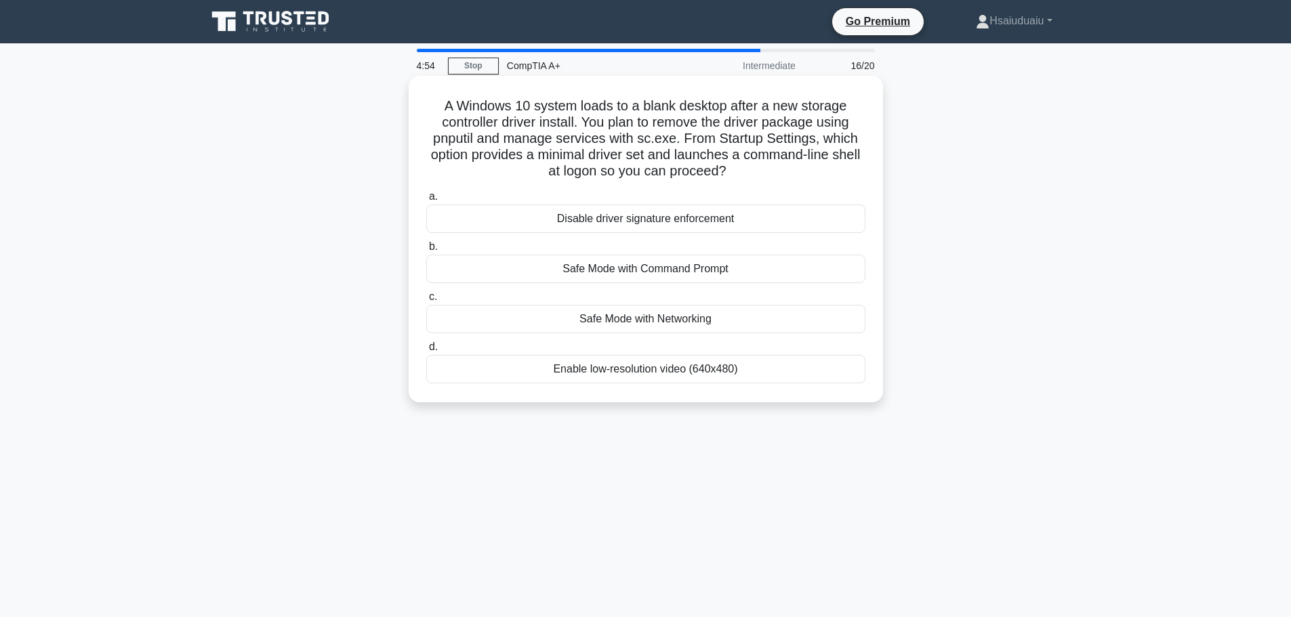
click at [714, 275] on div "Safe Mode with Command Prompt" at bounding box center [645, 269] width 439 height 28
click at [426, 251] on input "b. Safe Mode with Command Prompt" at bounding box center [426, 247] width 0 height 9
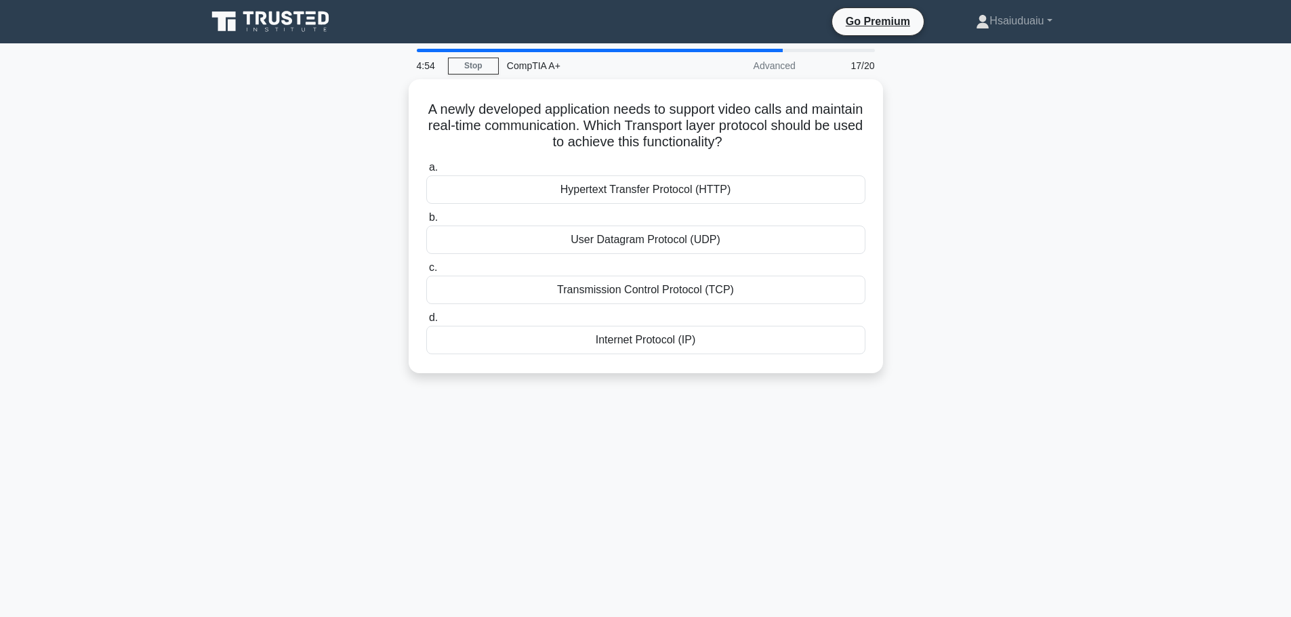
click at [714, 276] on div "Transmission Control Protocol (TCP)" at bounding box center [645, 290] width 439 height 28
click at [426, 272] on input "c. Transmission Control Protocol (TCP)" at bounding box center [426, 268] width 0 height 9
click at [714, 276] on div "Policy push" at bounding box center [645, 290] width 439 height 28
click at [426, 272] on input "c. Policy push" at bounding box center [426, 268] width 0 height 9
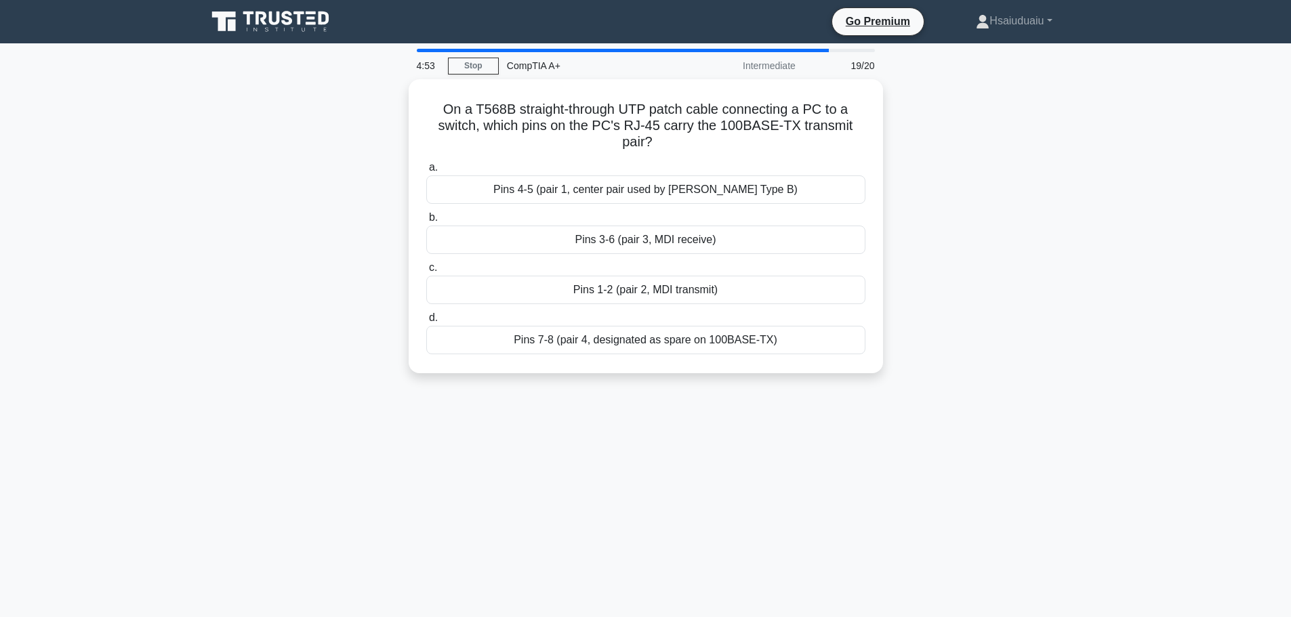
click at [714, 276] on div "Pins 1-2 (pair 2, MDI transmit)" at bounding box center [645, 290] width 439 height 28
click at [426, 272] on input "c. Pins 1-2 (pair 2, MDI transmit)" at bounding box center [426, 268] width 0 height 9
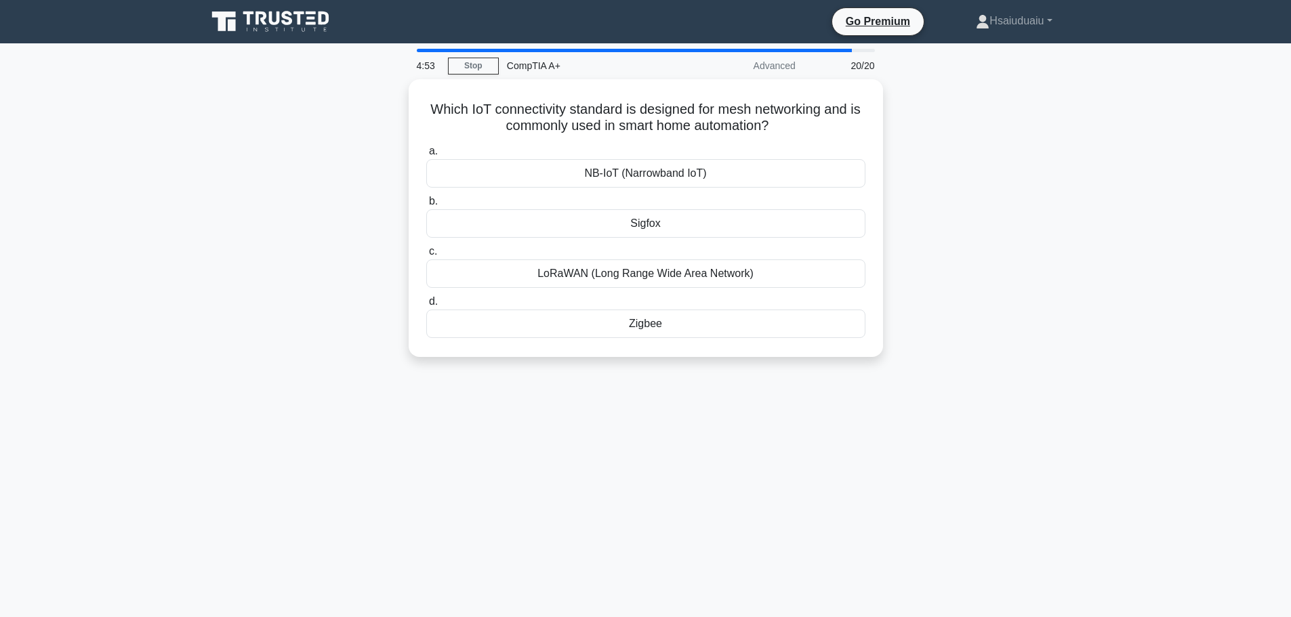
click at [714, 275] on div "LoRaWAN (Long Range Wide Area Network)" at bounding box center [645, 274] width 439 height 28
click at [426, 256] on input "c. LoRaWAN (Long Range Wide Area Network)" at bounding box center [426, 251] width 0 height 9
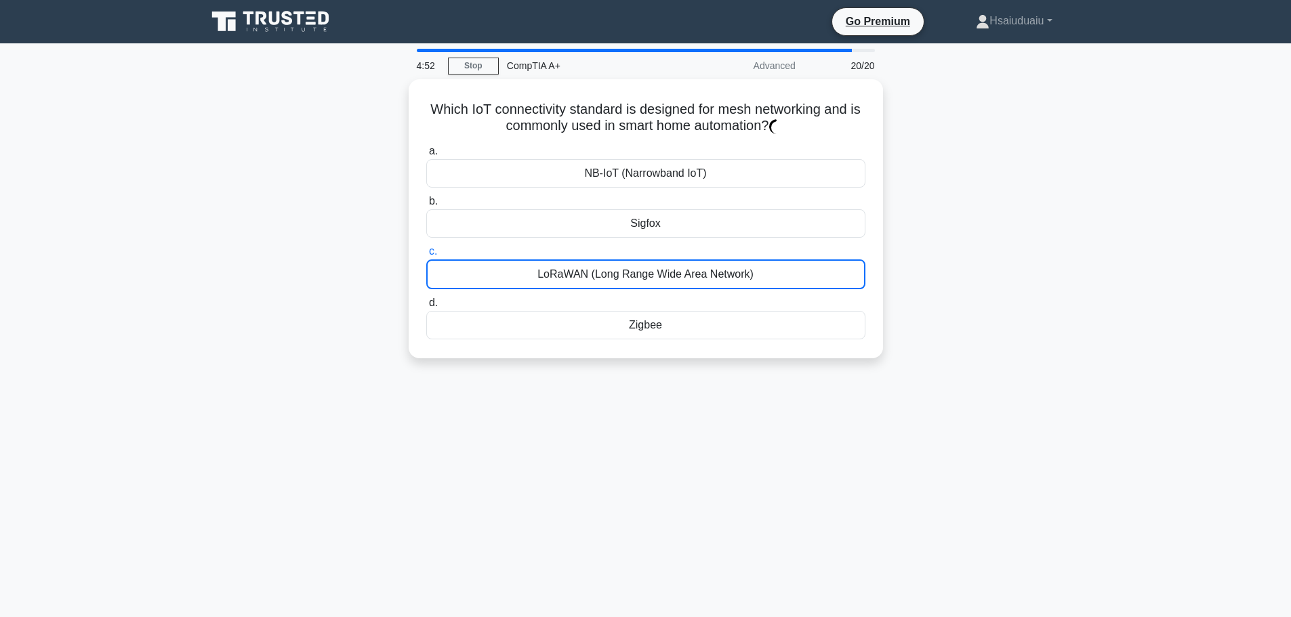
click at [714, 275] on div "LoRaWAN (Long Range Wide Area Network)" at bounding box center [645, 275] width 439 height 30
click at [426, 256] on input "c. LoRaWAN (Long Range Wide Area Network)" at bounding box center [426, 251] width 0 height 9
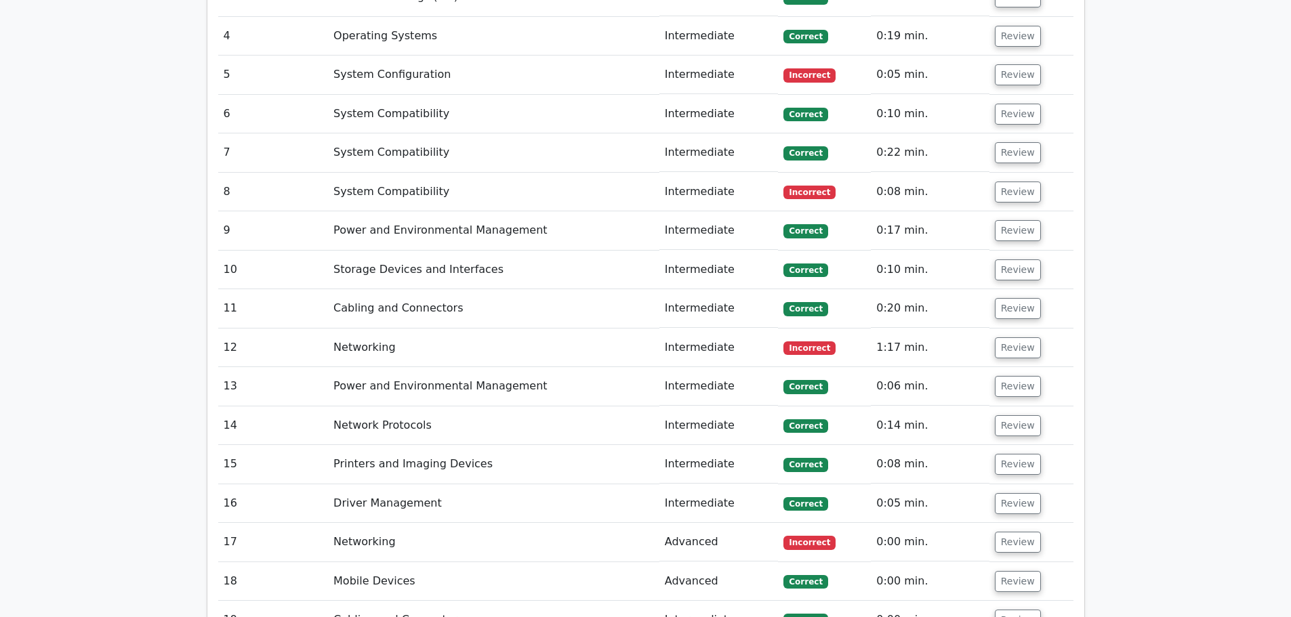
scroll to position [2105, 0]
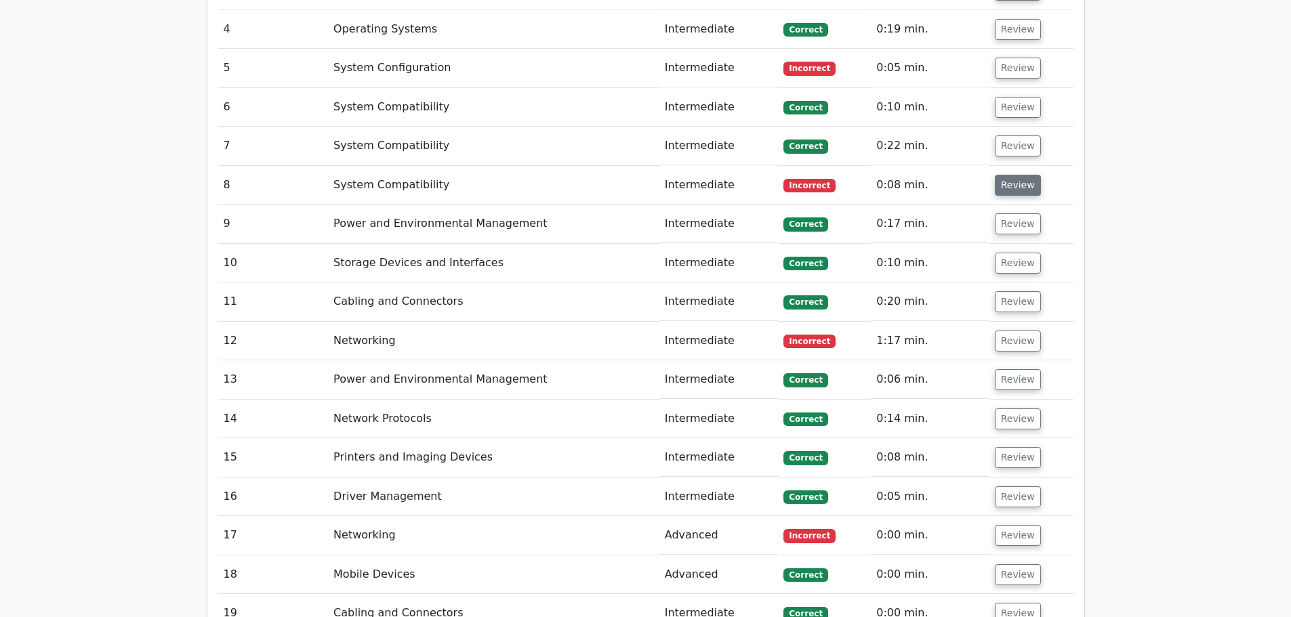
click at [995, 175] on button "Review" at bounding box center [1018, 185] width 46 height 21
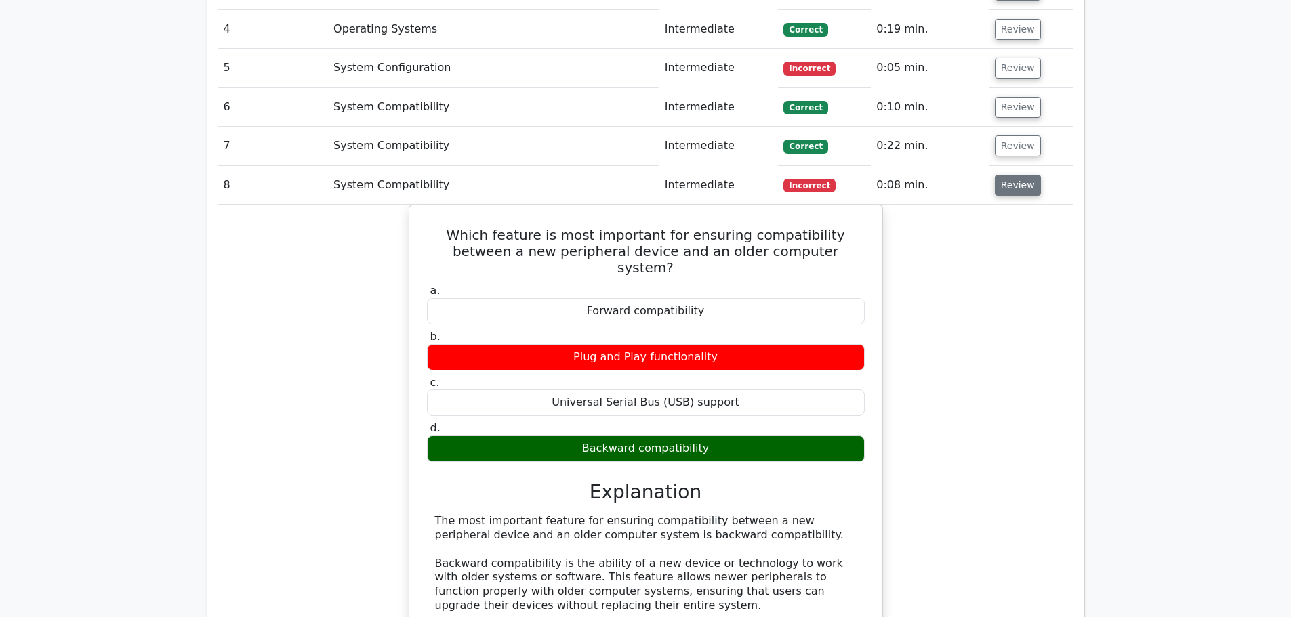
click at [995, 175] on button "Review" at bounding box center [1018, 185] width 46 height 21
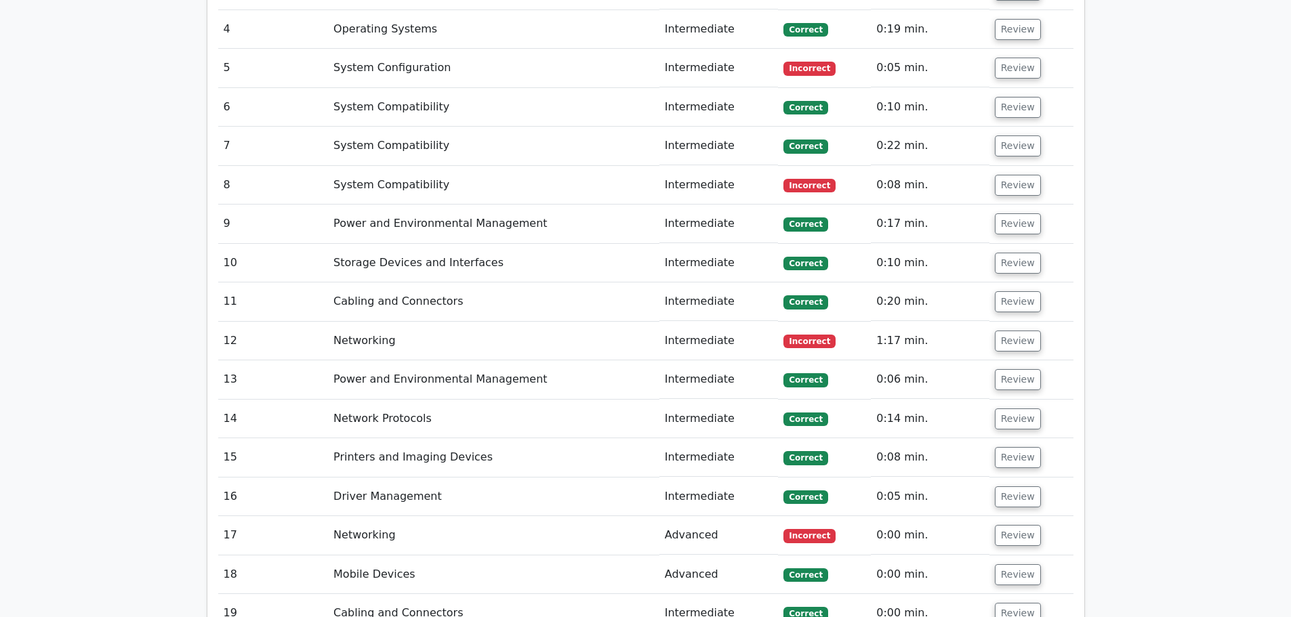
click at [1010, 322] on td "Review" at bounding box center [1031, 341] width 84 height 39
click at [1010, 331] on button "Review" at bounding box center [1018, 341] width 46 height 21
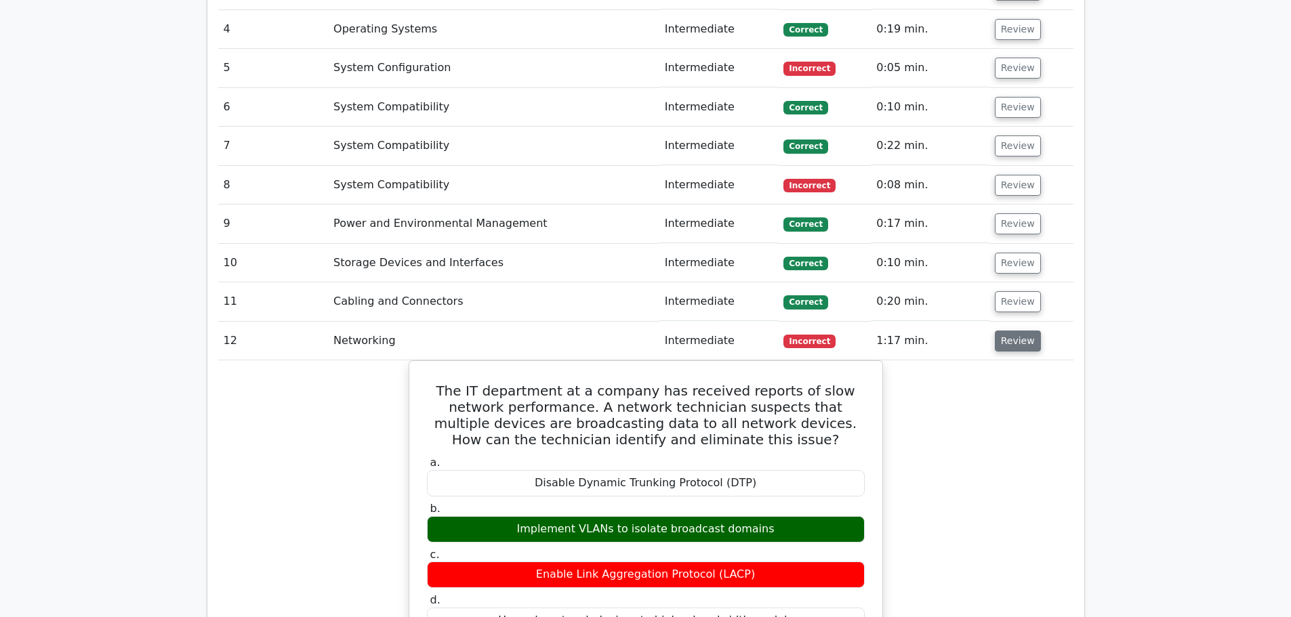
click at [1010, 331] on button "Review" at bounding box center [1018, 341] width 46 height 21
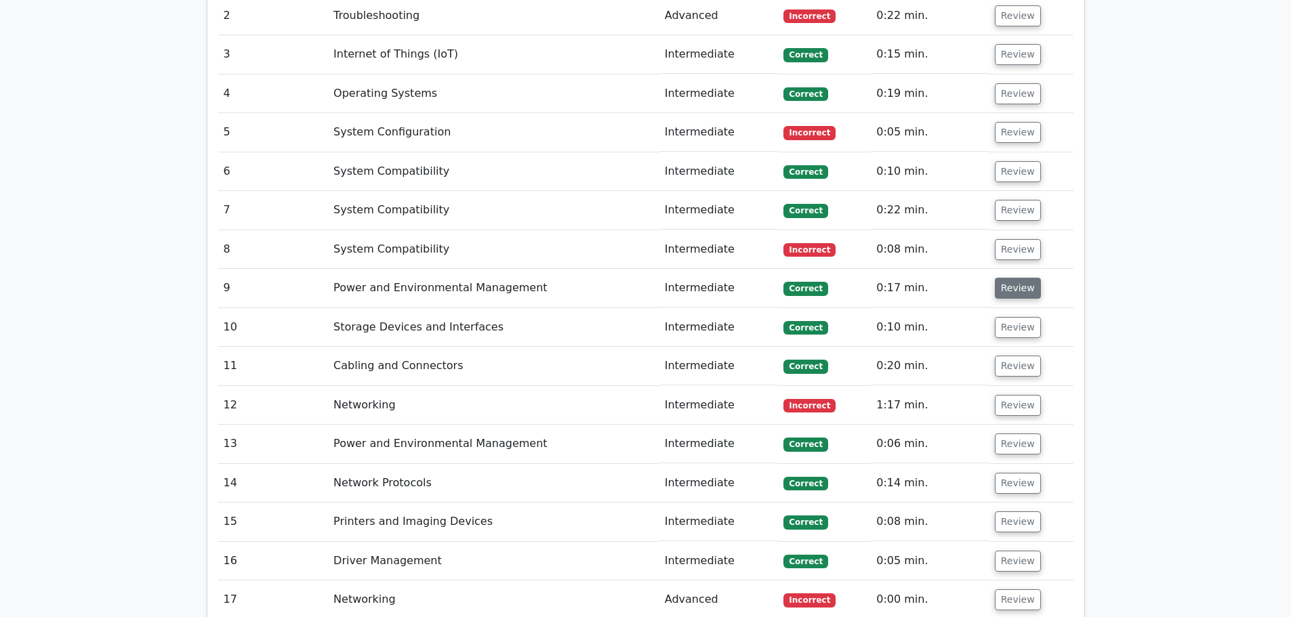
scroll to position [1970, 0]
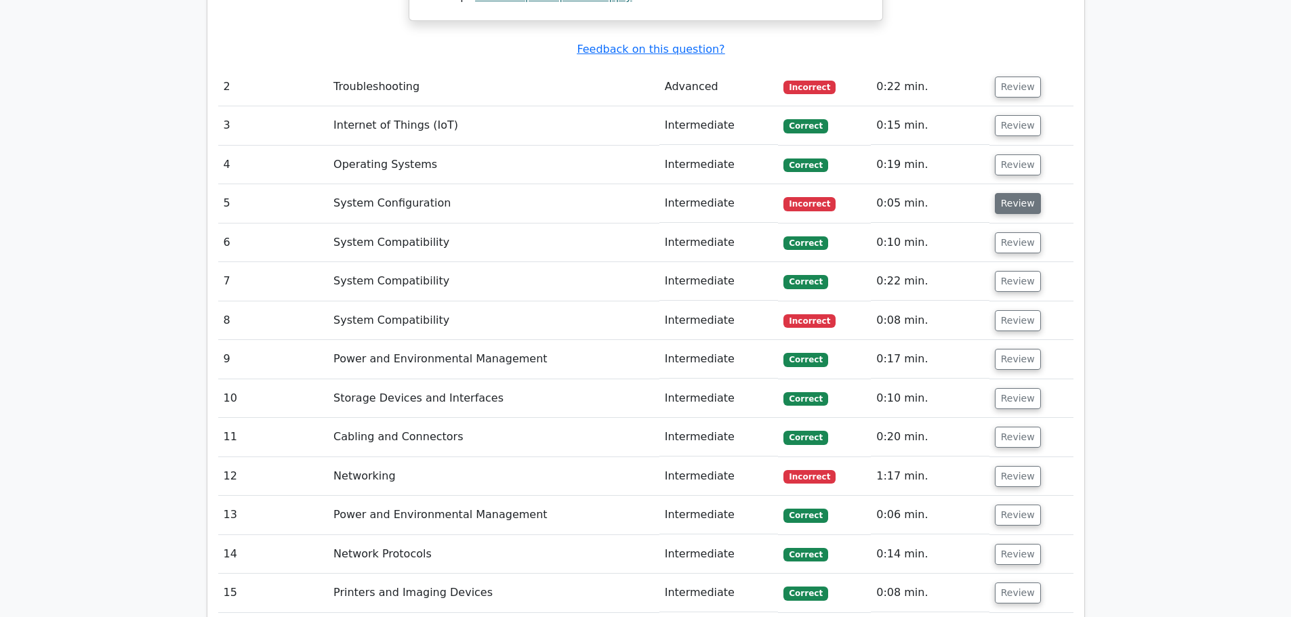
click at [1012, 193] on button "Review" at bounding box center [1018, 203] width 46 height 21
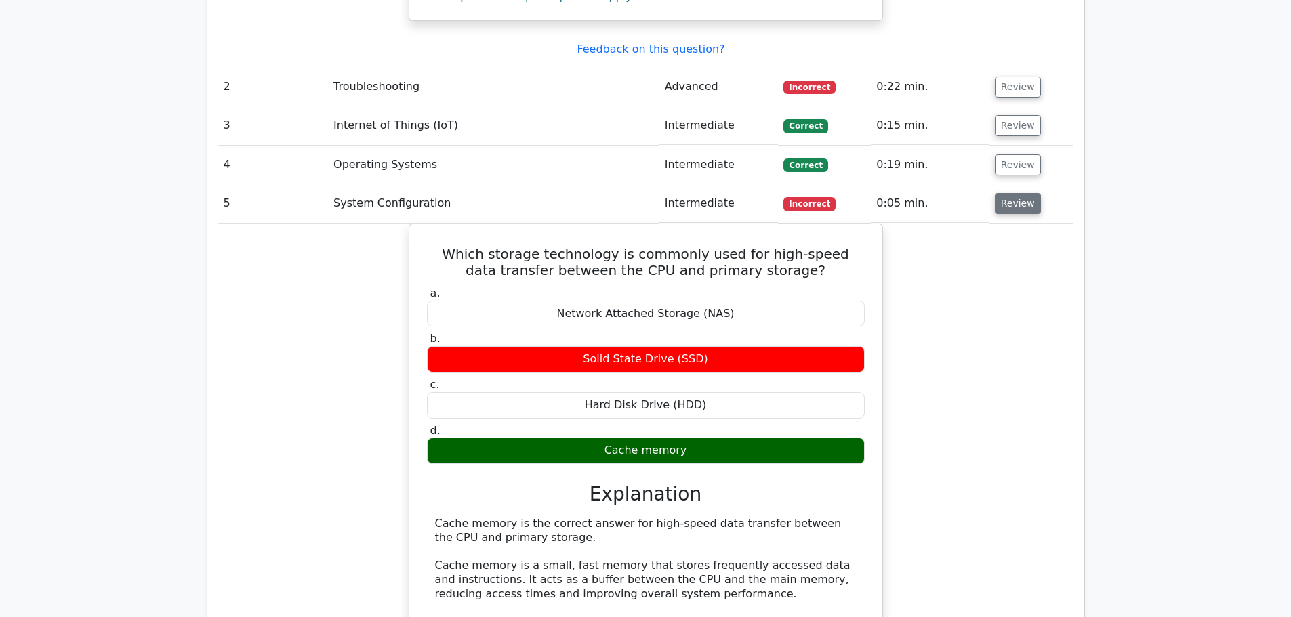
click at [1012, 193] on button "Review" at bounding box center [1018, 203] width 46 height 21
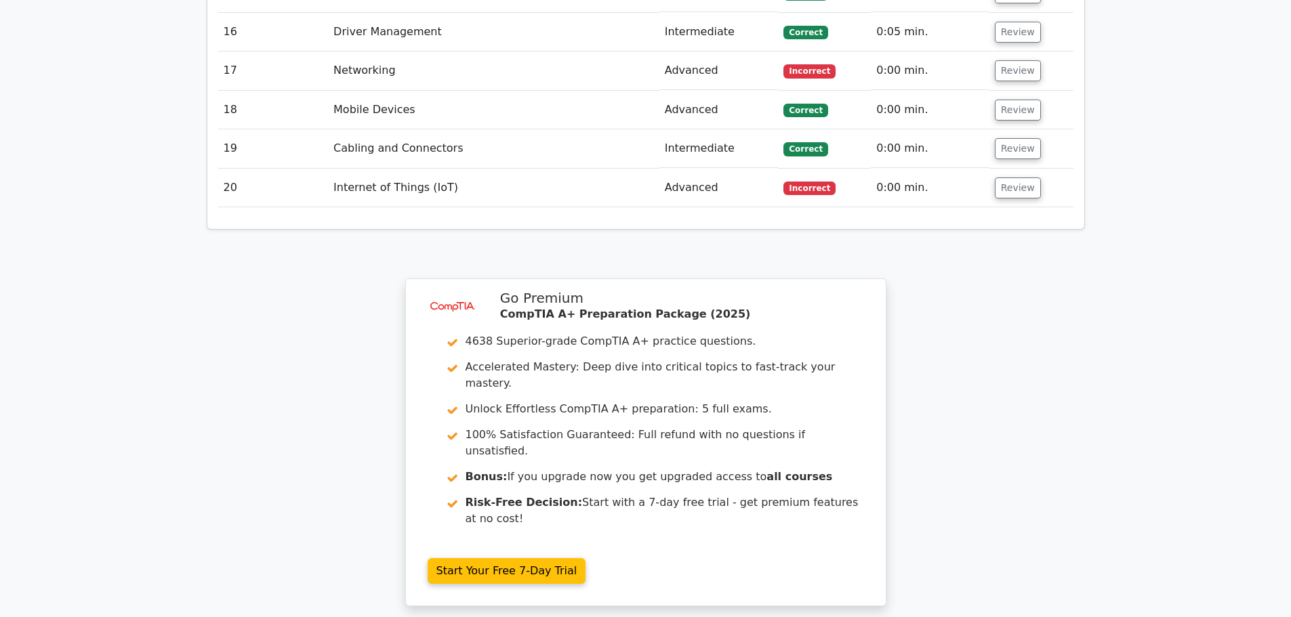
scroll to position [2715, 0]
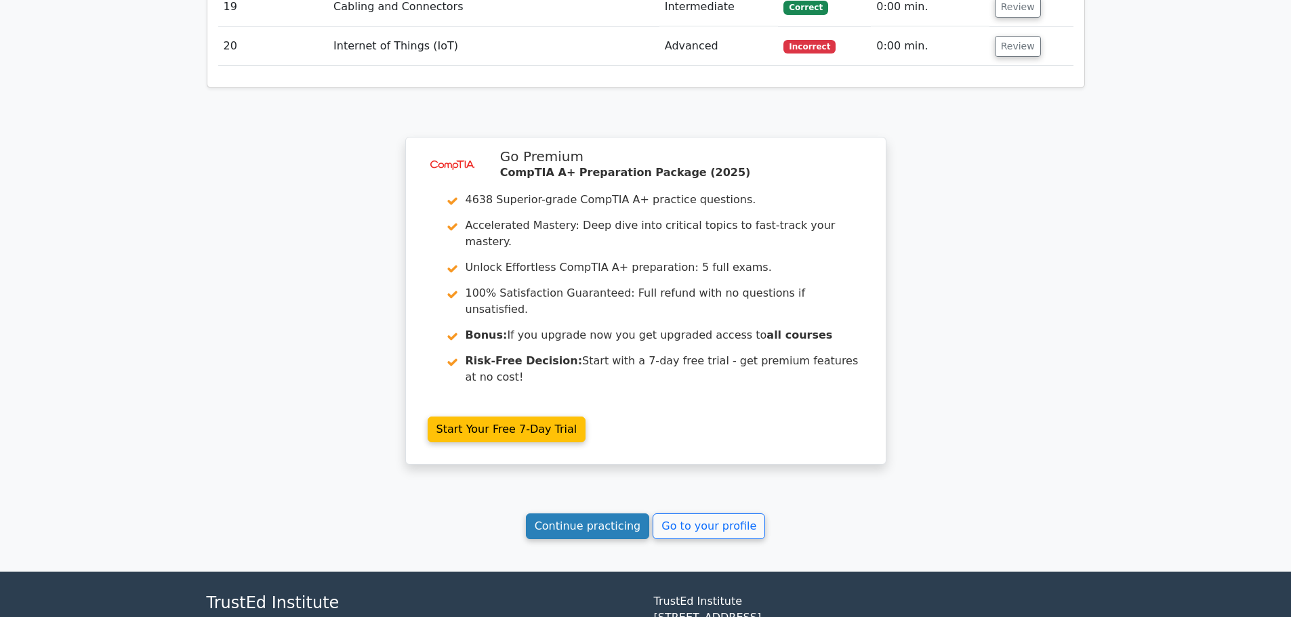
click at [623, 514] on link "Continue practicing" at bounding box center [588, 527] width 124 height 26
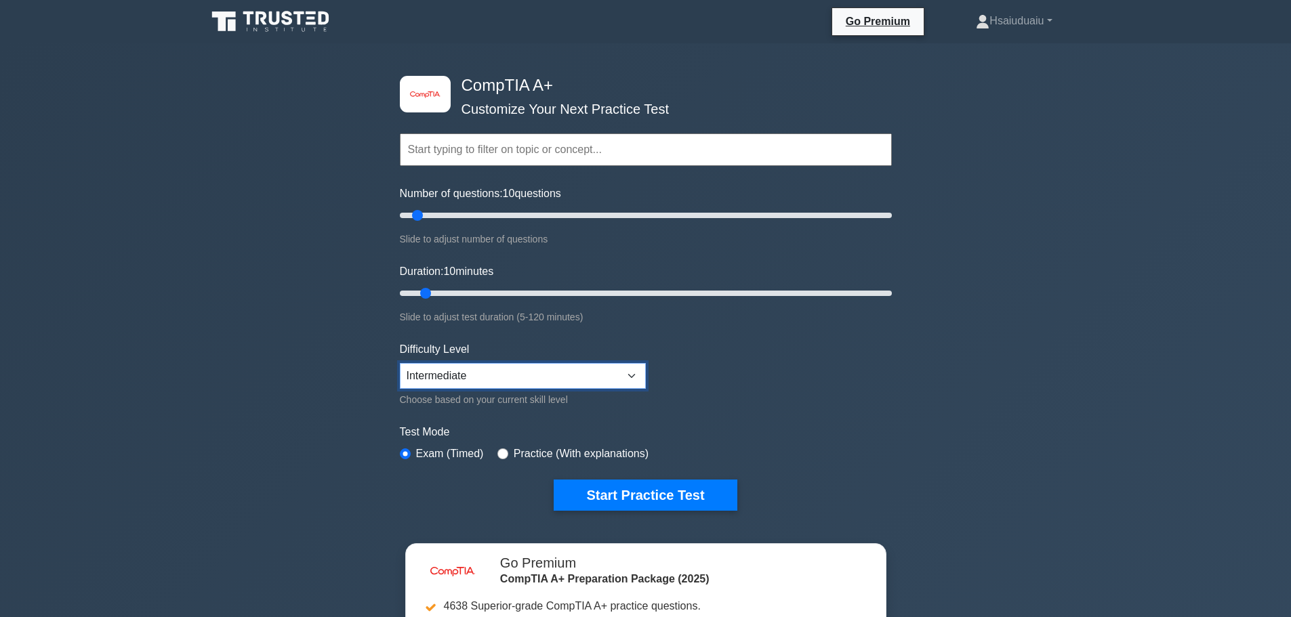
click at [506, 371] on select "Beginner Intermediate Expert" at bounding box center [523, 376] width 246 height 26
select select "beginner"
click at [400, 363] on select "Beginner Intermediate Expert" at bounding box center [523, 376] width 246 height 26
drag, startPoint x: 423, startPoint y: 220, endPoint x: 451, endPoint y: 214, distance: 28.3
click at [451, 214] on input "Number of questions: 20 questions" at bounding box center [646, 215] width 492 height 16
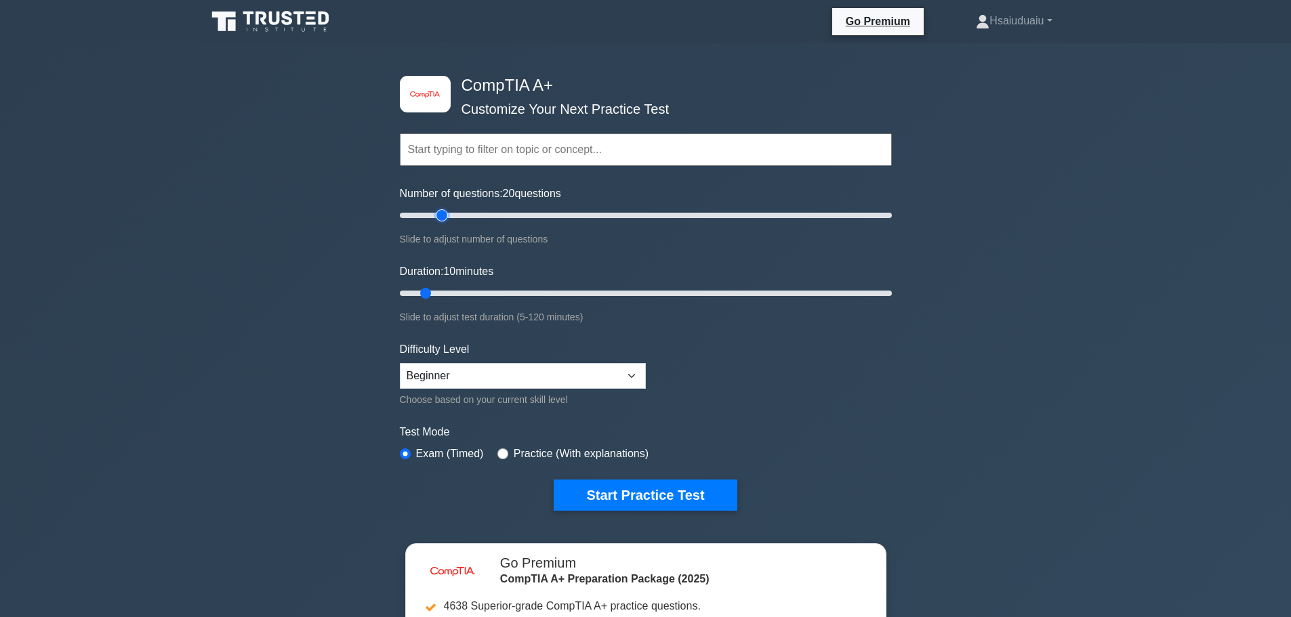
type input "20"
click at [438, 223] on input "Number of questions: 20 questions" at bounding box center [646, 215] width 492 height 16
click at [692, 471] on form "Topics Hardware Operating Systems Networking Security Troubleshooting Mobile De…" at bounding box center [646, 301] width 492 height 419
click at [687, 491] on button "Start Practice Test" at bounding box center [645, 495] width 183 height 31
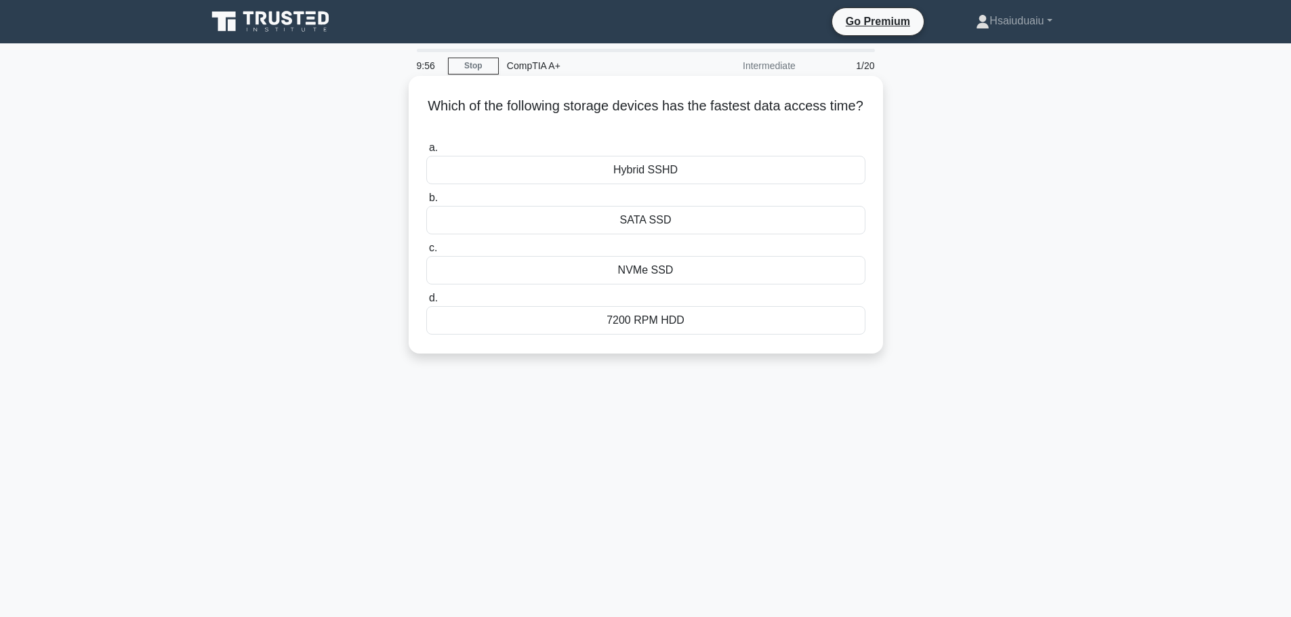
click at [695, 271] on div "NVMe SSD" at bounding box center [645, 270] width 439 height 28
click at [426, 253] on input "c. NVMe SSD" at bounding box center [426, 248] width 0 height 9
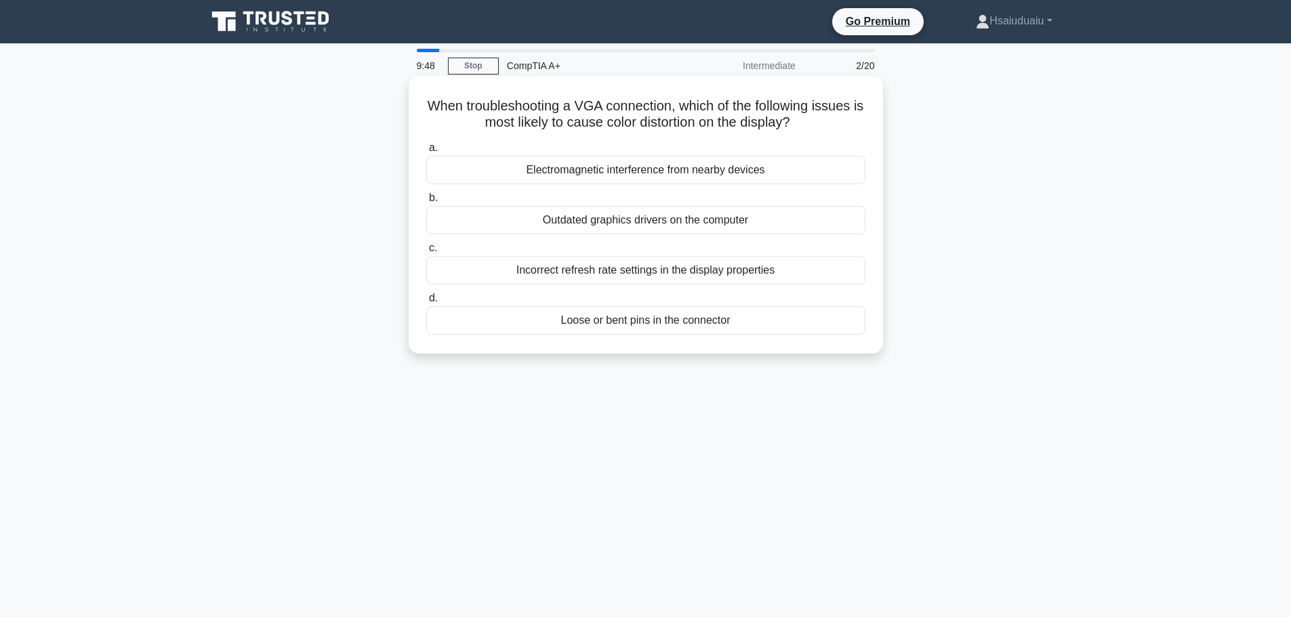
click at [745, 324] on div "Loose or bent pins in the connector" at bounding box center [645, 320] width 439 height 28
click at [426, 303] on input "d. Loose or bent pins in the connector" at bounding box center [426, 298] width 0 height 9
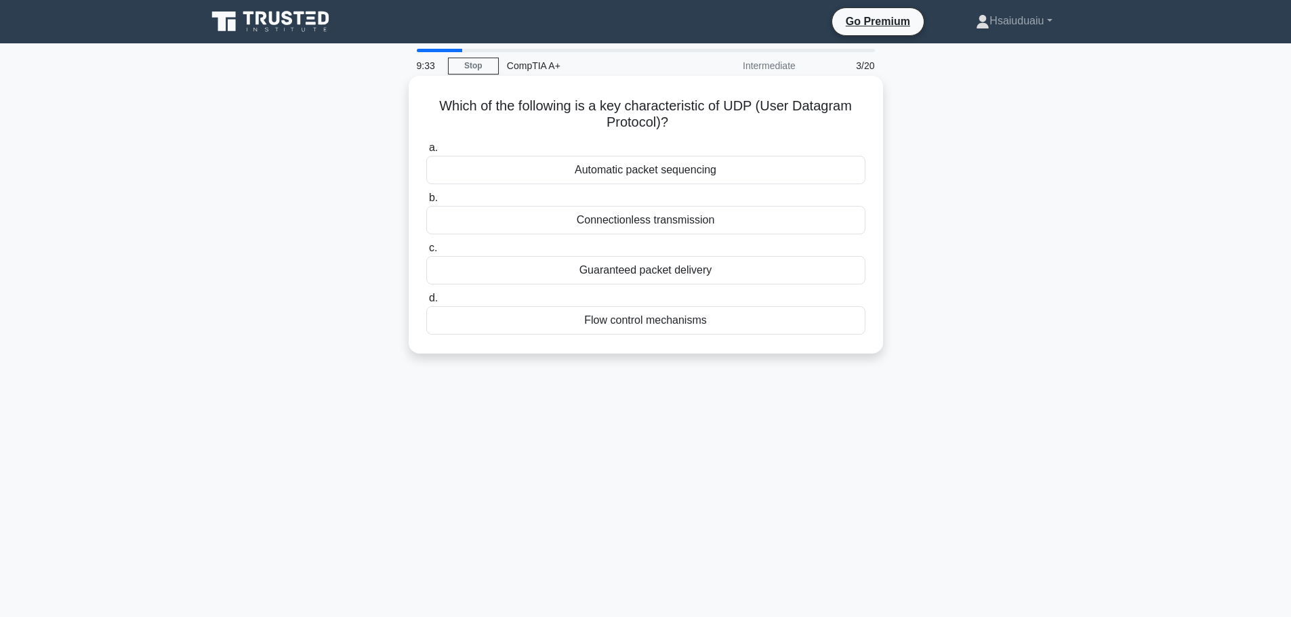
drag, startPoint x: 904, startPoint y: 323, endPoint x: 425, endPoint y: 94, distance: 531.0
click at [425, 94] on div "Which of the following is a key characteristic of UDP (User Datagram Protocol)?…" at bounding box center [646, 226] width 894 height 294
click at [642, 227] on div "Connectionless transmission" at bounding box center [645, 220] width 439 height 28
click at [426, 203] on input "b. Connectionless transmission" at bounding box center [426, 198] width 0 height 9
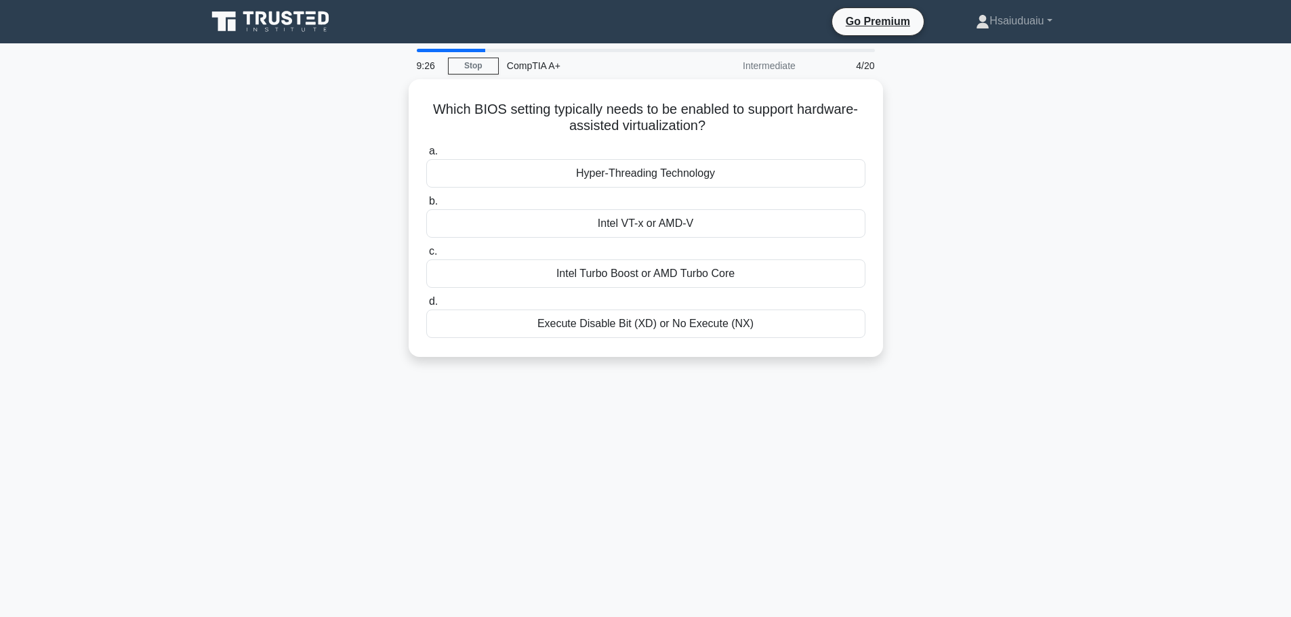
click at [903, 208] on div "Which BIOS setting typically needs to be enabled to support hardware-assisted v…" at bounding box center [646, 226] width 894 height 294
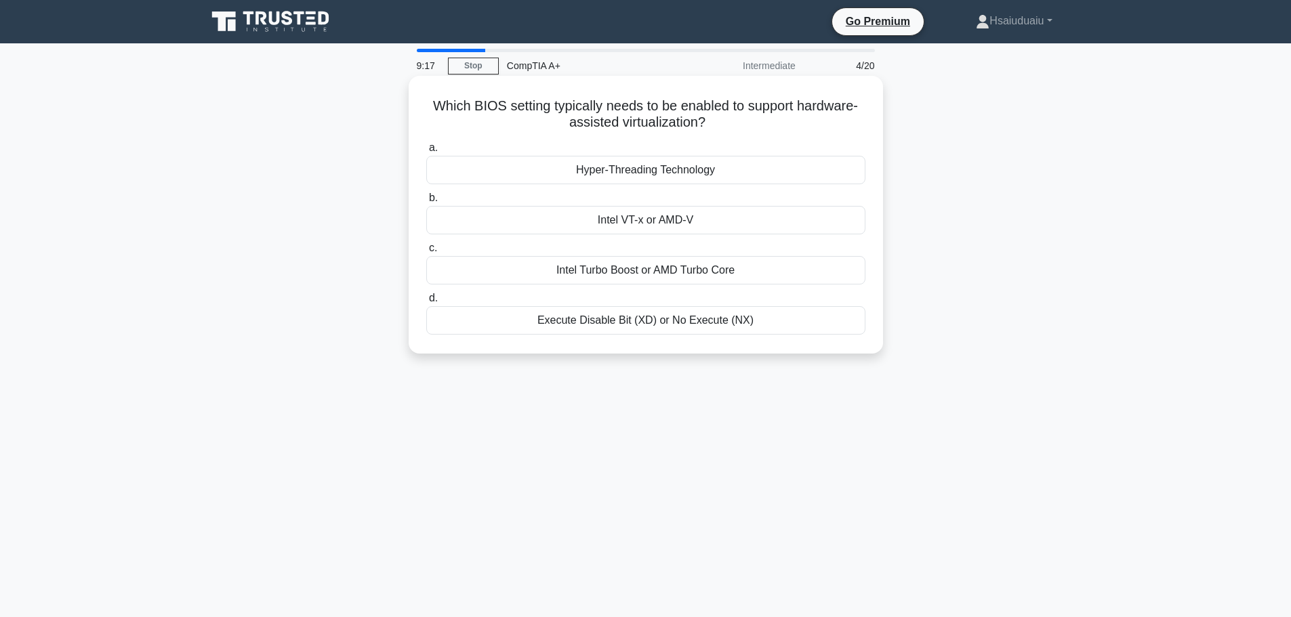
drag, startPoint x: 918, startPoint y: 230, endPoint x: 427, endPoint y: 100, distance: 507.6
click at [427, 100] on div "Which BIOS setting typically needs to be enabled to support hardware-assisted v…" at bounding box center [646, 226] width 894 height 294
click at [726, 218] on div "Intel VT-x or AMD-V" at bounding box center [645, 220] width 439 height 28
click at [426, 203] on input "b. Intel VT-x or AMD-V" at bounding box center [426, 198] width 0 height 9
click at [691, 112] on h5 "When installing a new expansion card, which factor is most critical for ensurin…" at bounding box center [646, 115] width 442 height 34
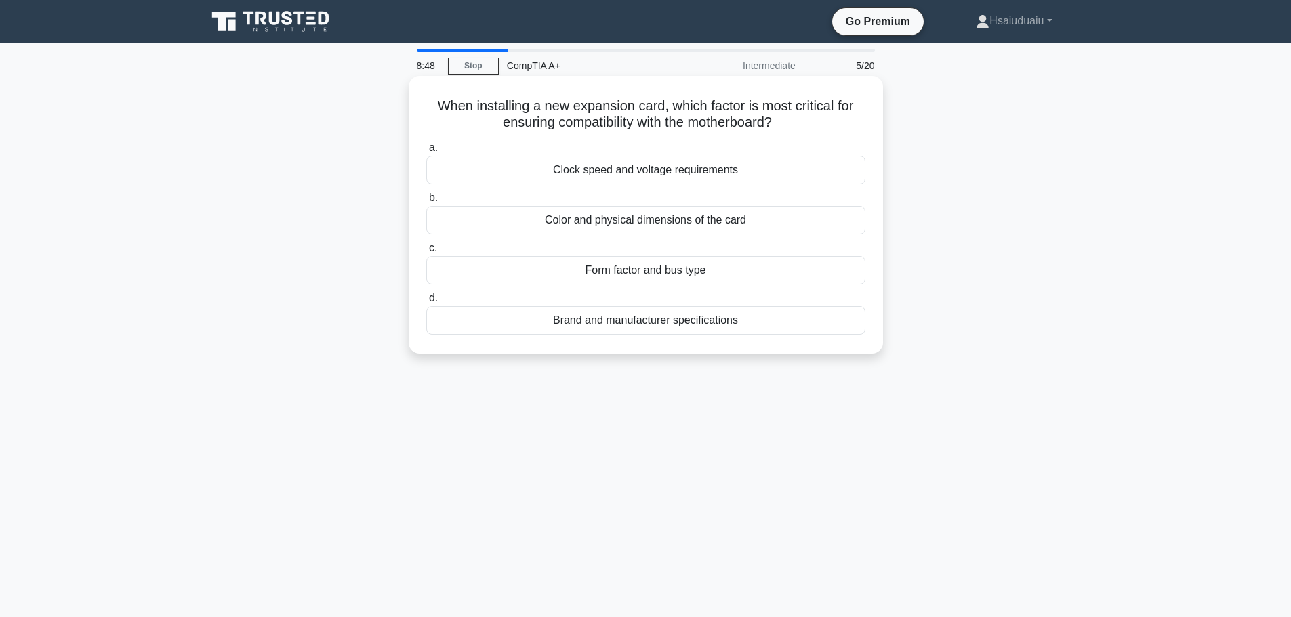
click at [673, 271] on div "Form factor and bus type" at bounding box center [645, 270] width 439 height 28
click at [426, 253] on input "c. Form factor and bus type" at bounding box center [426, 248] width 0 height 9
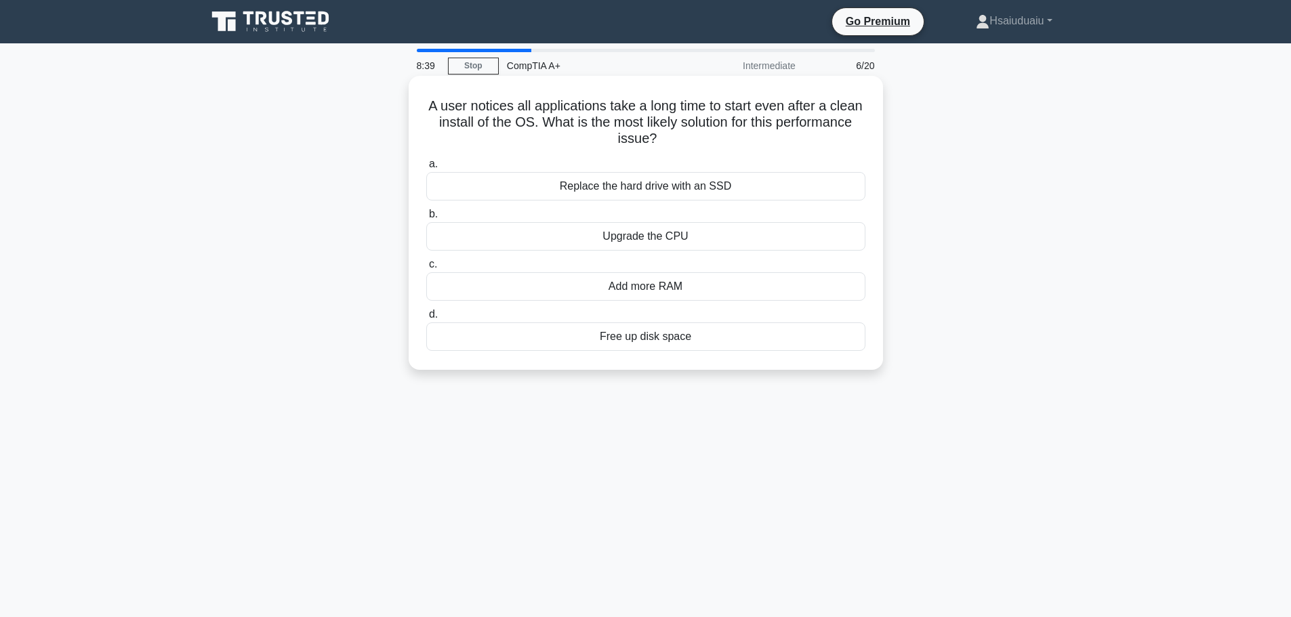
click at [718, 190] on div "Replace the hard drive with an SSD" at bounding box center [645, 186] width 439 height 28
click at [426, 169] on input "a. Replace the hard drive with an SSD" at bounding box center [426, 164] width 0 height 9
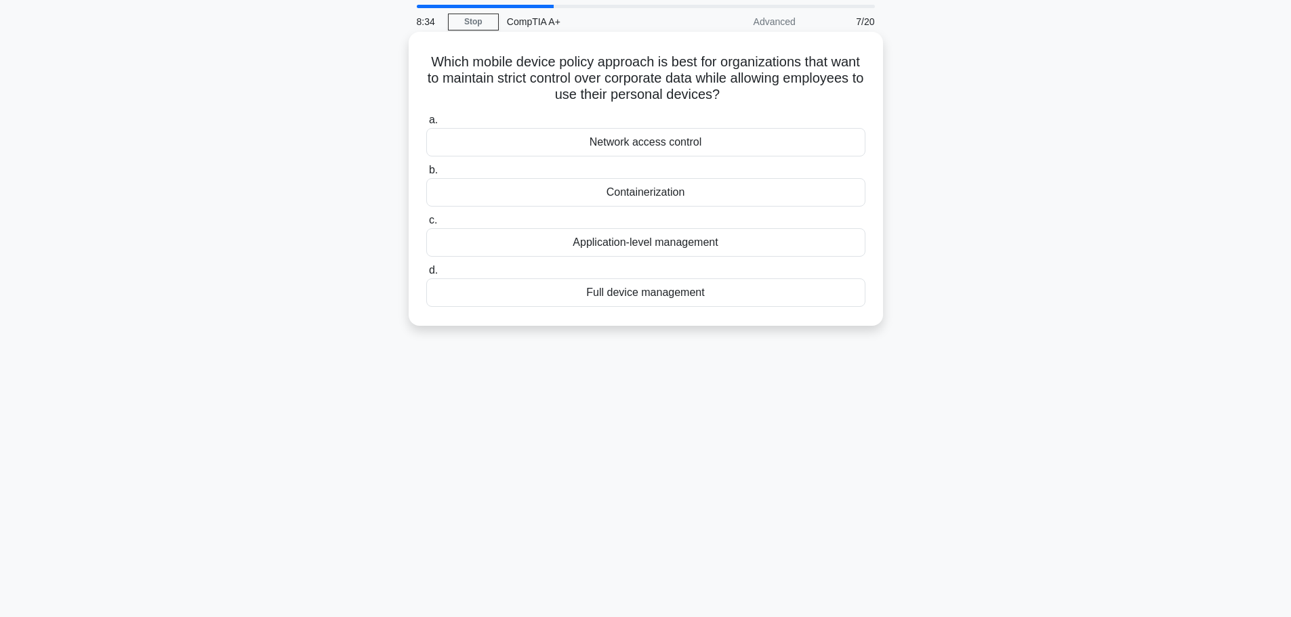
scroll to position [68, 0]
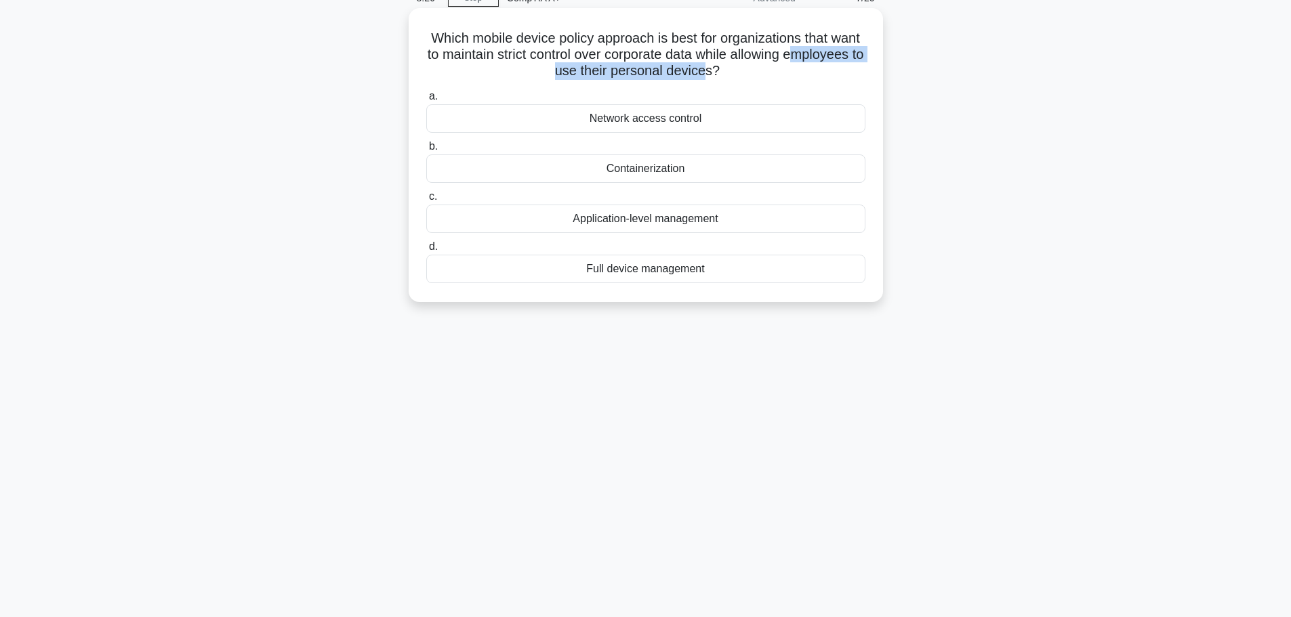
drag, startPoint x: 515, startPoint y: 72, endPoint x: 751, endPoint y: 69, distance: 235.8
click at [751, 69] on h5 "Which mobile device policy approach is best for organizations that want to main…" at bounding box center [646, 55] width 442 height 50
click at [674, 222] on div "Application-level management" at bounding box center [645, 219] width 439 height 28
click at [426, 201] on input "c. Application-level management" at bounding box center [426, 196] width 0 height 9
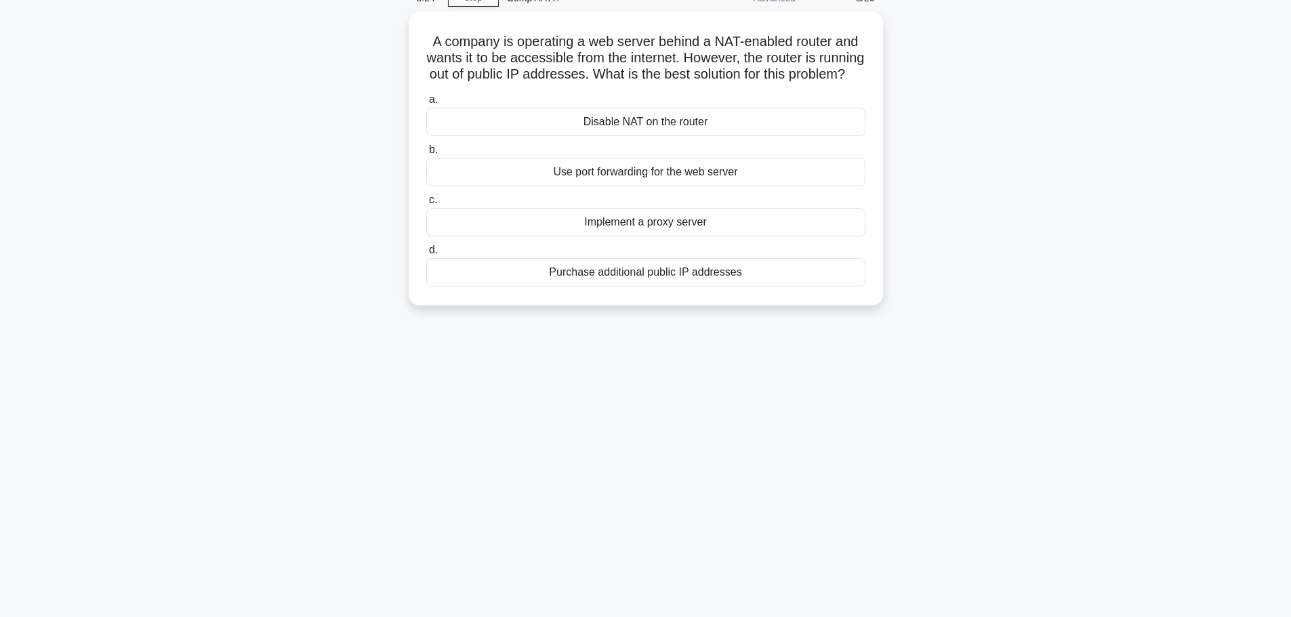
scroll to position [0, 0]
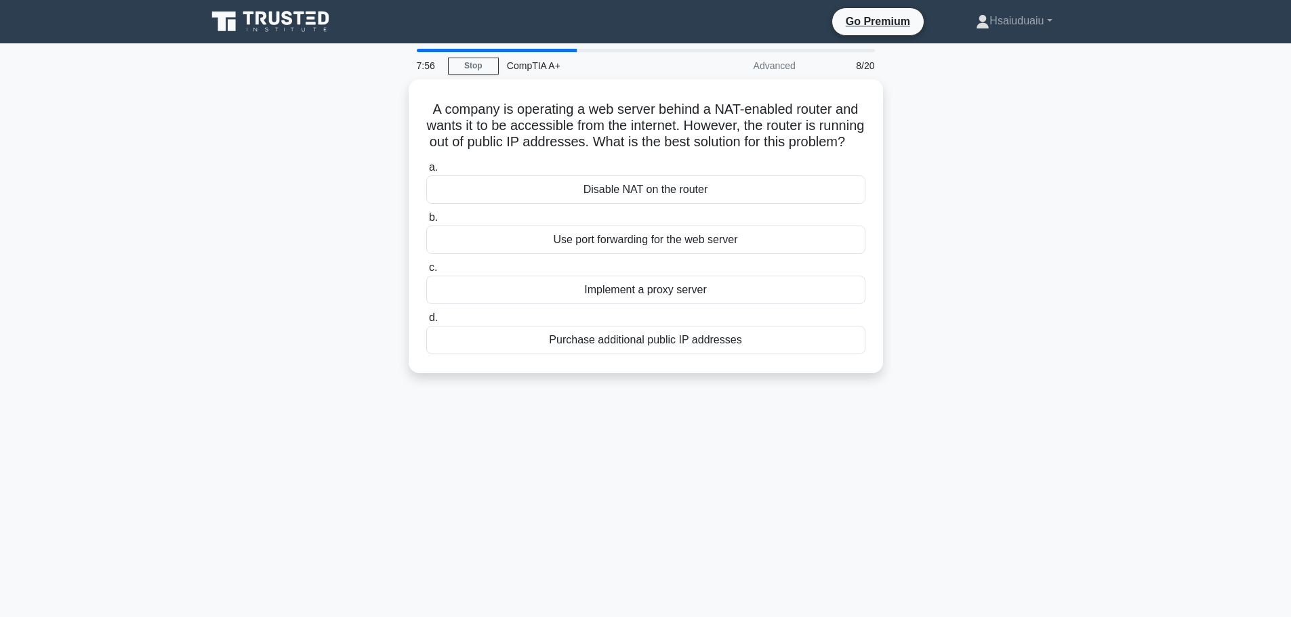
drag, startPoint x: 568, startPoint y: 175, endPoint x: 897, endPoint y: 372, distance: 383.8
click at [897, 372] on div "A company is operating a web server behind a NAT-enabled router and wants it to…" at bounding box center [646, 234] width 894 height 310
click at [1165, 319] on main "7:49 Stop CompTIA A+ Advanced 8/20 A company is operating a web server behind a…" at bounding box center [645, 387] width 1291 height 688
click at [783, 251] on div "Use port forwarding for the web server" at bounding box center [645, 236] width 439 height 28
click at [426, 219] on input "b. Use port forwarding for the web server" at bounding box center [426, 214] width 0 height 9
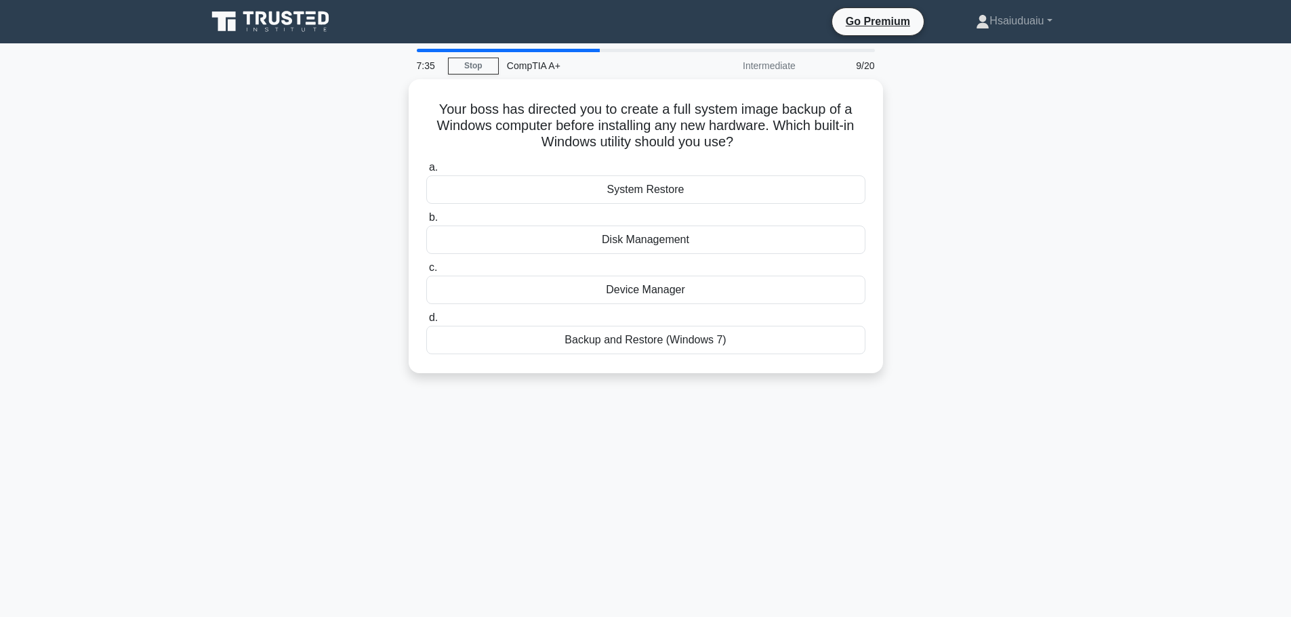
drag, startPoint x: 413, startPoint y: 98, endPoint x: 947, endPoint y: 378, distance: 602.9
click at [947, 378] on div "Your boss has directed you to create a full system image backup of a Windows co…" at bounding box center [646, 234] width 894 height 310
click at [1231, 241] on main "7:24 Stop CompTIA A+ Intermediate 9/20 Your boss has directed you to create a f…" at bounding box center [645, 387] width 1291 height 688
click at [730, 346] on div "Backup and Restore (Windows 7)" at bounding box center [645, 337] width 439 height 28
click at [426, 319] on input "d. Backup and Restore (Windows 7)" at bounding box center [426, 314] width 0 height 9
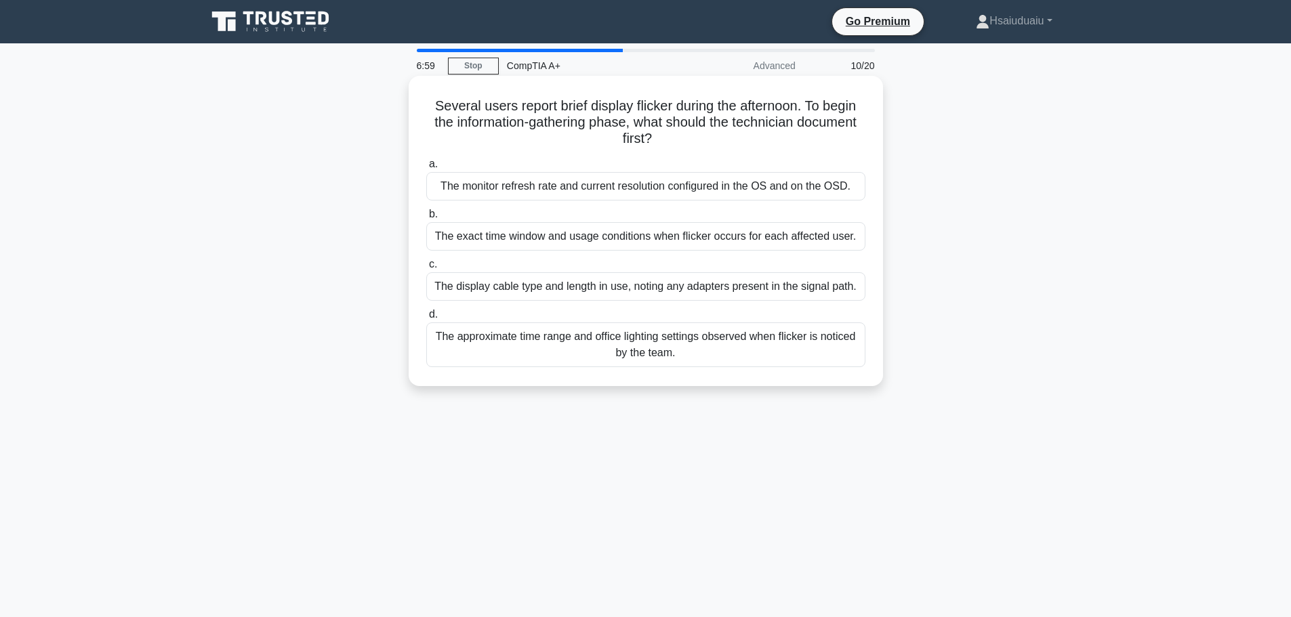
click at [655, 353] on div "The approximate time range and office lighting settings observed when flicker i…" at bounding box center [645, 345] width 439 height 45
click at [426, 319] on input "d. The approximate time range and office lighting settings observed when flicke…" at bounding box center [426, 314] width 0 height 9
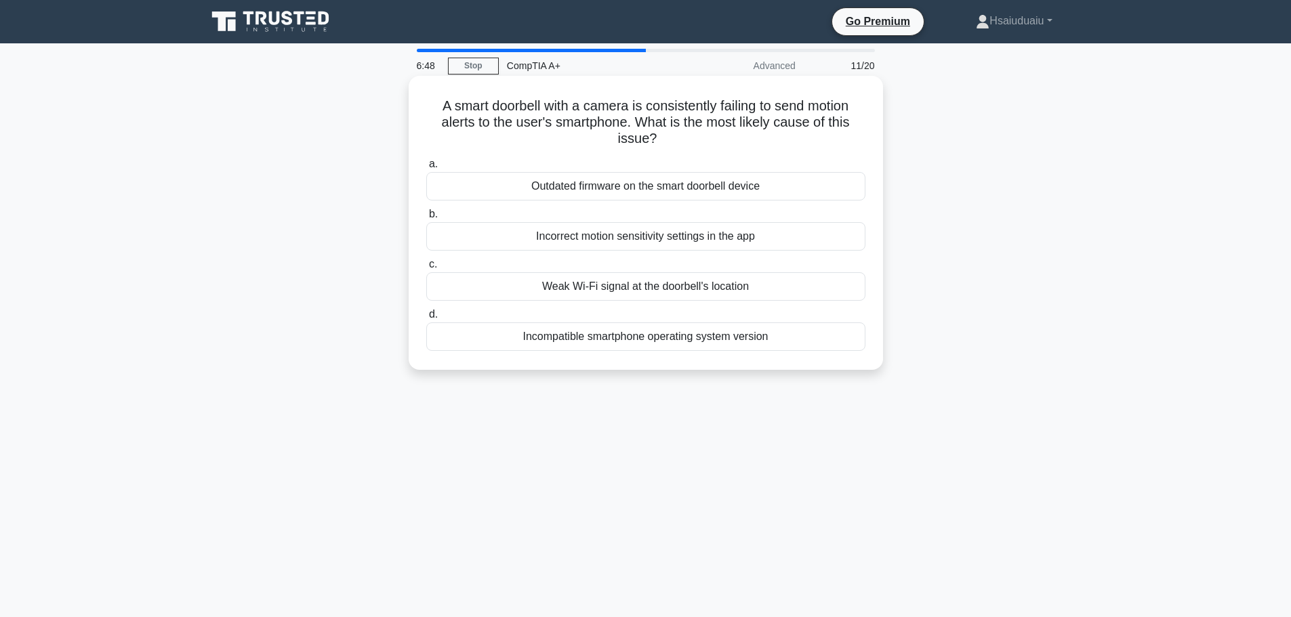
click at [668, 230] on div "Incorrect motion sensitivity settings in the app" at bounding box center [645, 236] width 439 height 28
click at [426, 219] on input "b. Incorrect motion sensitivity settings in the app" at bounding box center [426, 214] width 0 height 9
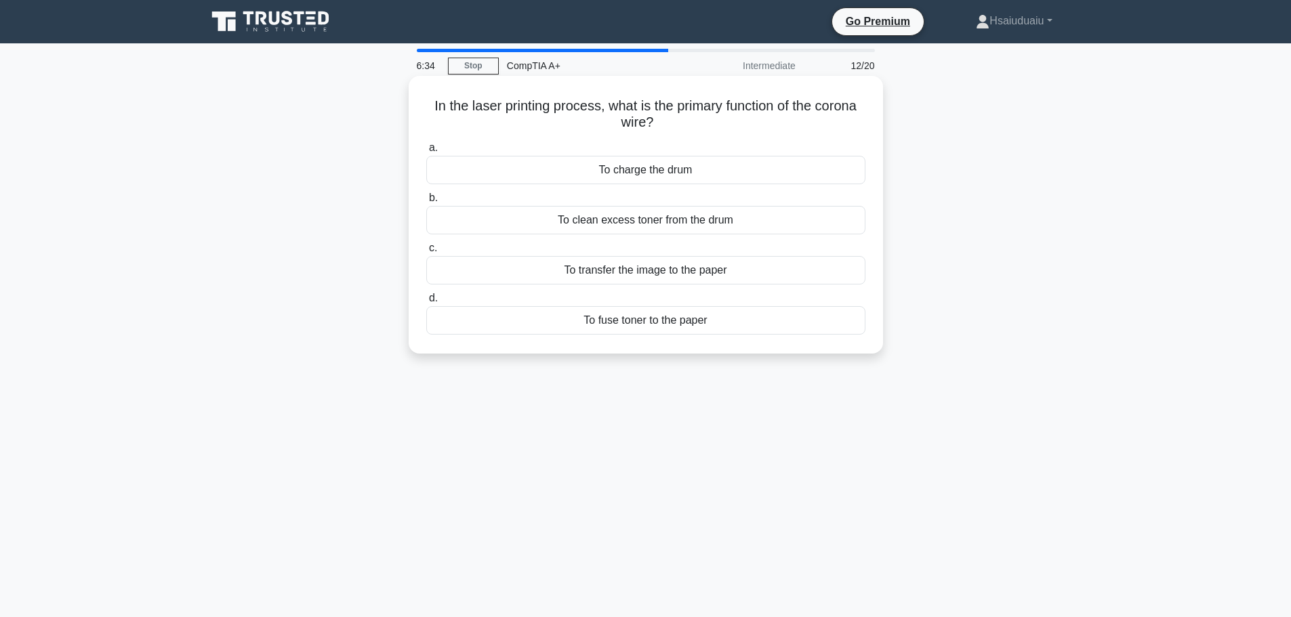
drag, startPoint x: 842, startPoint y: 121, endPoint x: 822, endPoint y: 112, distance: 21.5
click at [822, 112] on h5 "In the laser printing process, what is the primary function of the corona wire?…" at bounding box center [646, 115] width 442 height 34
click at [923, 120] on div "In the laser printing process, what is the primary function of the corona wire?…" at bounding box center [646, 226] width 894 height 294
click at [596, 161] on div "To charge the drum" at bounding box center [645, 170] width 439 height 28
click at [426, 152] on input "a. To charge the drum" at bounding box center [426, 148] width 0 height 9
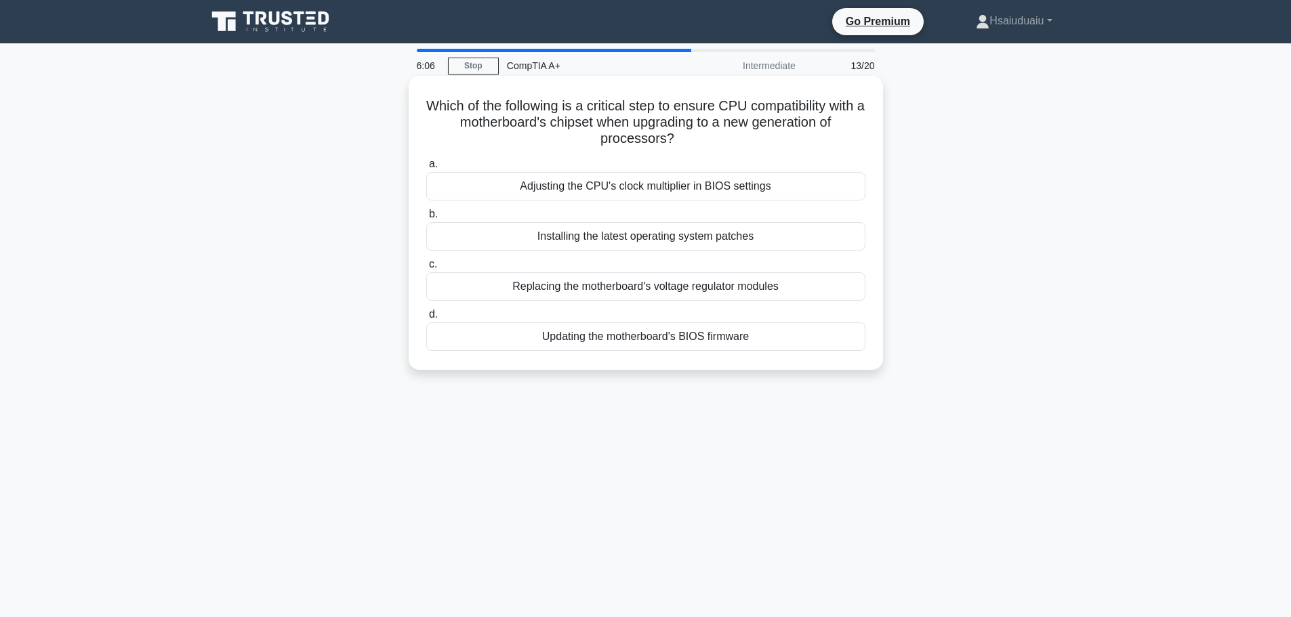
click at [684, 346] on div "Updating the motherboard's BIOS firmware" at bounding box center [645, 337] width 439 height 28
click at [426, 319] on input "d. Updating the motherboard's BIOS firmware" at bounding box center [426, 314] width 0 height 9
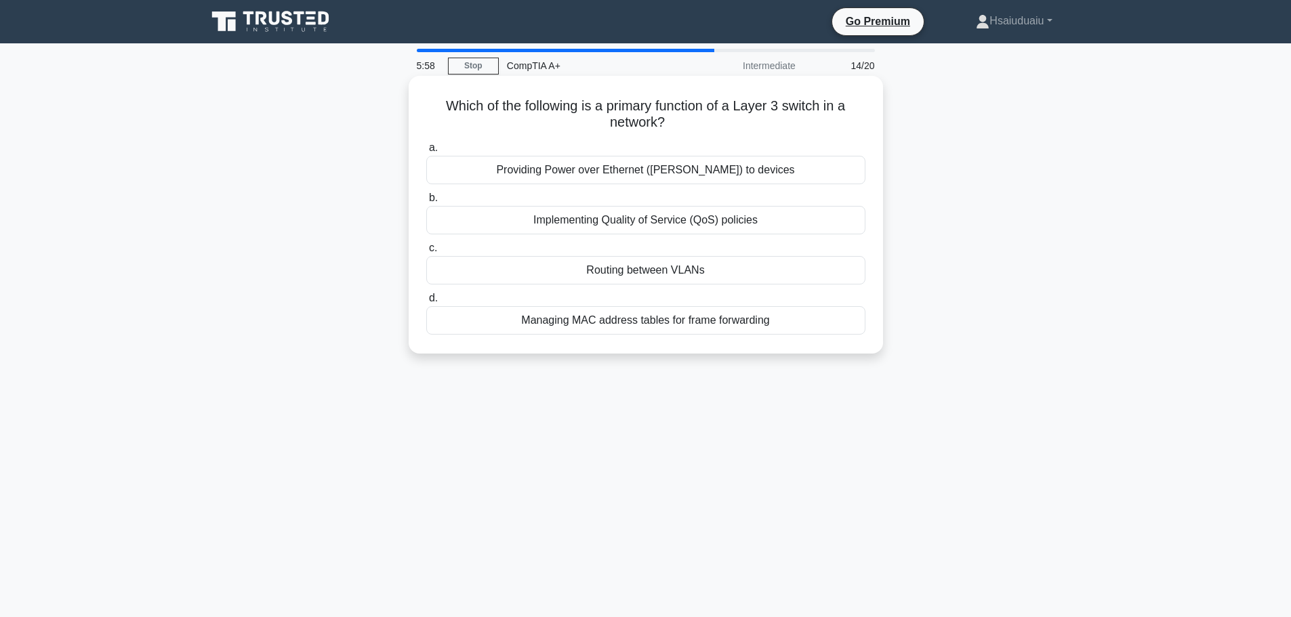
click at [527, 104] on h5 "Which of the following is a primary function of a Layer 3 switch in a network? …" at bounding box center [646, 115] width 442 height 34
click at [667, 122] on icon ".spinner_0XTQ{transform-origin:center;animation:spinner_y6GP .75s linear infini…" at bounding box center [673, 123] width 16 height 16
drag, startPoint x: 407, startPoint y: 98, endPoint x: 811, endPoint y: 317, distance: 459.7
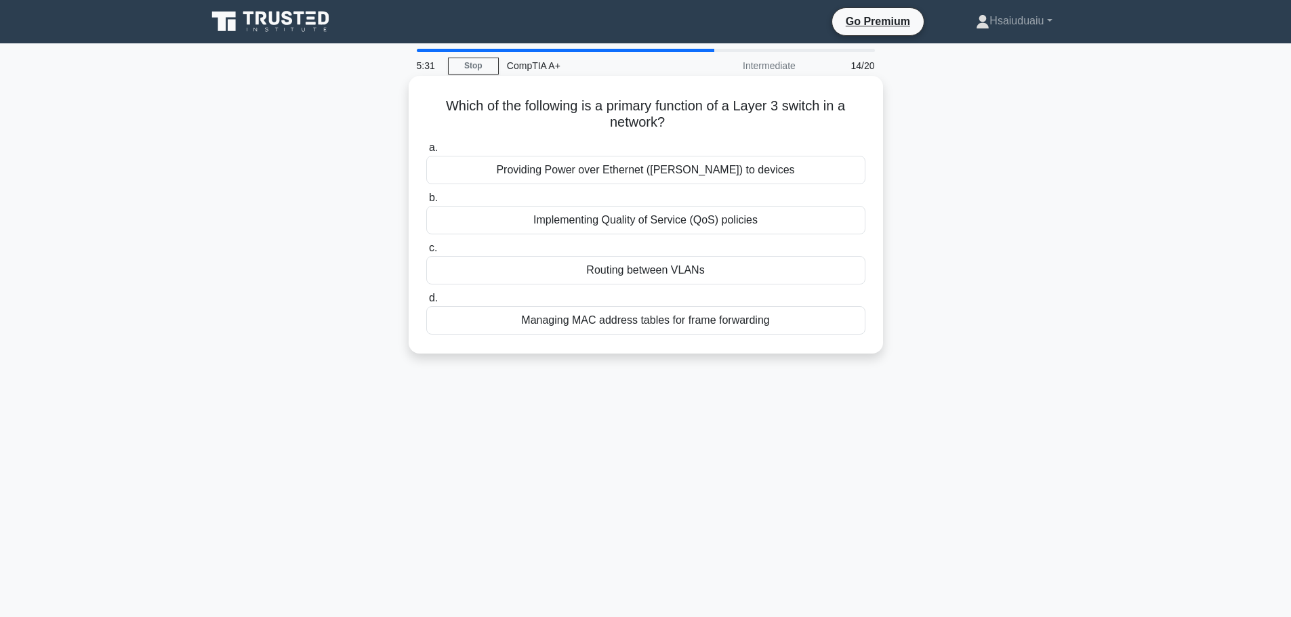
click at [811, 317] on div "Which of the following is a primary function of a Layer 3 switch in a network? …" at bounding box center [646, 226] width 894 height 294
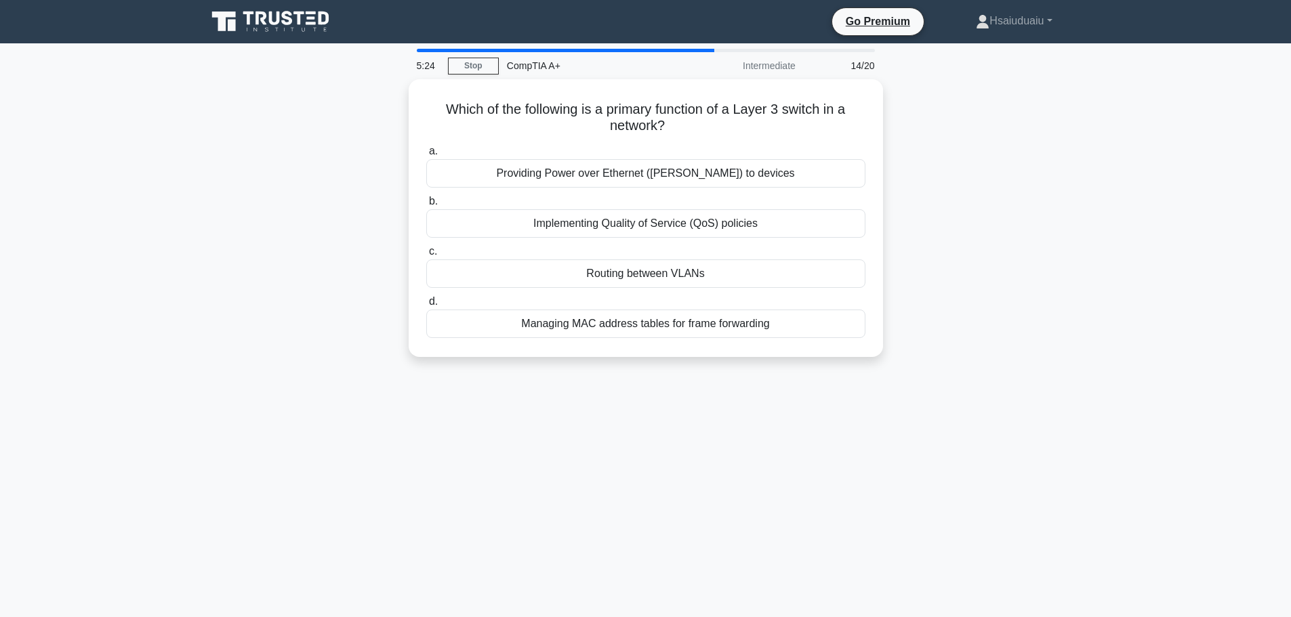
click at [1083, 348] on div "Which of the following is a primary function of a Layer 3 switch in a network? …" at bounding box center [646, 226] width 894 height 294
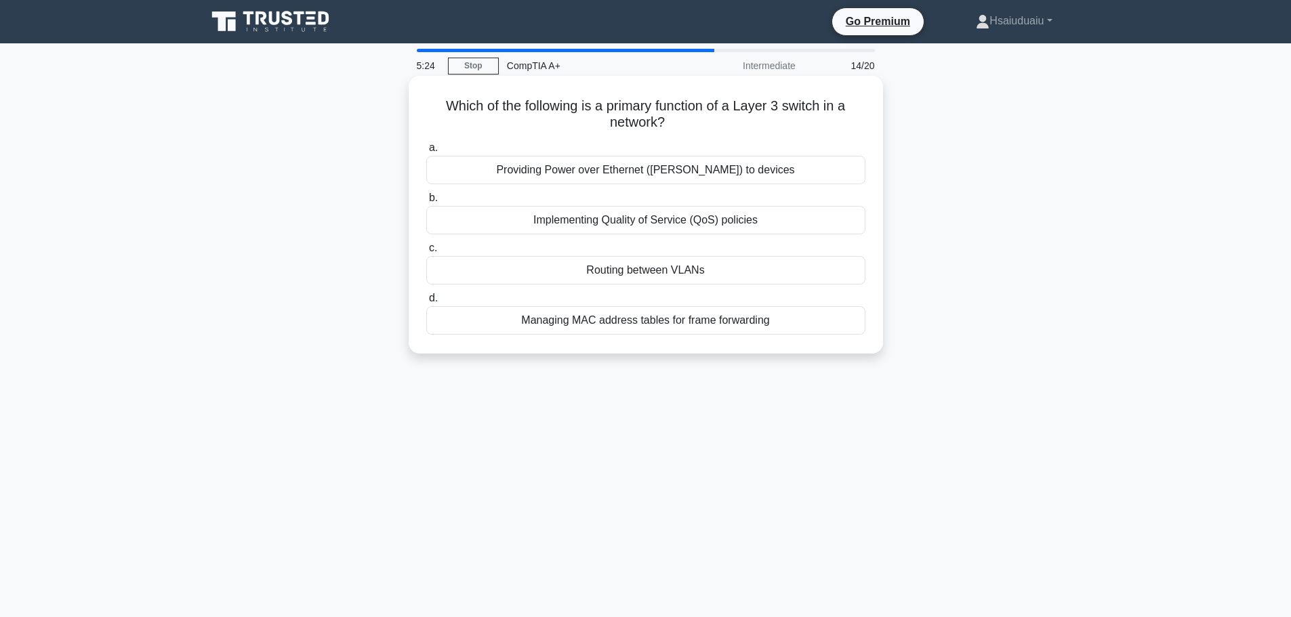
click at [639, 264] on div "Routing between VLANs" at bounding box center [645, 270] width 439 height 28
click at [426, 253] on input "c. Routing between VLANs" at bounding box center [426, 248] width 0 height 9
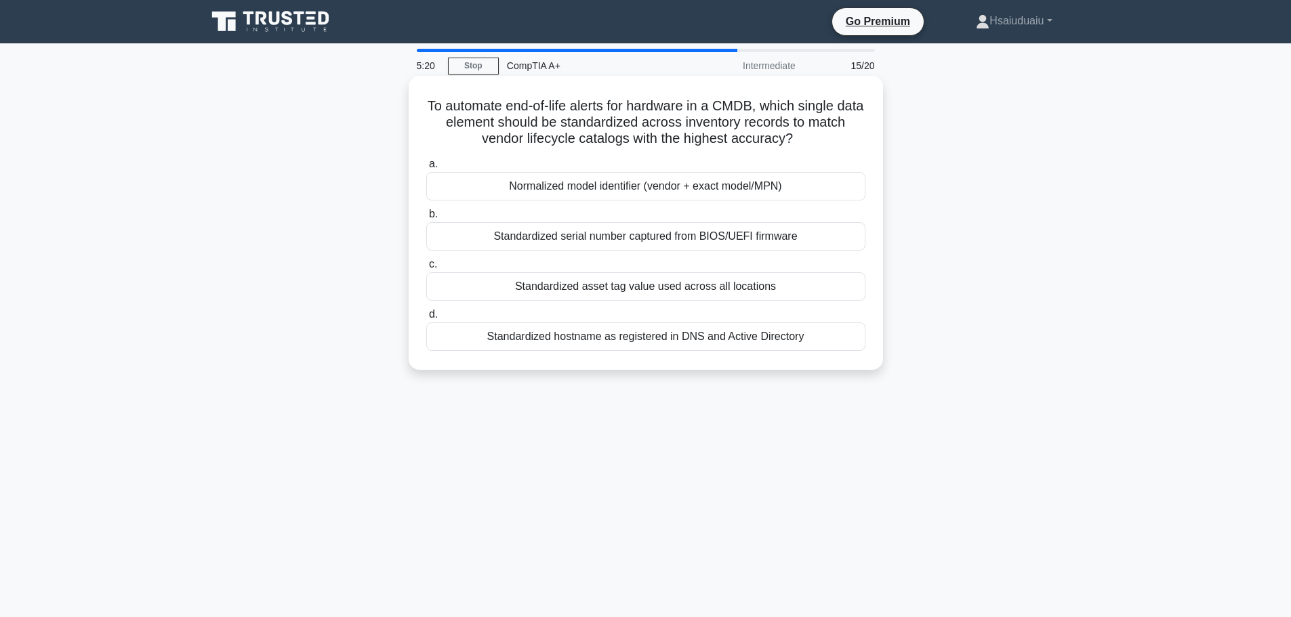
click at [512, 108] on h5 "To automate end-of-life alerts for hardware in a CMDB, which single data elemen…" at bounding box center [646, 123] width 442 height 50
click at [567, 187] on div "Normalized model identifier (vendor + exact model/MPN)" at bounding box center [645, 186] width 439 height 28
click at [426, 169] on input "a. Normalized model identifier (vendor + exact model/MPN)" at bounding box center [426, 164] width 0 height 9
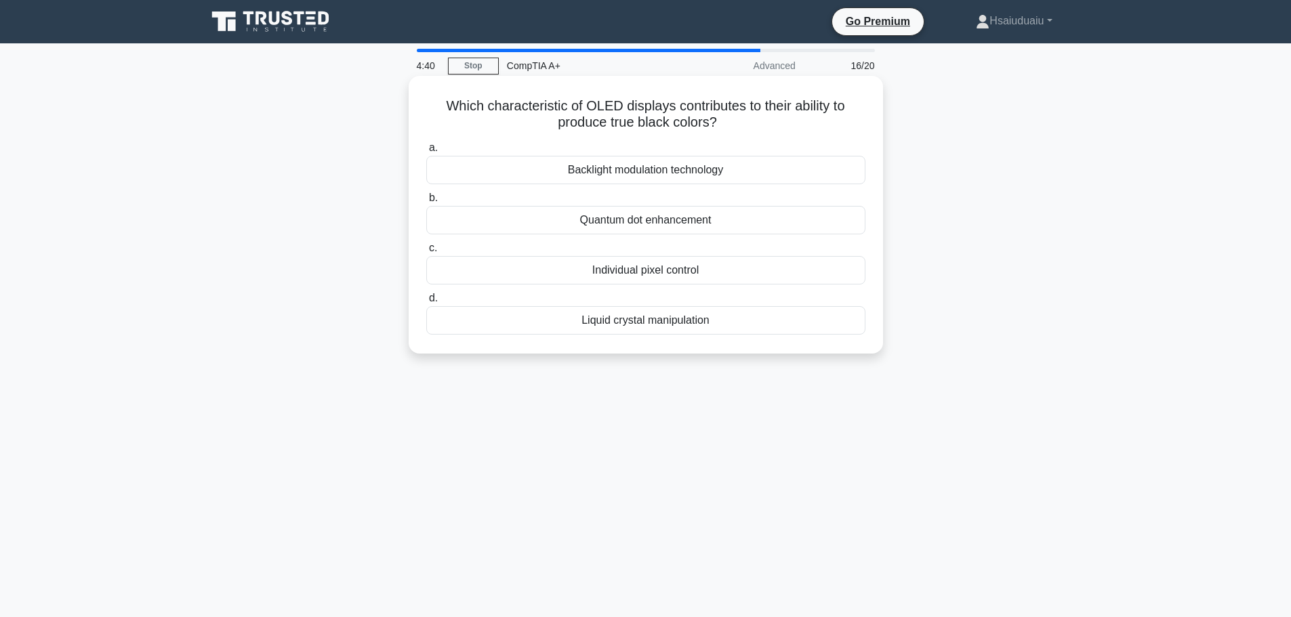
click at [738, 172] on div "Backlight modulation technology" at bounding box center [645, 170] width 439 height 28
click at [426, 152] on input "a. Backlight modulation technology" at bounding box center [426, 148] width 0 height 9
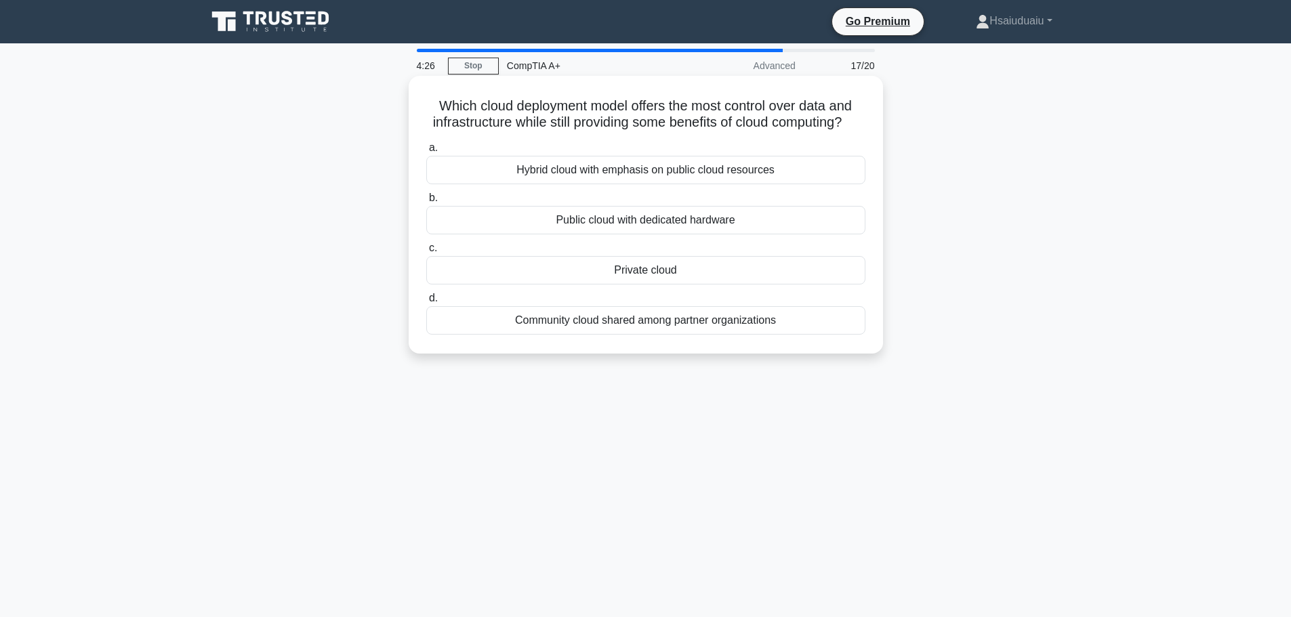
click at [621, 184] on div "Hybrid cloud with emphasis on public cloud resources" at bounding box center [645, 170] width 439 height 28
click at [426, 152] on input "a. Hybrid cloud with emphasis on public cloud resources" at bounding box center [426, 148] width 0 height 9
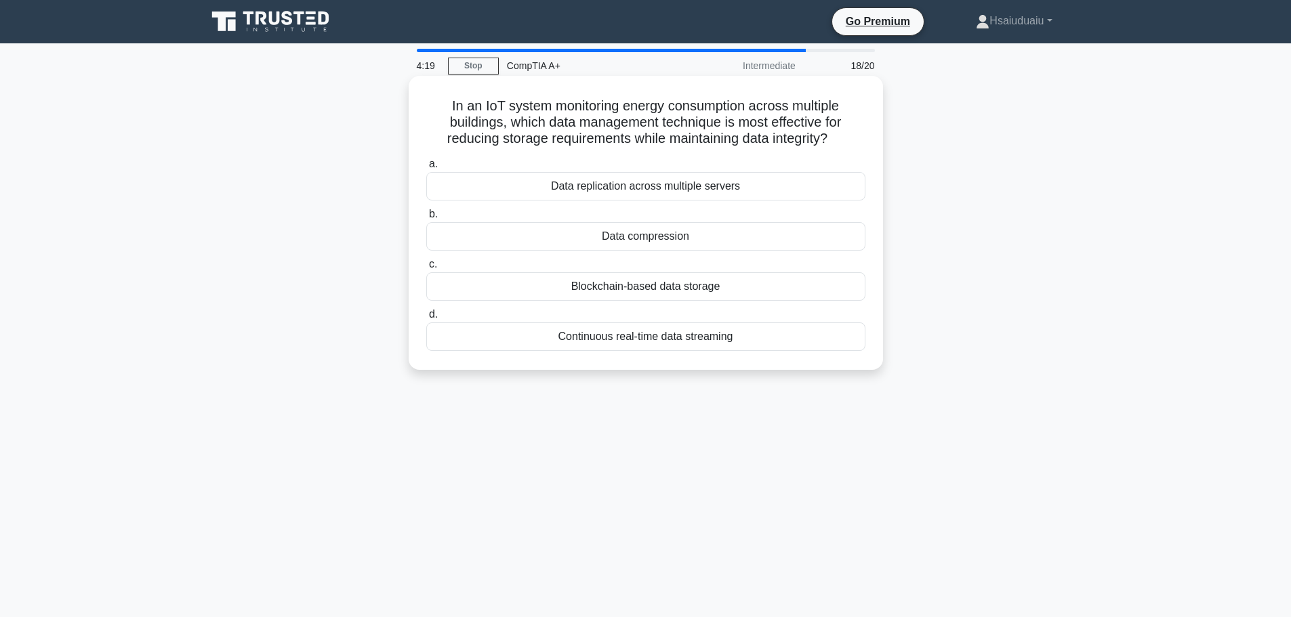
click at [737, 349] on div "Continuous real-time data streaming" at bounding box center [645, 337] width 439 height 28
click at [426, 319] on input "d. Continuous real-time data streaming" at bounding box center [426, 314] width 0 height 9
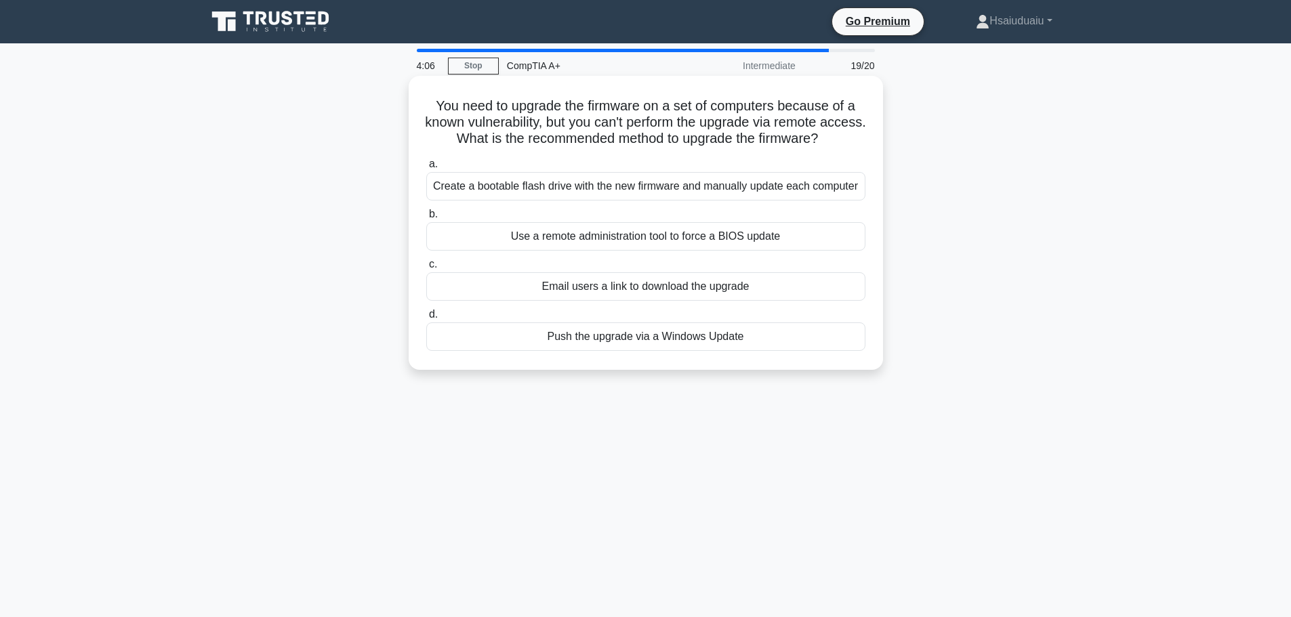
click at [735, 194] on div "Create a bootable flash drive with the new firmware and manually update each co…" at bounding box center [645, 186] width 439 height 28
click at [426, 169] on input "a. Create a bootable flash drive with the new firmware and manually update each…" at bounding box center [426, 164] width 0 height 9
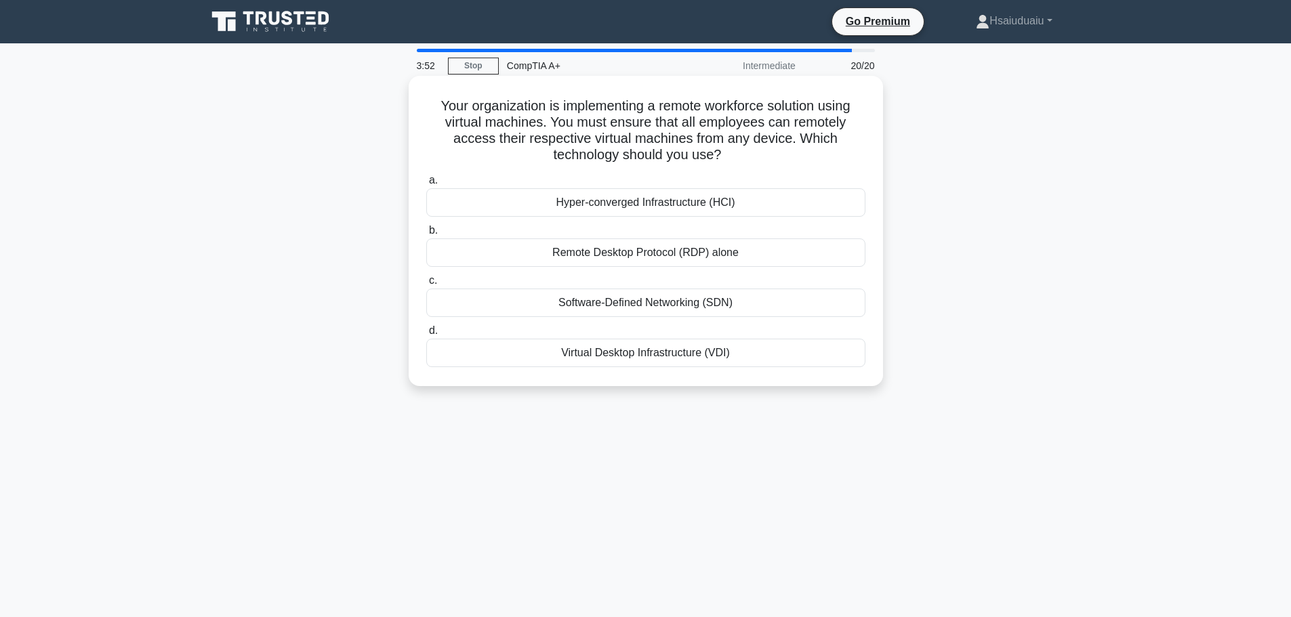
click at [735, 261] on div "Remote Desktop Protocol (RDP) alone" at bounding box center [645, 253] width 439 height 28
click at [426, 235] on input "b. Remote Desktop Protocol (RDP) alone" at bounding box center [426, 230] width 0 height 9
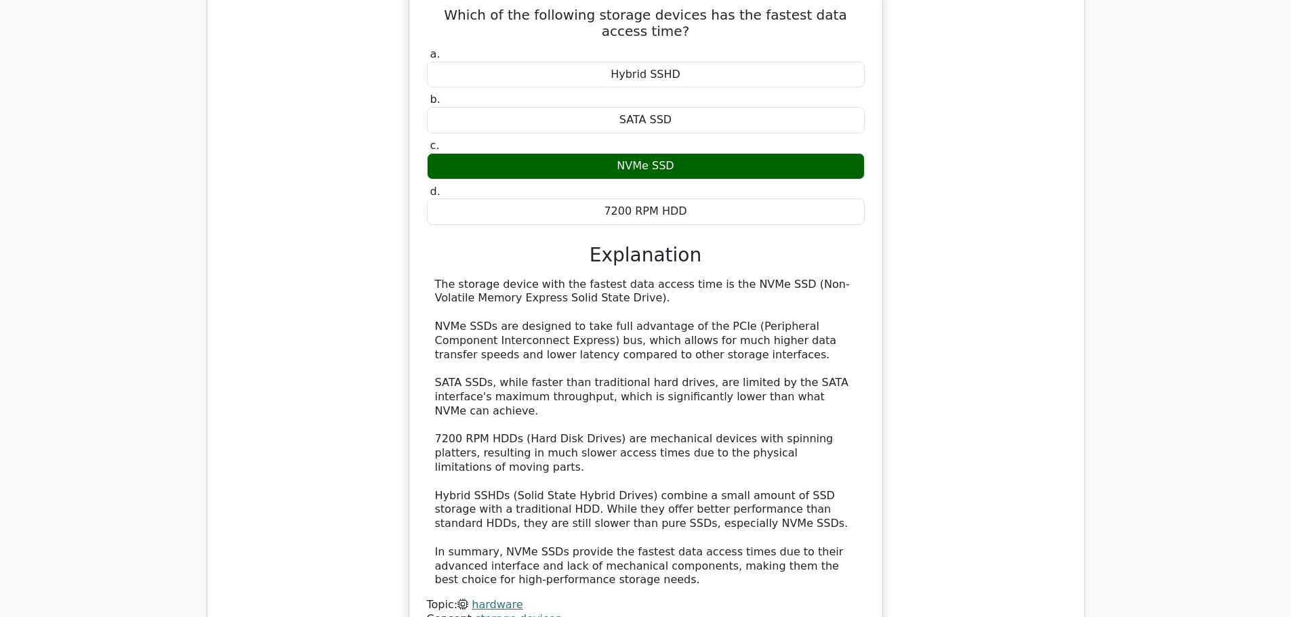
scroll to position [1230, 0]
